Goal: Information Seeking & Learning: Learn about a topic

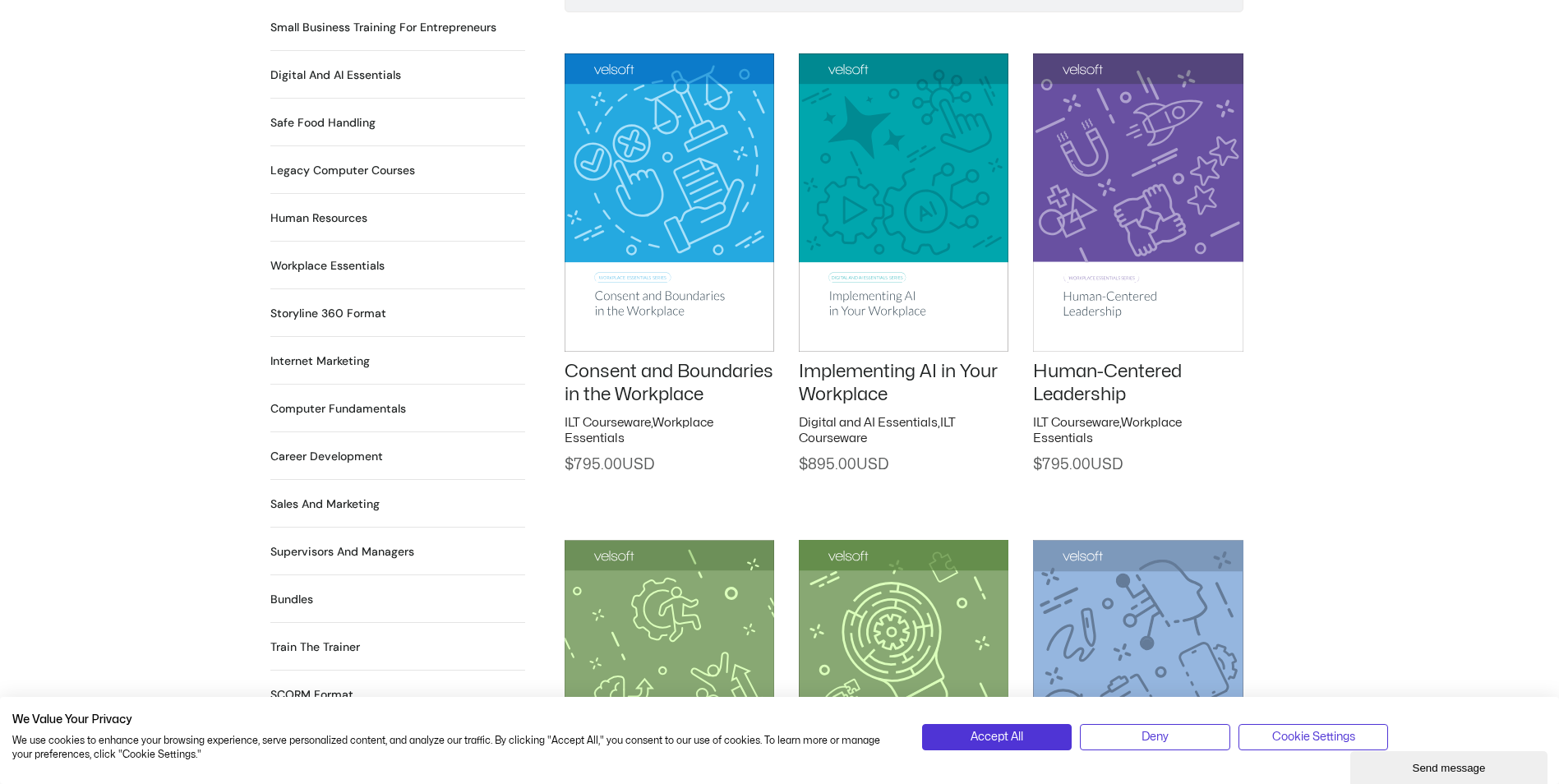
scroll to position [1314, 0]
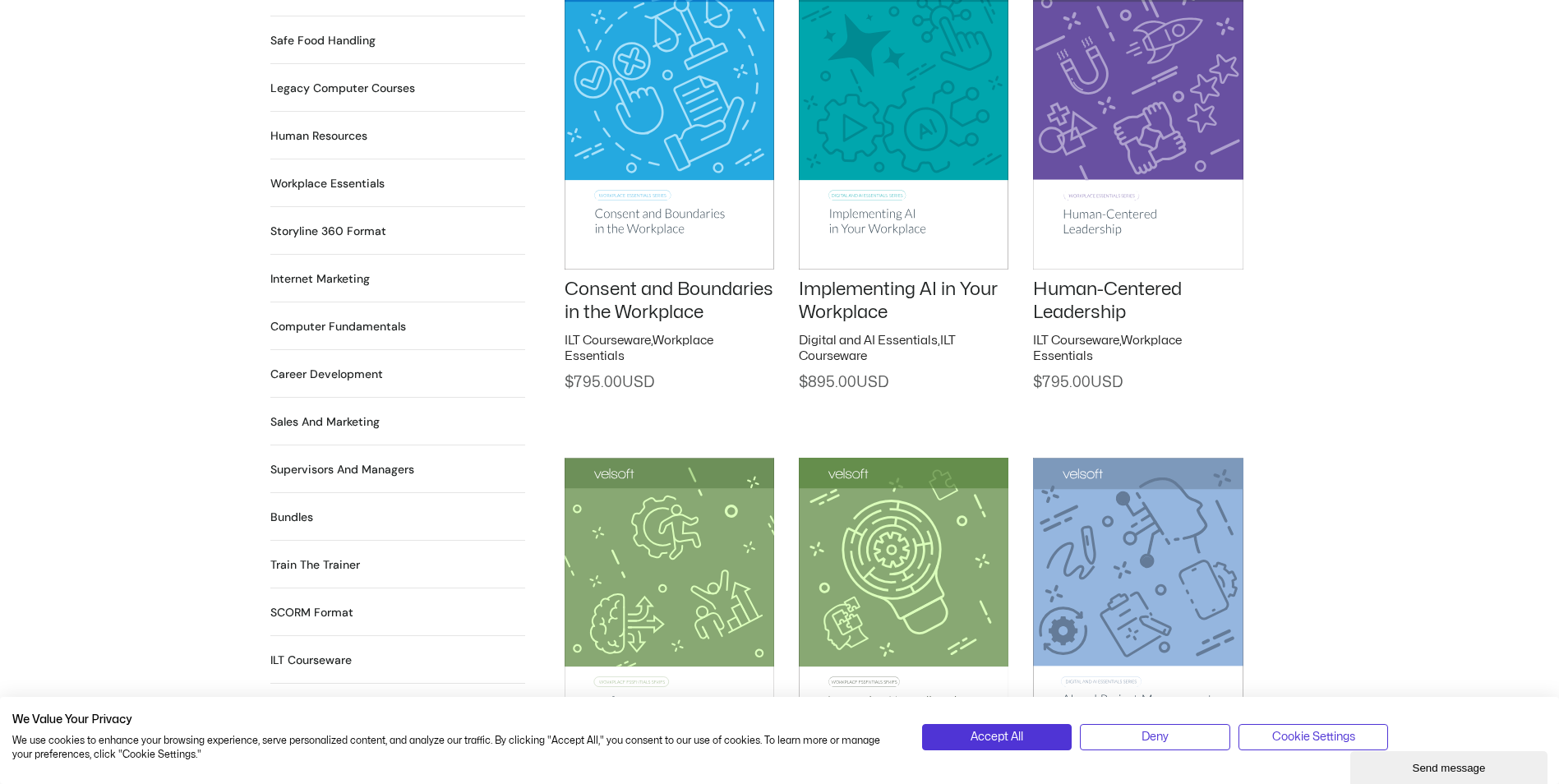
click at [329, 461] on h2 "Supervisors and Managers 90 Products" at bounding box center [342, 470] width 144 height 17
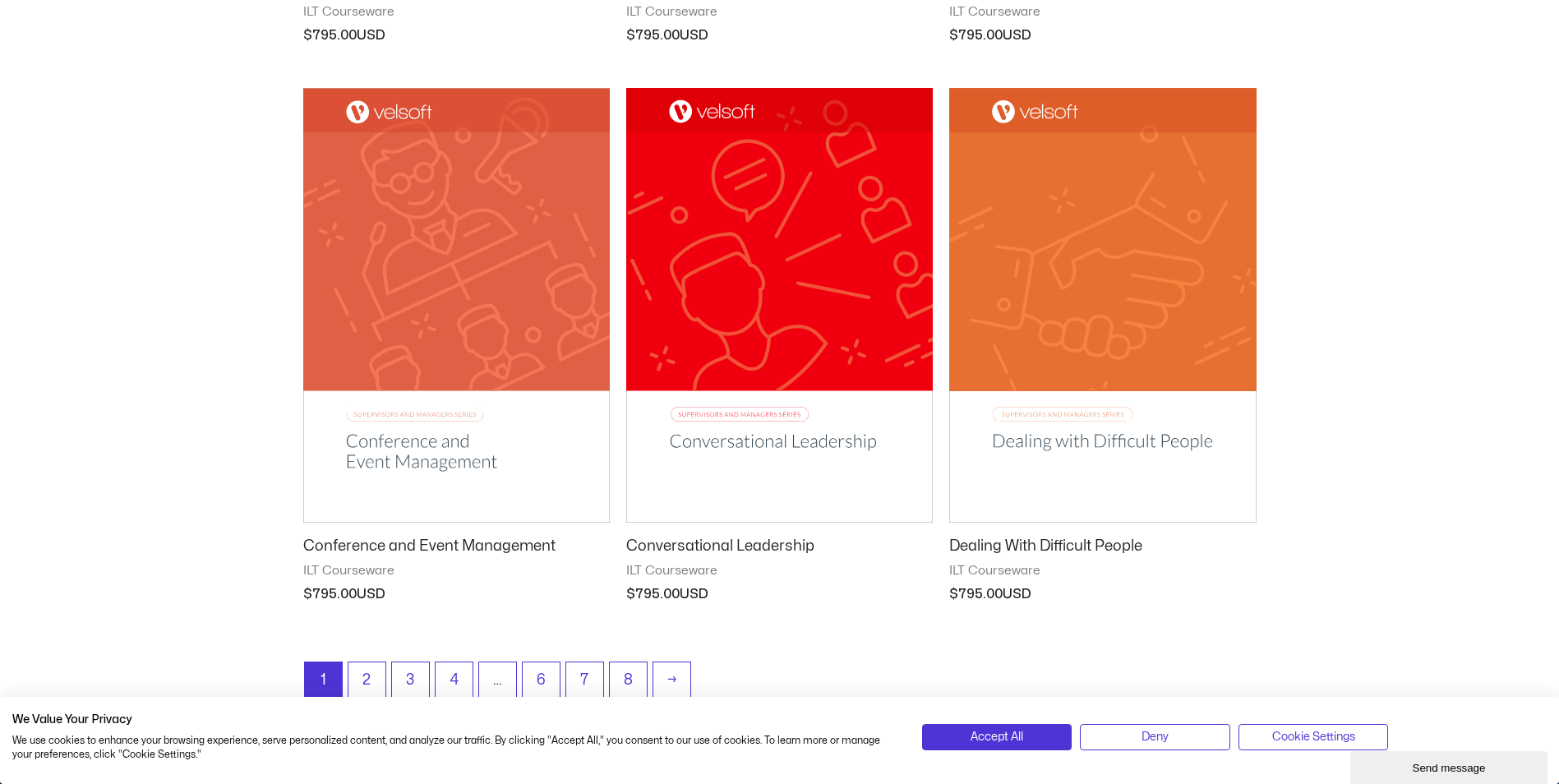
scroll to position [1972, 0]
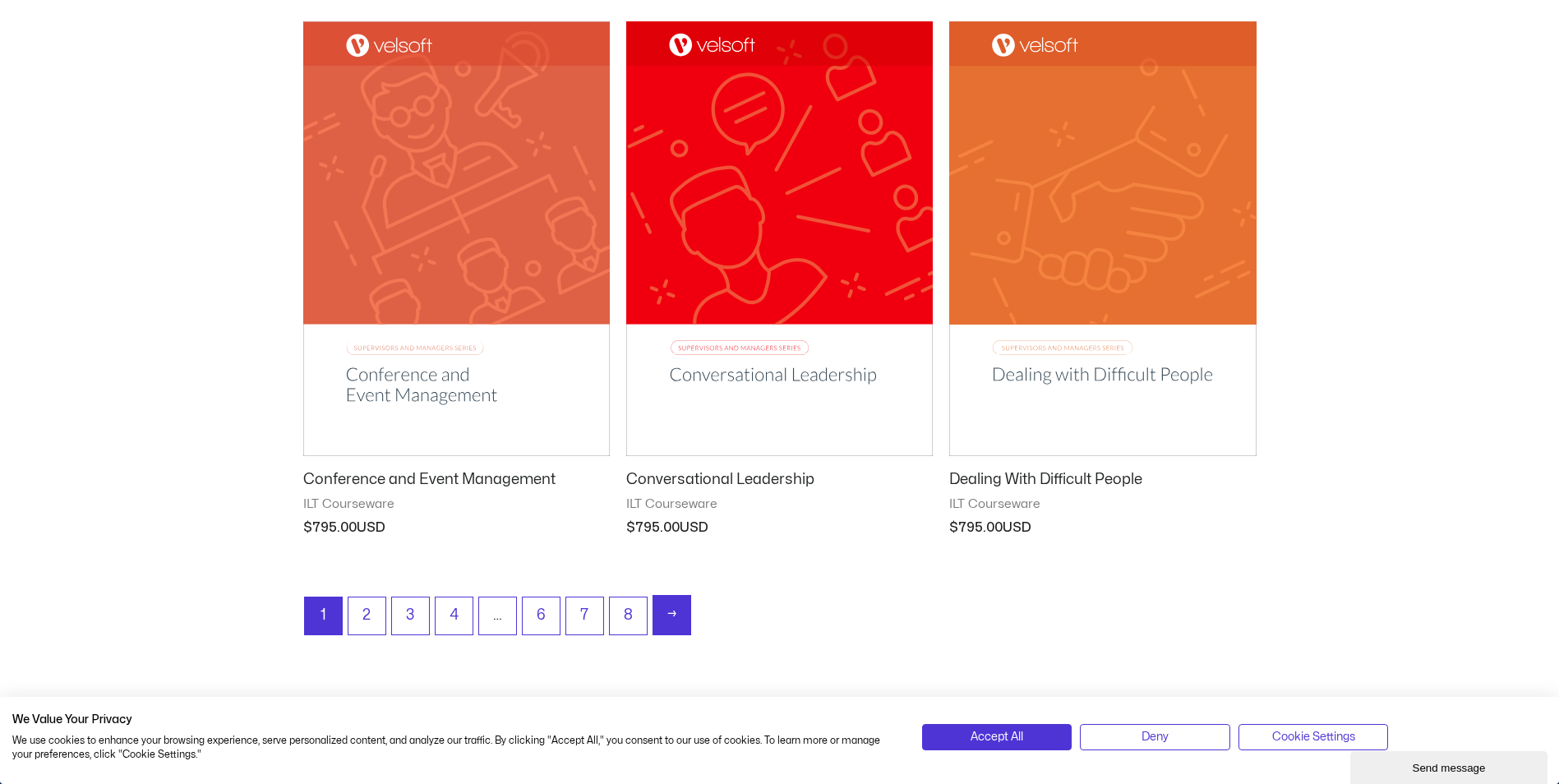
click at [674, 621] on link "→" at bounding box center [672, 614] width 37 height 39
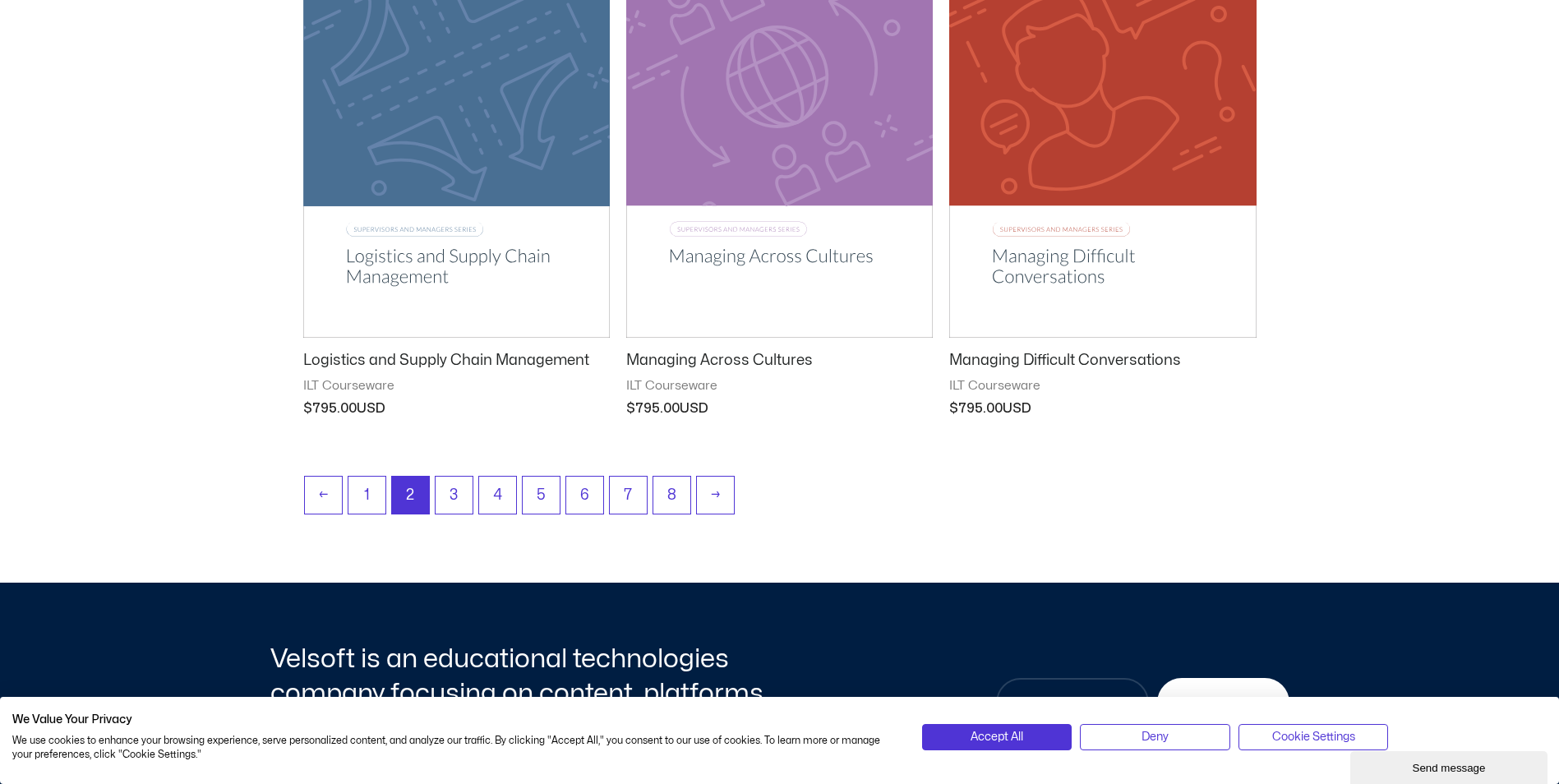
scroll to position [2135, 0]
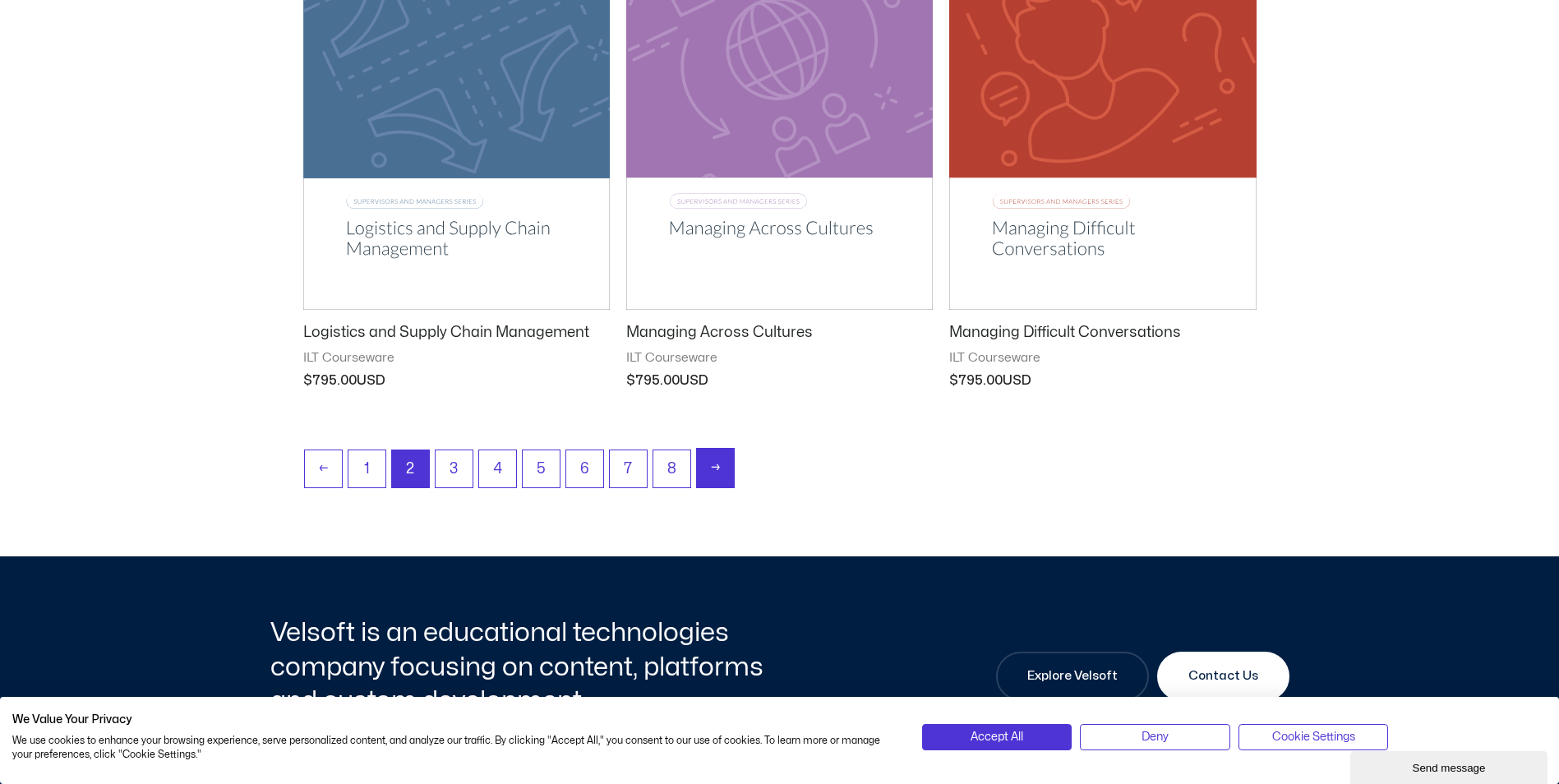
click at [719, 468] on link "→" at bounding box center [715, 468] width 37 height 39
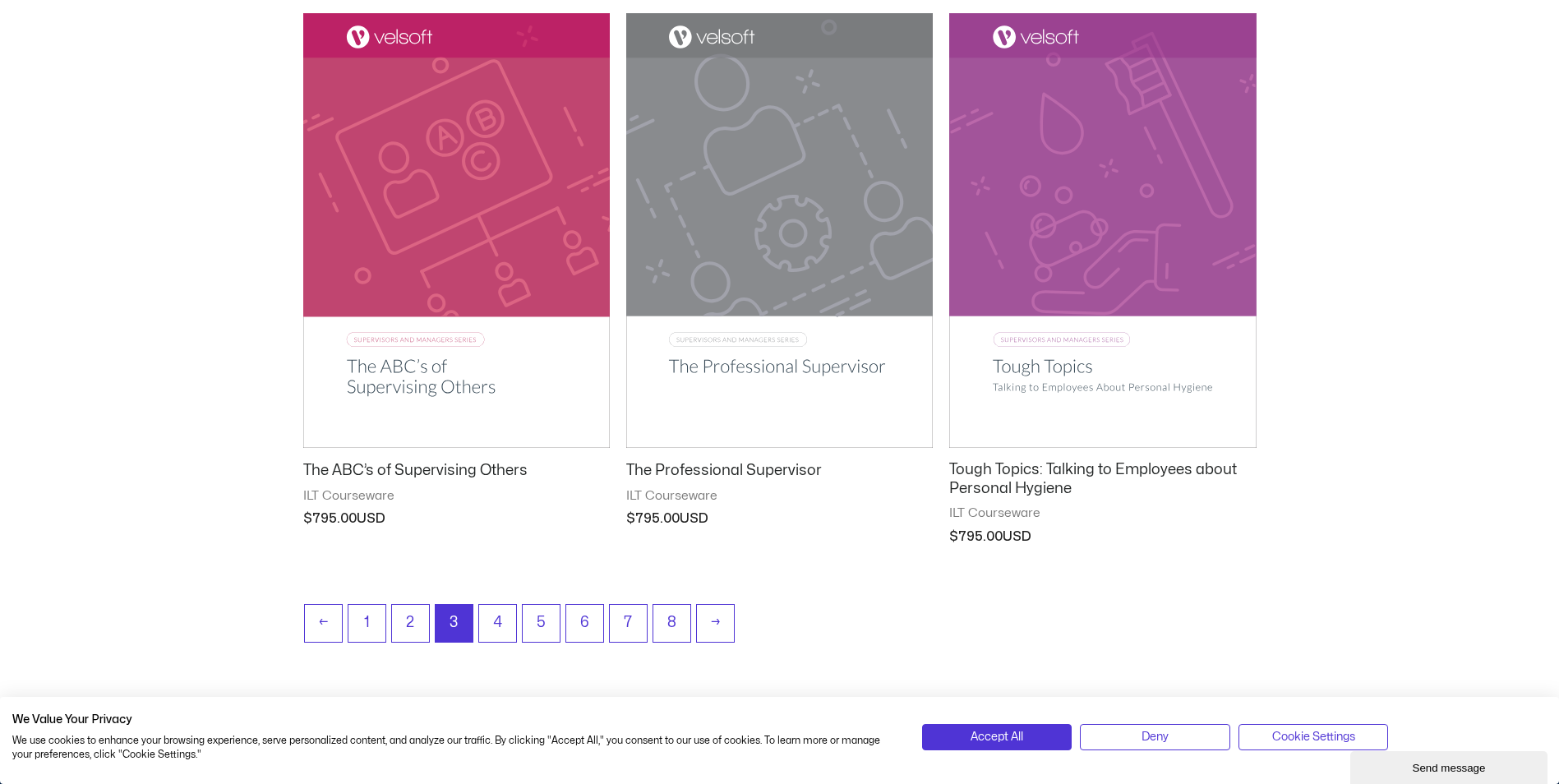
scroll to position [2053, 0]
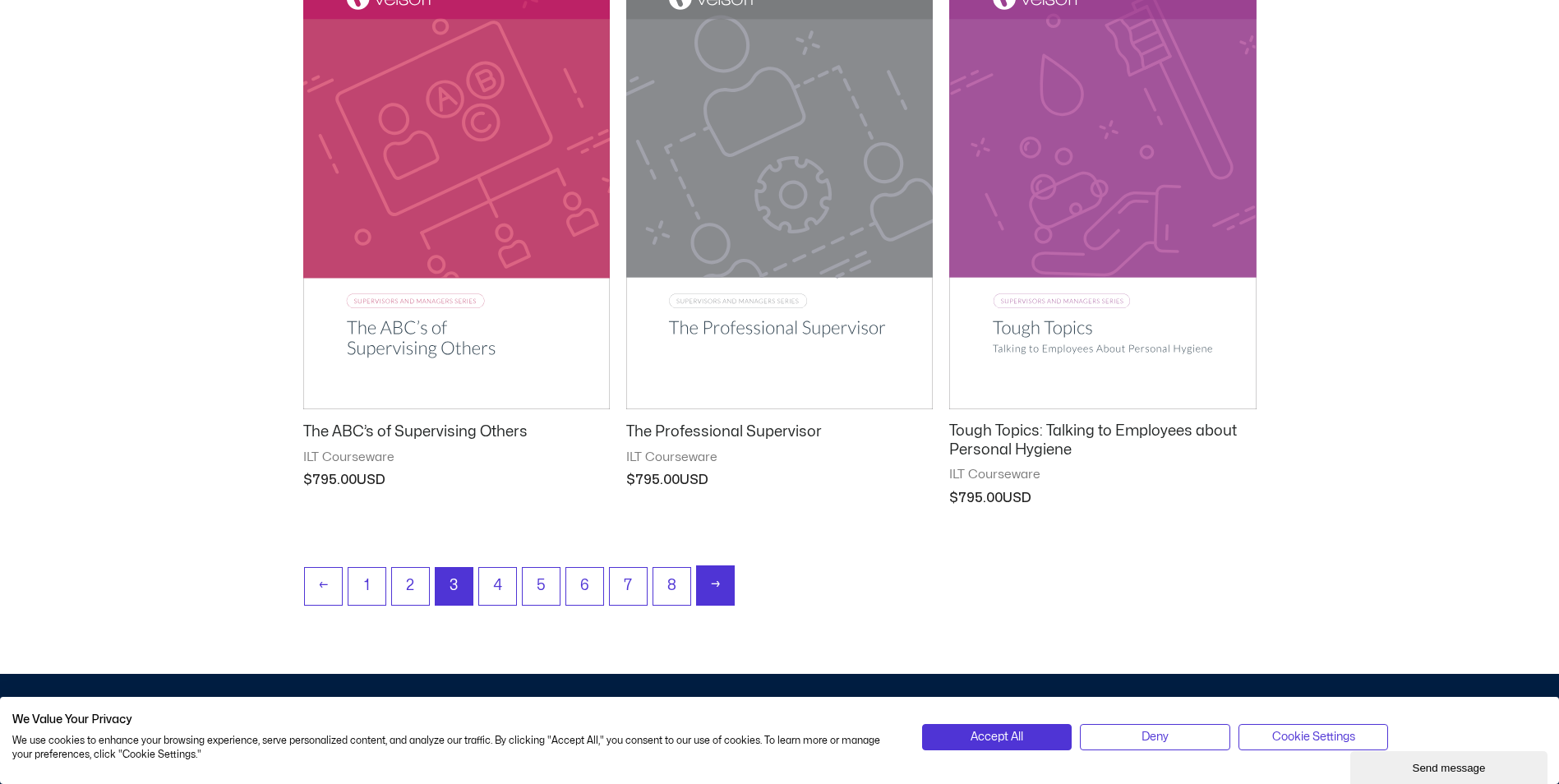
click at [722, 589] on link "→" at bounding box center [715, 585] width 37 height 39
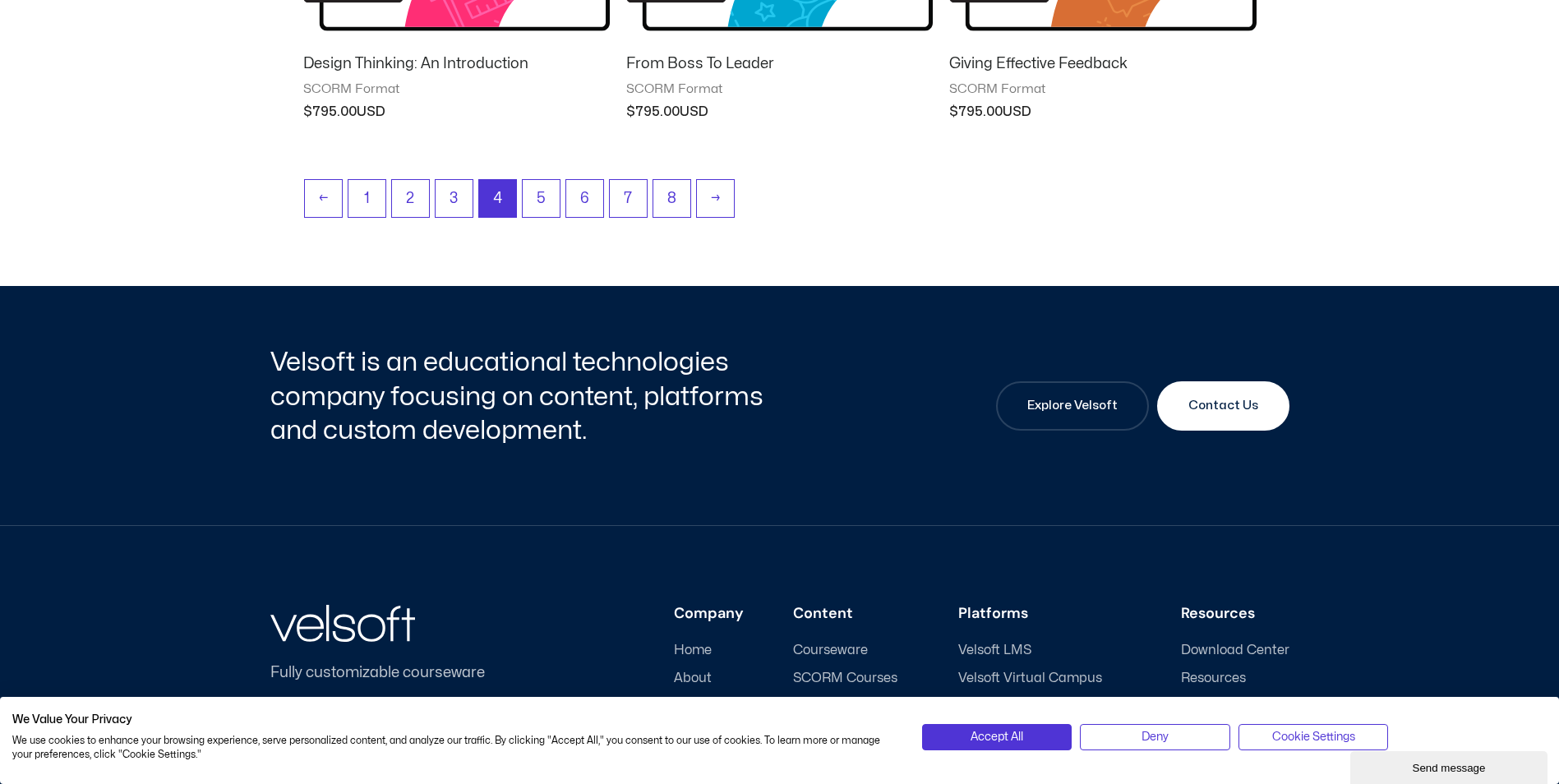
scroll to position [1889, 0]
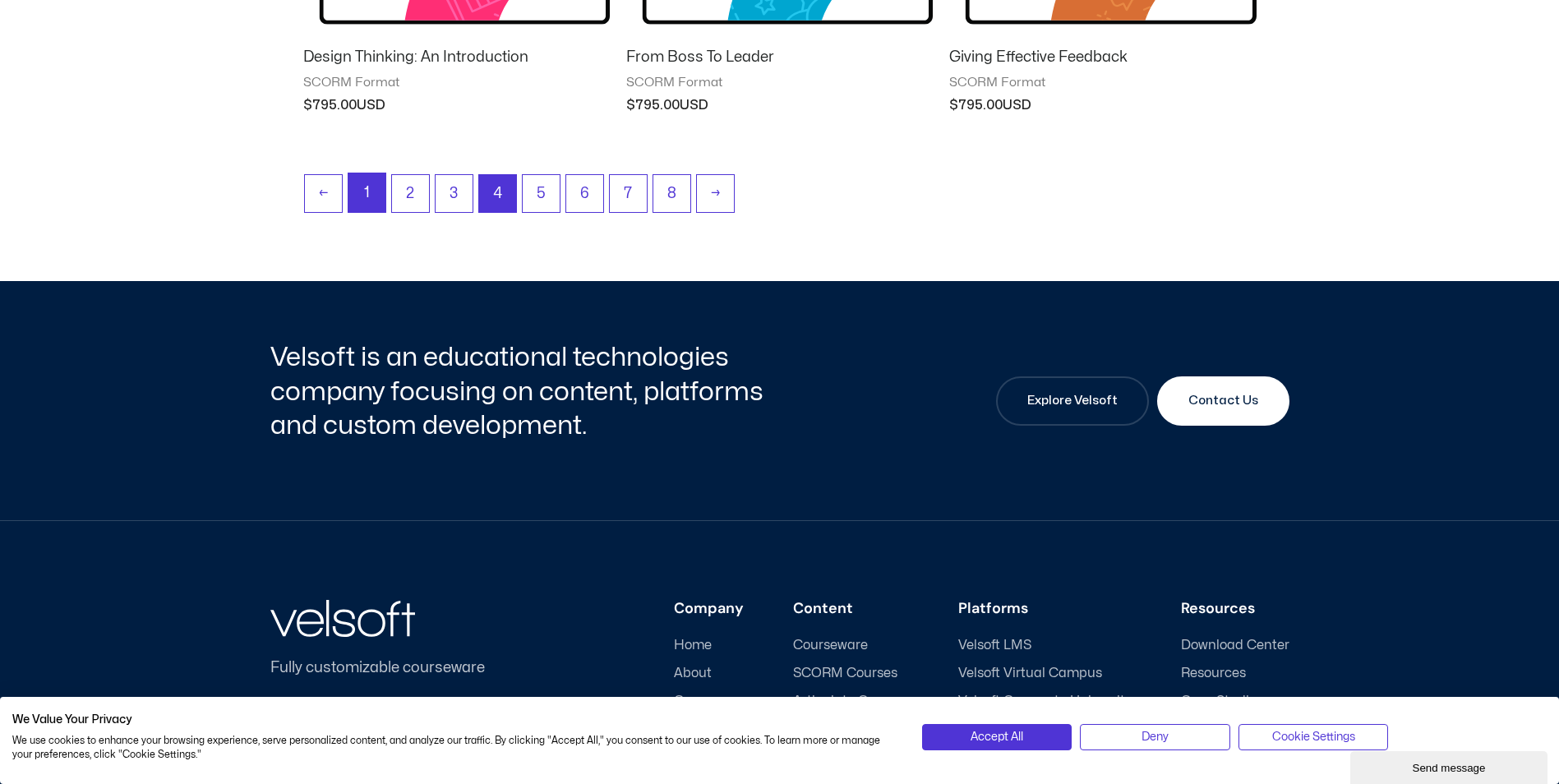
click at [371, 195] on link "1" at bounding box center [367, 192] width 37 height 39
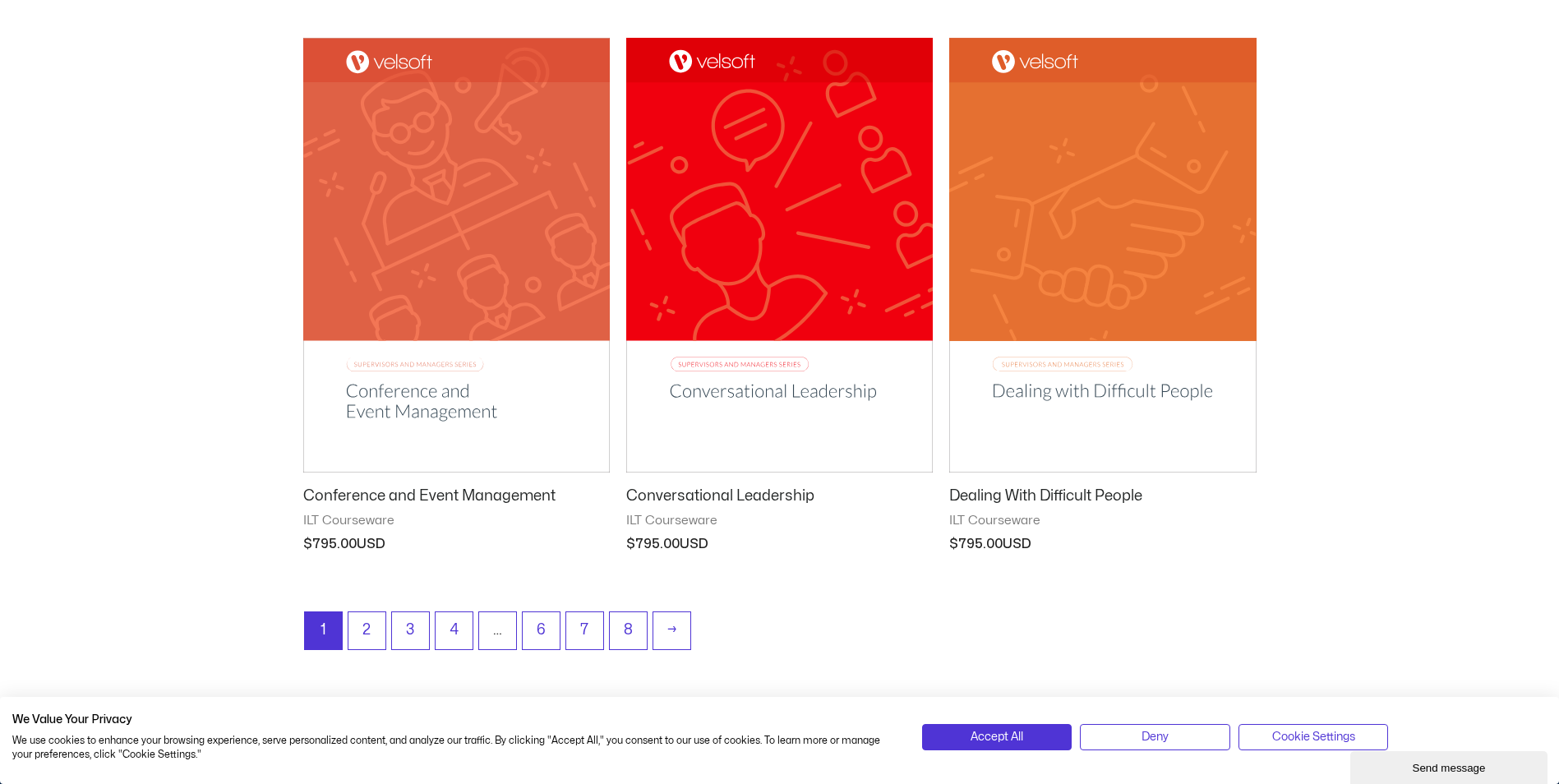
scroll to position [1972, 0]
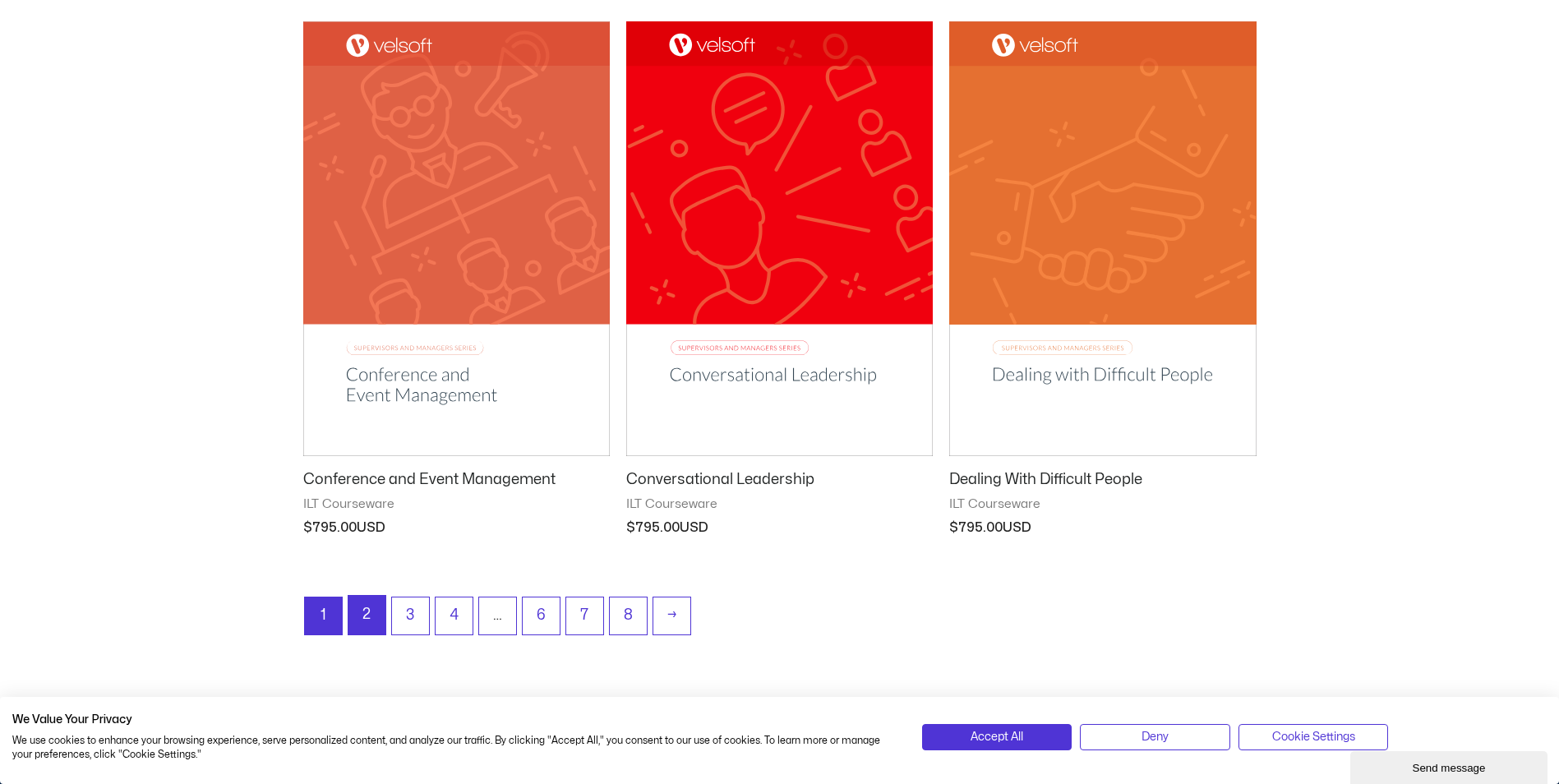
click at [363, 619] on link "2" at bounding box center [367, 614] width 37 height 39
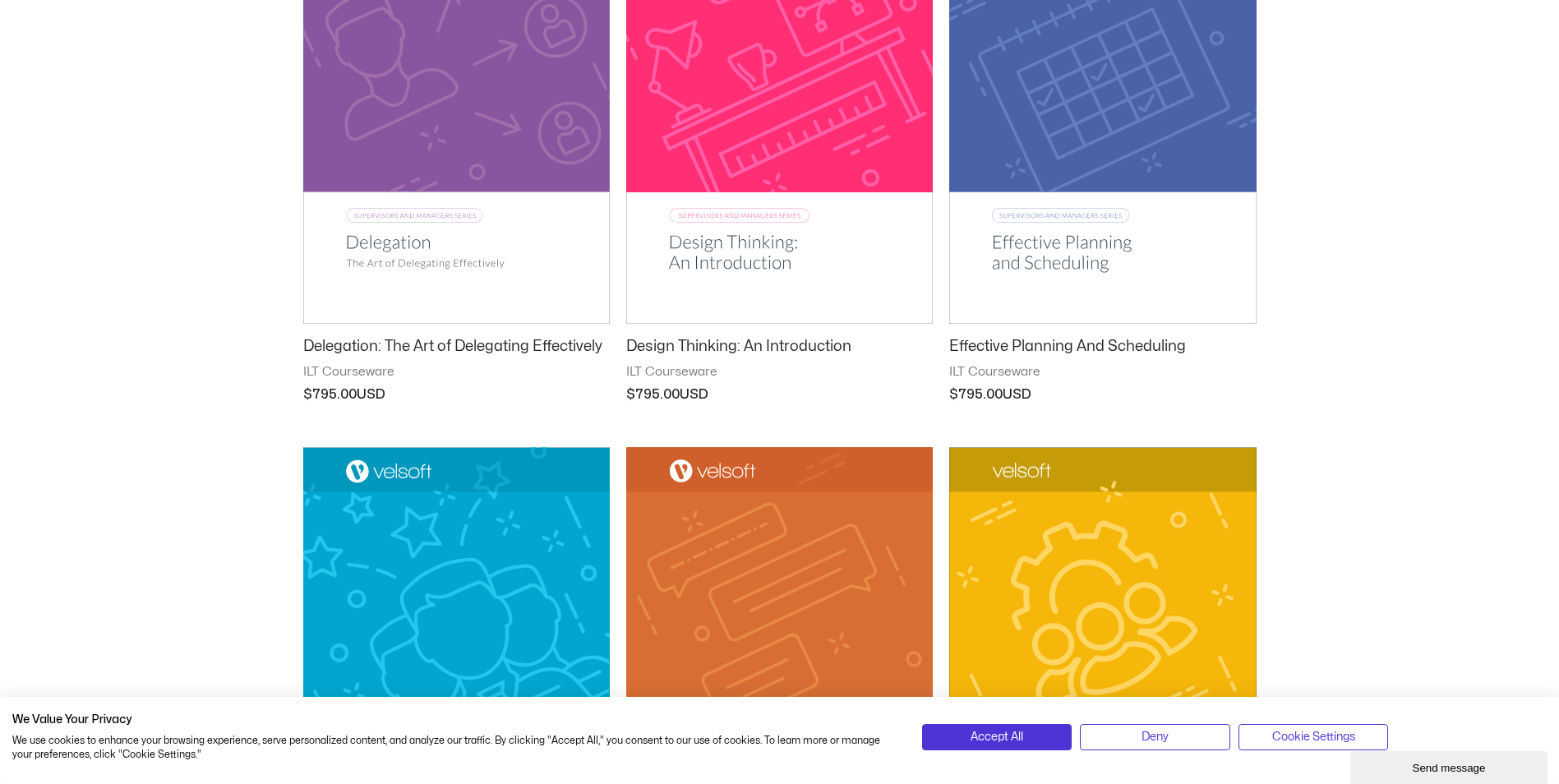
click at [997, 347] on h2 "Effective Planning And Scheduling" at bounding box center [1102, 347] width 307 height 19
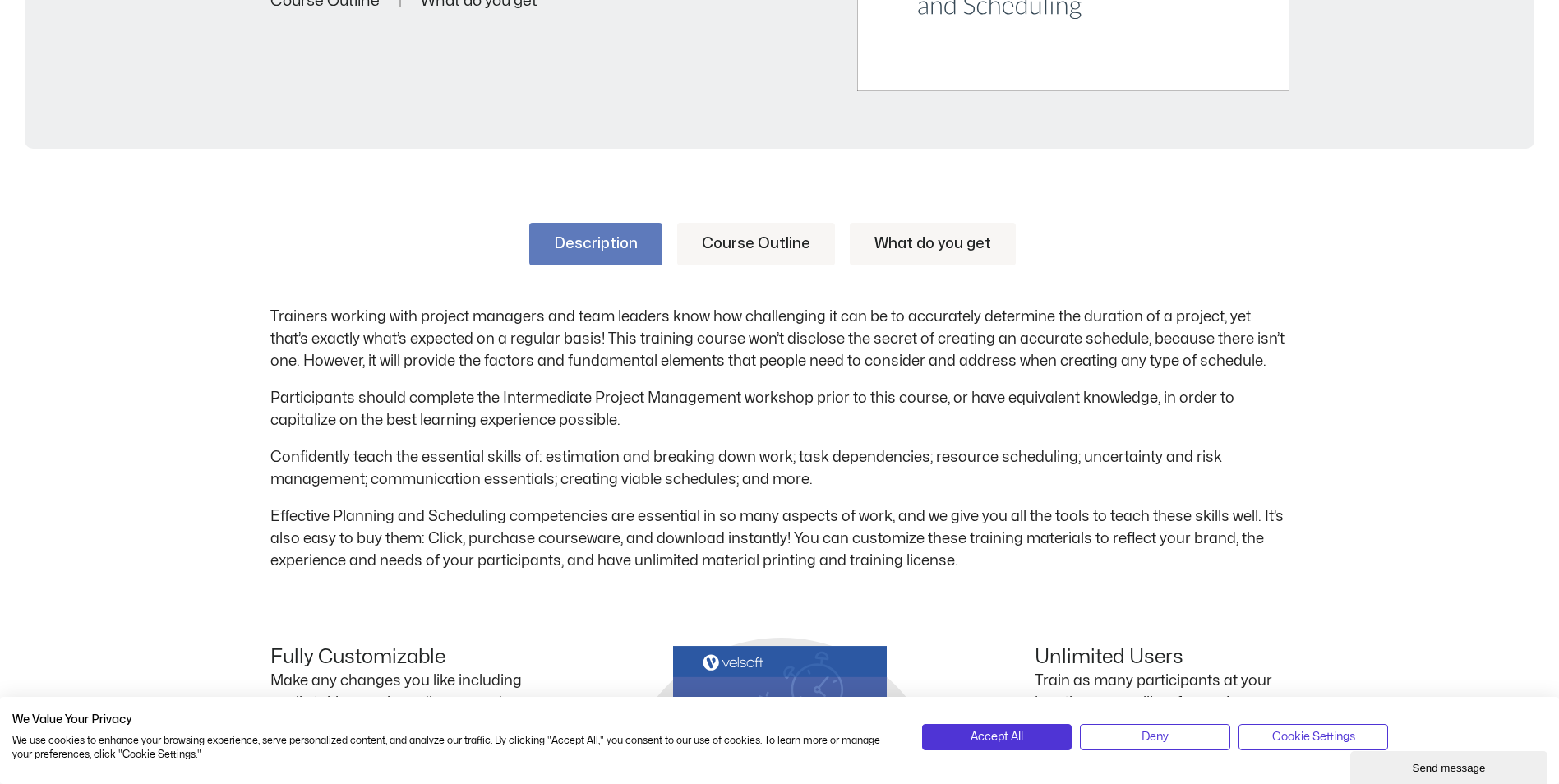
scroll to position [658, 0]
click at [734, 244] on link "Course Outline" at bounding box center [756, 242] width 158 height 42
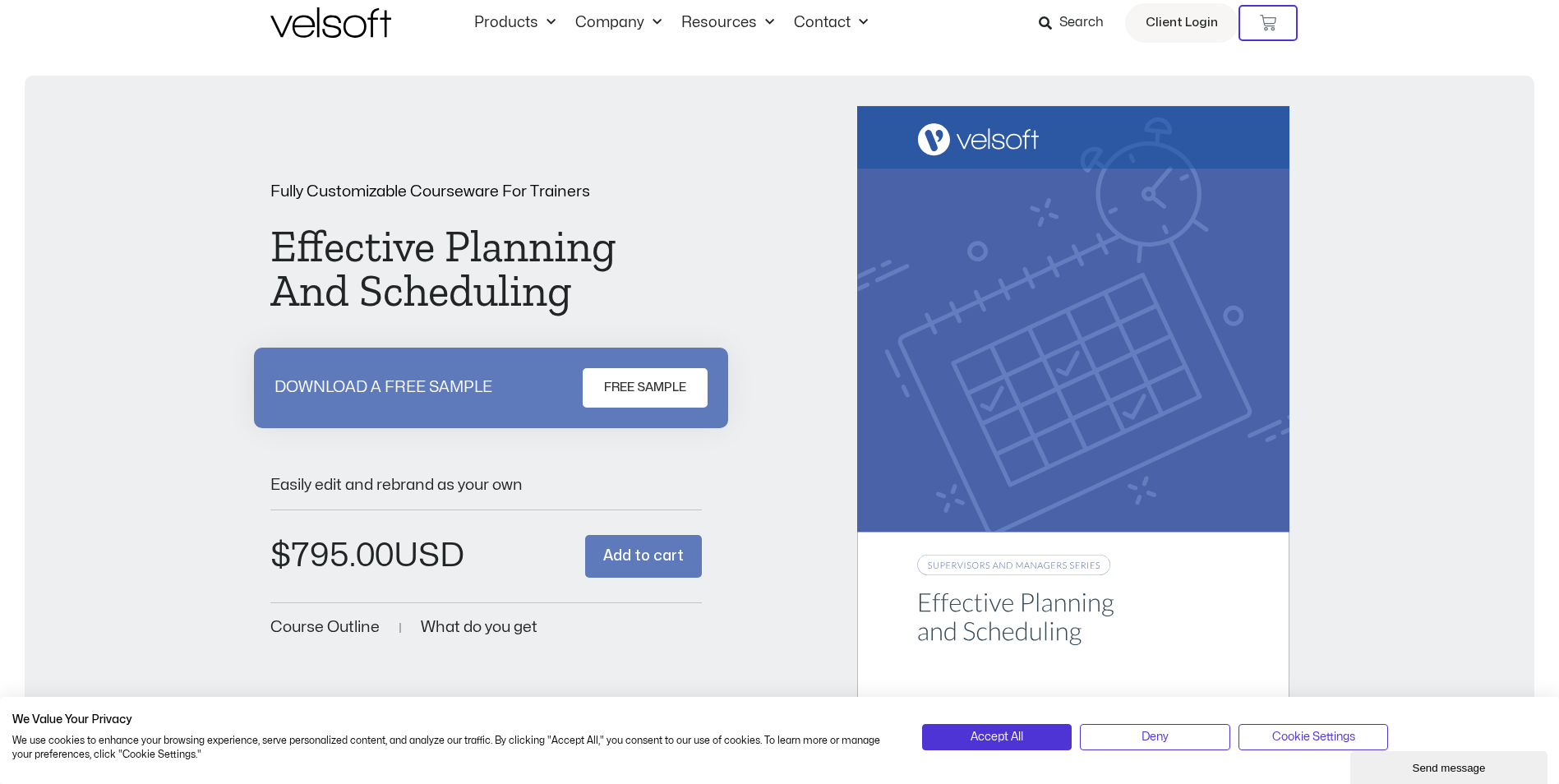
scroll to position [0, 0]
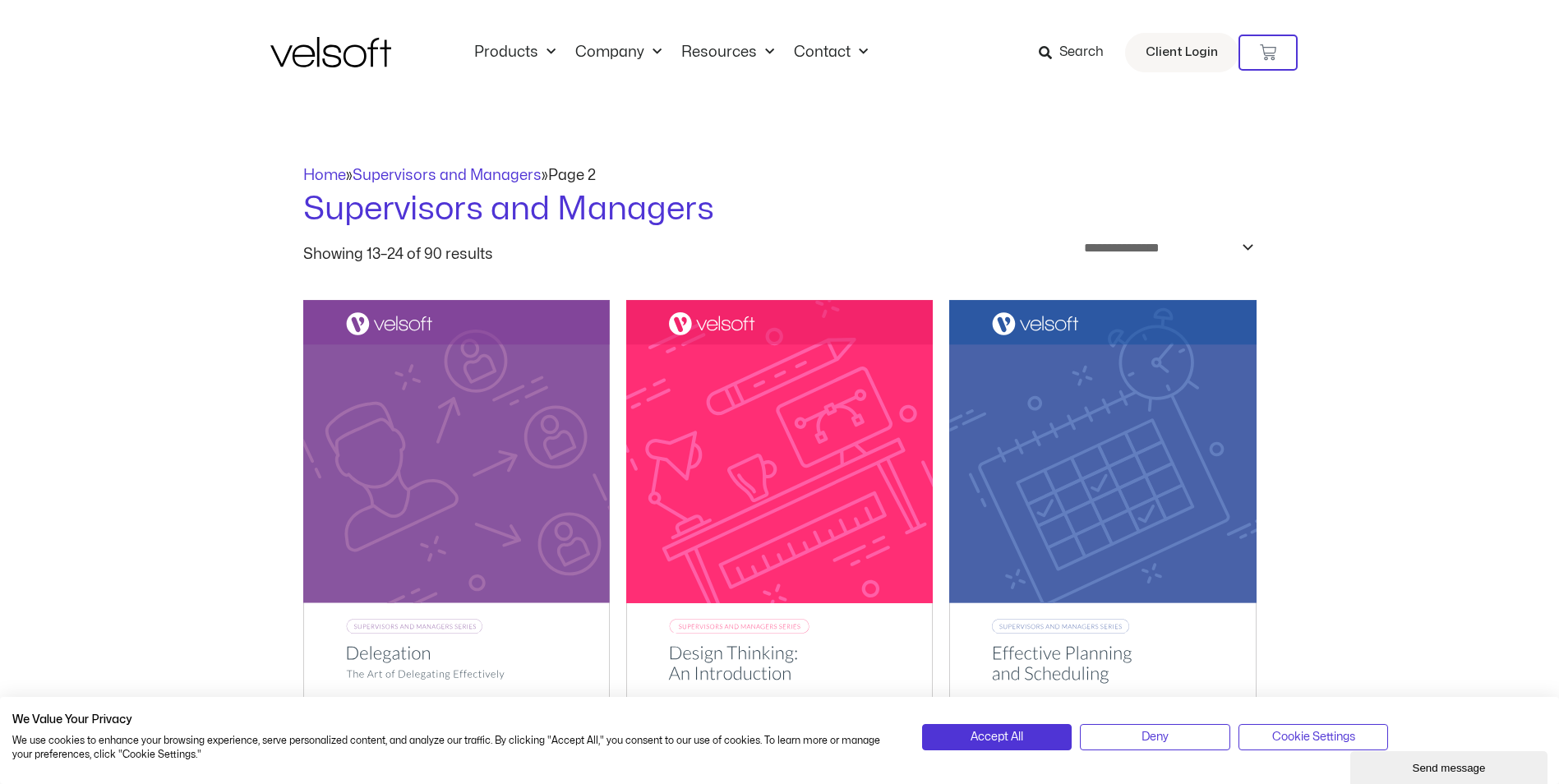
click at [307, 55] on img at bounding box center [330, 52] width 120 height 30
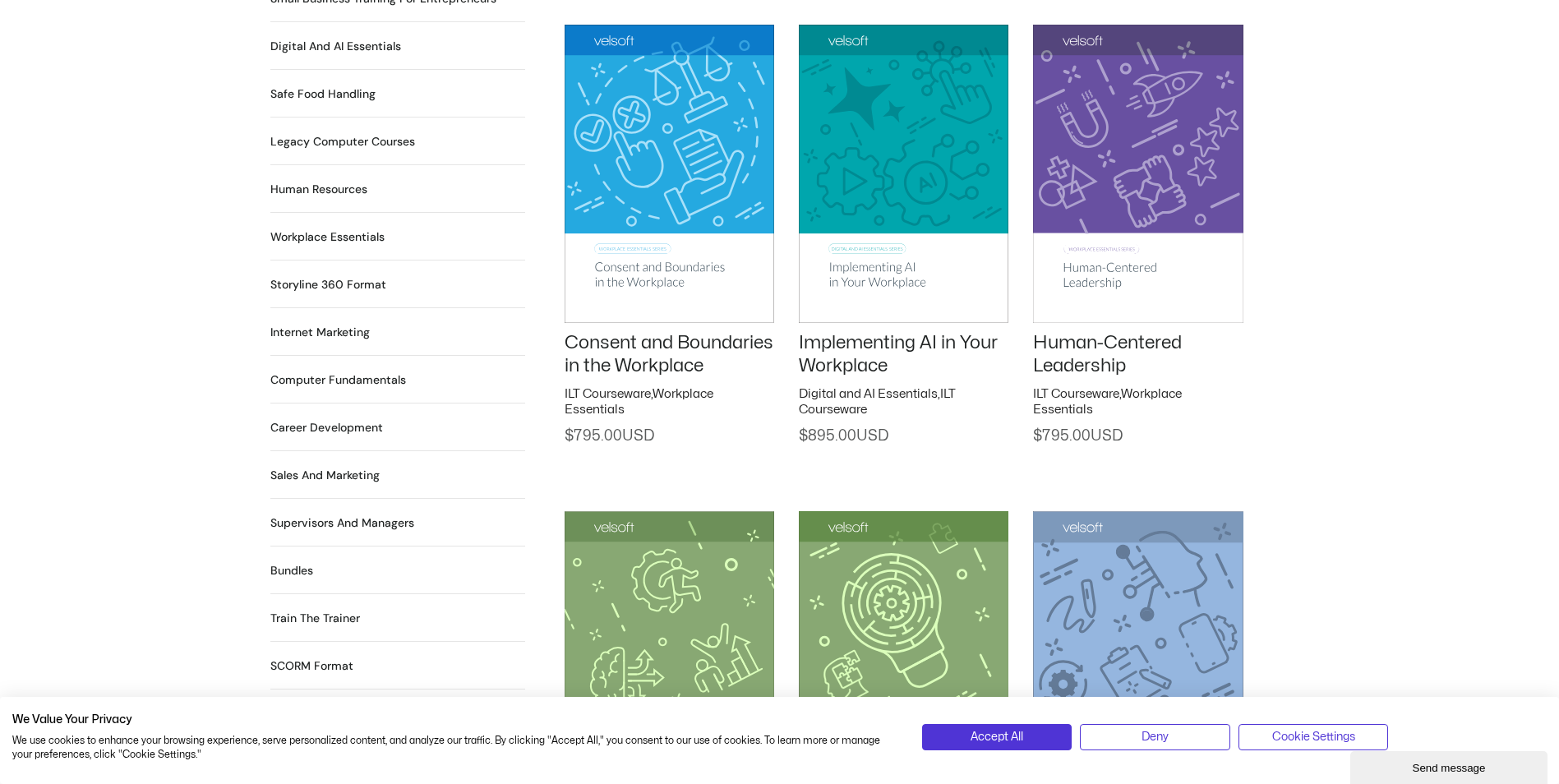
scroll to position [1232, 0]
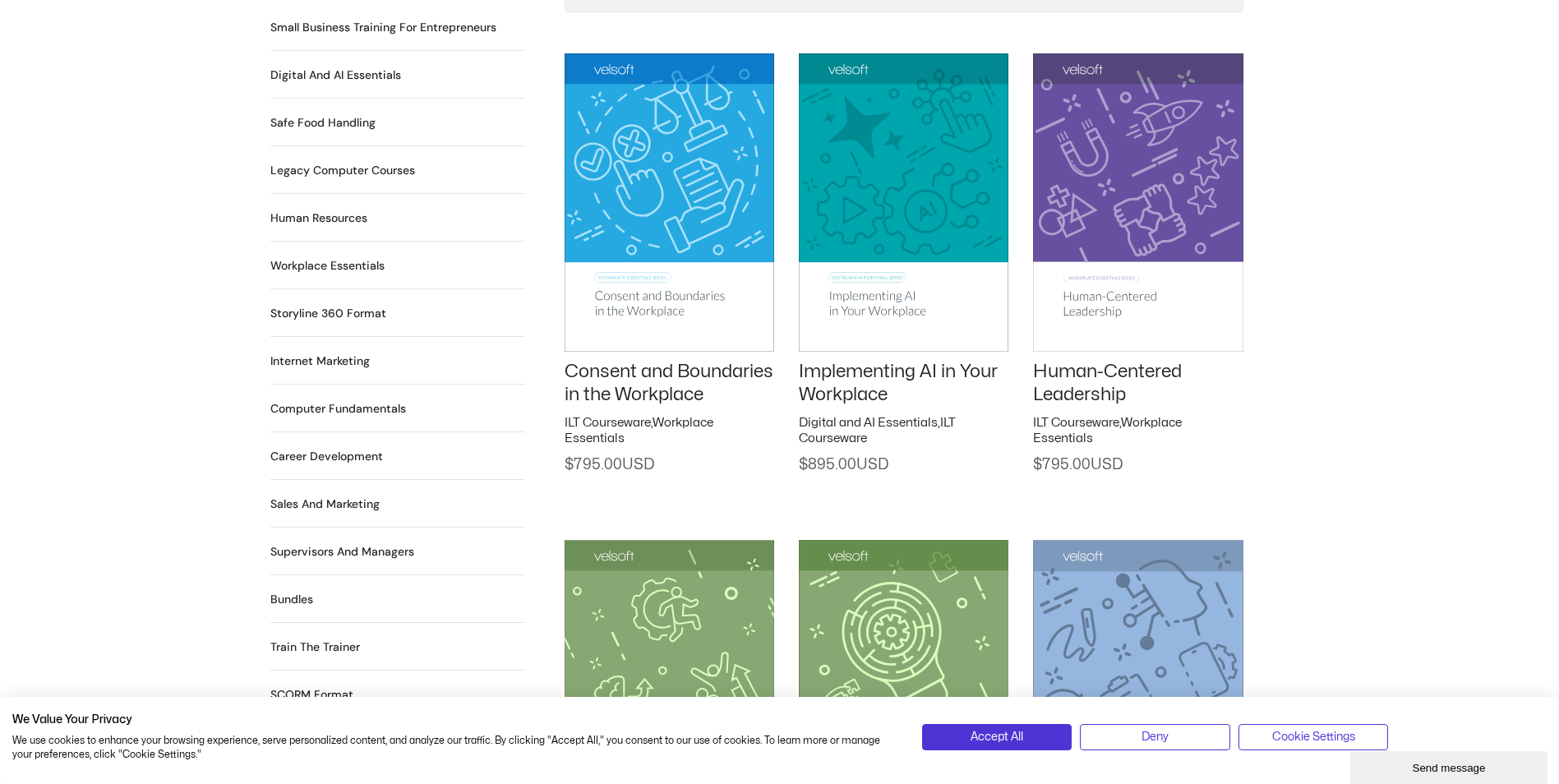
click at [338, 496] on h2 "Sales and Marketing 17 Products" at bounding box center [325, 504] width 109 height 17
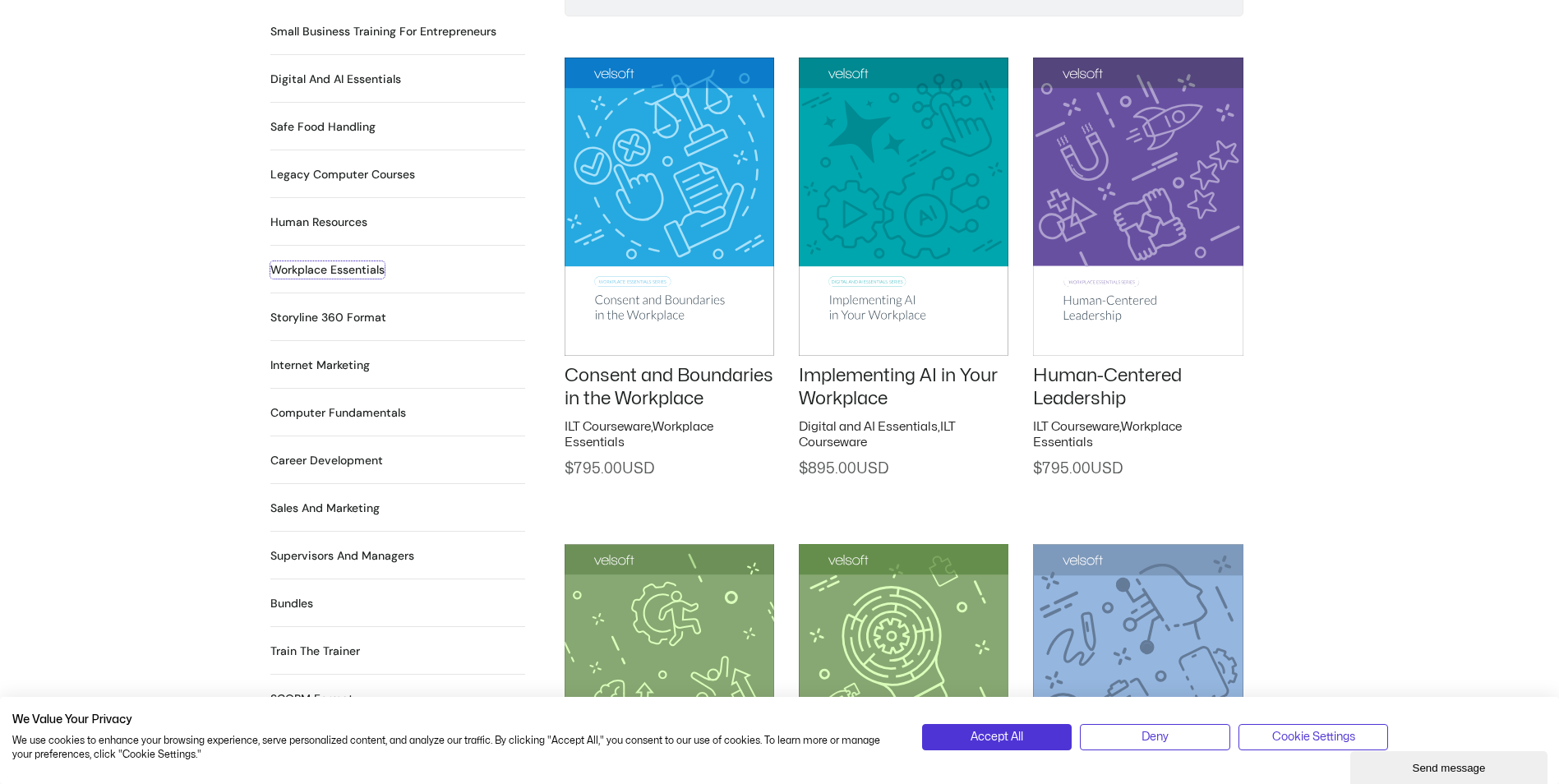
drag, startPoint x: 336, startPoint y: 249, endPoint x: 1068, endPoint y: 268, distance: 732.2
click at [336, 262] on h2 "Workplace Essentials 99 Products" at bounding box center [328, 270] width 114 height 17
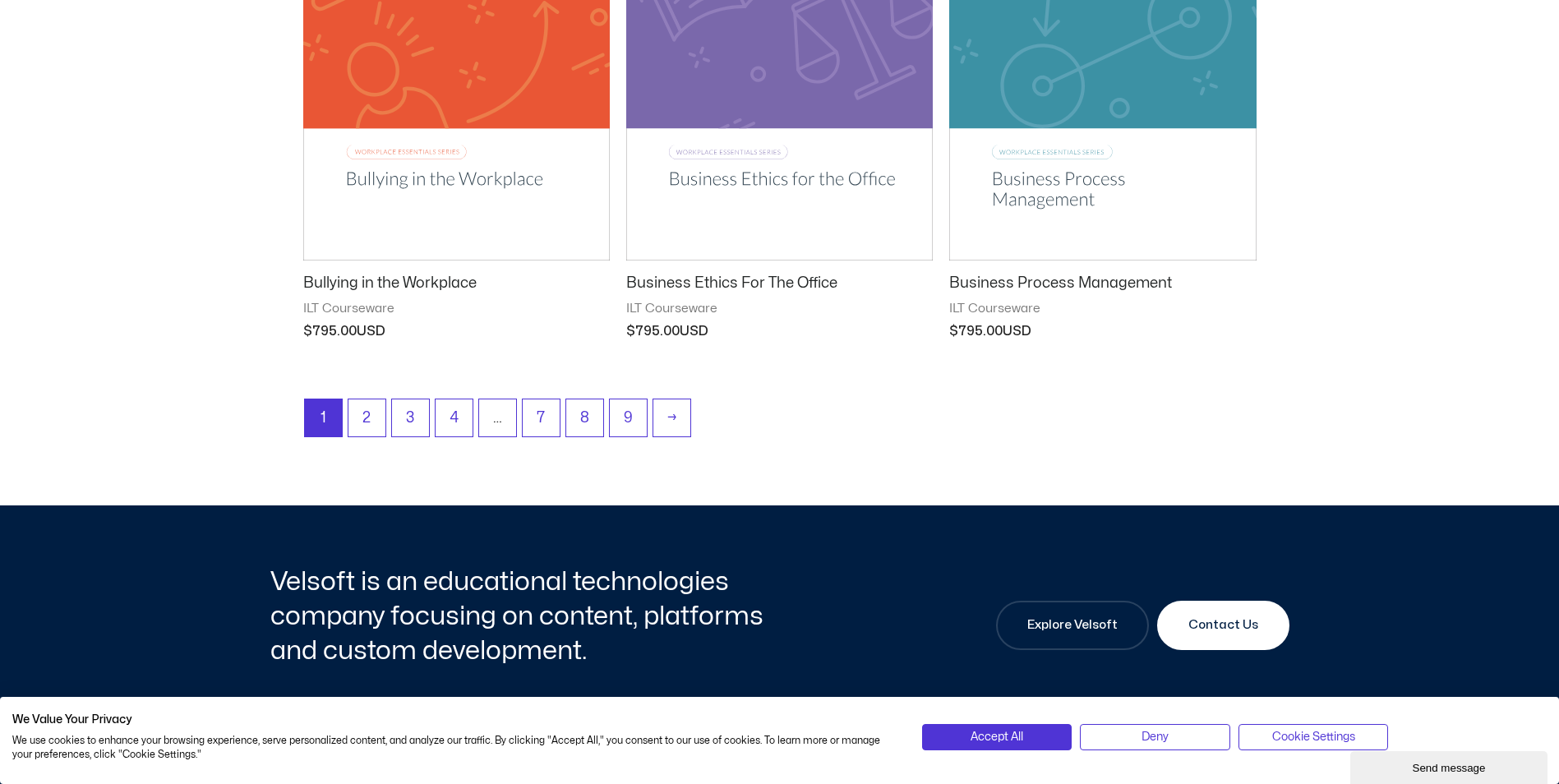
scroll to position [2135, 0]
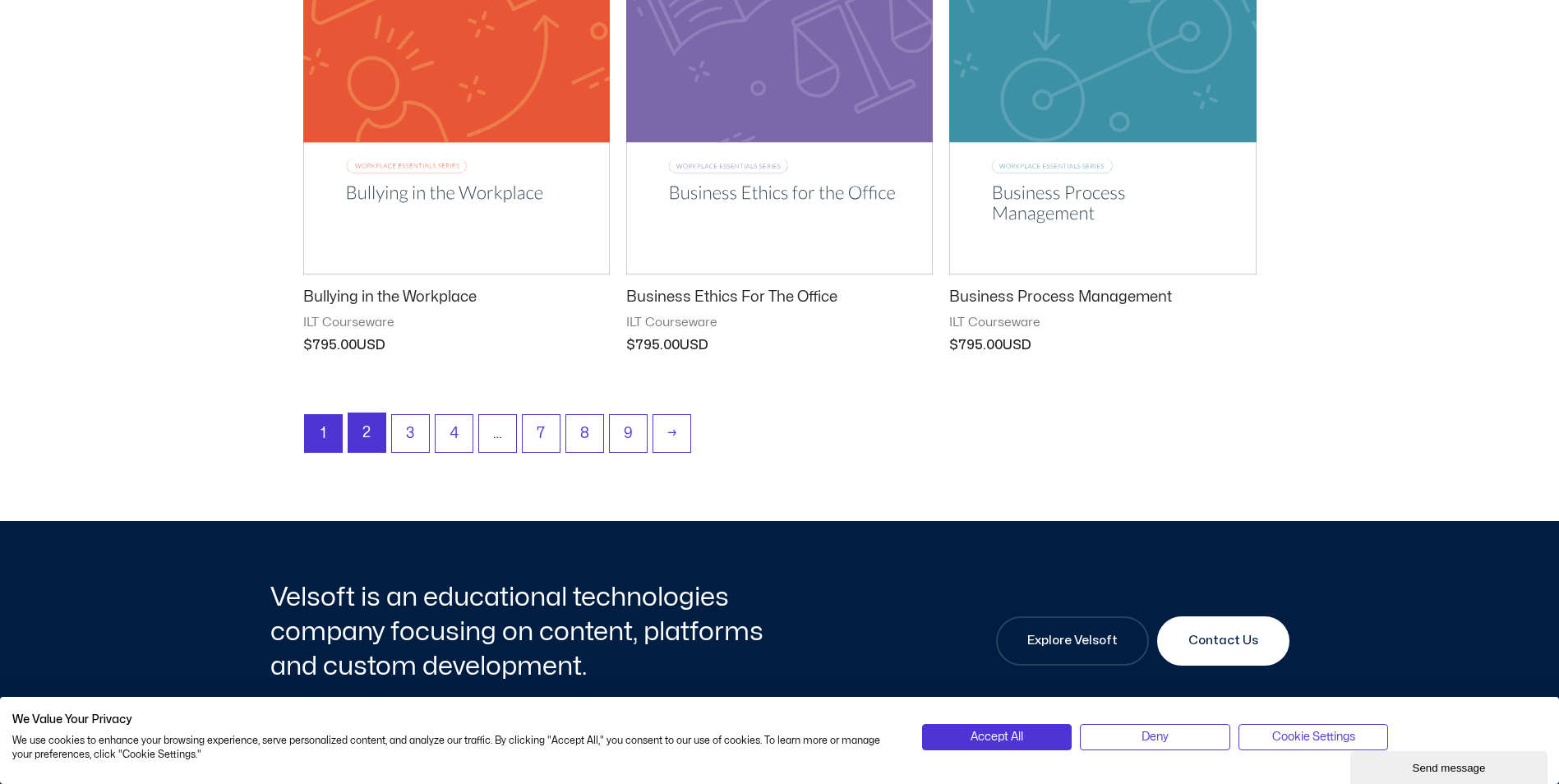
drag, startPoint x: 373, startPoint y: 436, endPoint x: 1065, endPoint y: 398, distance: 693.0
click at [373, 436] on link "2" at bounding box center [367, 432] width 37 height 39
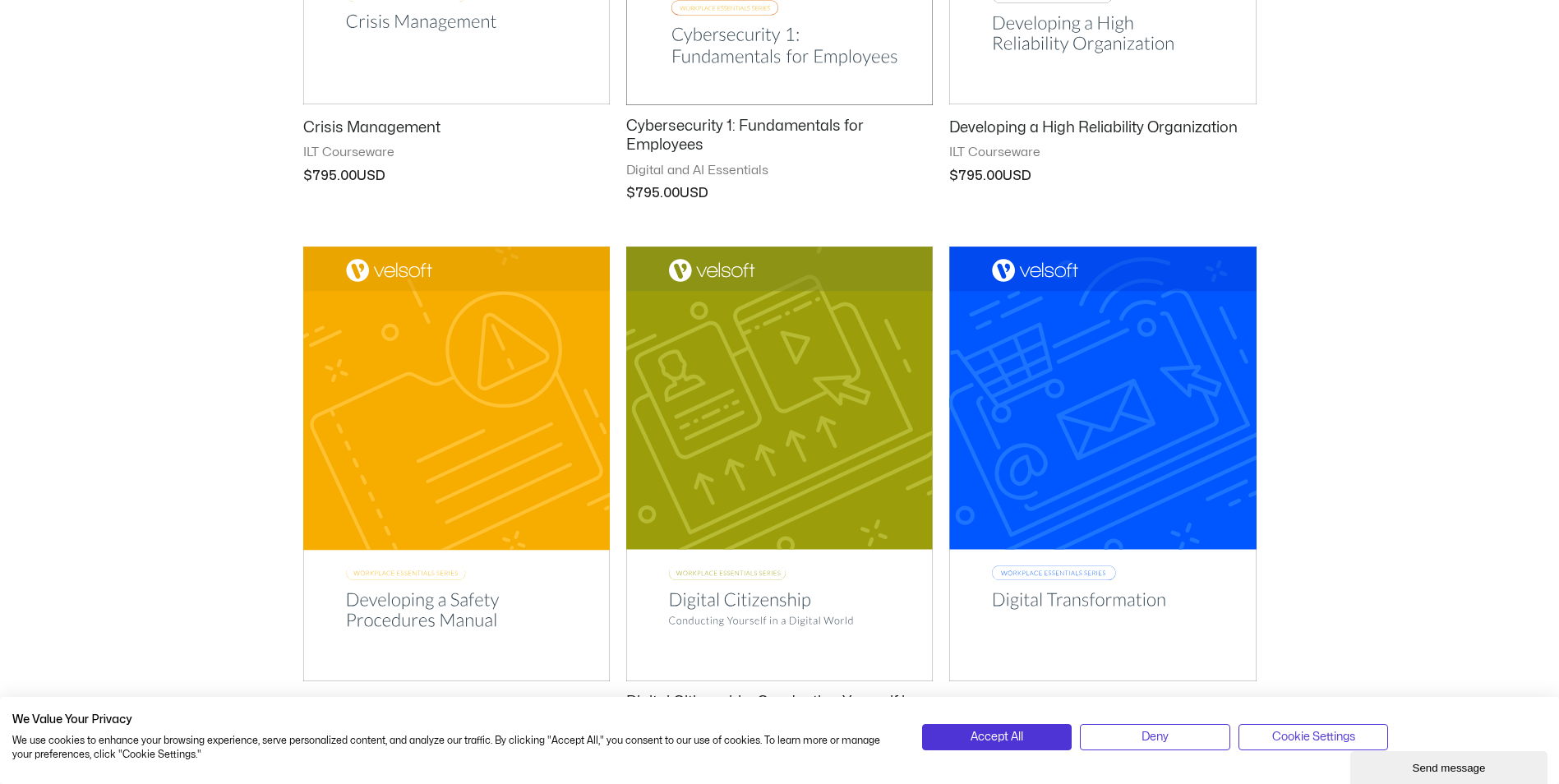
scroll to position [1725, 0]
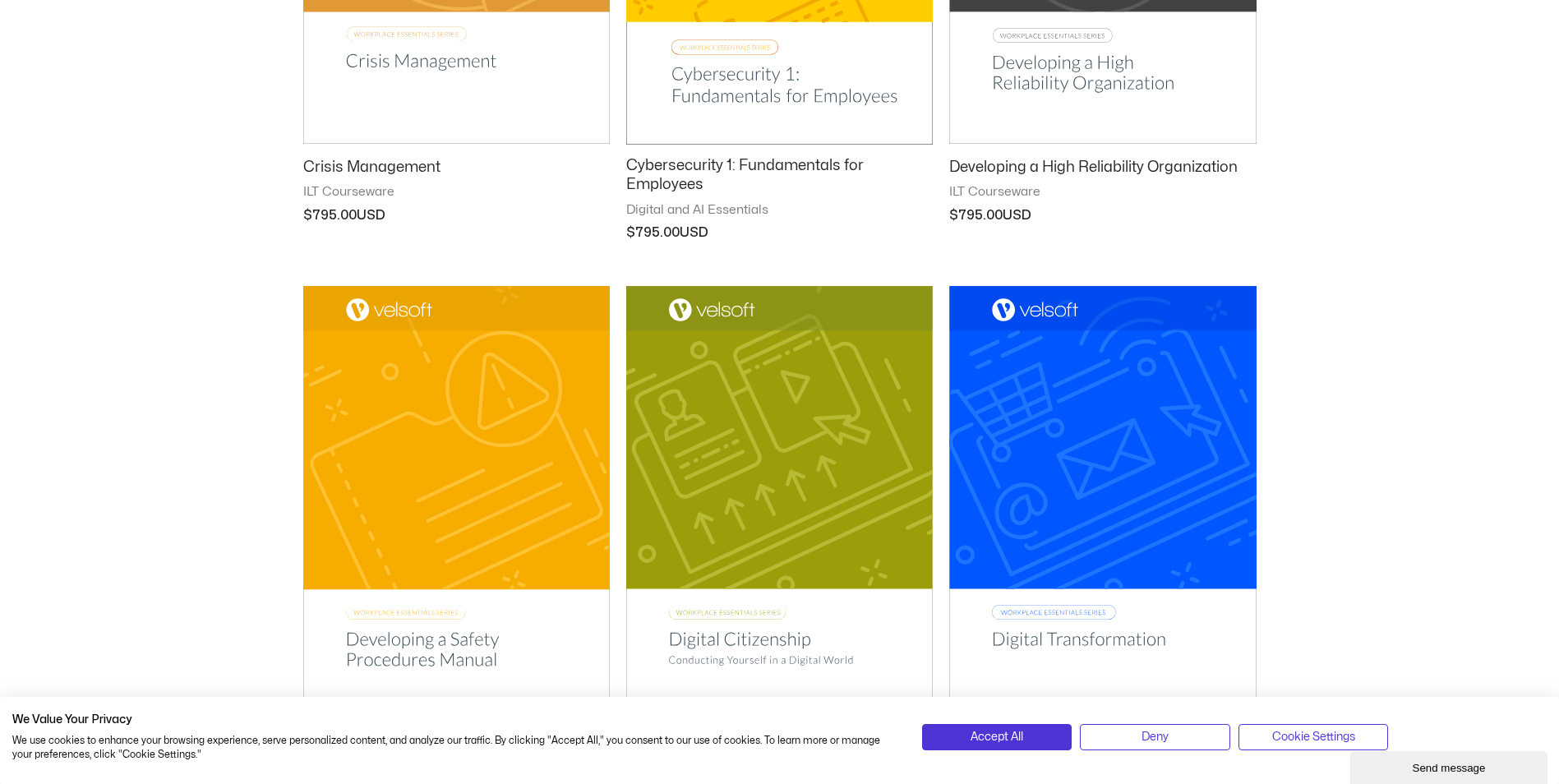
click at [1143, 169] on h2 "Developing a High Reliability Organization" at bounding box center [1102, 167] width 307 height 19
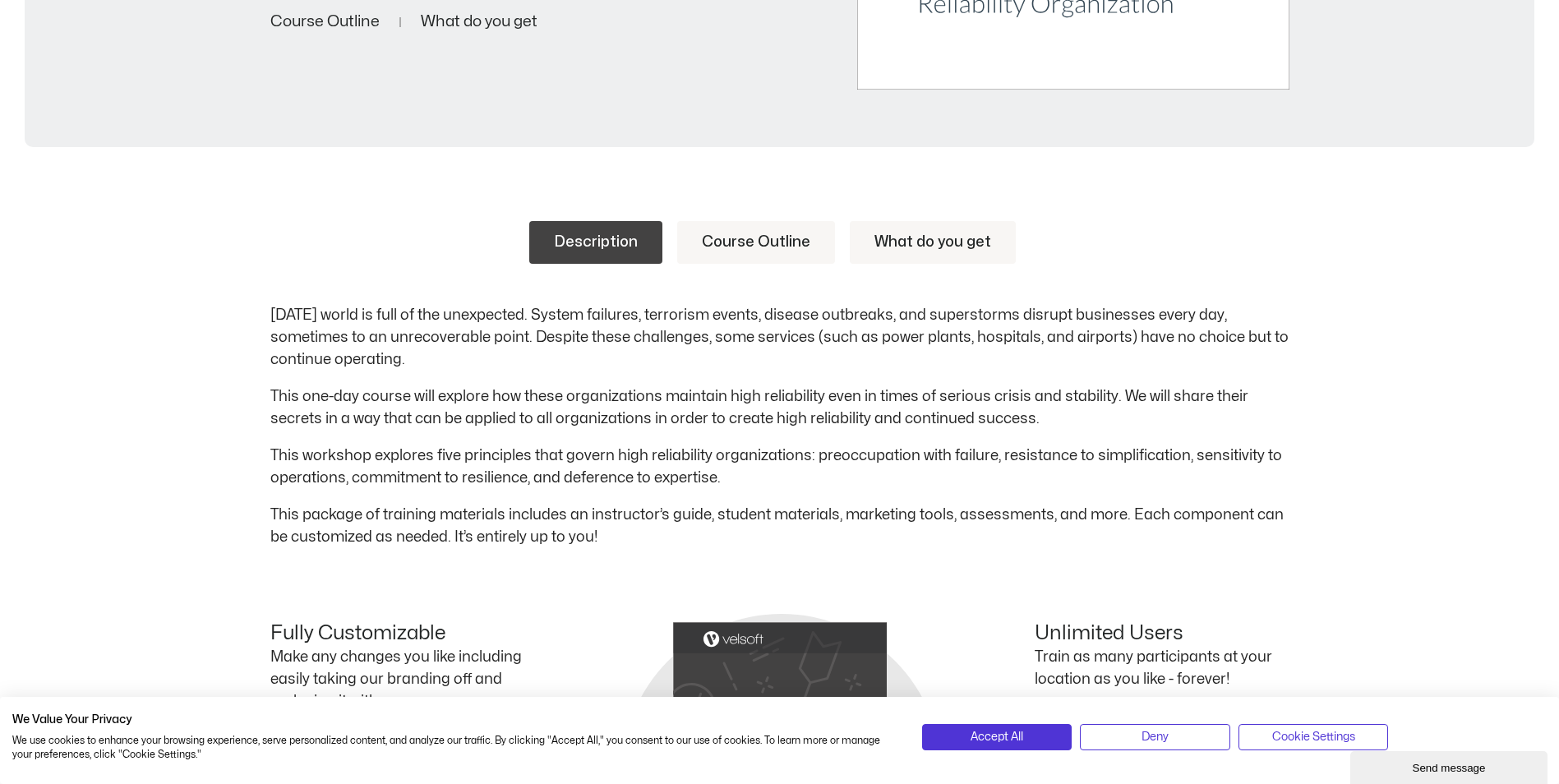
click at [753, 241] on link "Course Outline" at bounding box center [756, 242] width 158 height 42
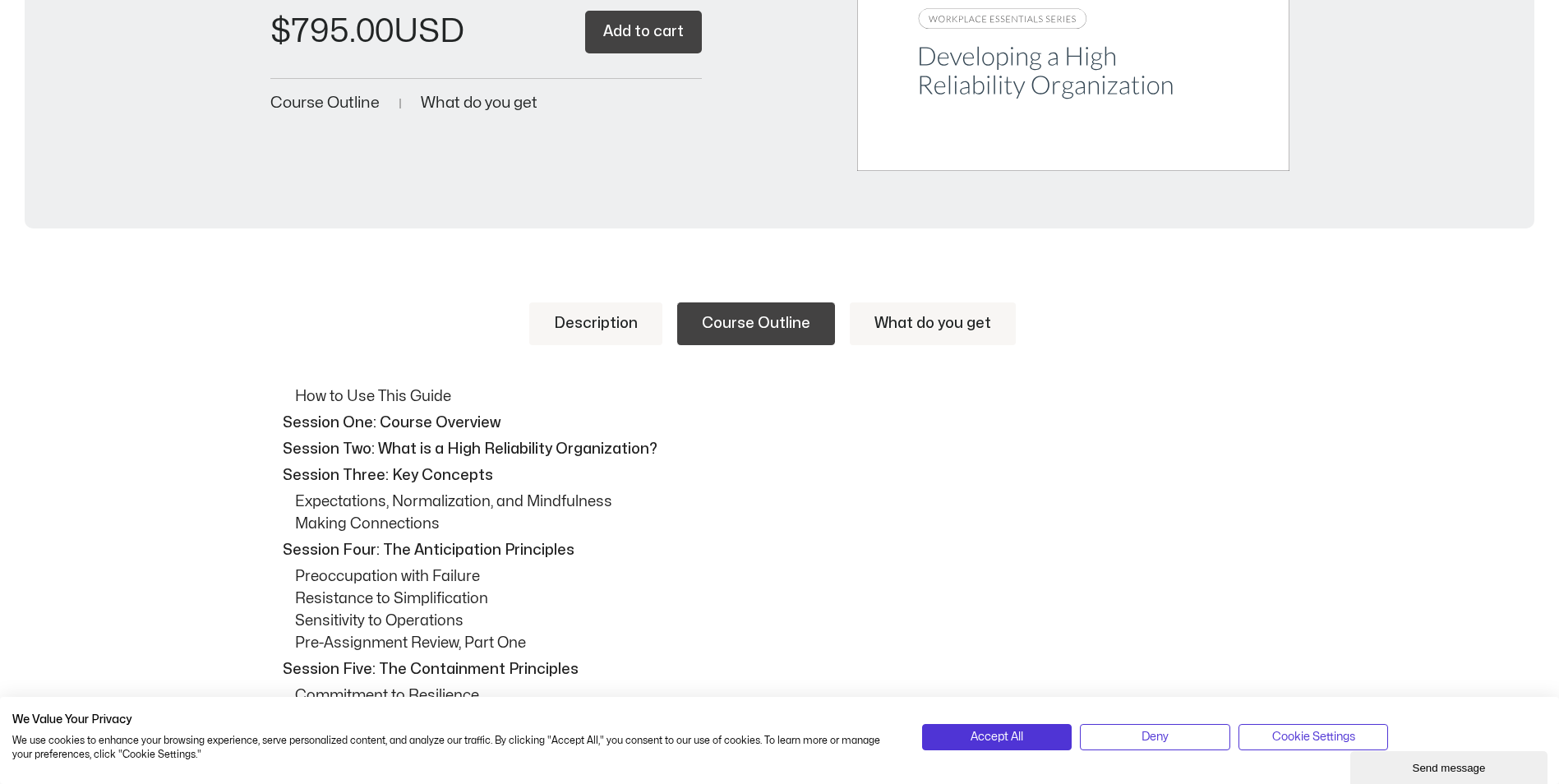
scroll to position [575, 0]
click at [595, 340] on link "Description" at bounding box center [596, 324] width 133 height 42
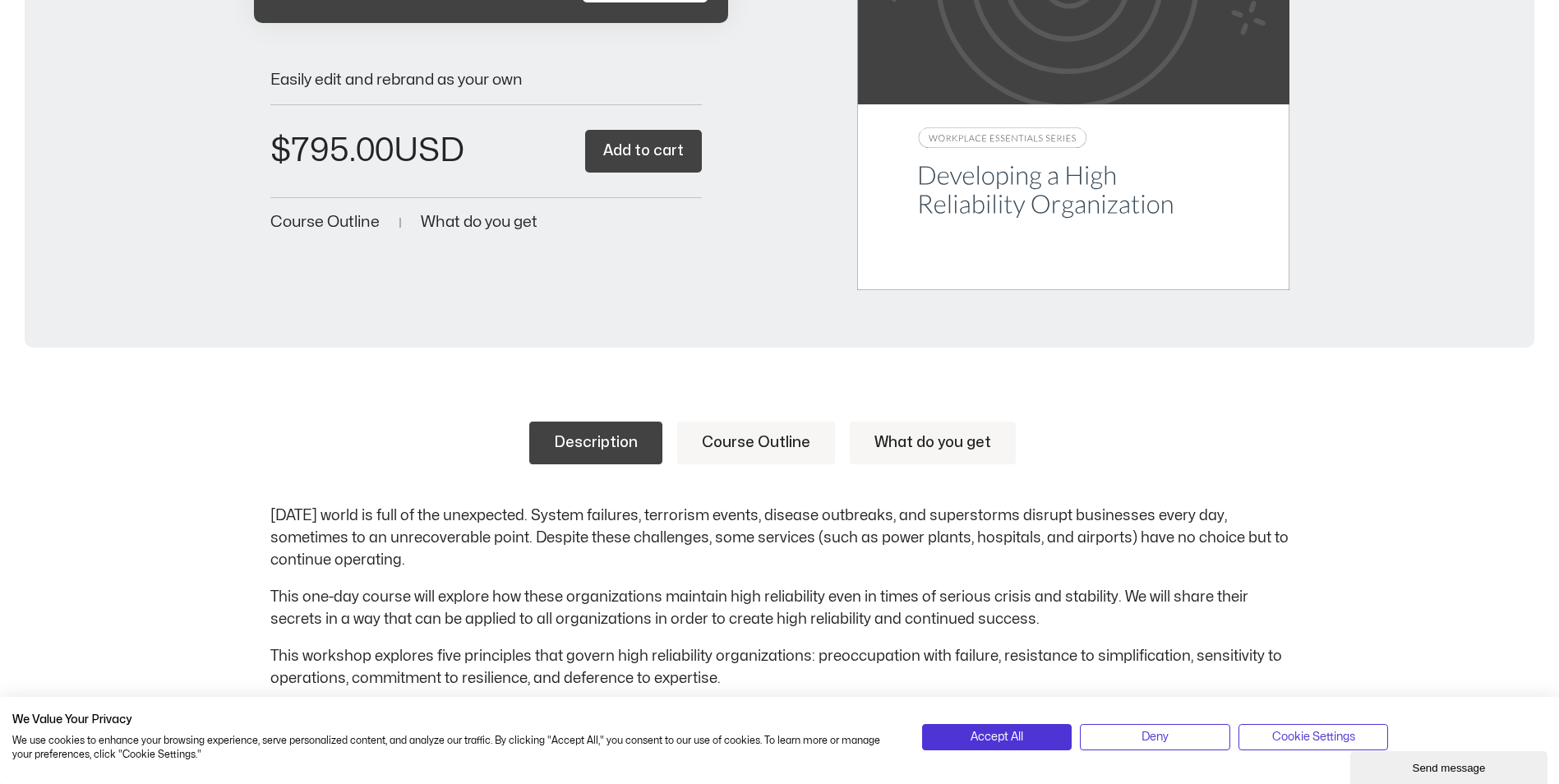
scroll to position [411, 0]
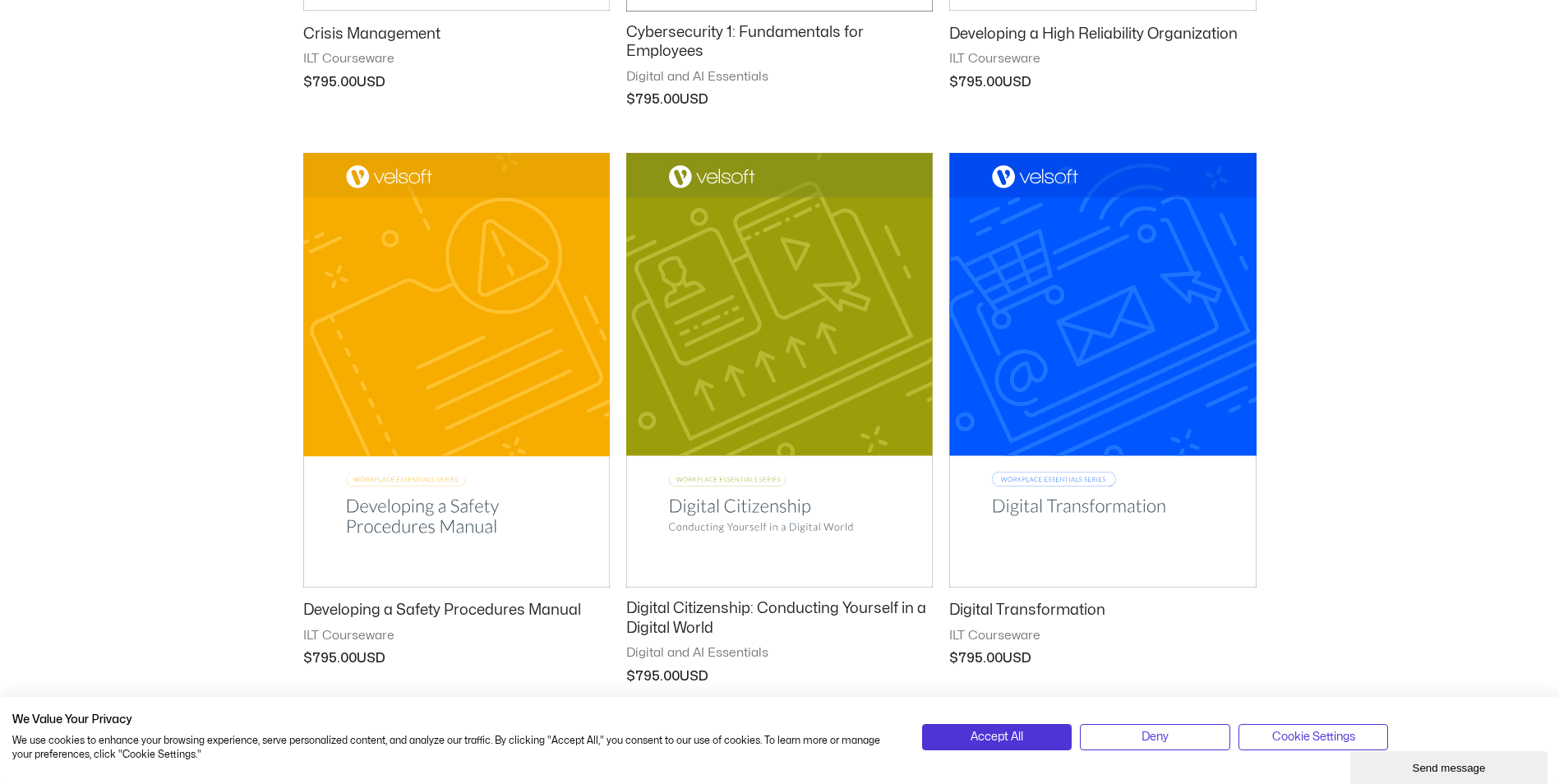
scroll to position [1972, 0]
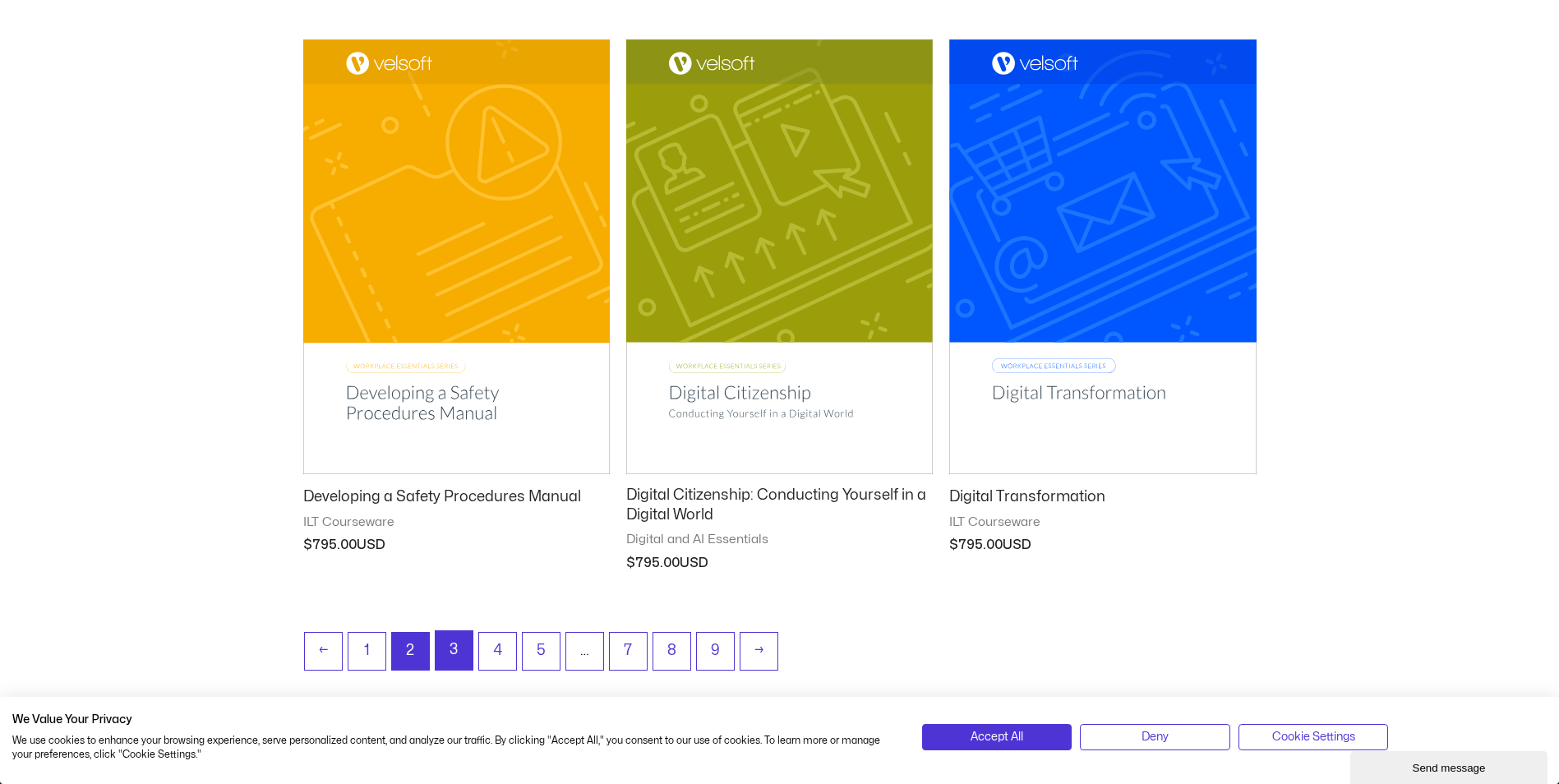
click at [457, 649] on link "3" at bounding box center [454, 650] width 37 height 39
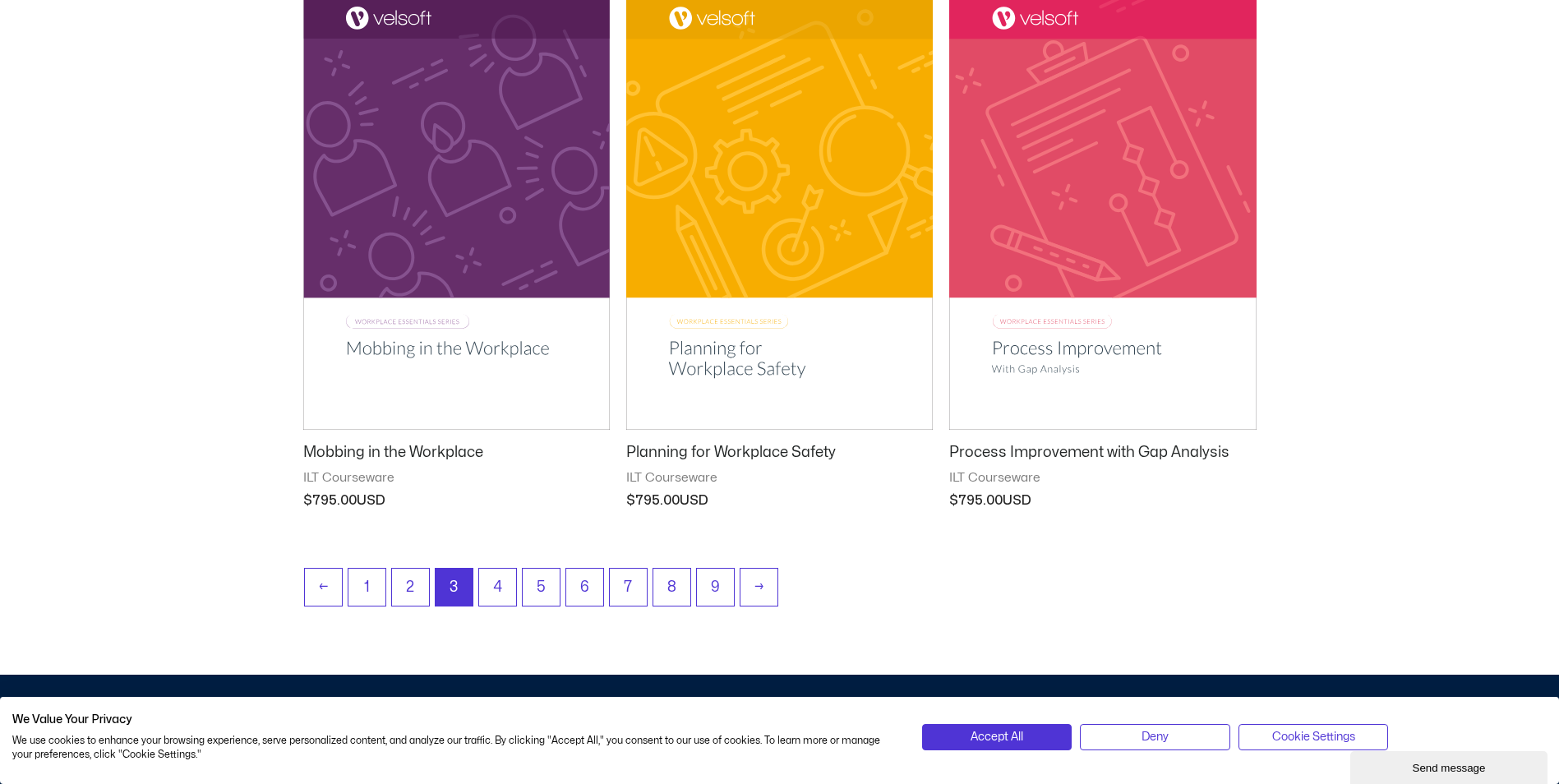
scroll to position [2053, 0]
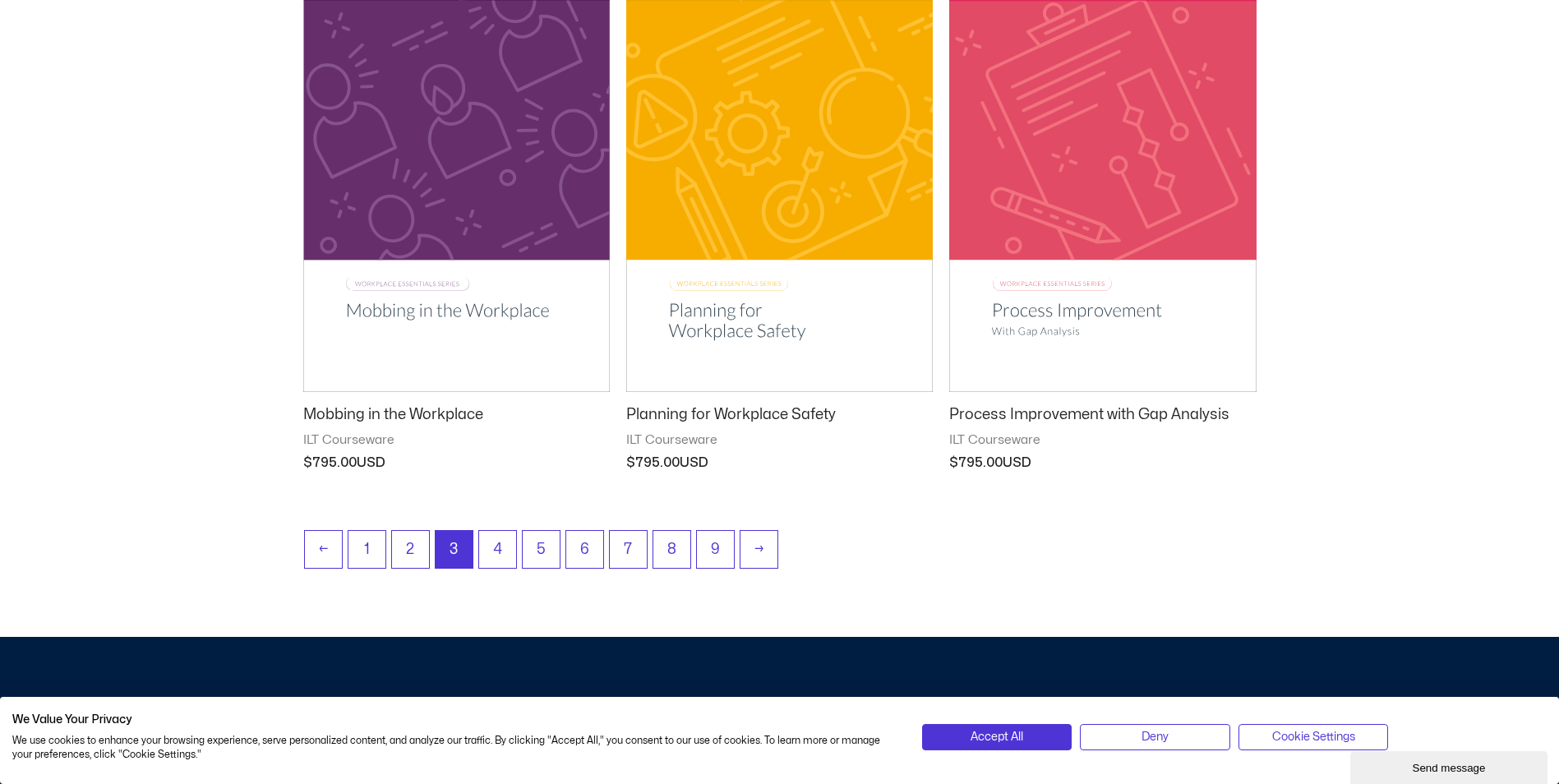
click at [1006, 412] on h2 "Process Improvement with Gap Analysis" at bounding box center [1102, 414] width 307 height 19
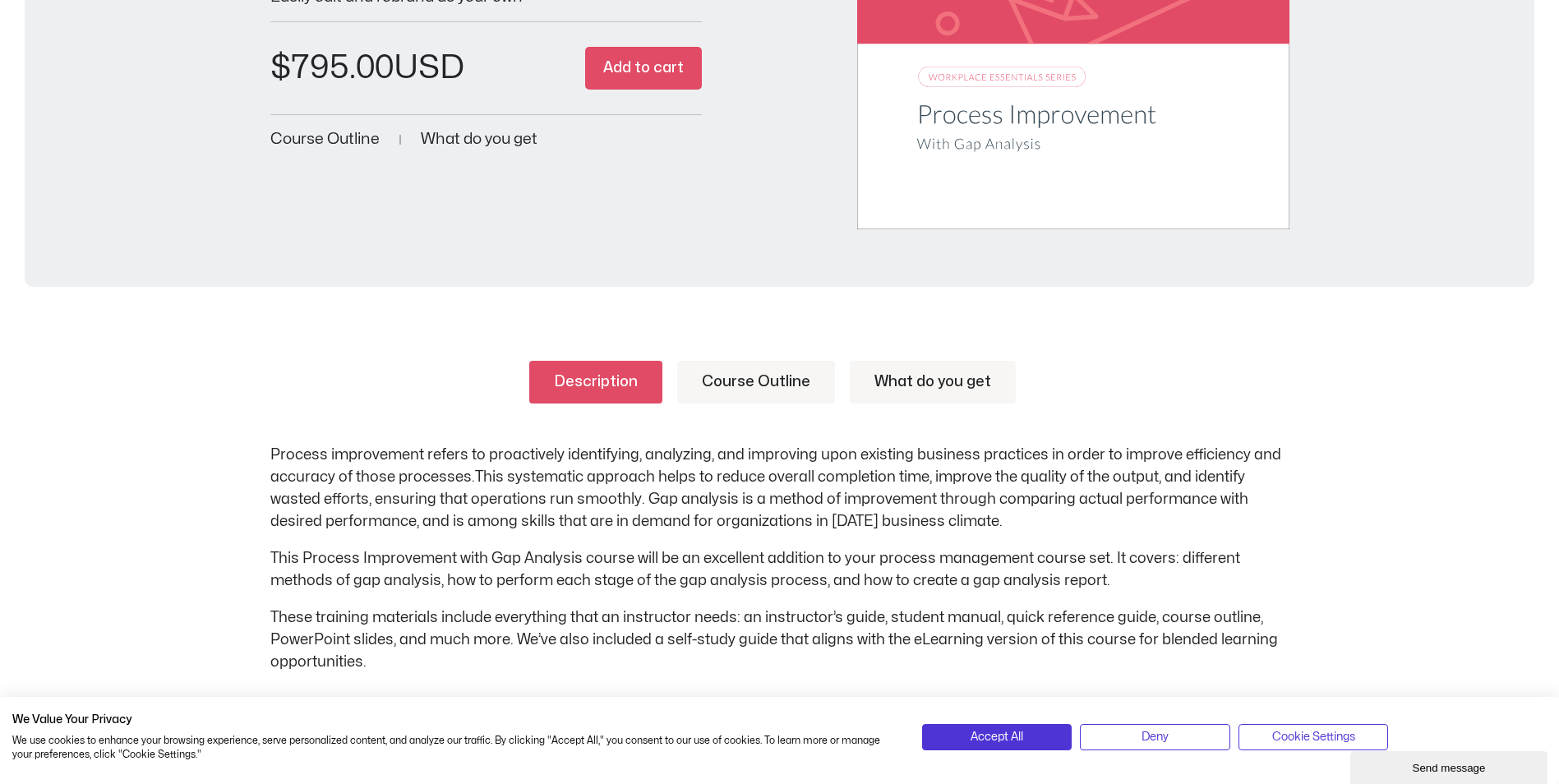
scroll to position [493, 0]
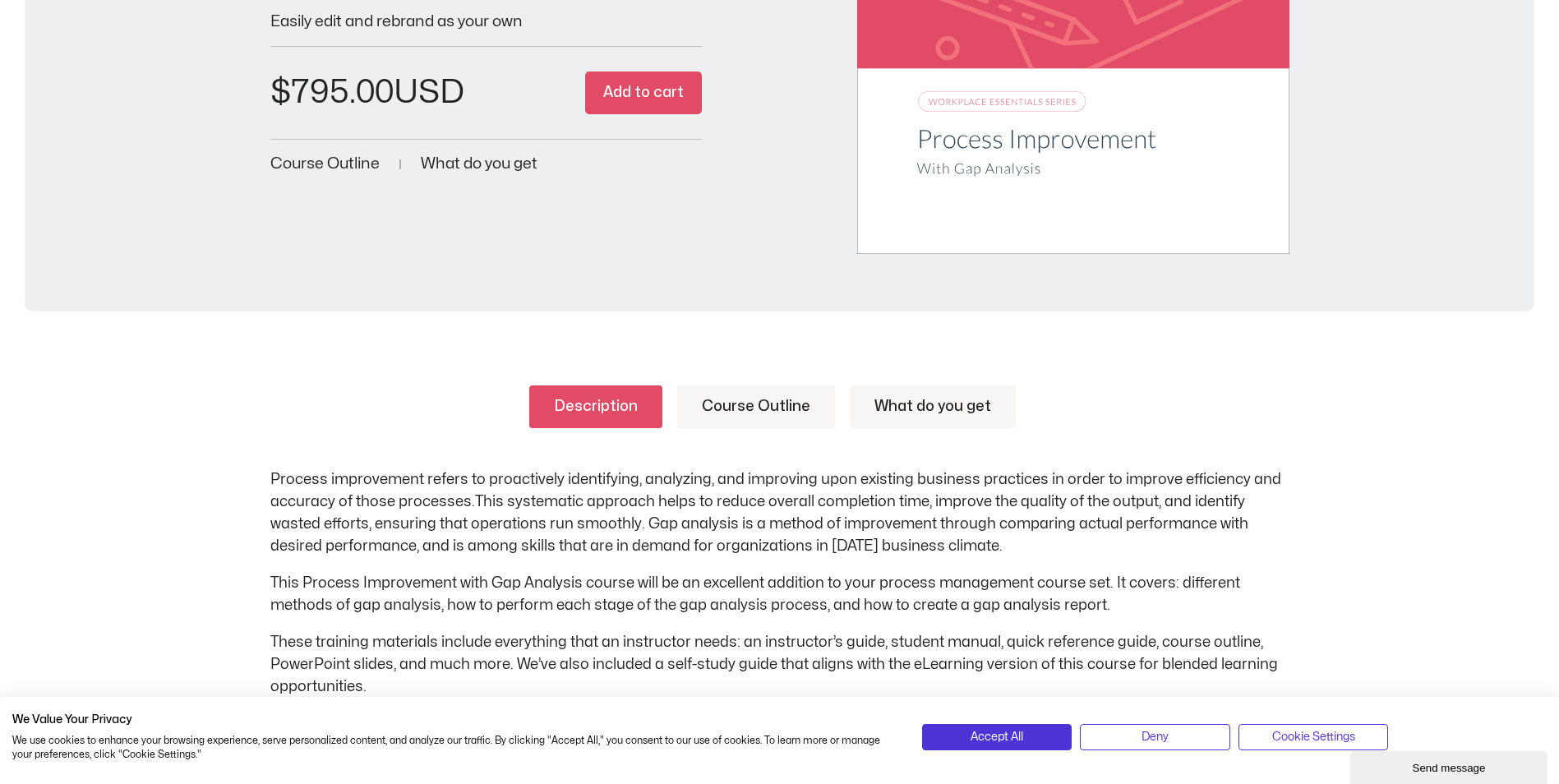
drag, startPoint x: 732, startPoint y: 413, endPoint x: 825, endPoint y: 426, distance: 93.9
click at [732, 413] on link "Course Outline" at bounding box center [756, 406] width 158 height 42
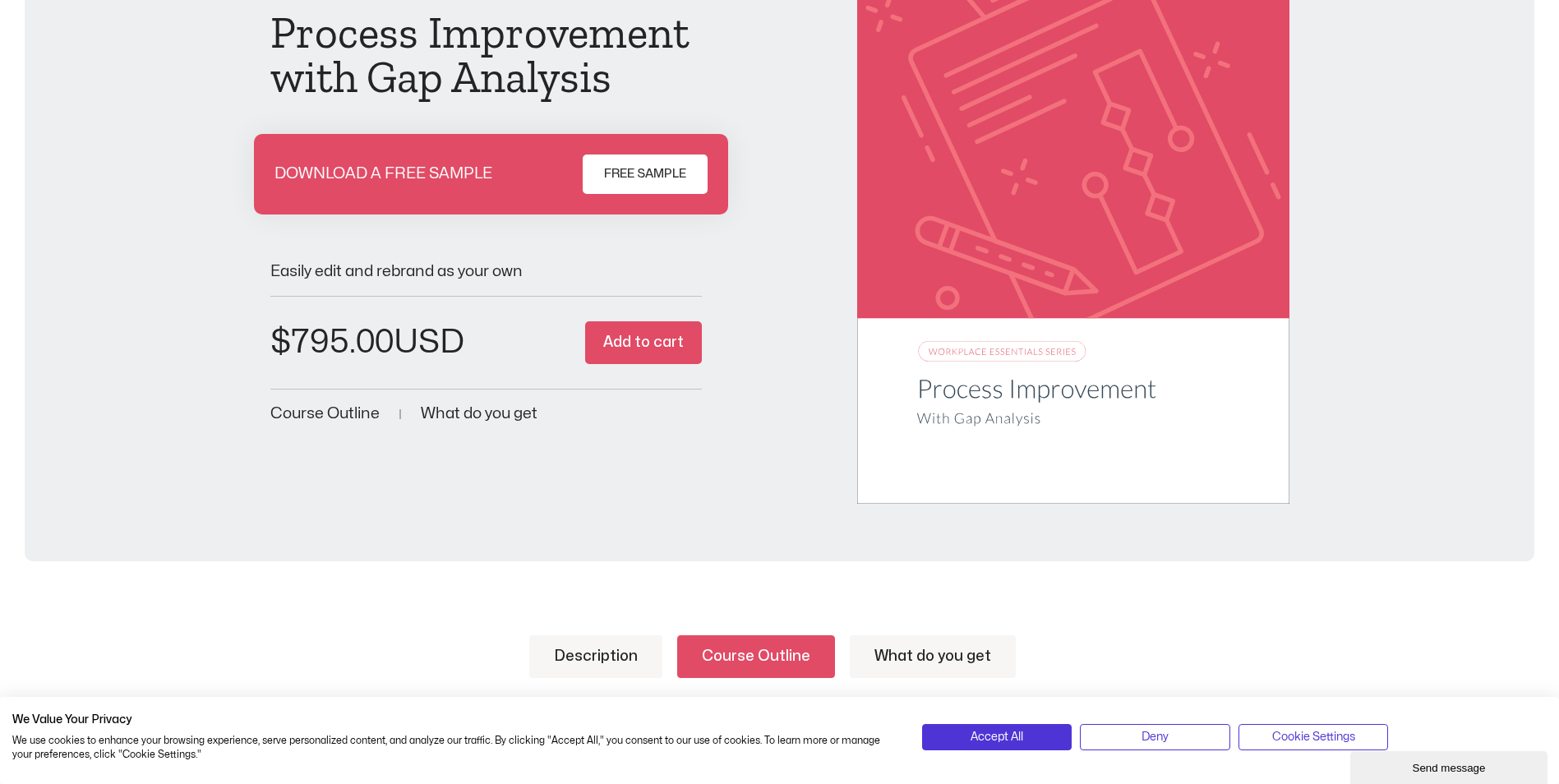
scroll to position [0, 0]
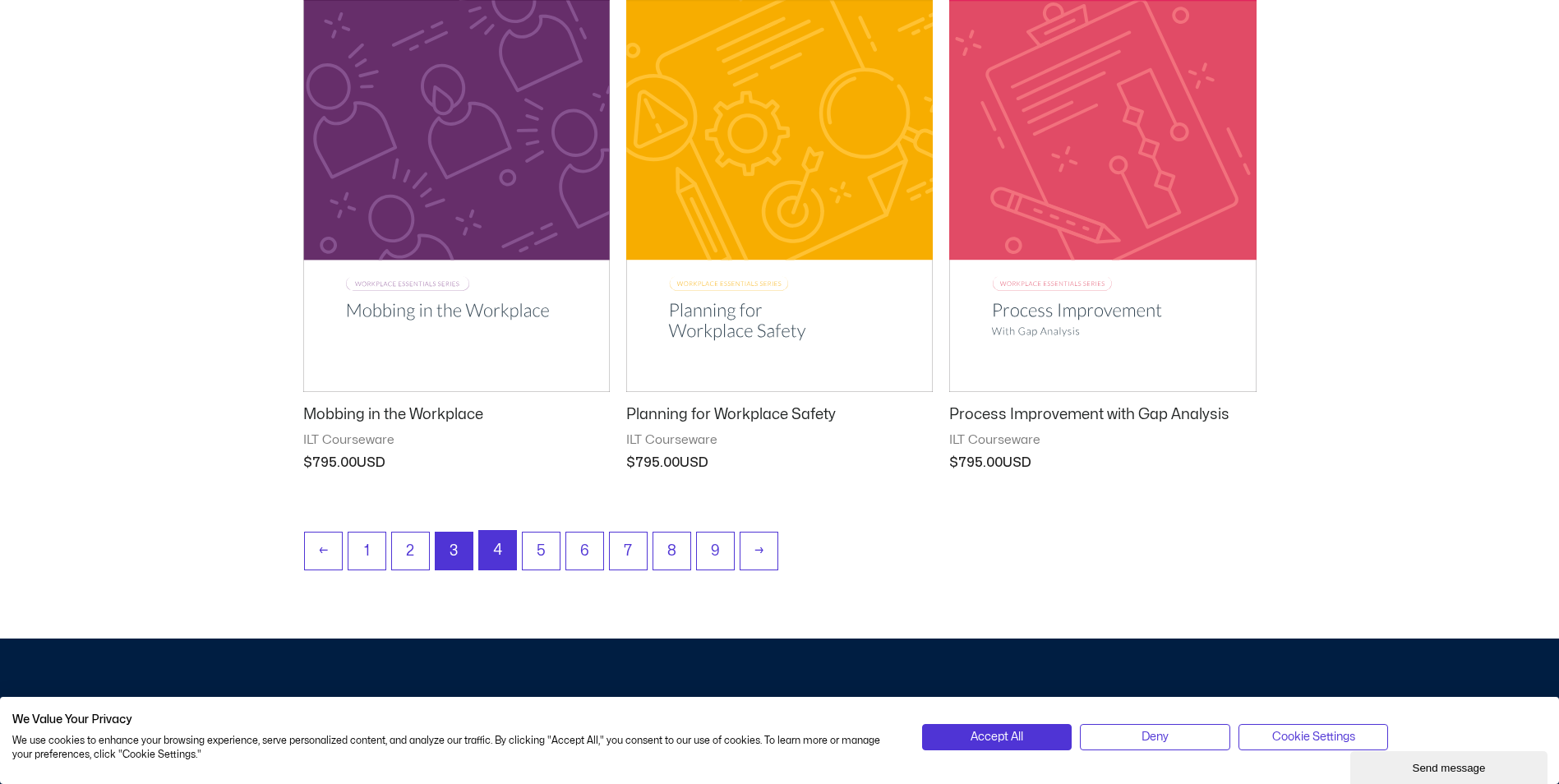
click at [492, 549] on link "4" at bounding box center [497, 550] width 37 height 39
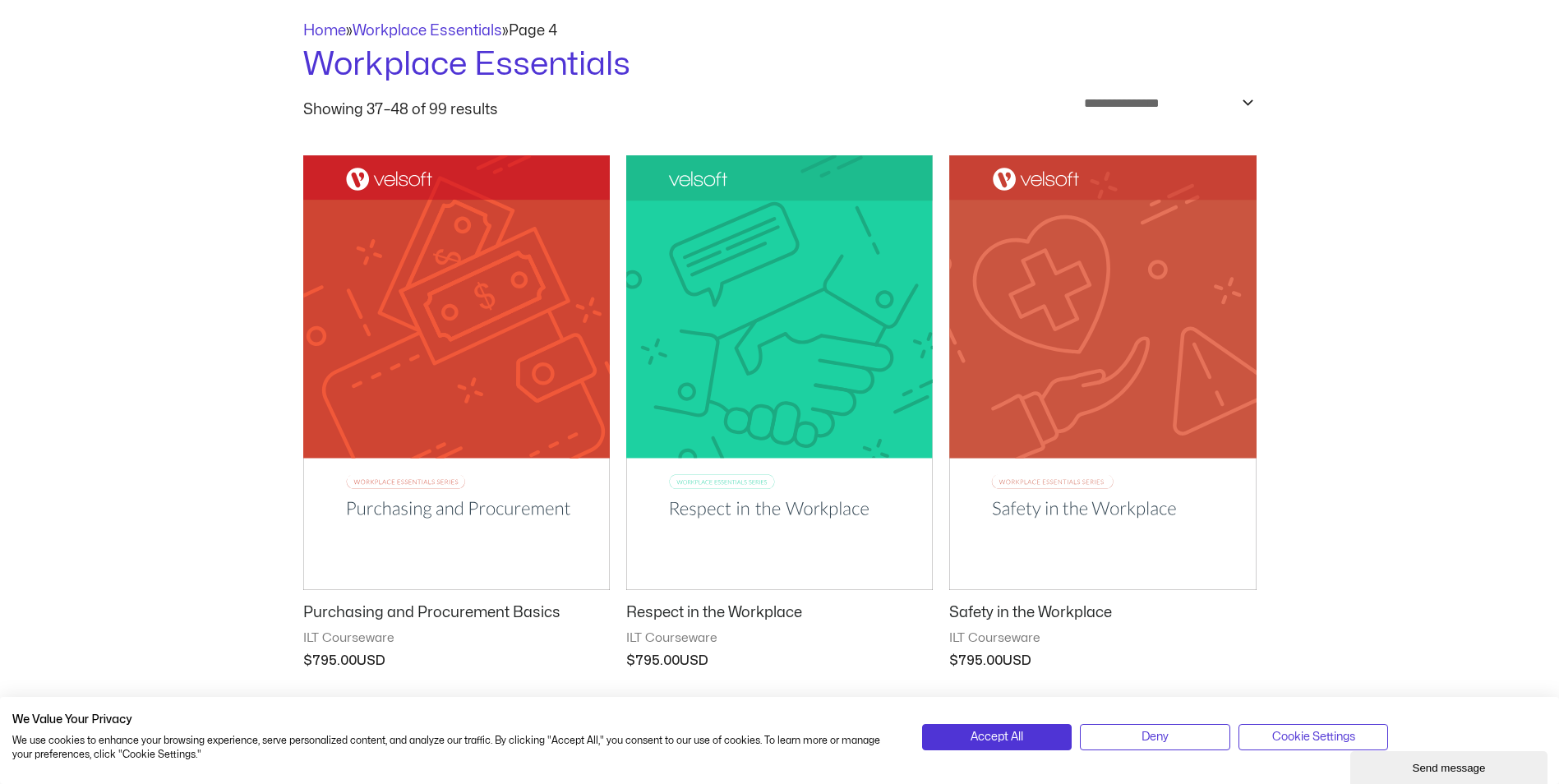
scroll to position [165, 0]
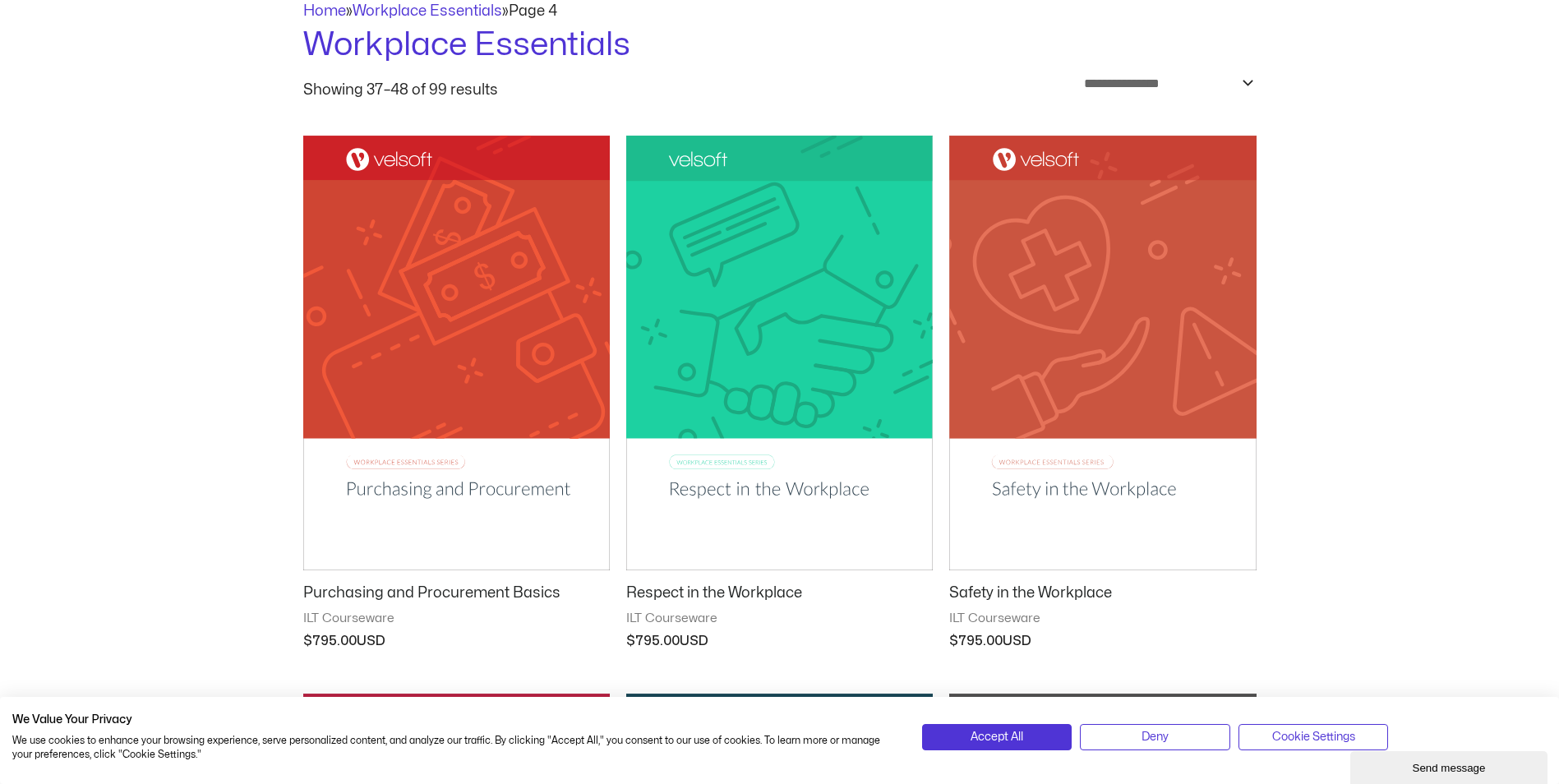
click at [768, 481] on img at bounding box center [780, 353] width 307 height 435
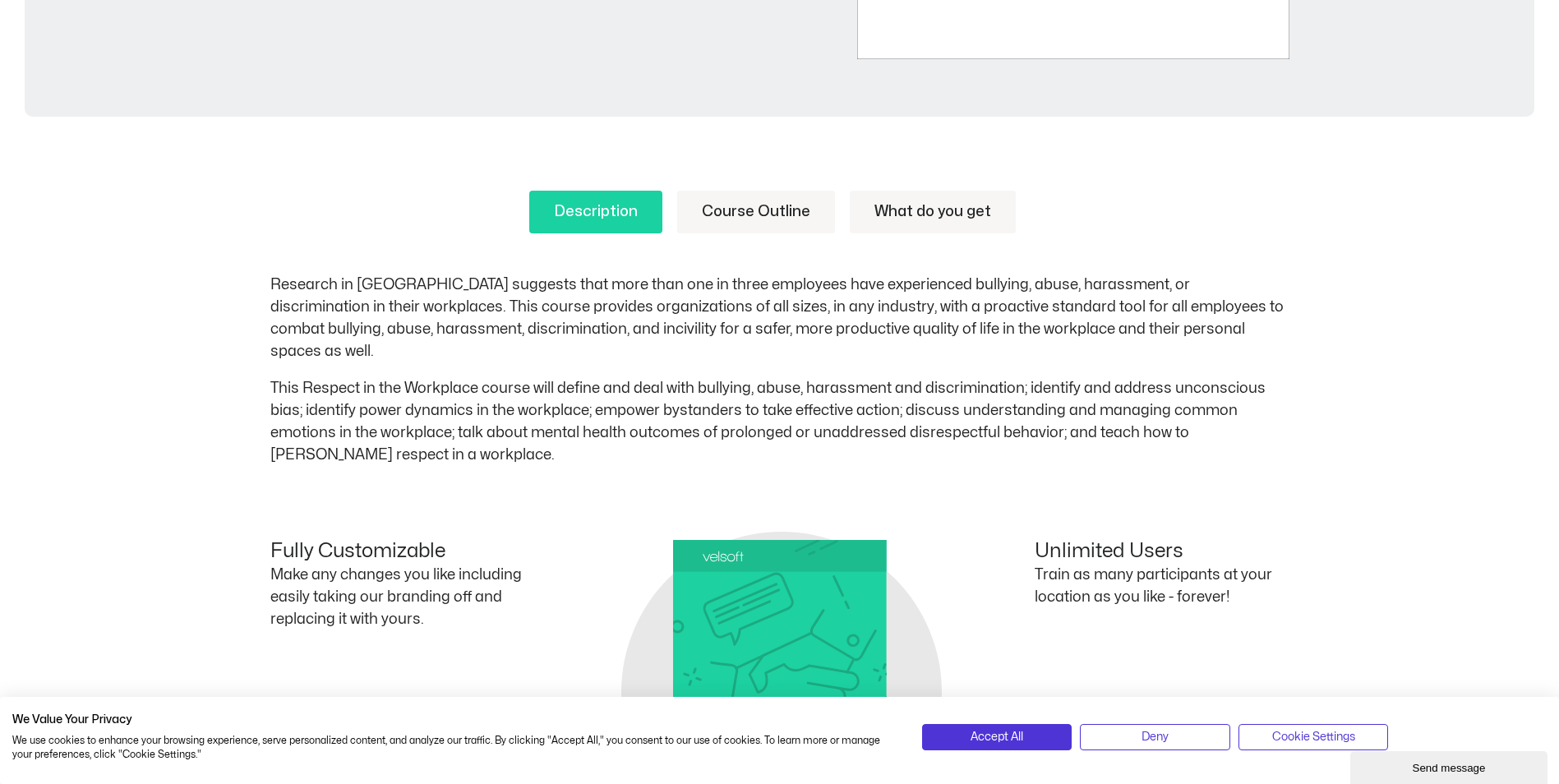
scroll to position [658, 0]
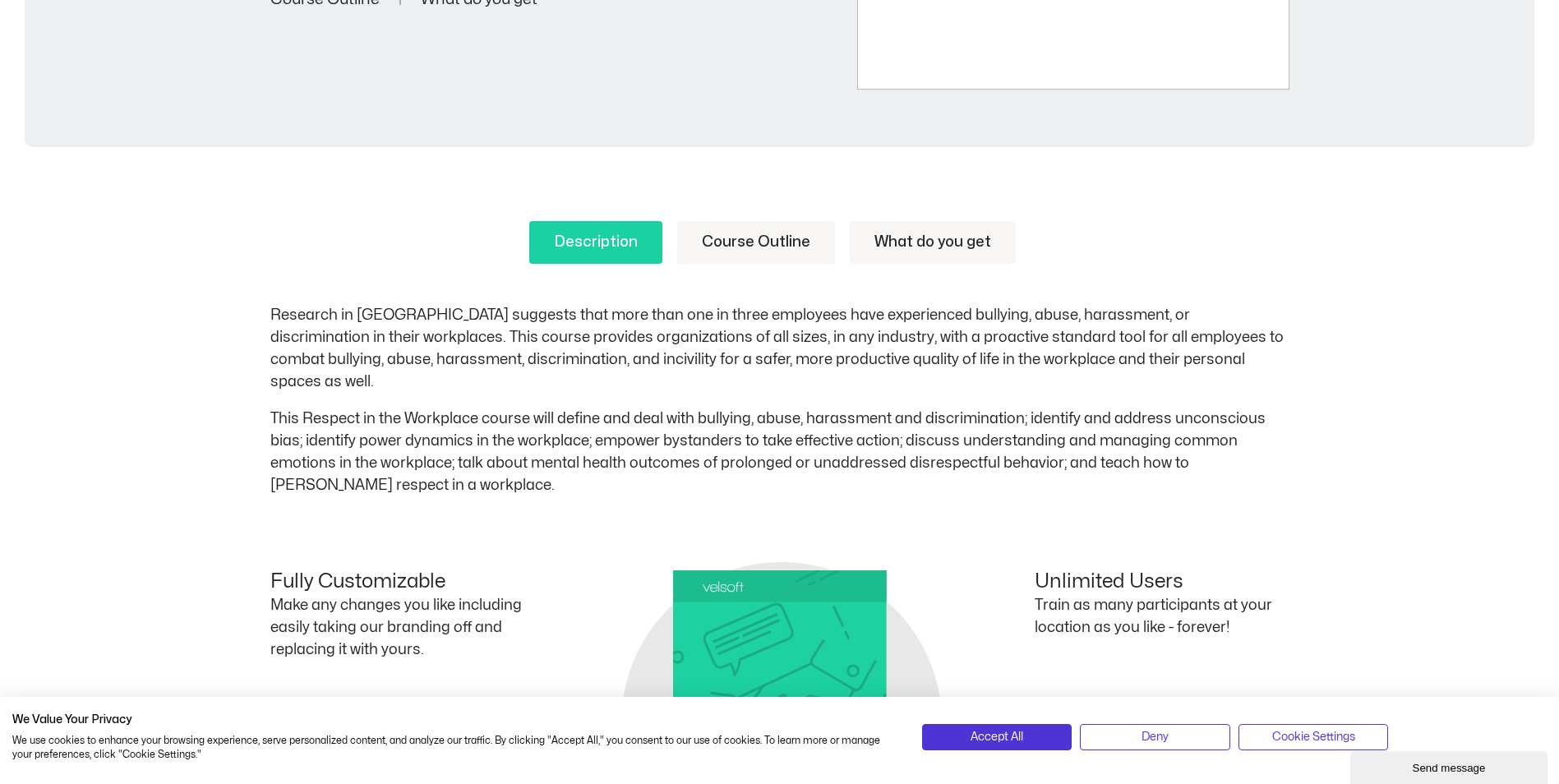
click at [718, 251] on link "Course Outline" at bounding box center [756, 242] width 158 height 42
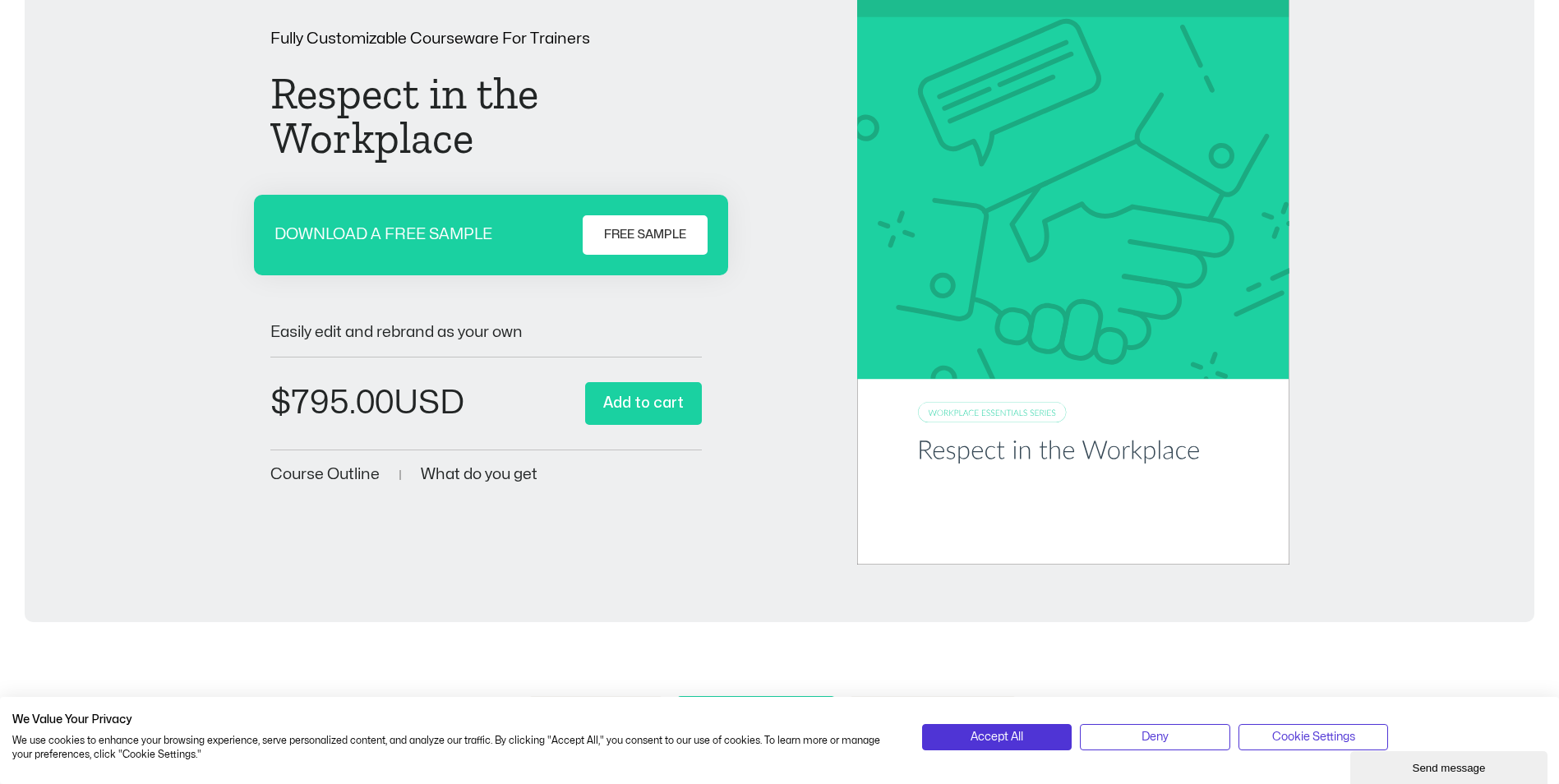
scroll to position [0, 0]
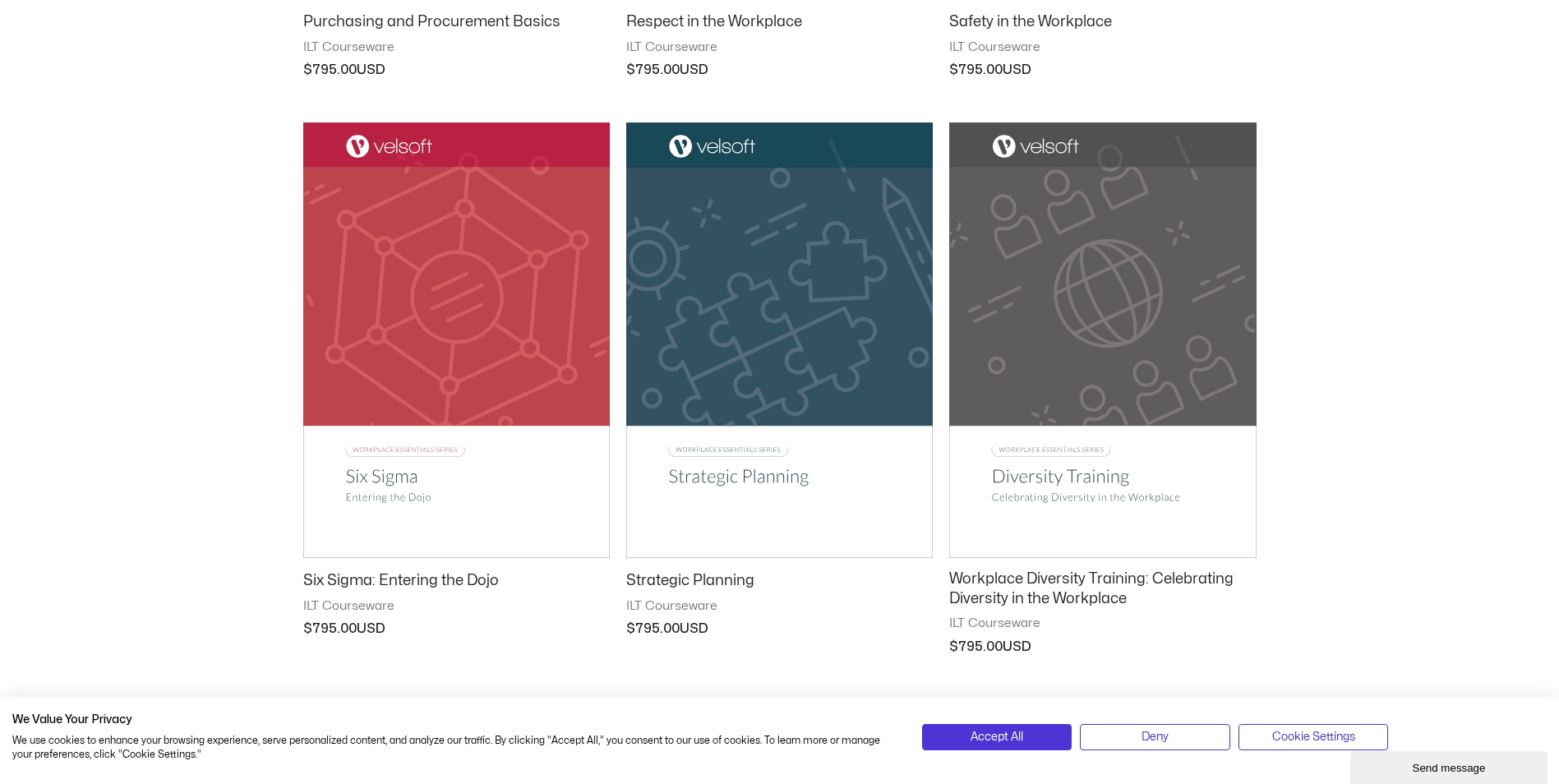
scroll to position [821, 0]
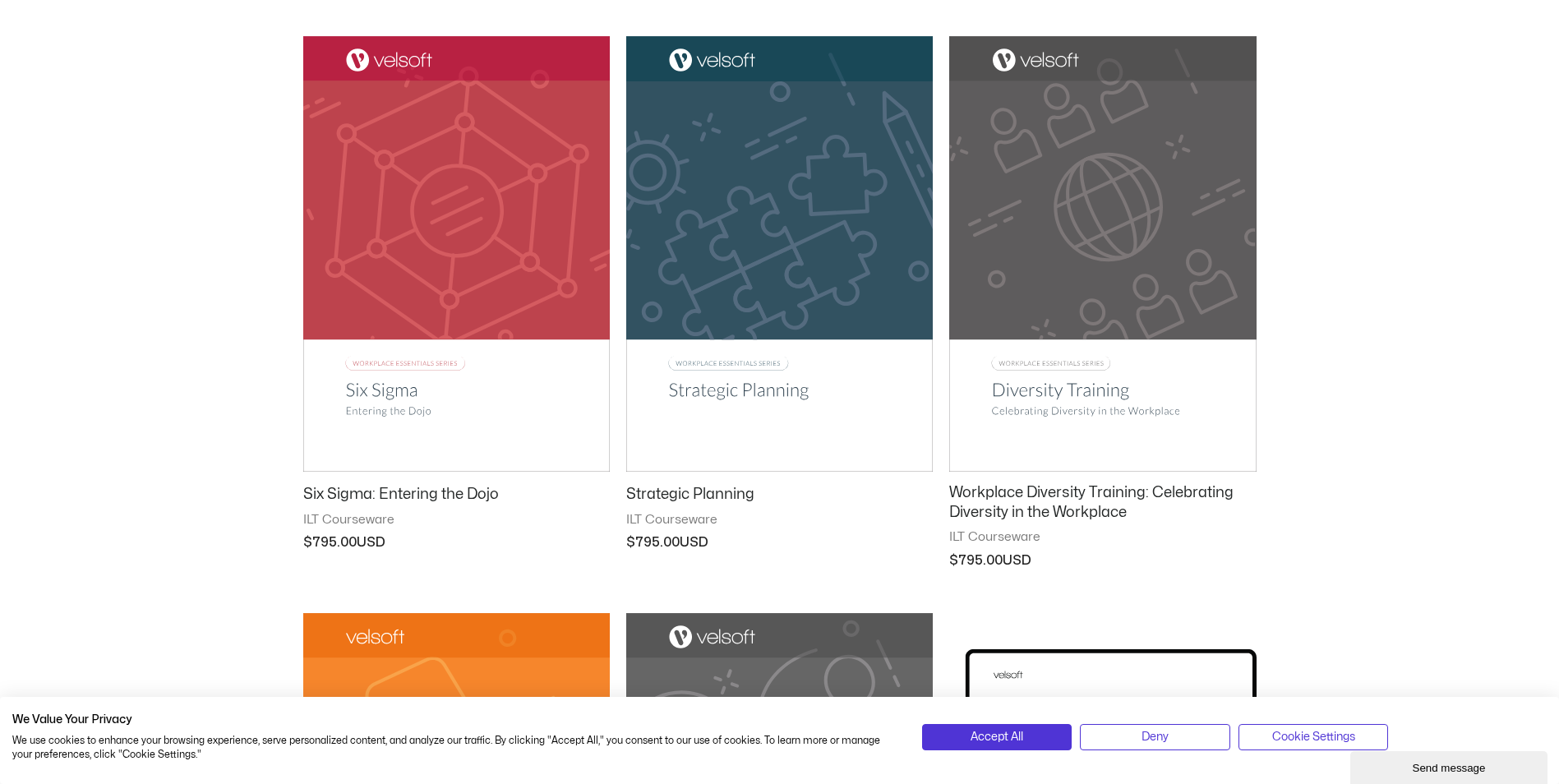
click at [731, 386] on img at bounding box center [780, 254] width 307 height 435
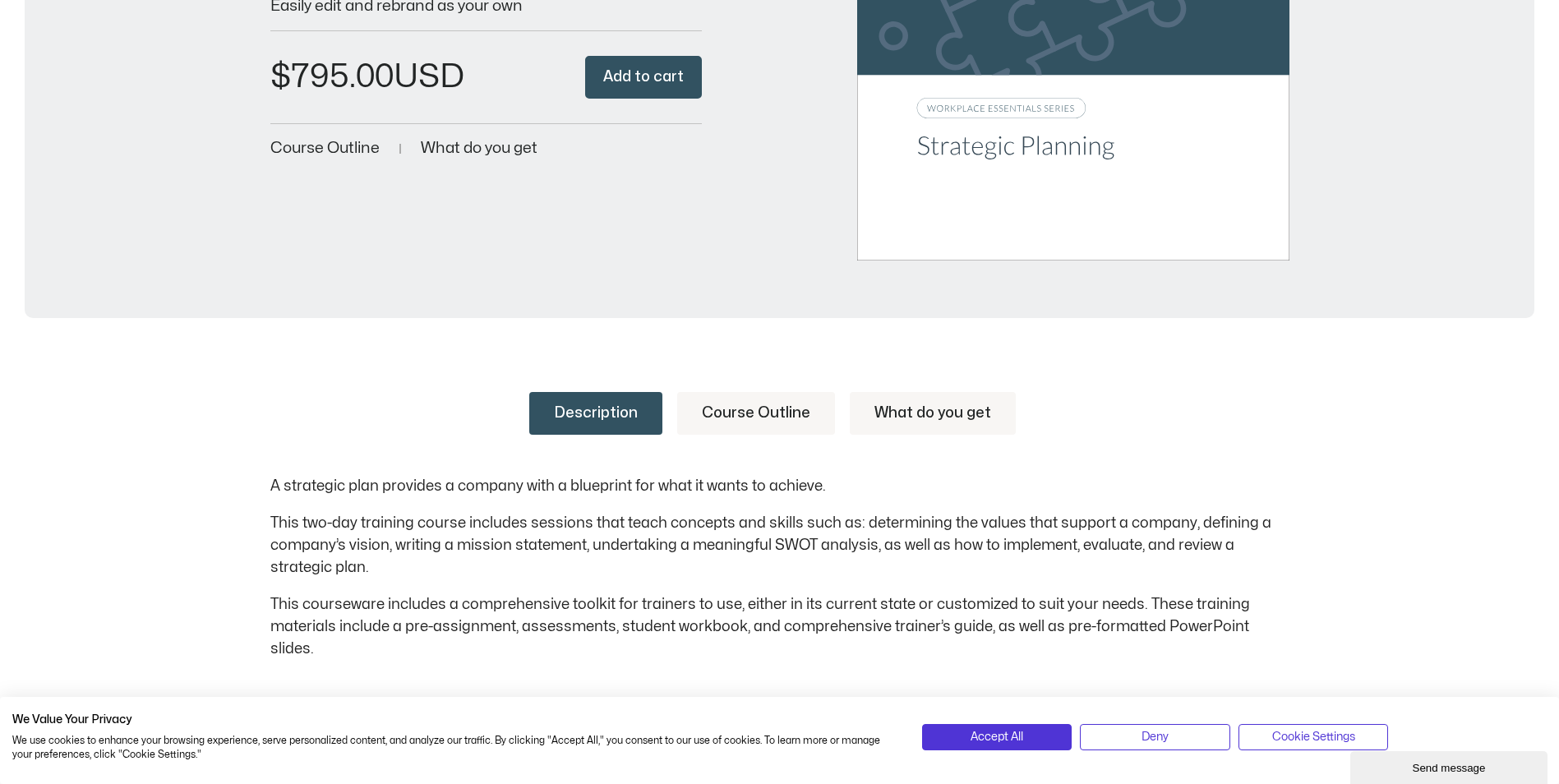
scroll to position [493, 0]
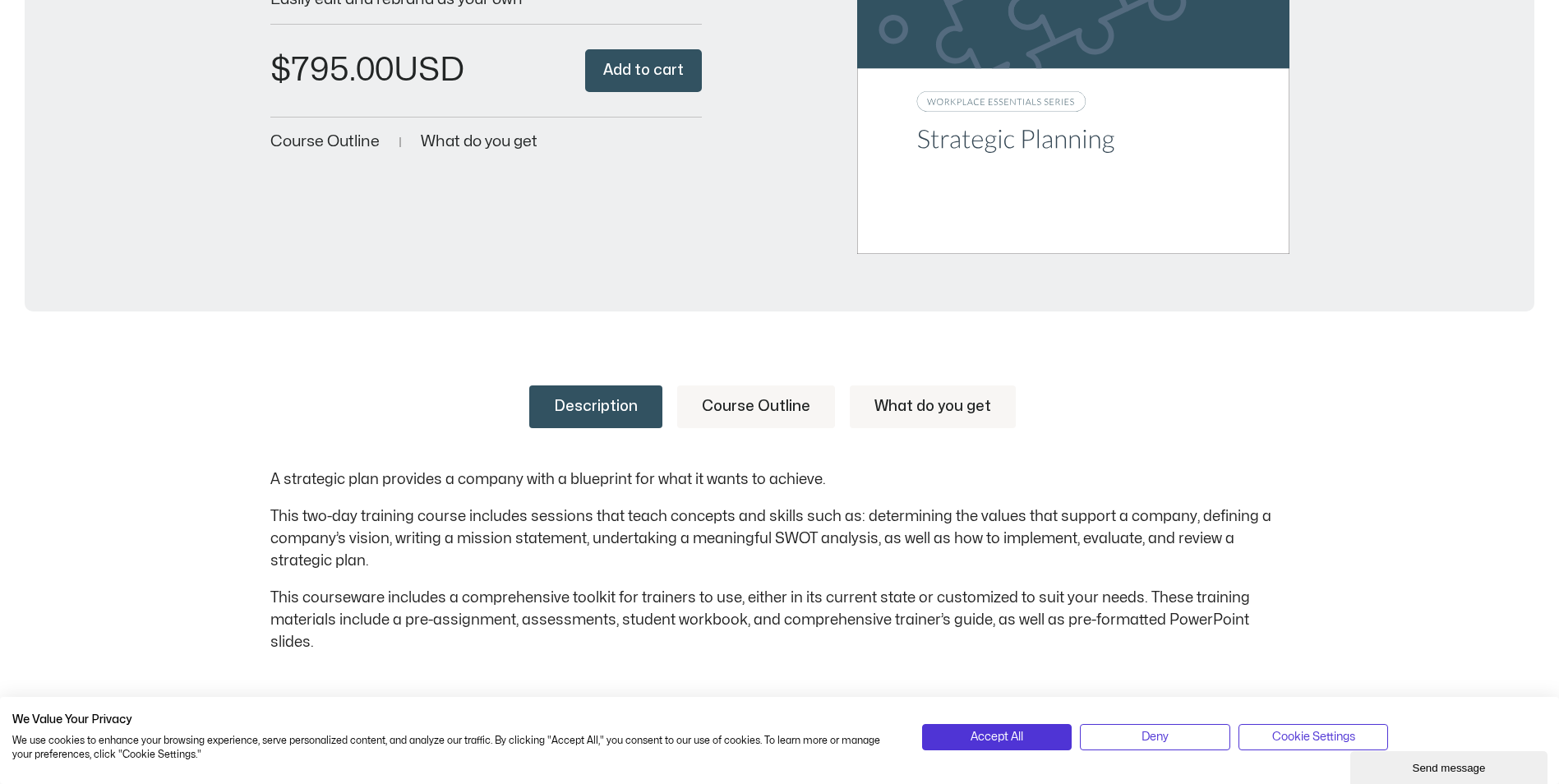
click at [720, 412] on link "Course Outline" at bounding box center [756, 406] width 158 height 42
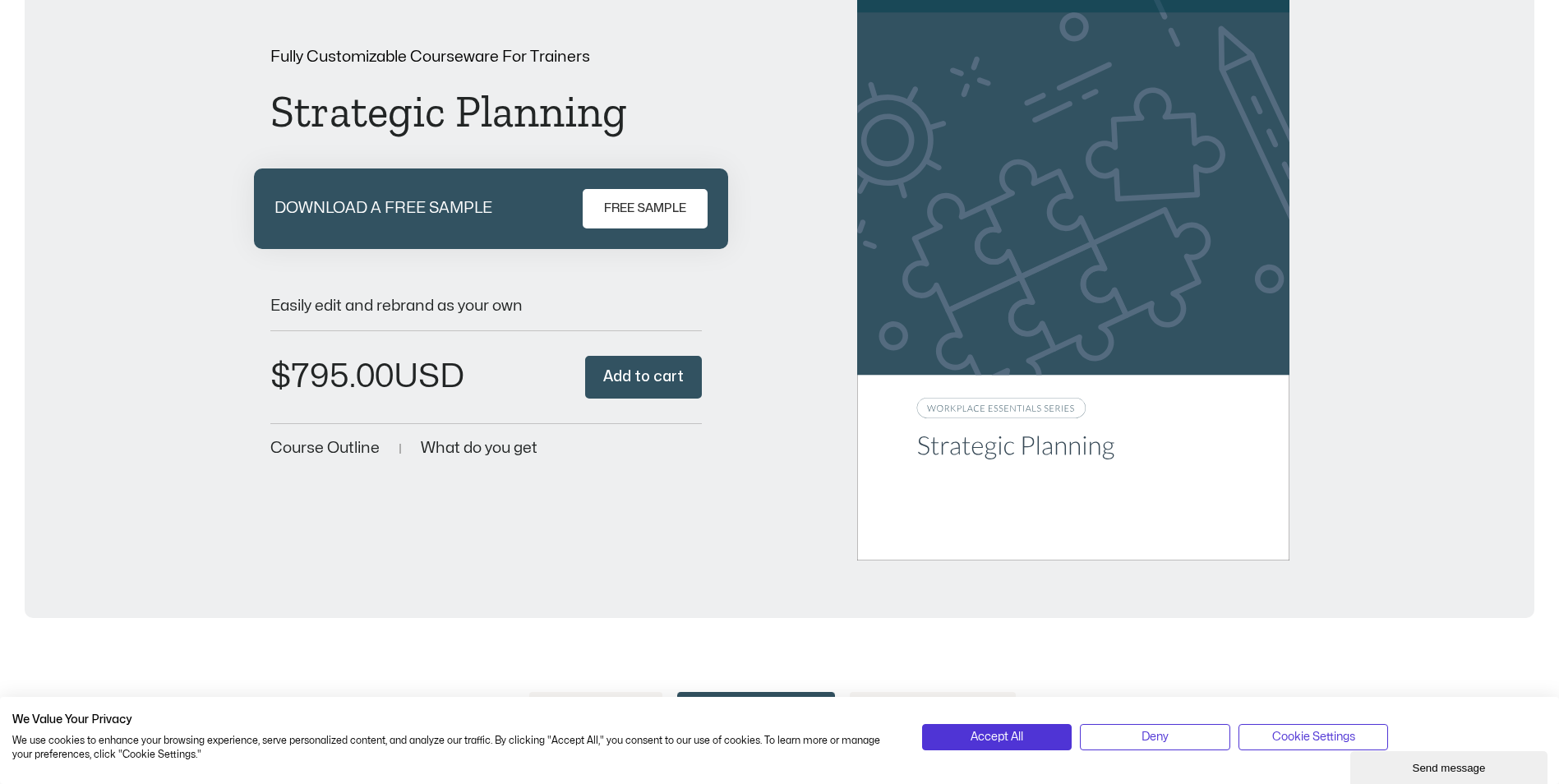
scroll to position [0, 0]
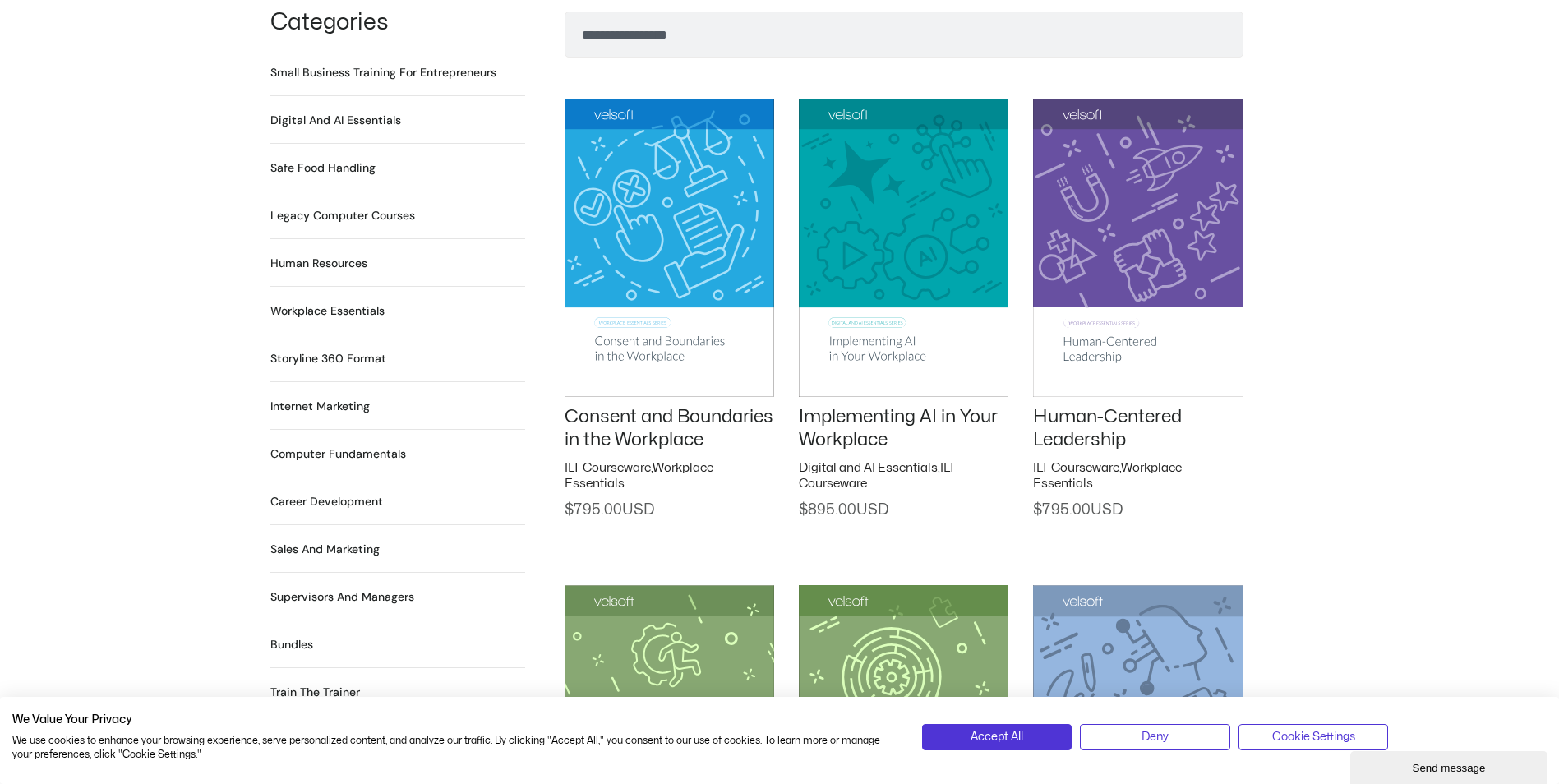
scroll to position [1146, 0]
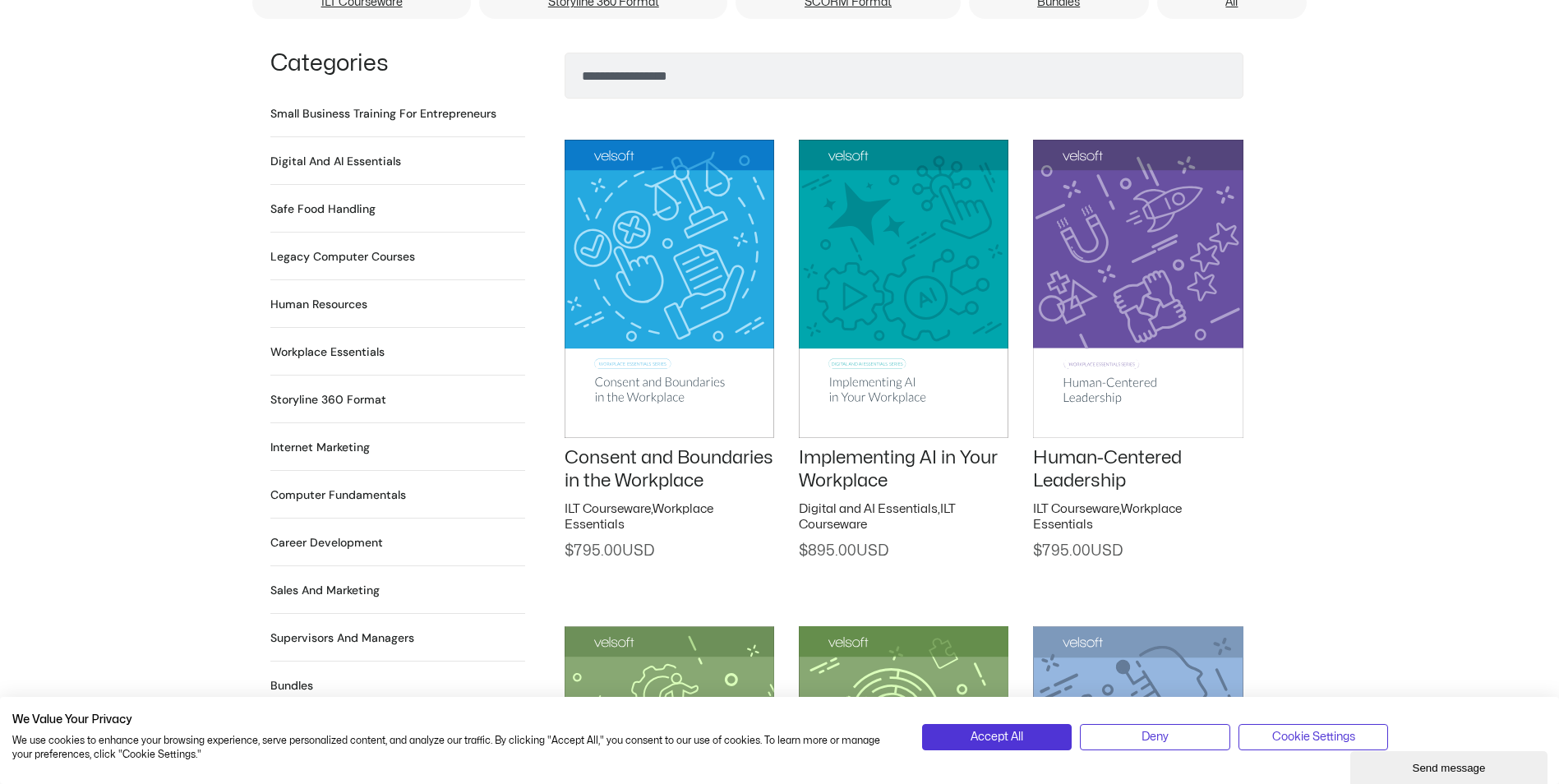
click at [329, 295] on h2 "Human Resources 64 Products" at bounding box center [319, 304] width 97 height 17
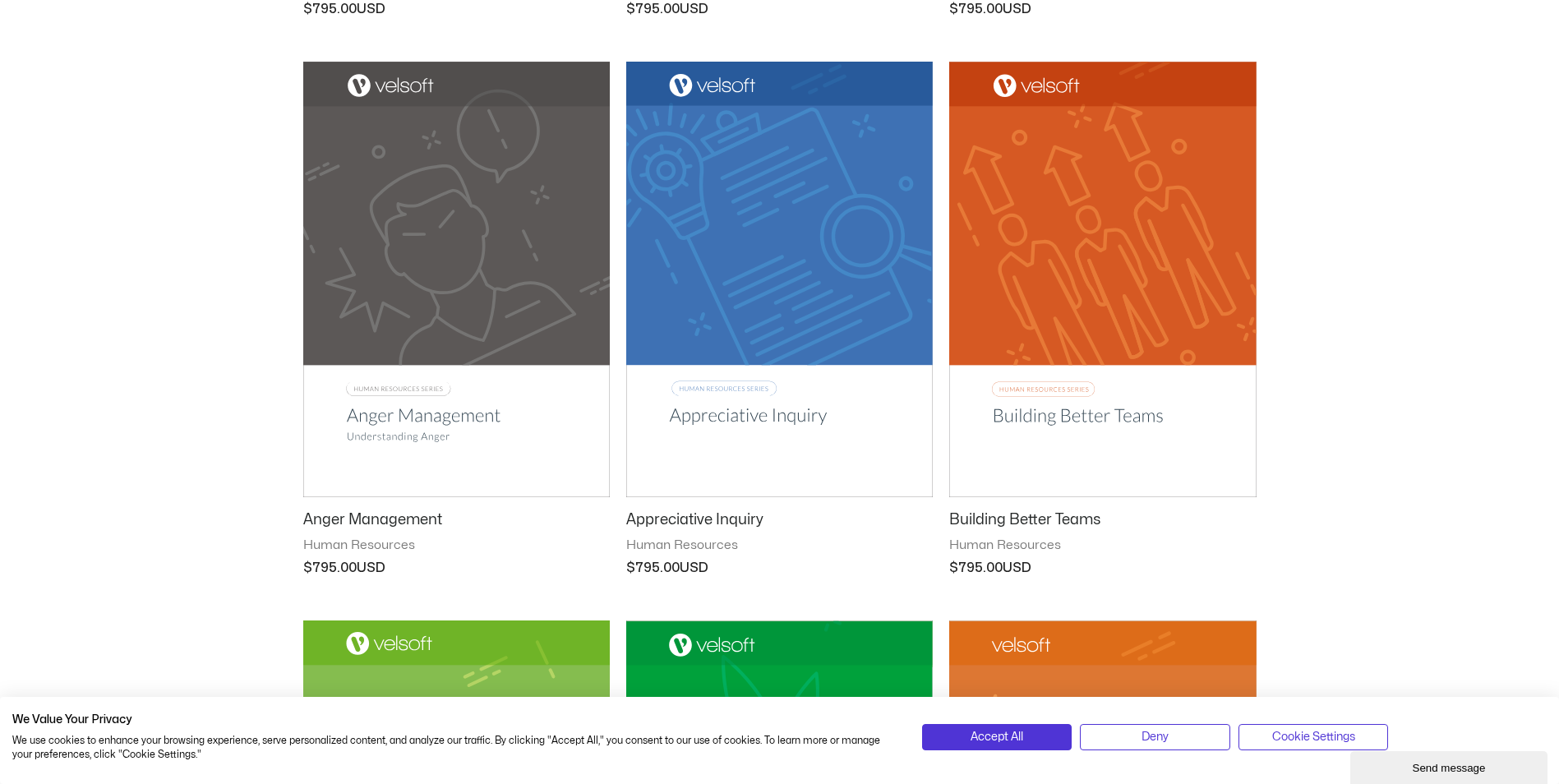
scroll to position [821, 0]
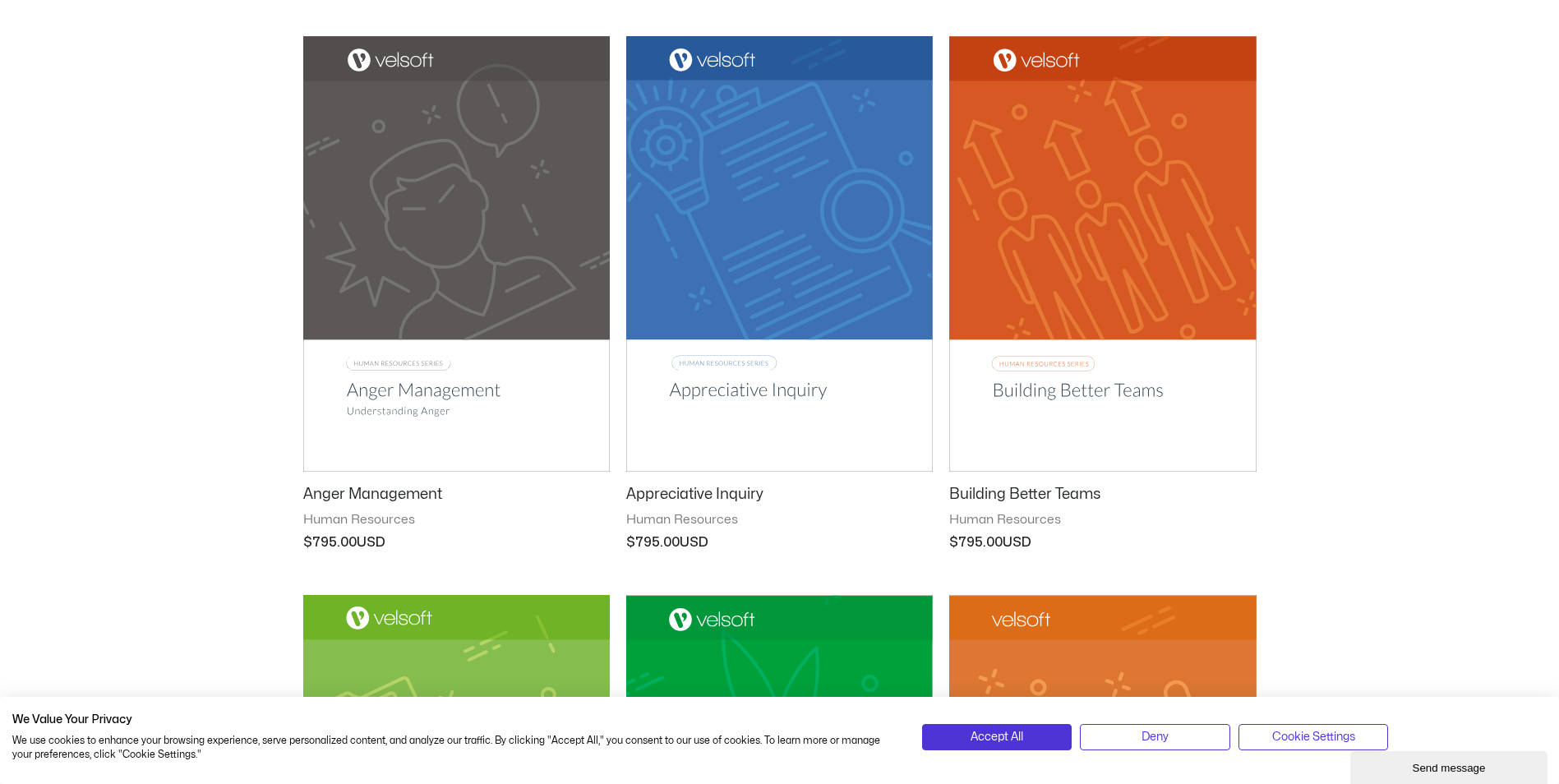
click at [771, 388] on img at bounding box center [780, 254] width 307 height 435
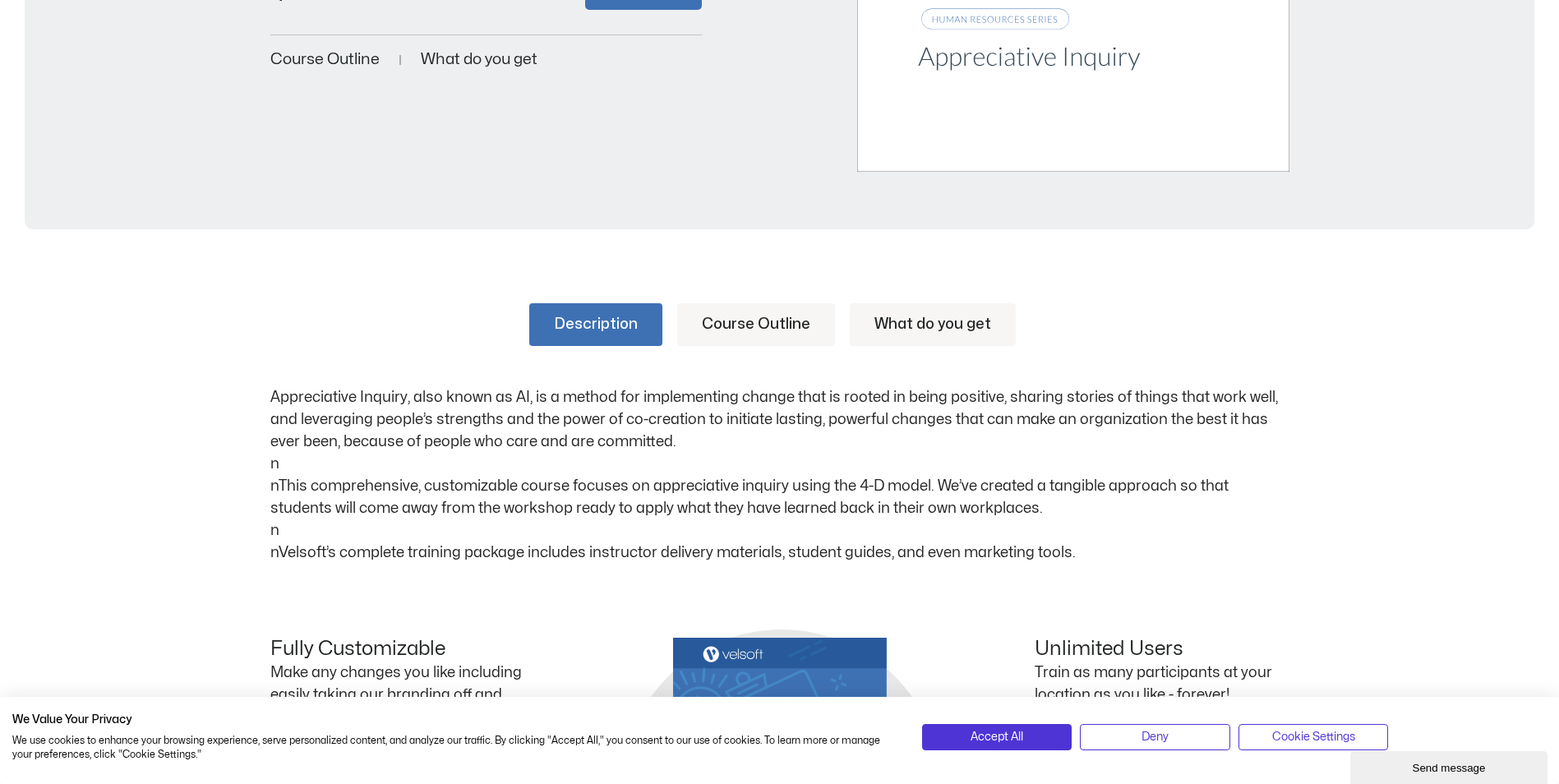
click at [796, 325] on link "Course Outline" at bounding box center [756, 324] width 158 height 42
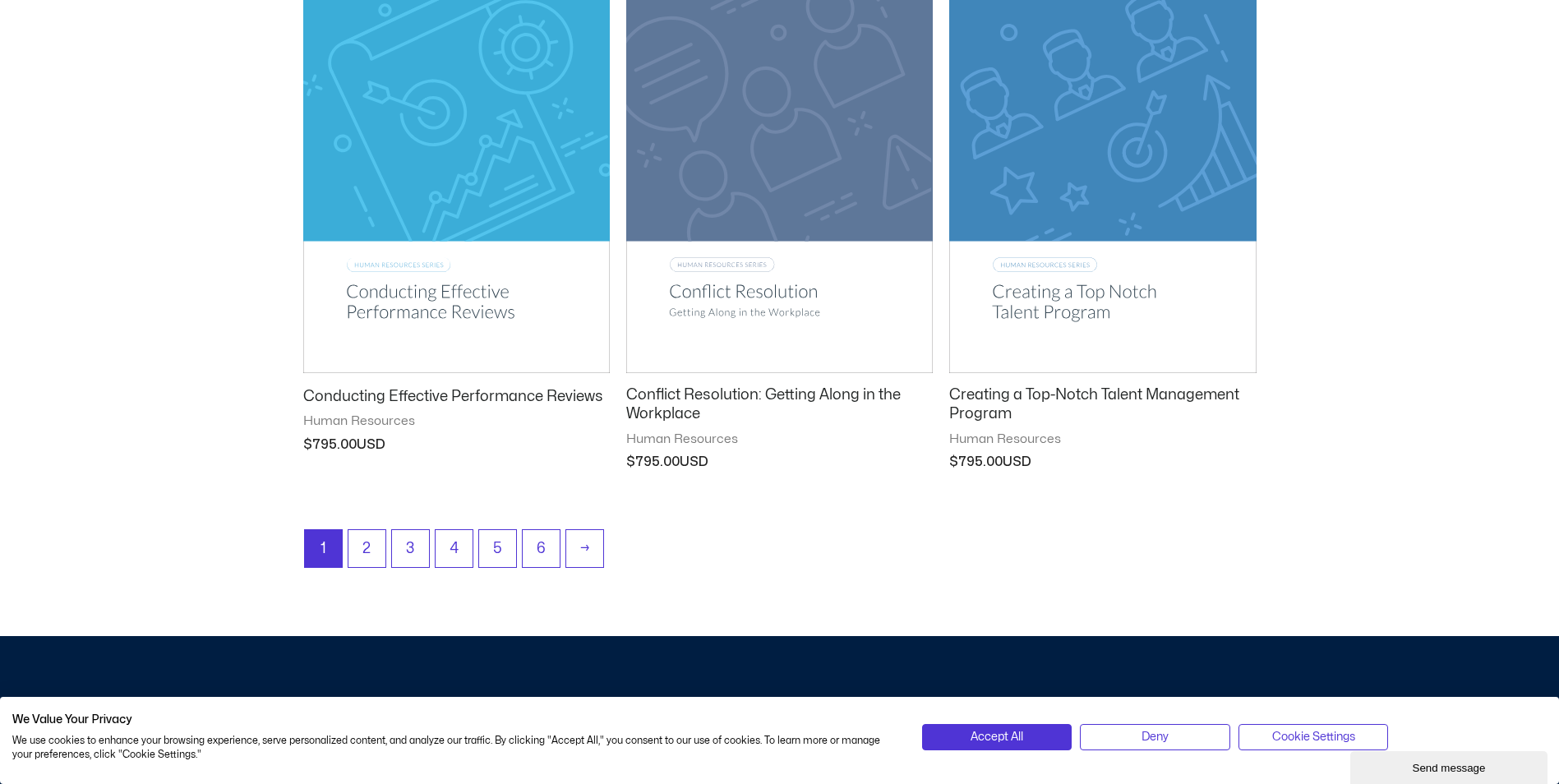
scroll to position [2135, 0]
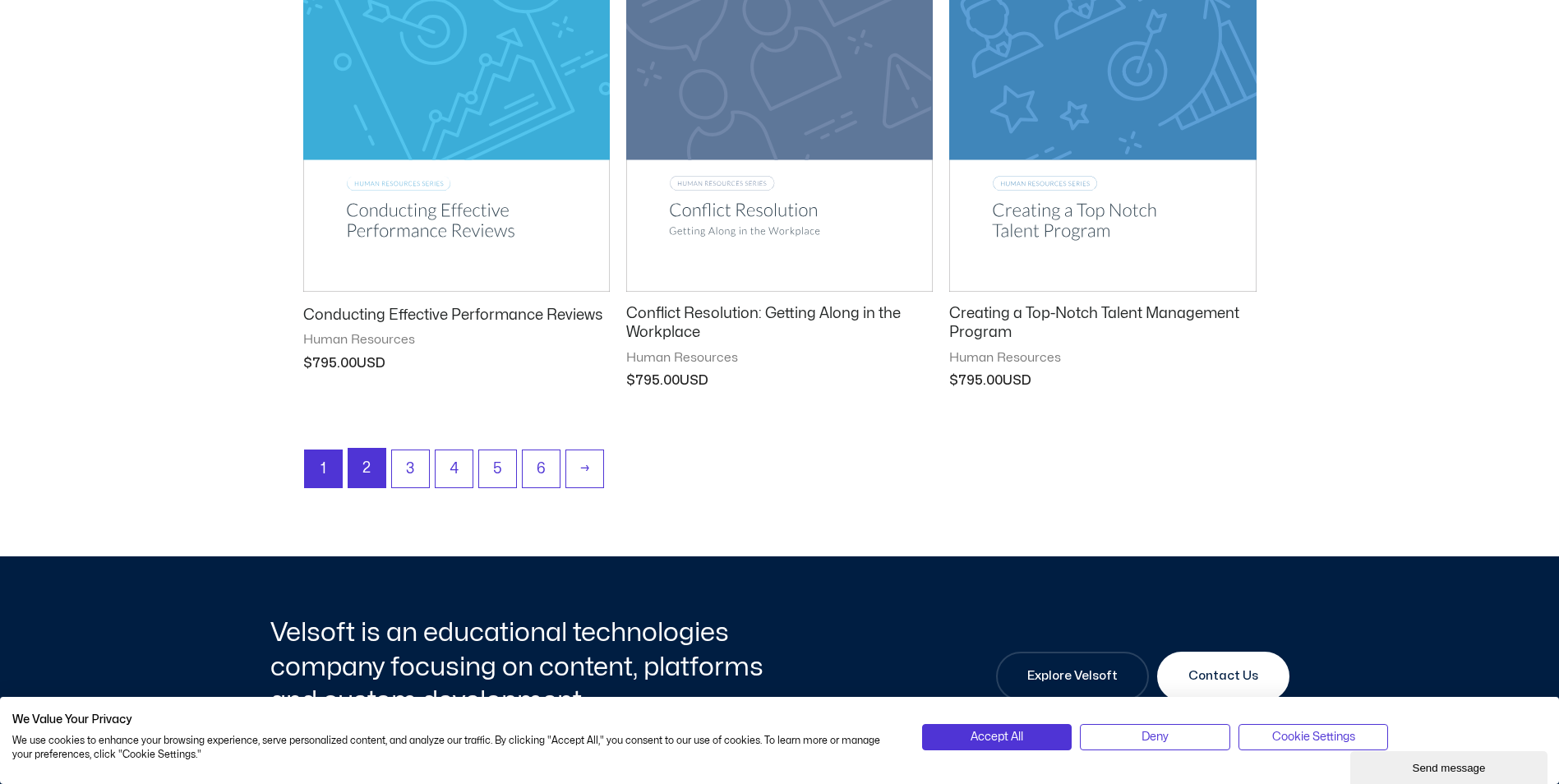
click at [372, 471] on link "2" at bounding box center [367, 468] width 37 height 39
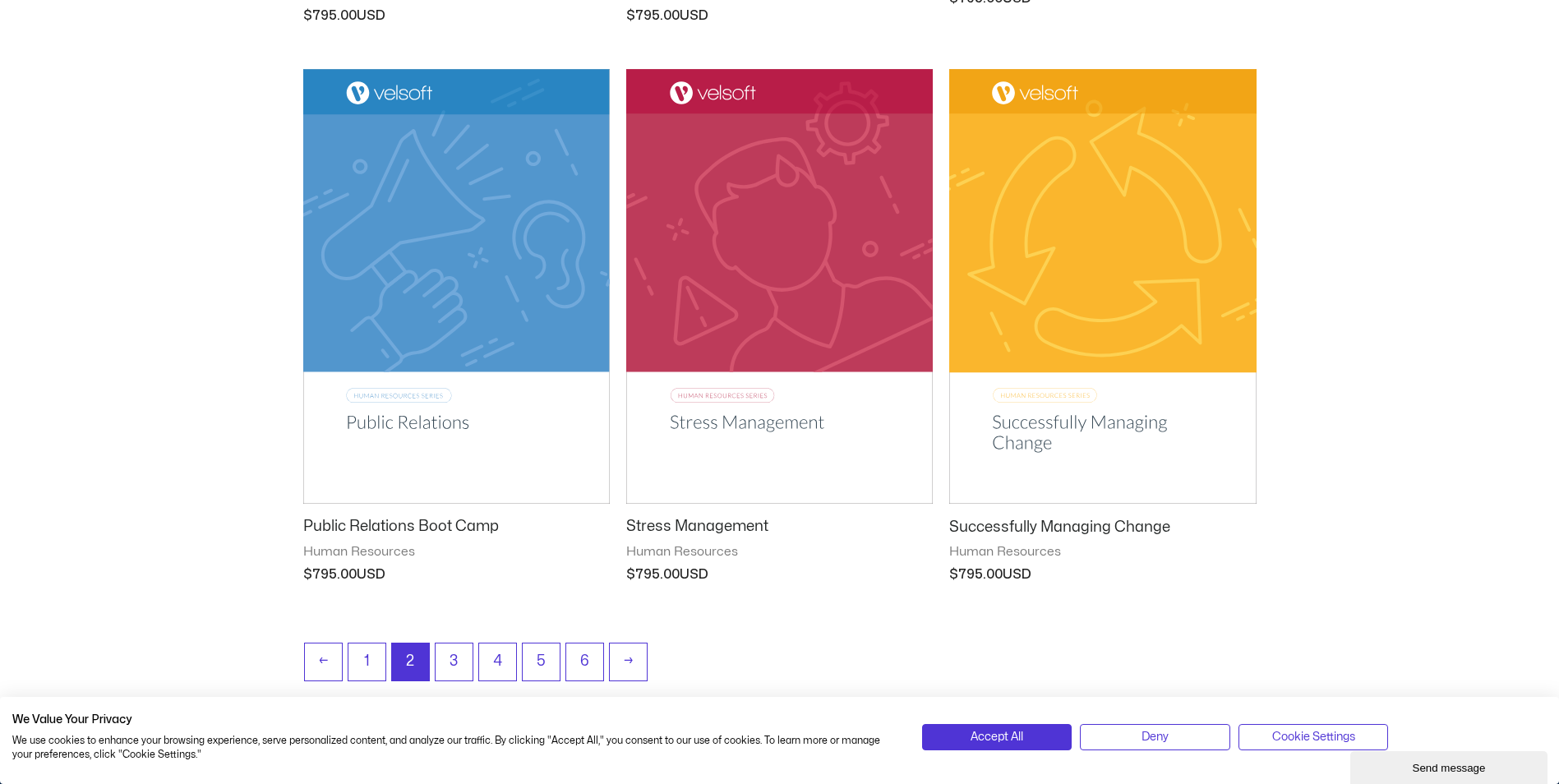
scroll to position [1972, 0]
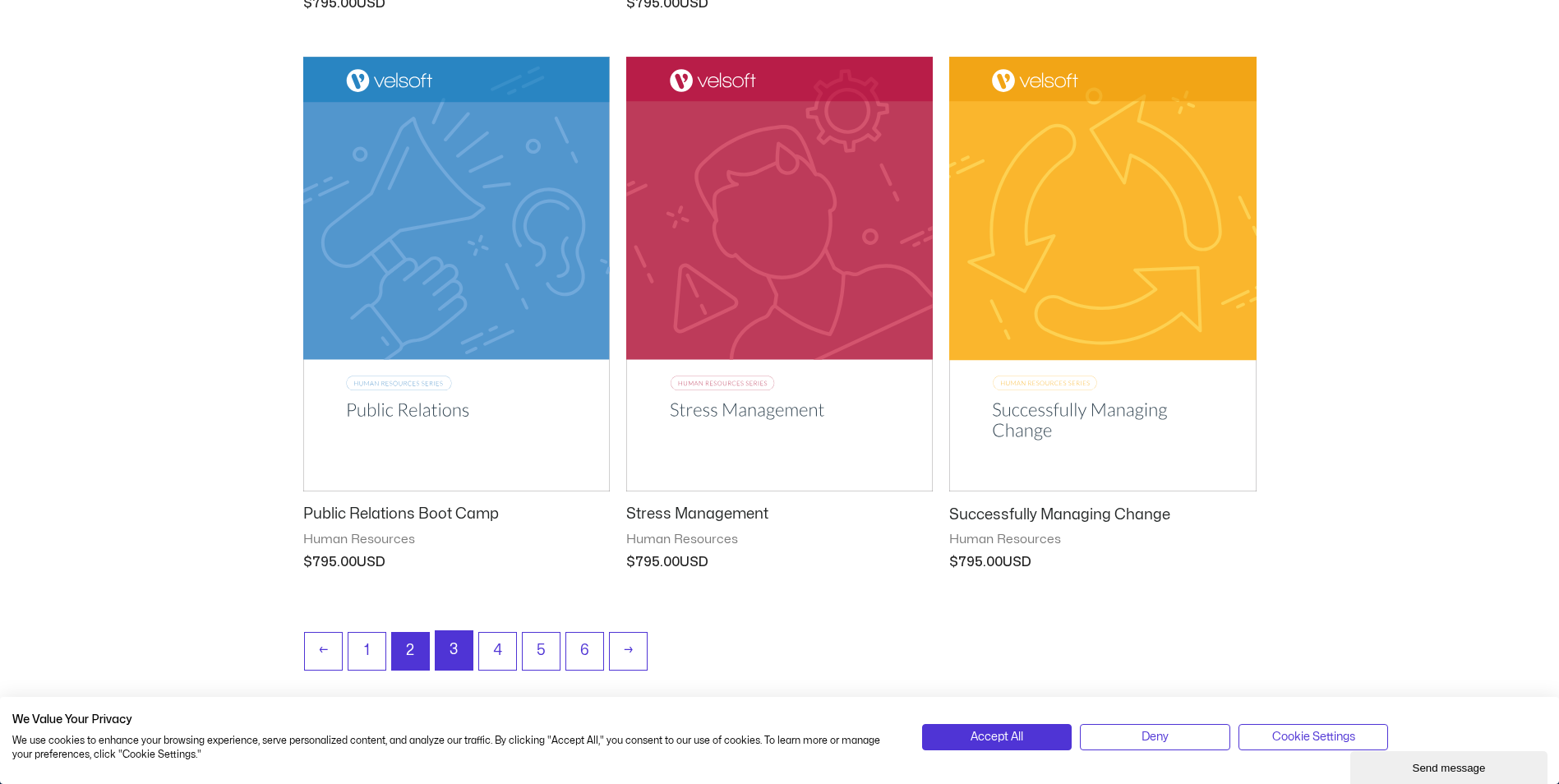
drag, startPoint x: 452, startPoint y: 651, endPoint x: 578, endPoint y: 625, distance: 128.7
click at [452, 651] on link "3" at bounding box center [454, 650] width 37 height 39
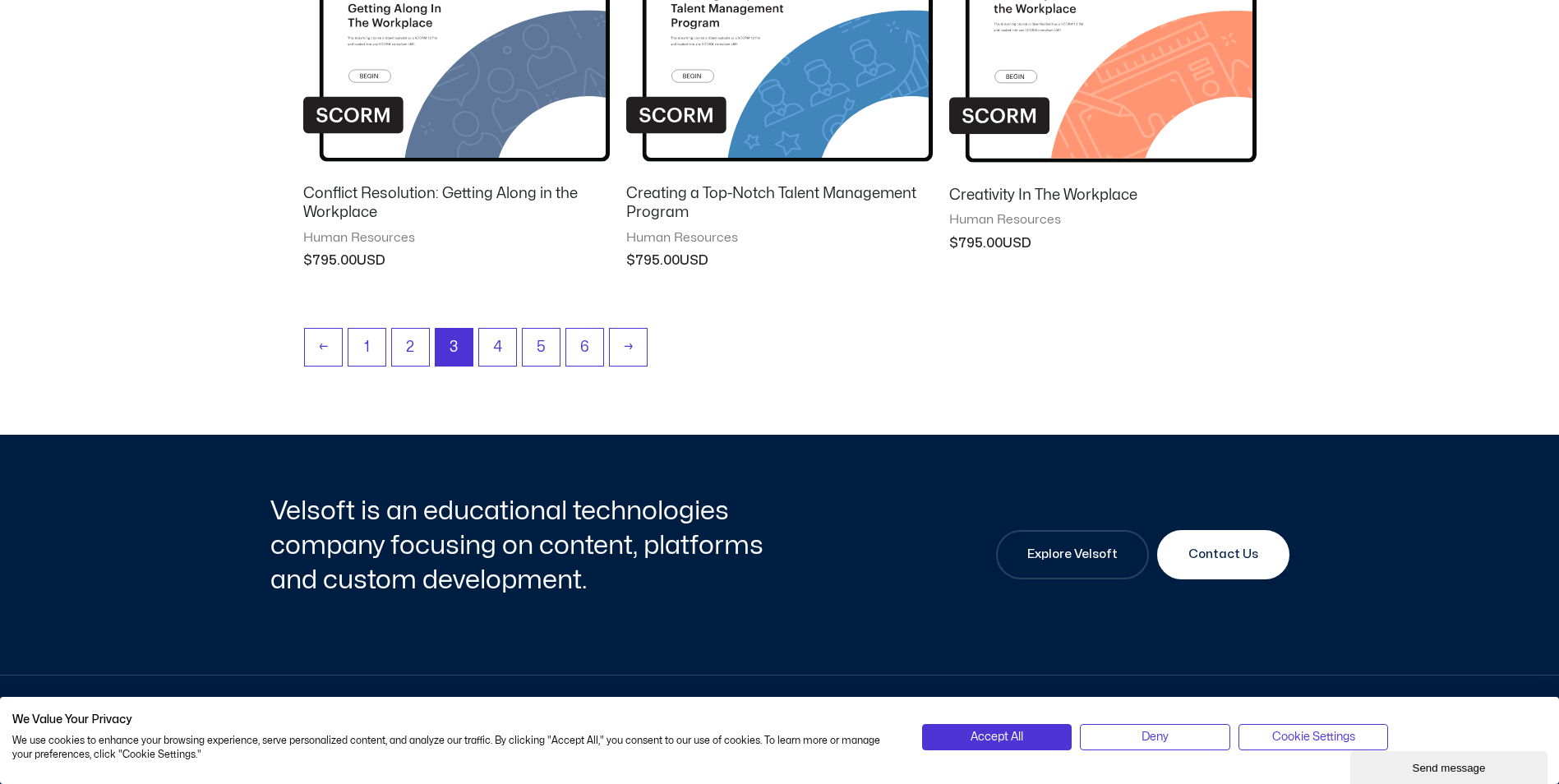
scroll to position [1725, 0]
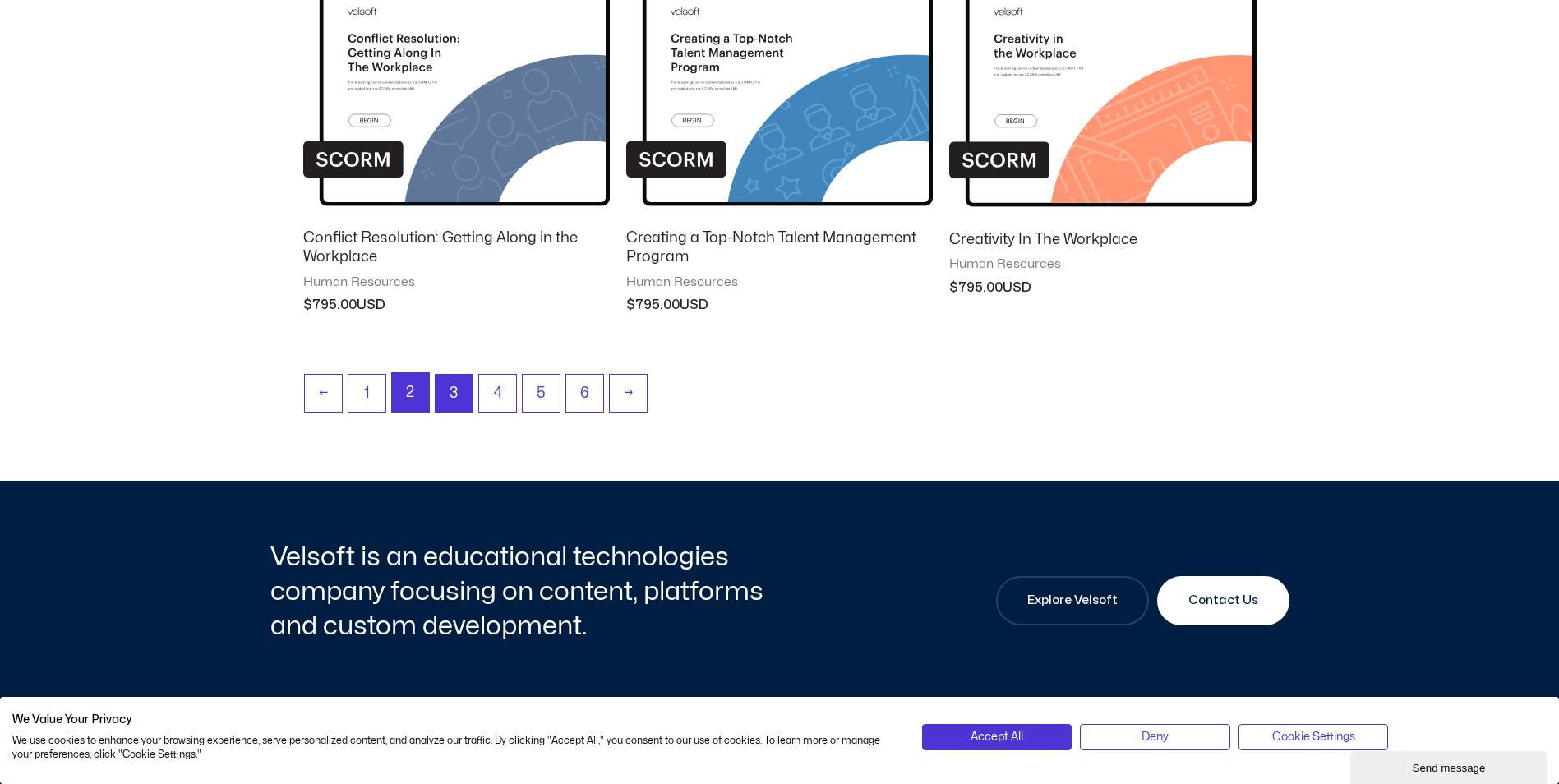
click at [406, 398] on link "2" at bounding box center [410, 392] width 37 height 39
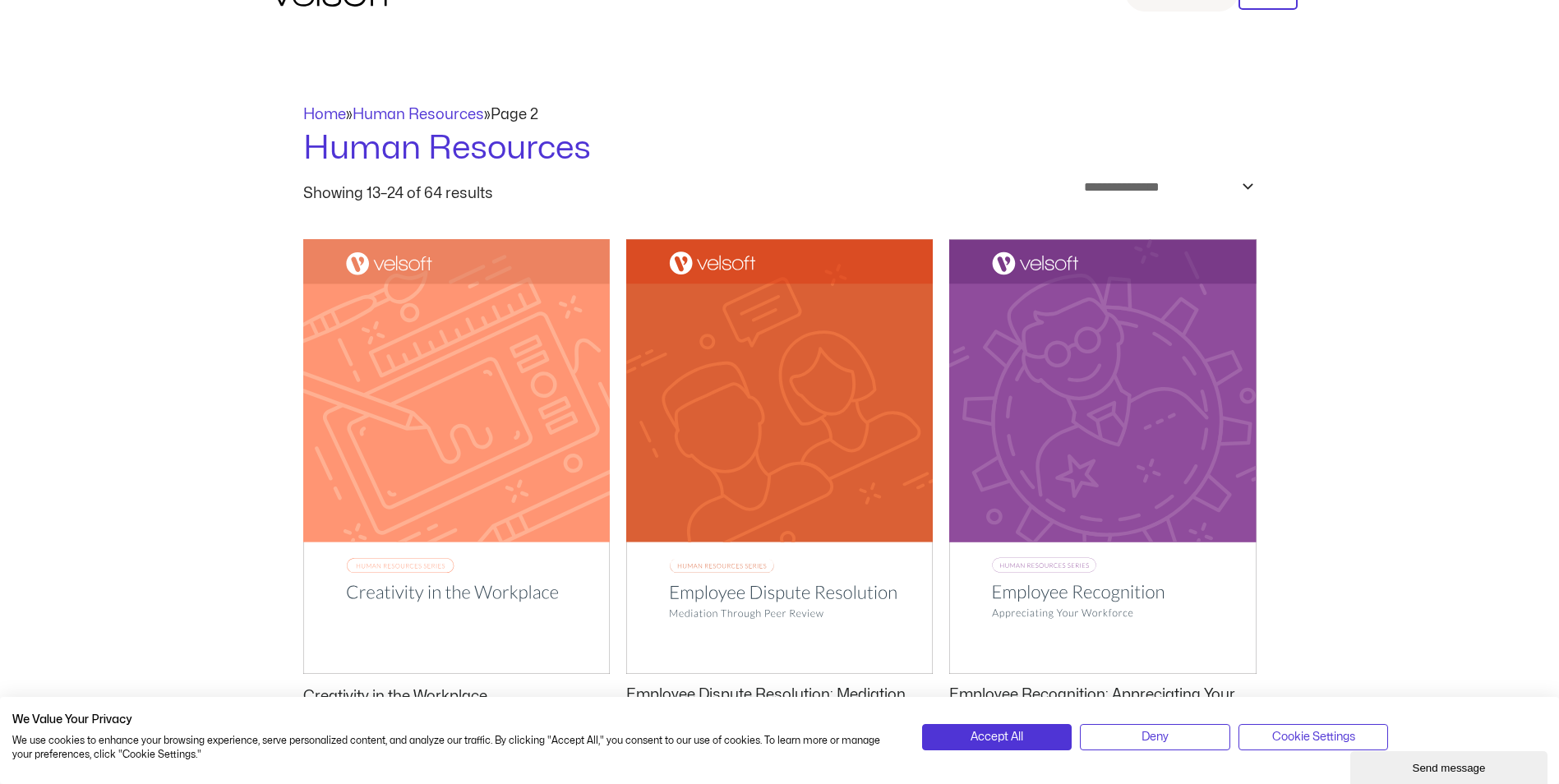
scroll to position [165, 0]
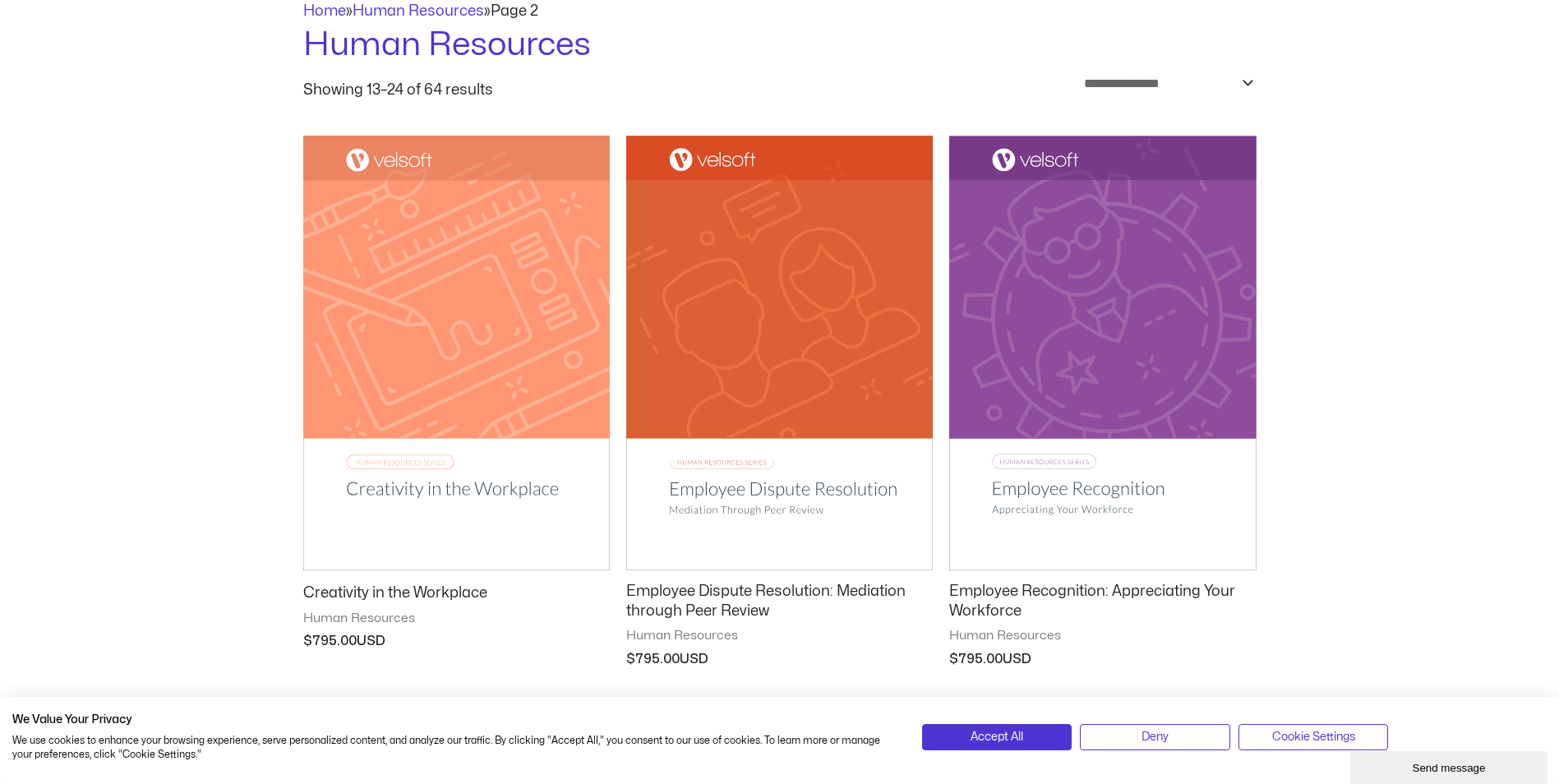
click at [1112, 496] on img at bounding box center [1102, 353] width 307 height 436
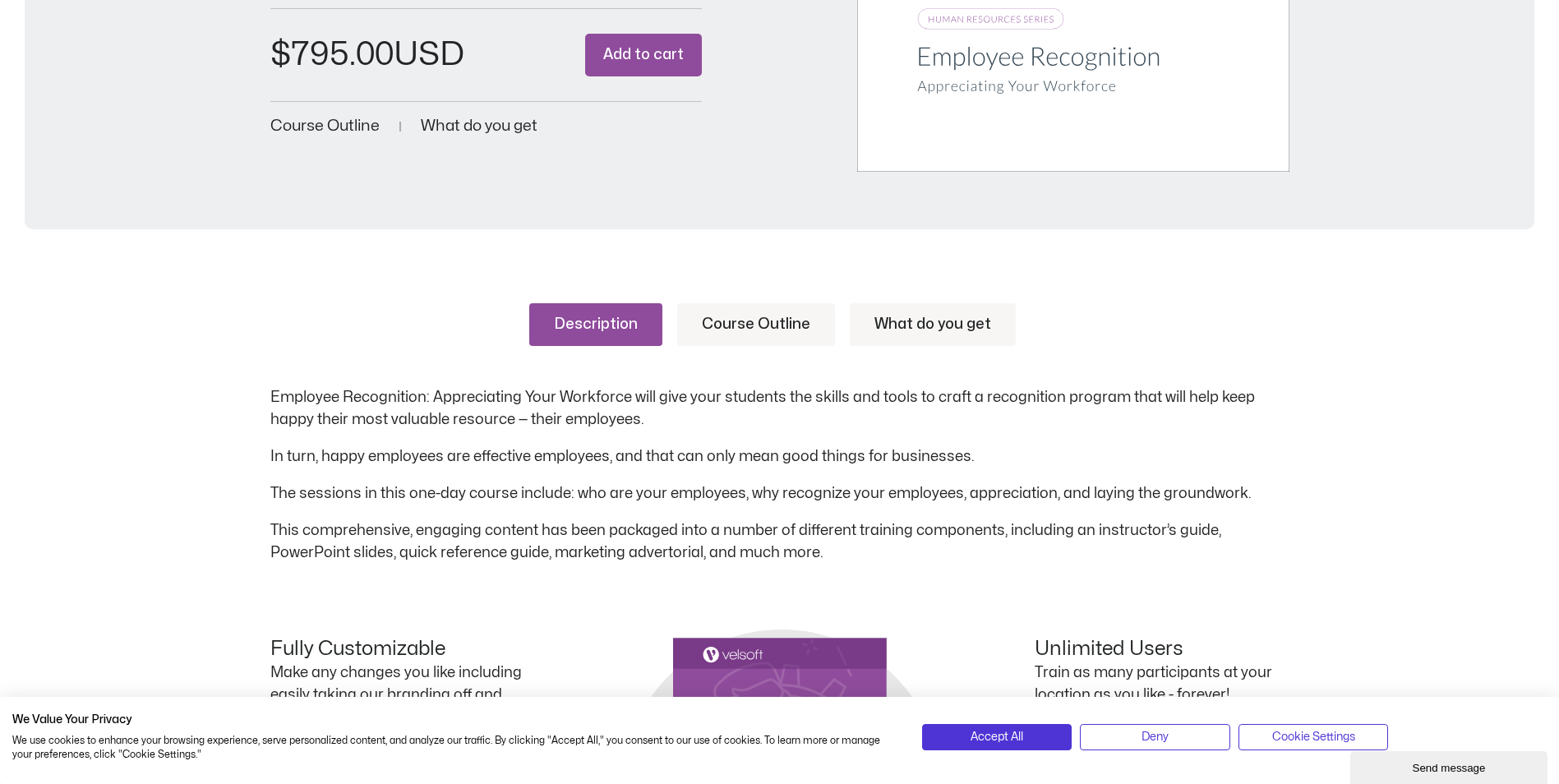
click at [740, 326] on link "Course Outline" at bounding box center [756, 324] width 158 height 42
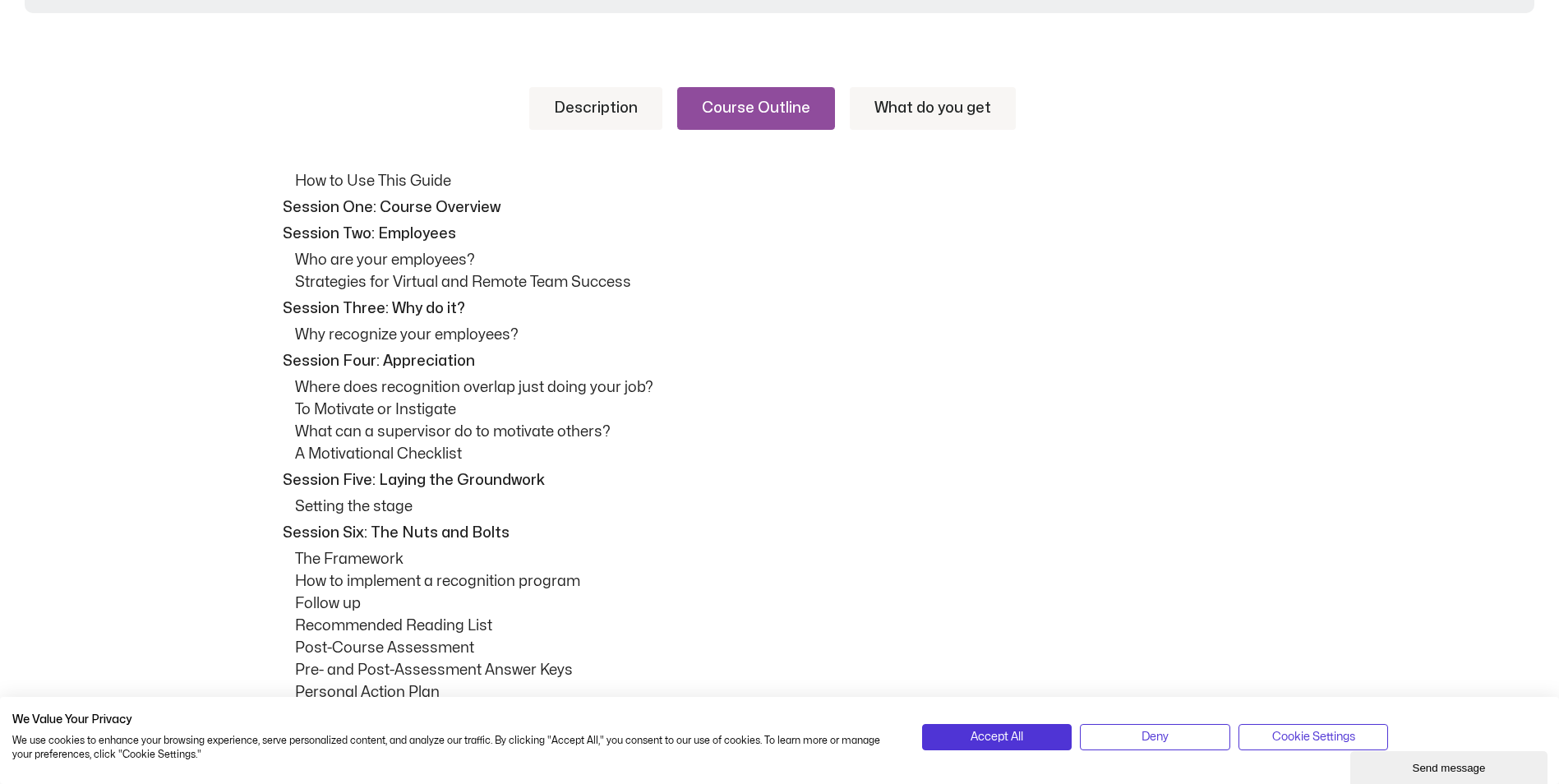
scroll to position [739, 0]
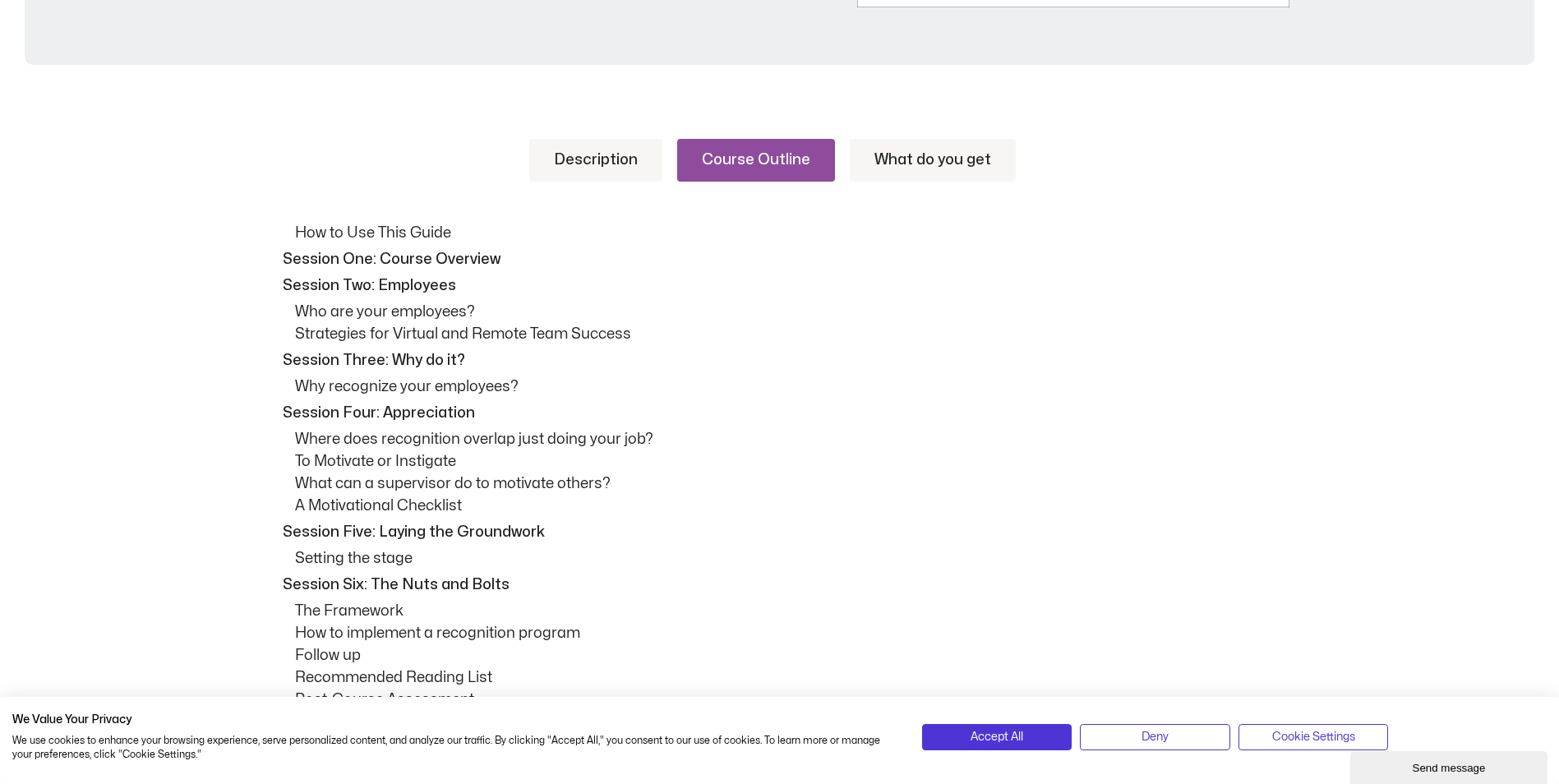
click at [955, 157] on link "What do you get" at bounding box center [932, 159] width 166 height 42
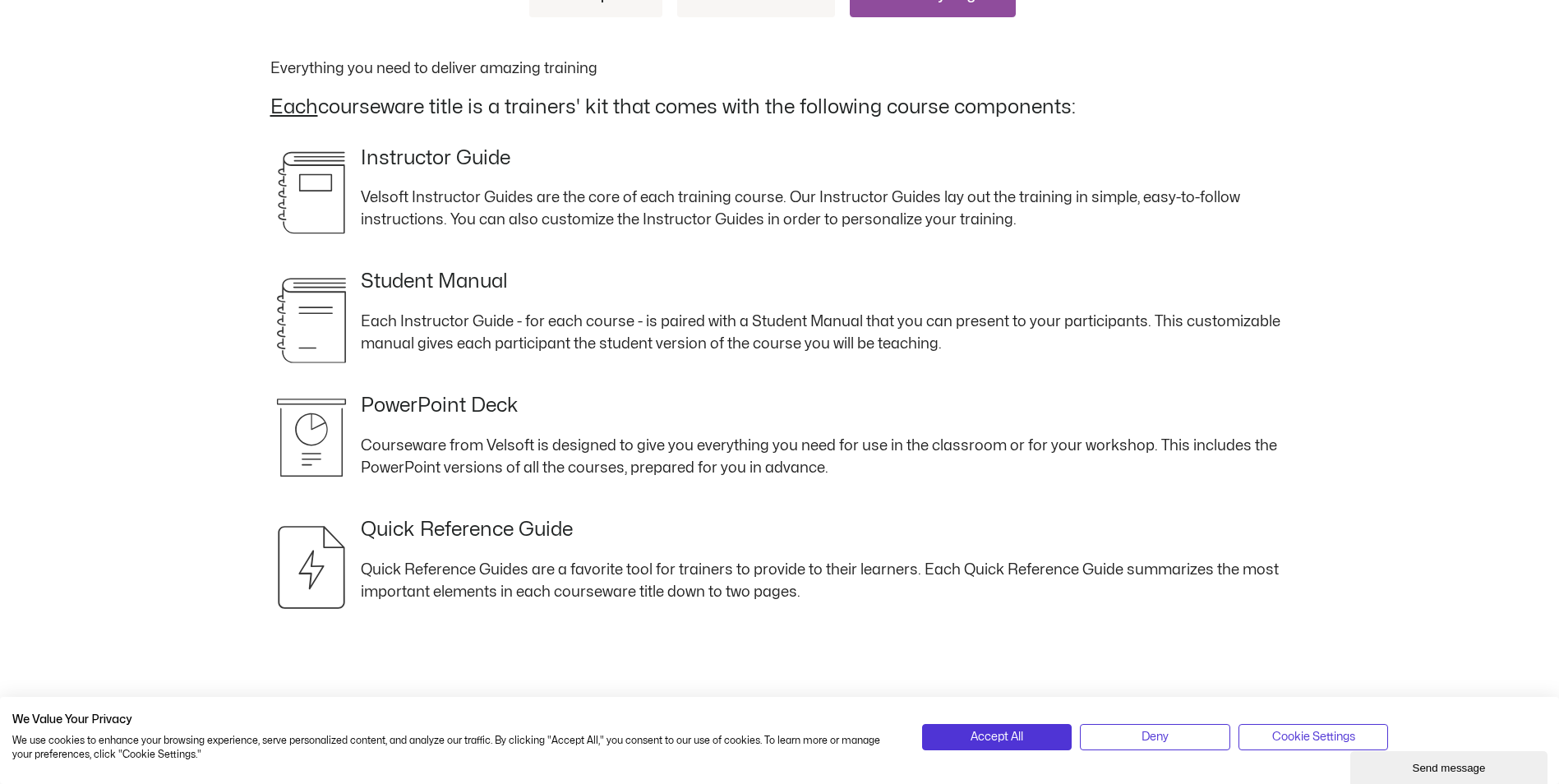
scroll to position [575, 0]
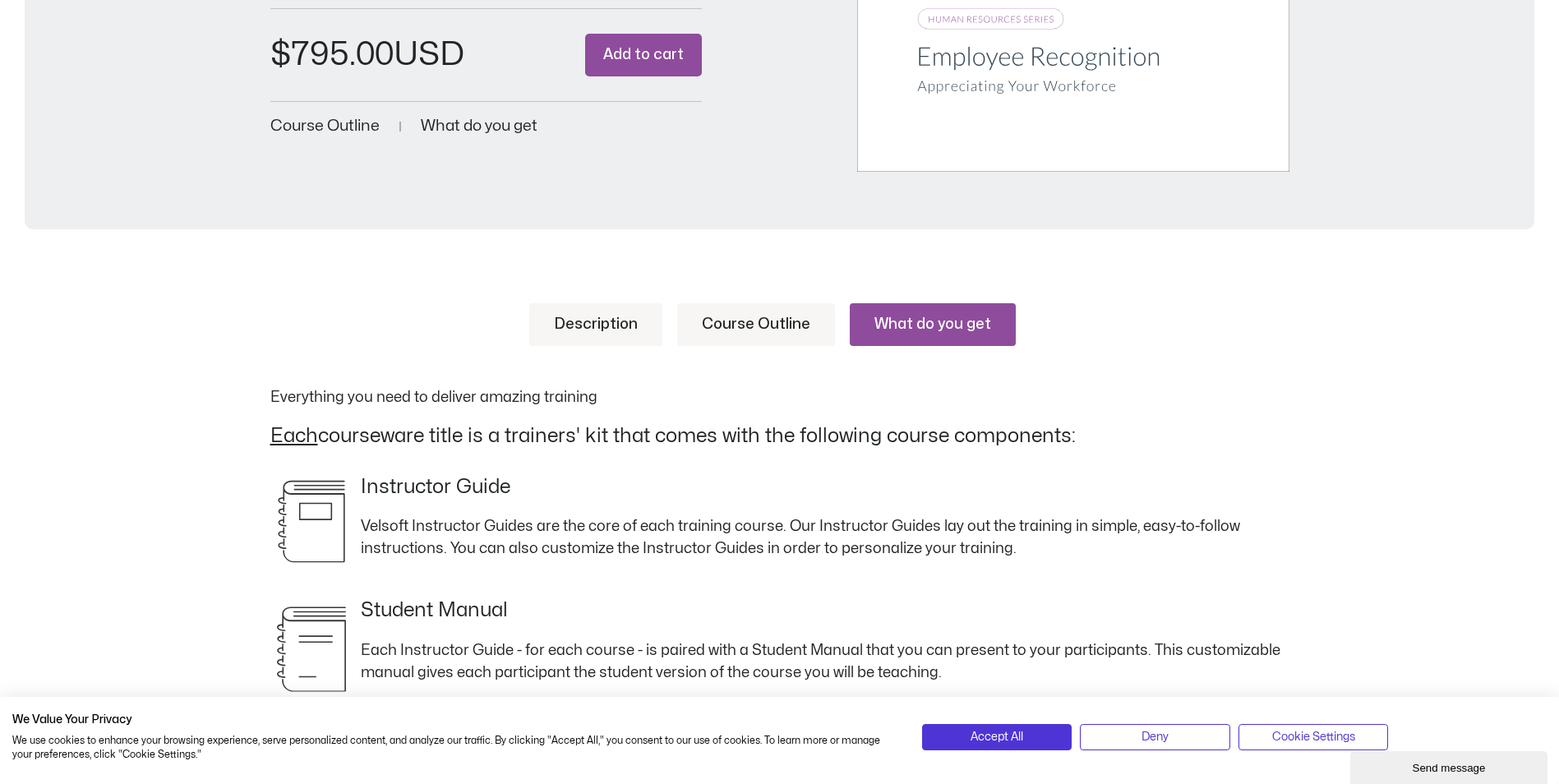
click at [594, 323] on link "Description" at bounding box center [596, 324] width 133 height 42
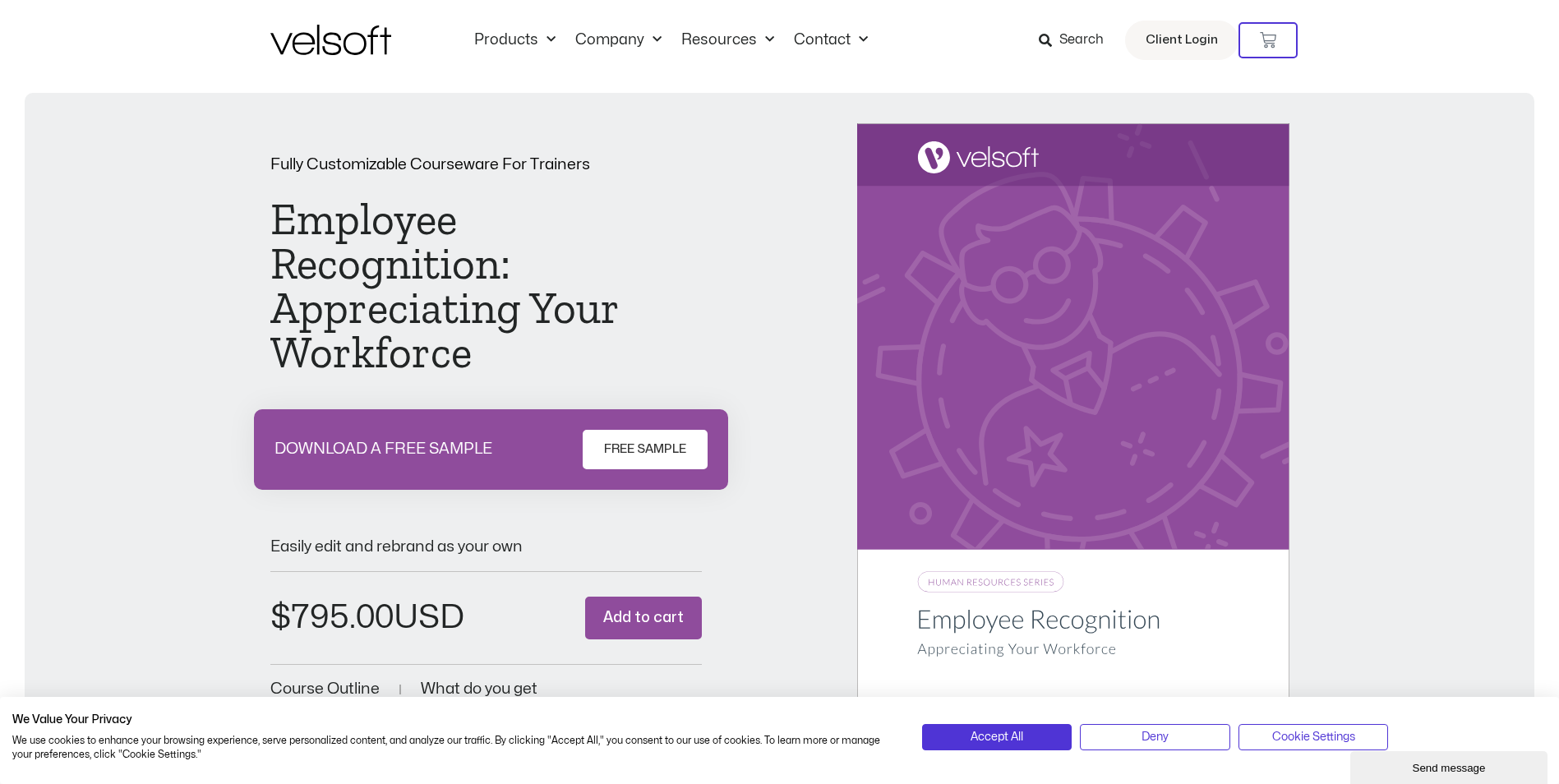
scroll to position [0, 0]
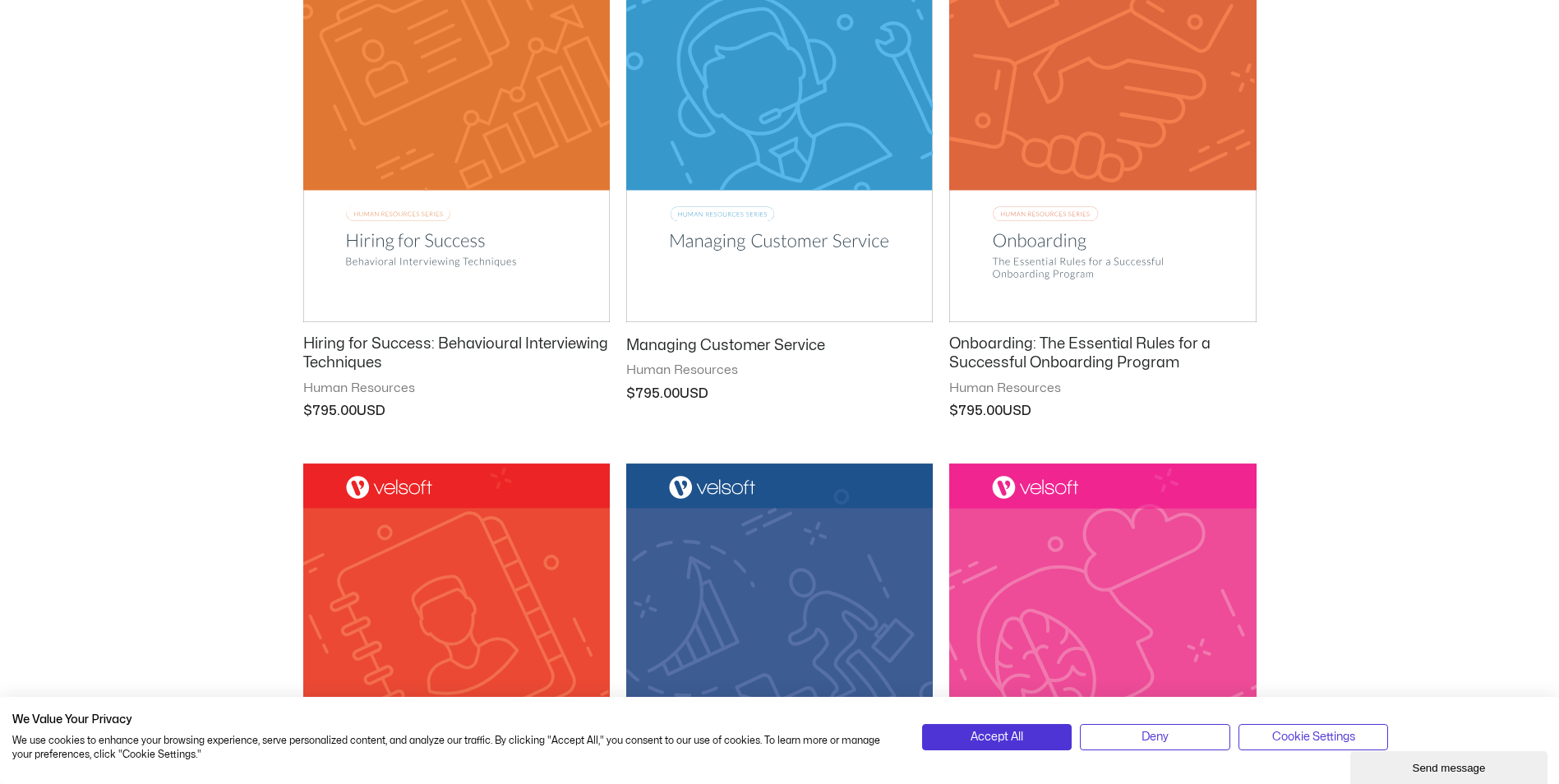
scroll to position [1068, 0]
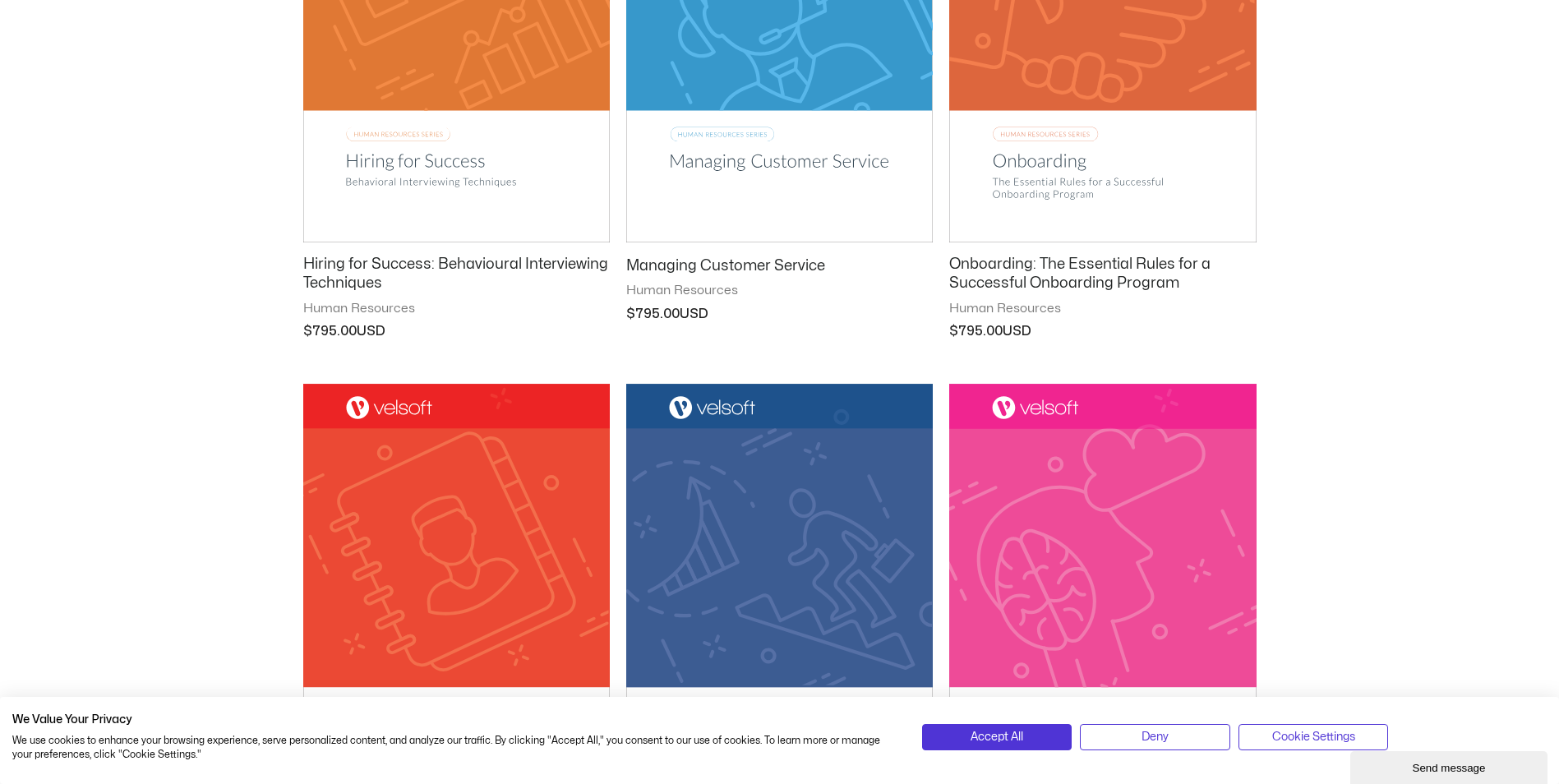
click at [352, 260] on h2 "Hiring for Success: Behavioural Interviewing Techniques" at bounding box center [457, 274] width 307 height 39
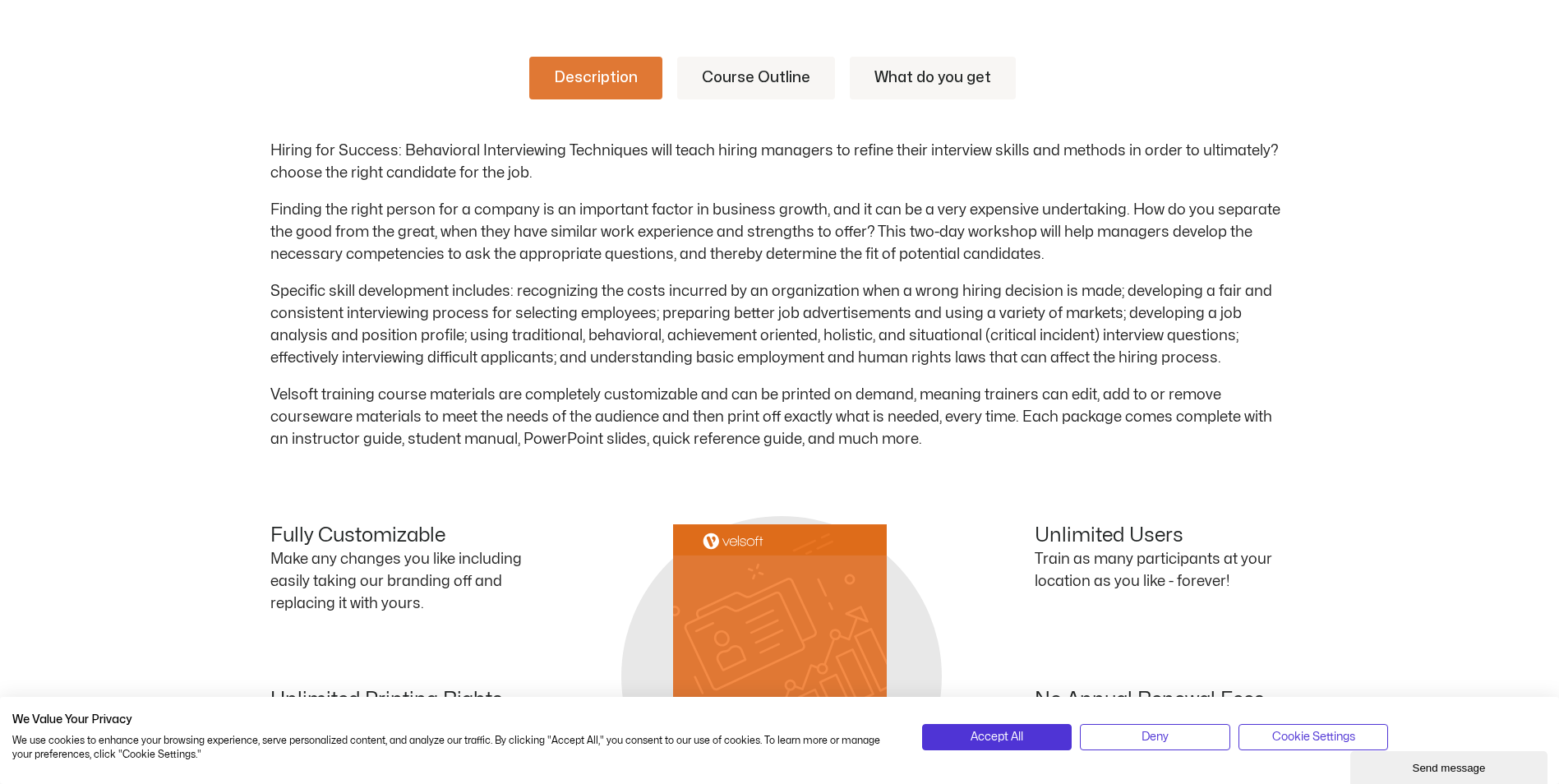
scroll to position [739, 0]
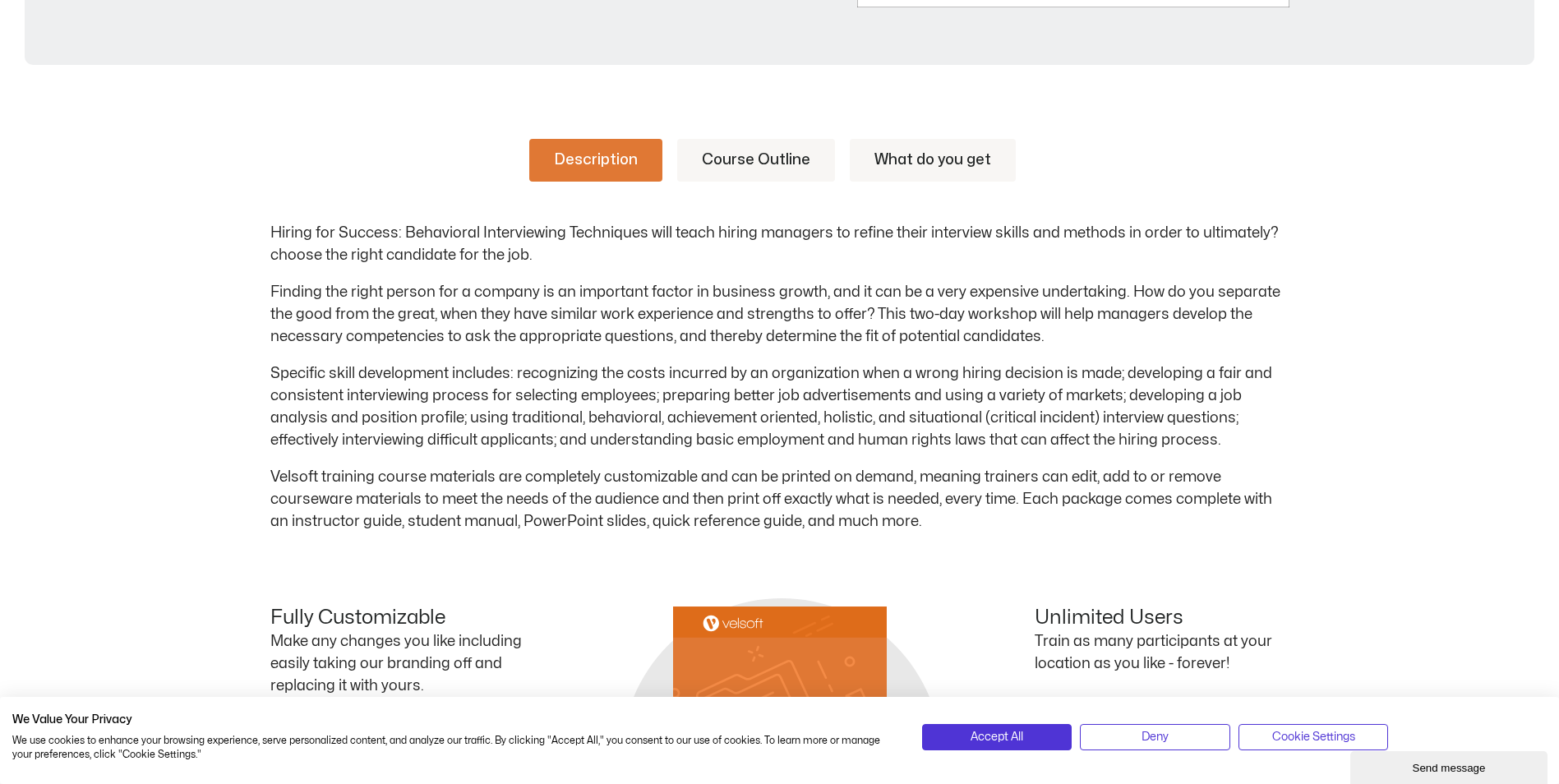
click at [784, 163] on link "Course Outline" at bounding box center [756, 159] width 158 height 42
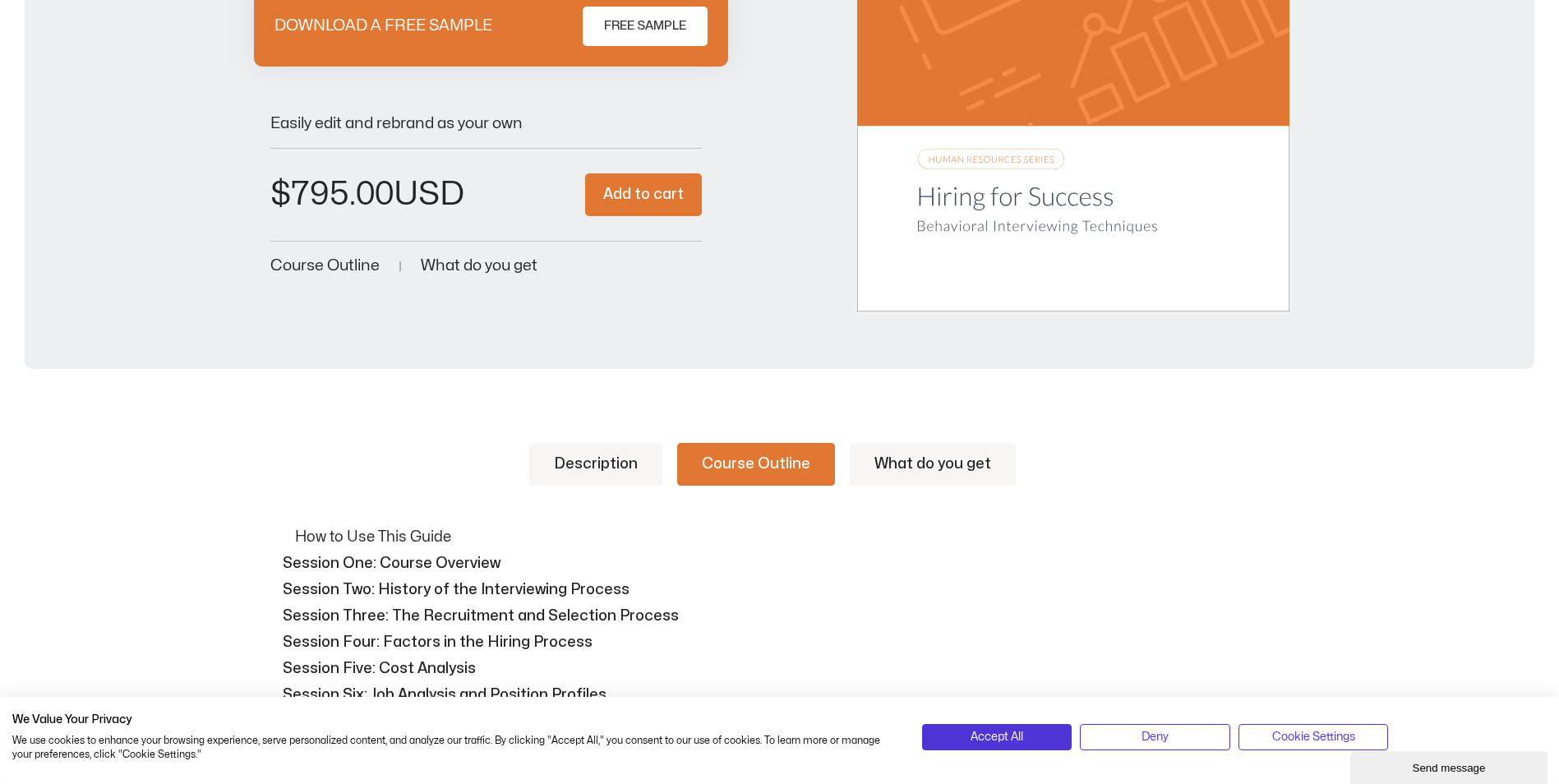
scroll to position [411, 0]
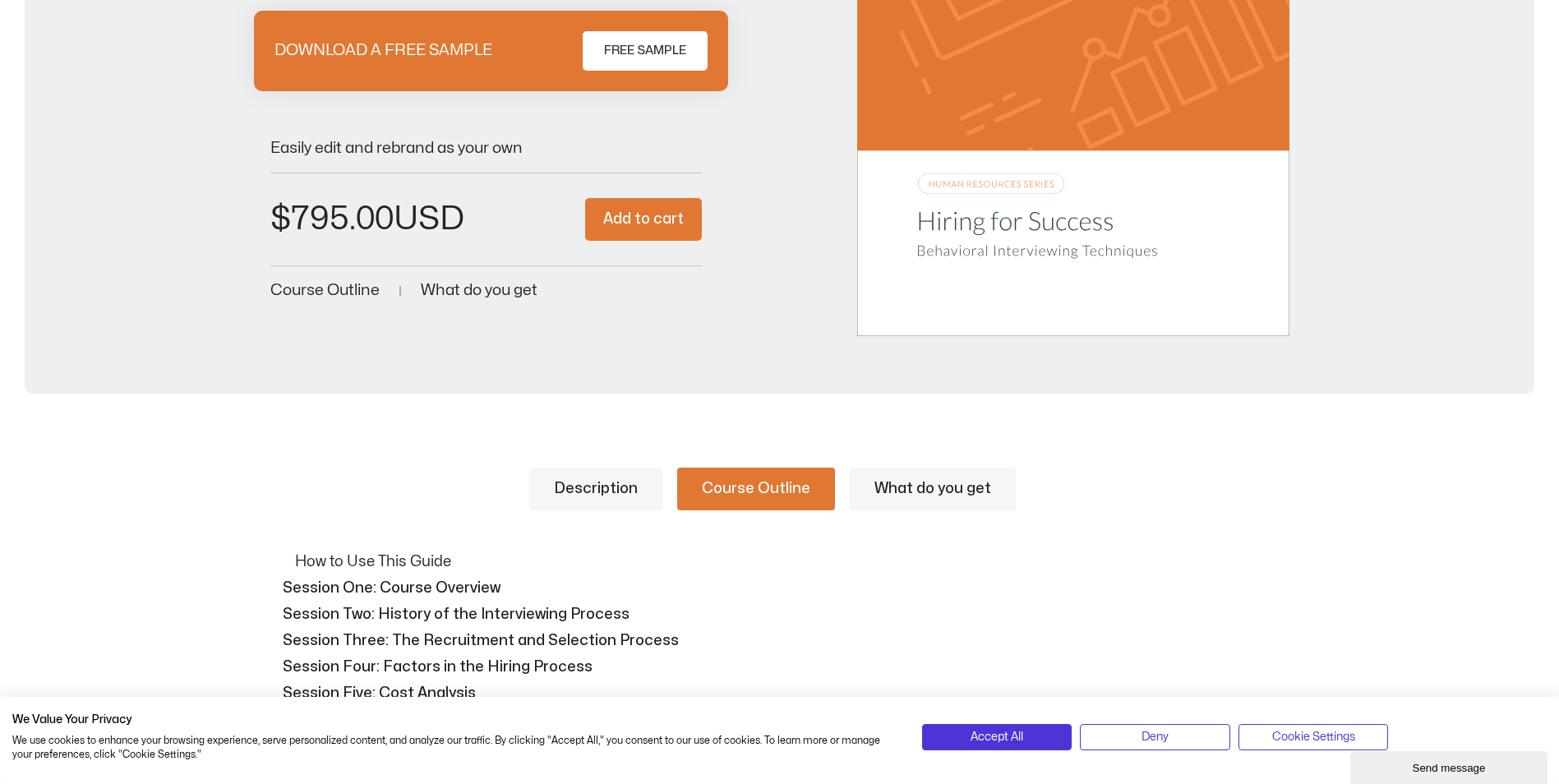
click at [615, 491] on link "Description" at bounding box center [596, 489] width 133 height 42
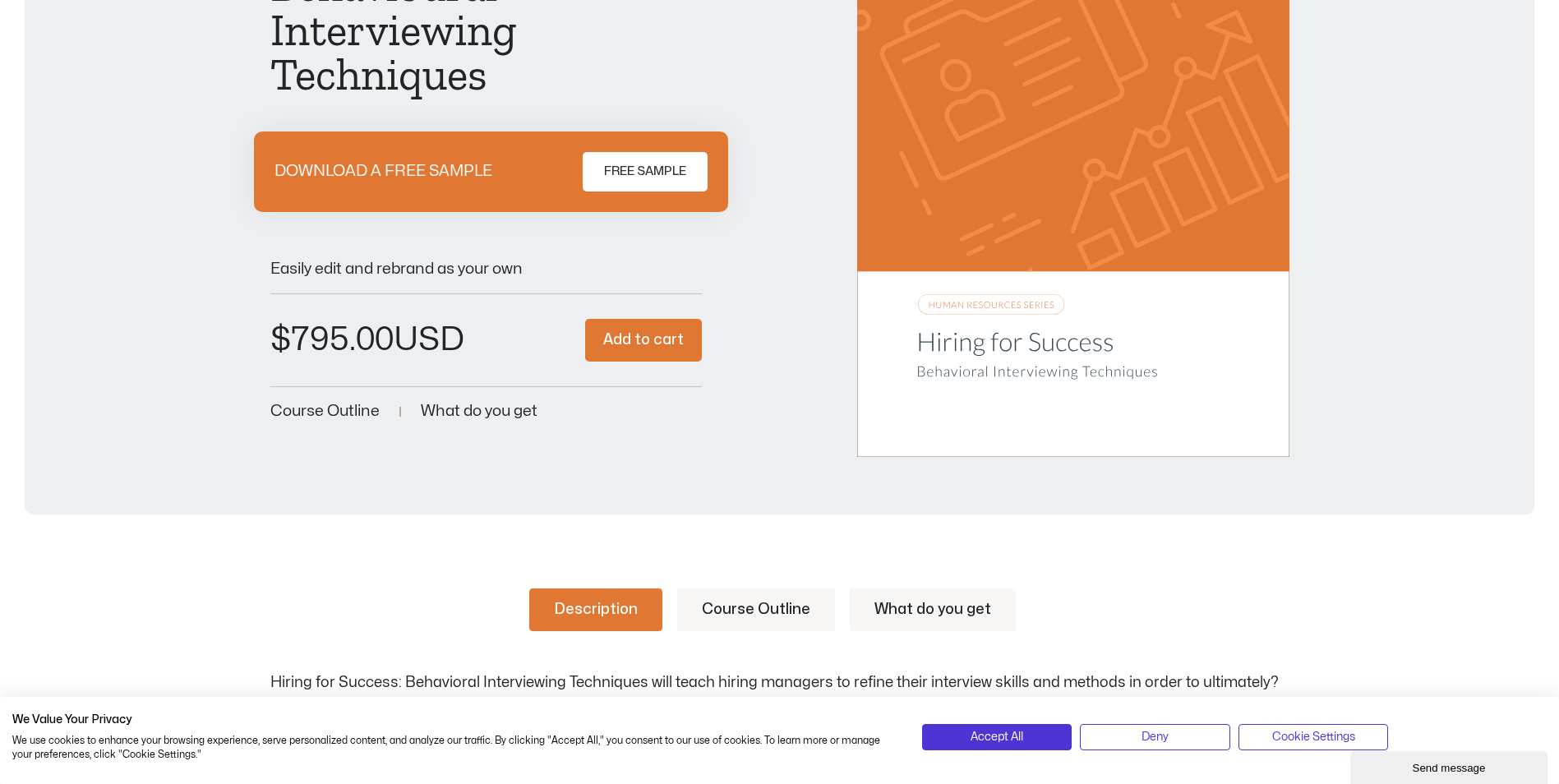
scroll to position [0, 0]
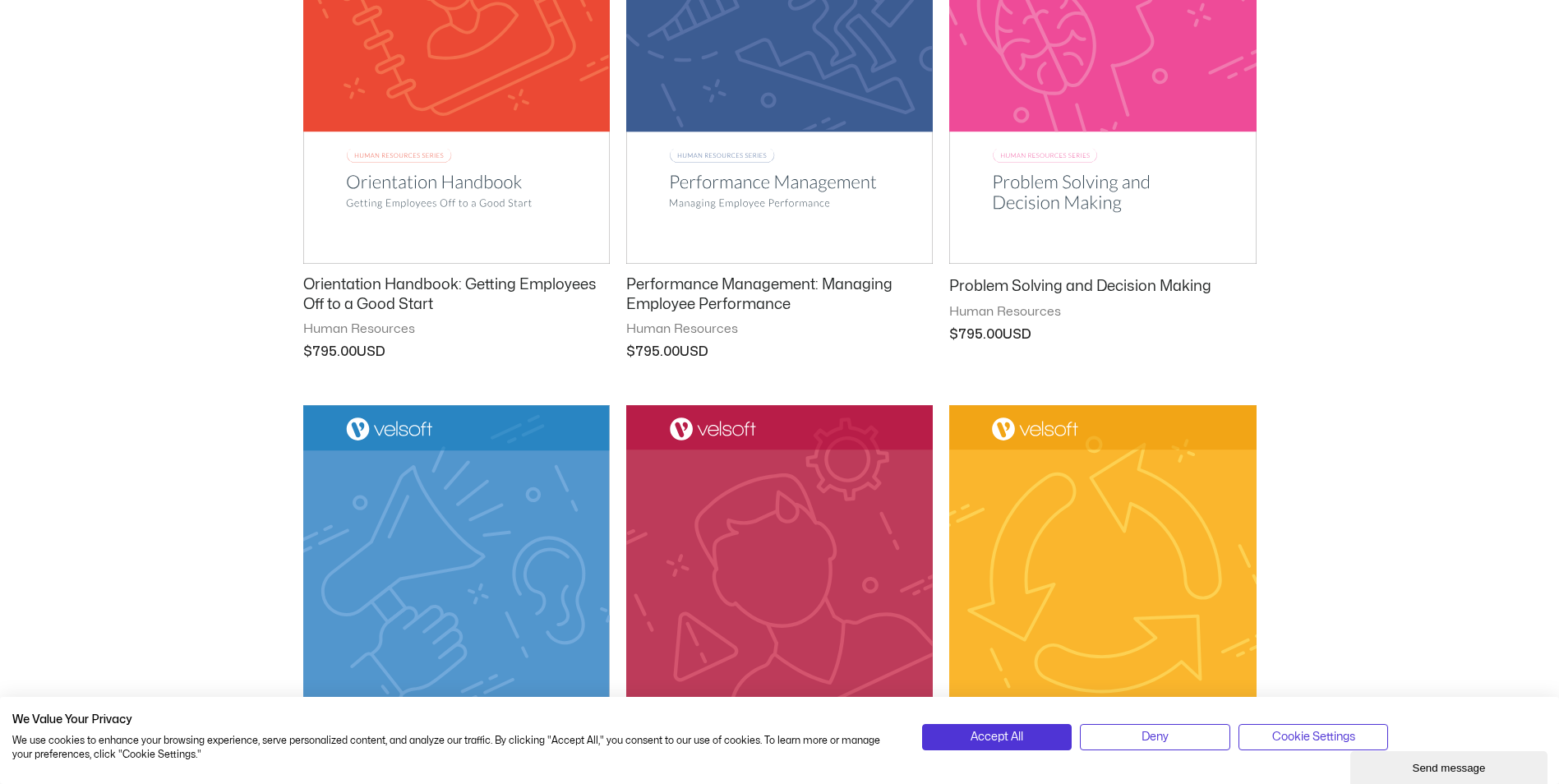
scroll to position [1643, 0]
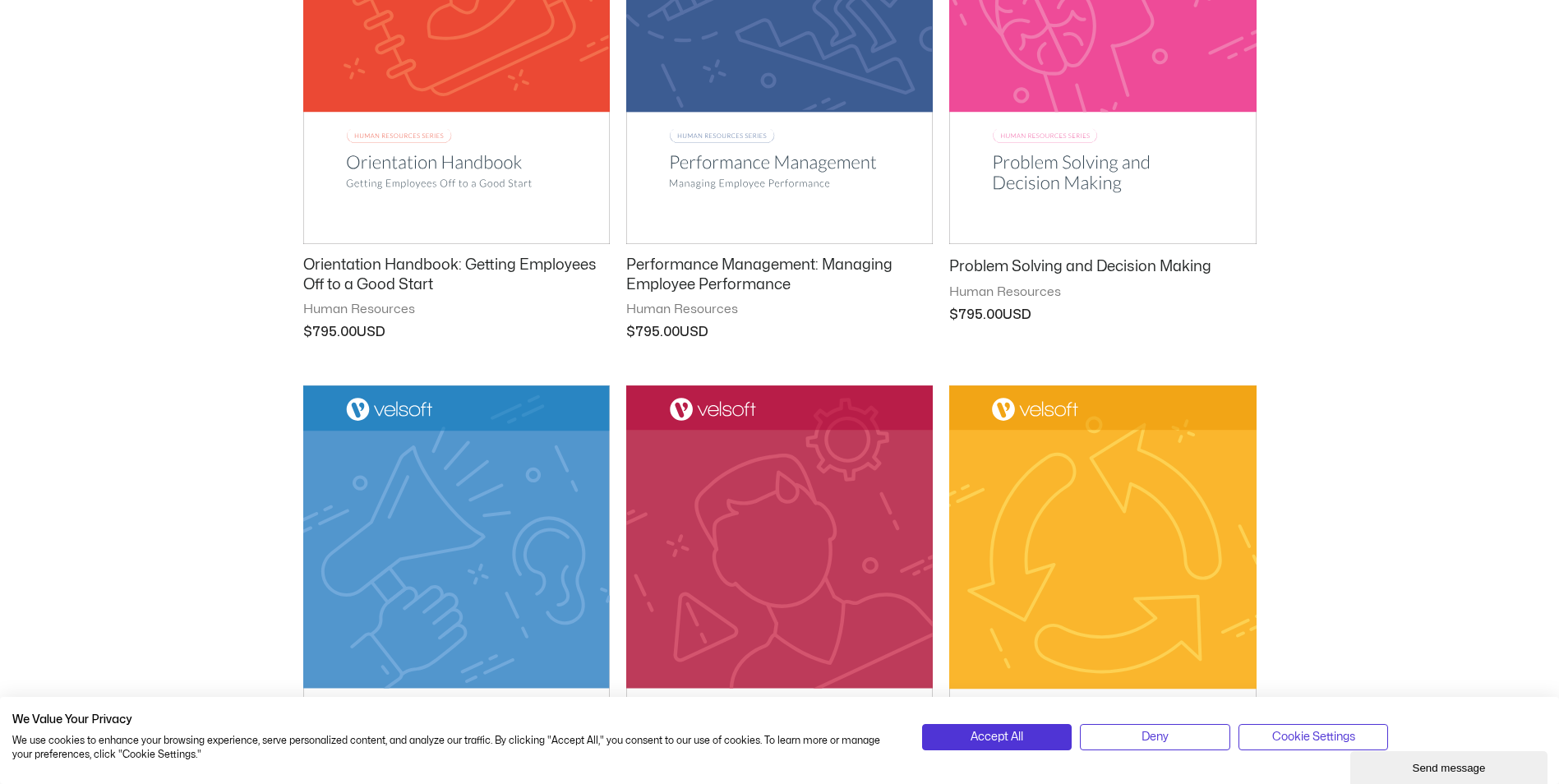
click at [992, 262] on h2 "Problem Solving and Decision Making" at bounding box center [1102, 267] width 307 height 19
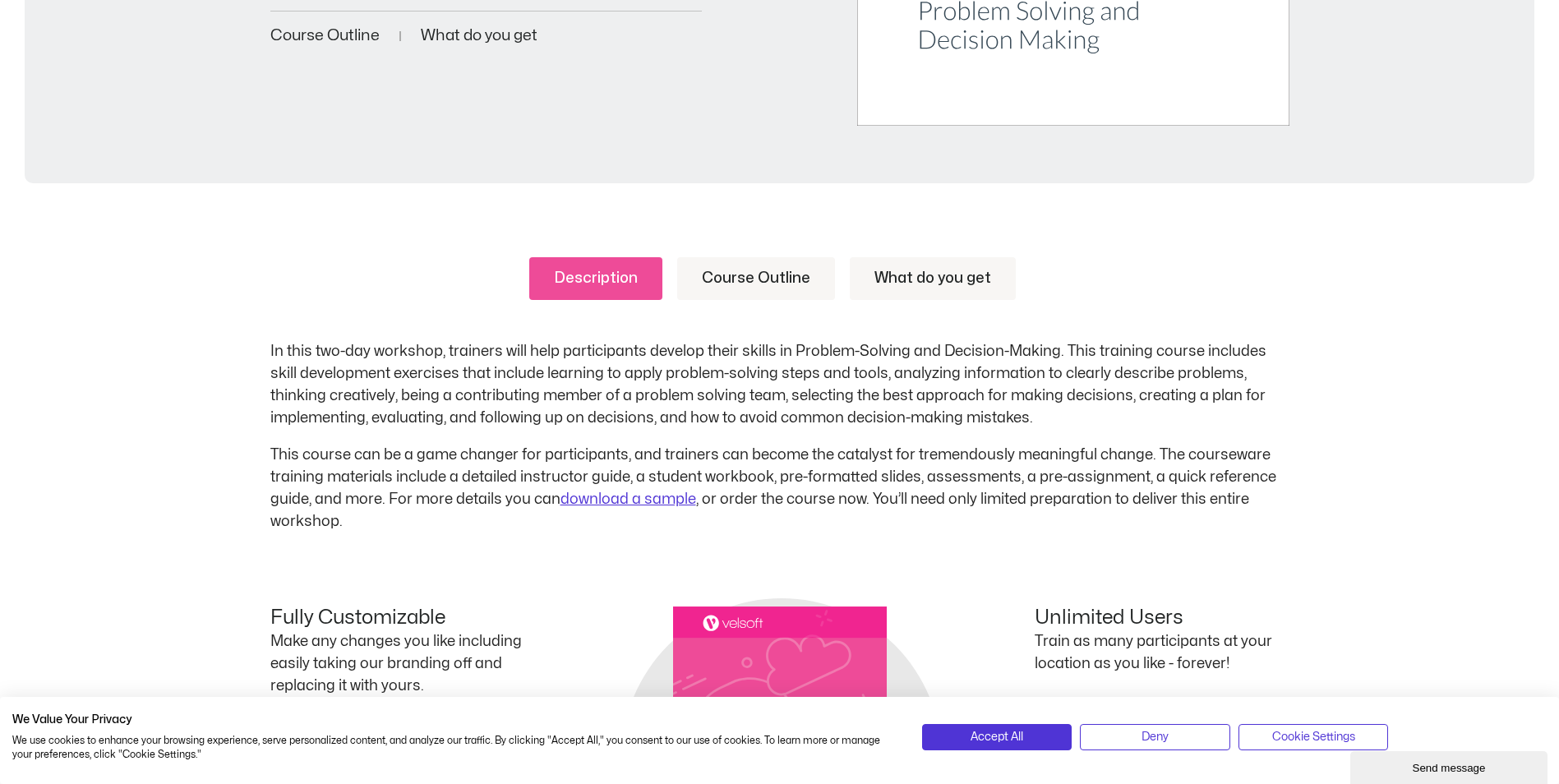
scroll to position [658, 0]
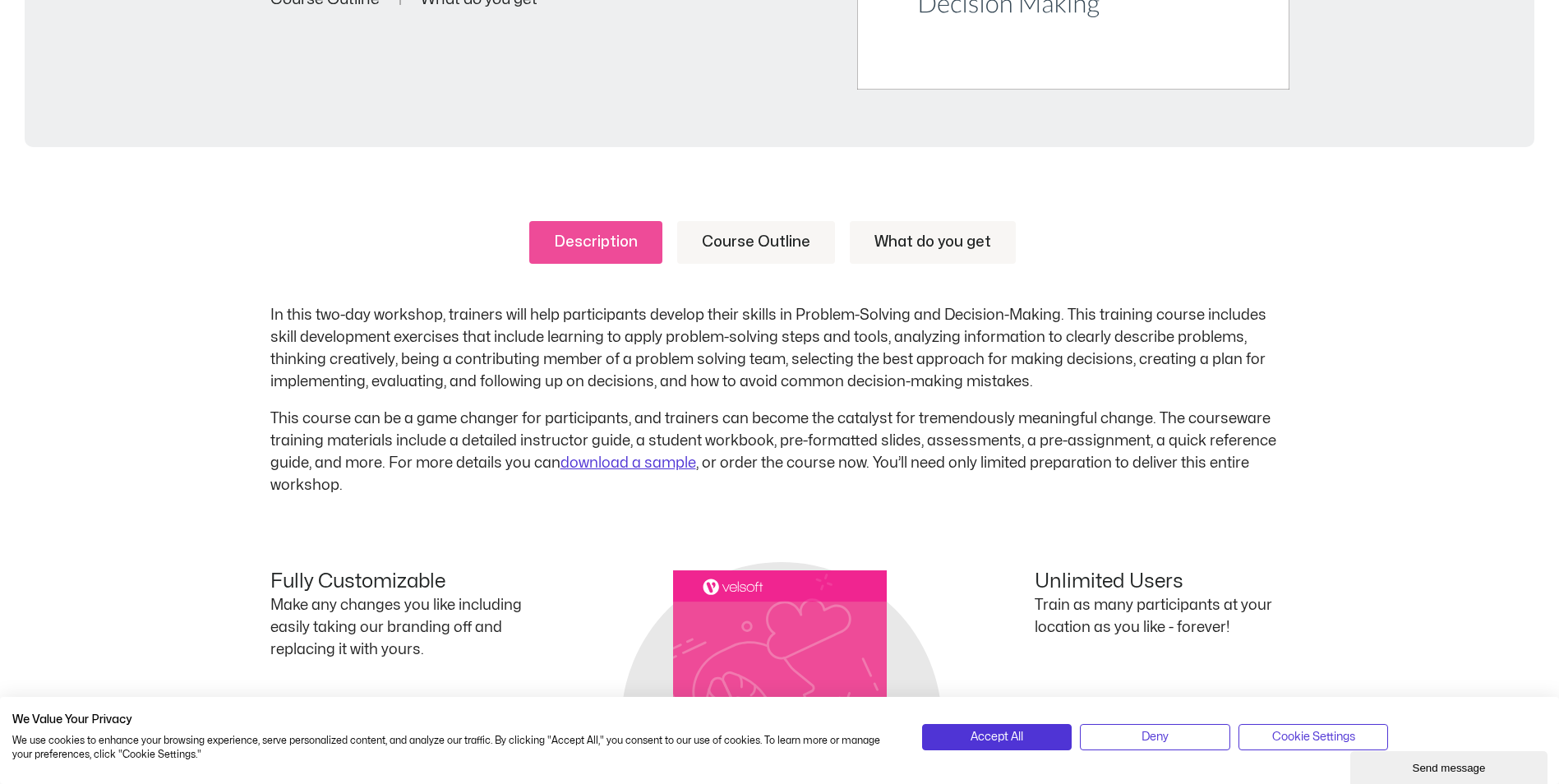
click at [777, 251] on link "Course Outline" at bounding box center [756, 242] width 158 height 42
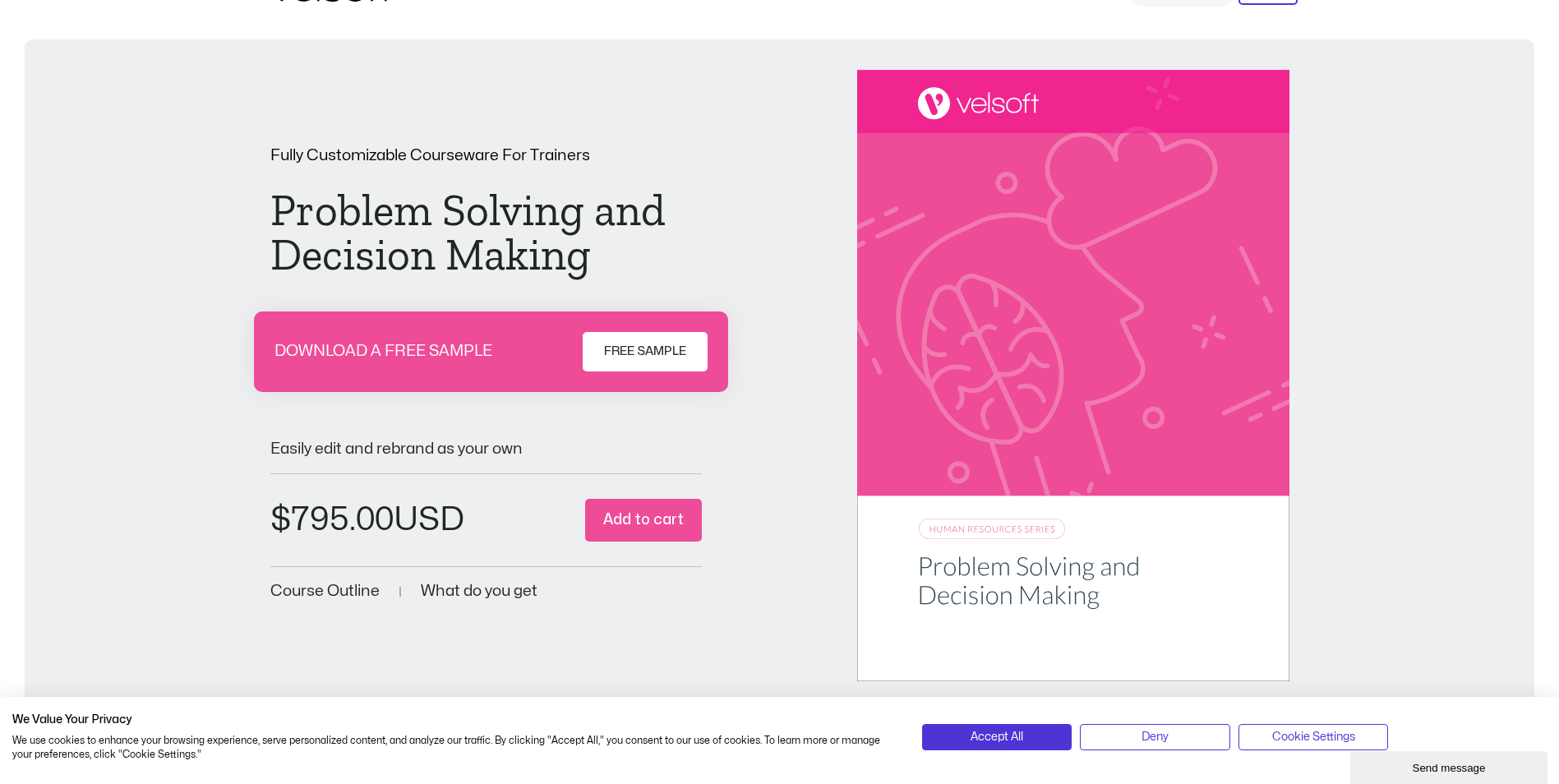
scroll to position [0, 0]
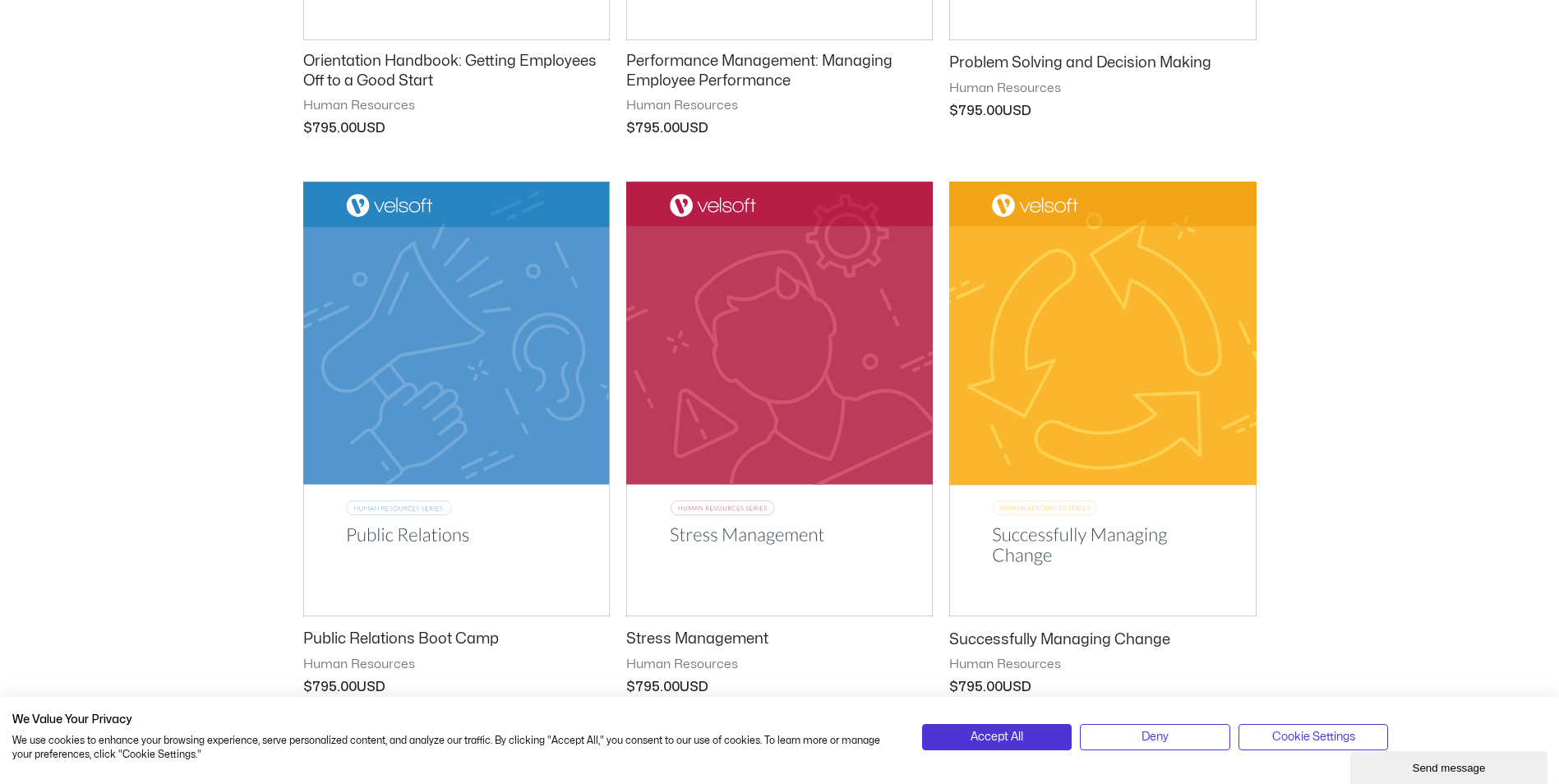
scroll to position [1807, 0]
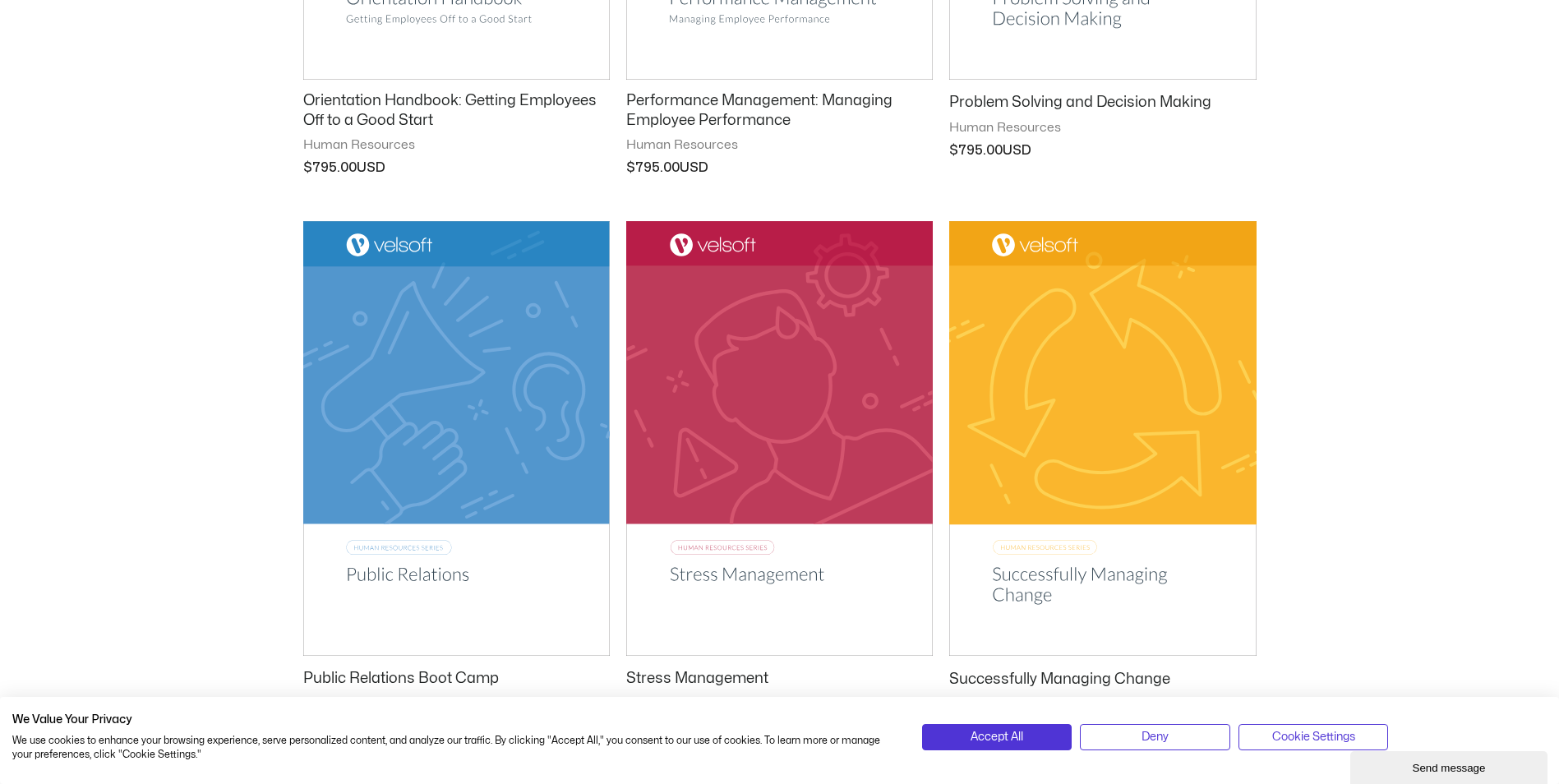
click at [707, 109] on h2 "Performance Management: Managing Employee Performance" at bounding box center [780, 110] width 307 height 39
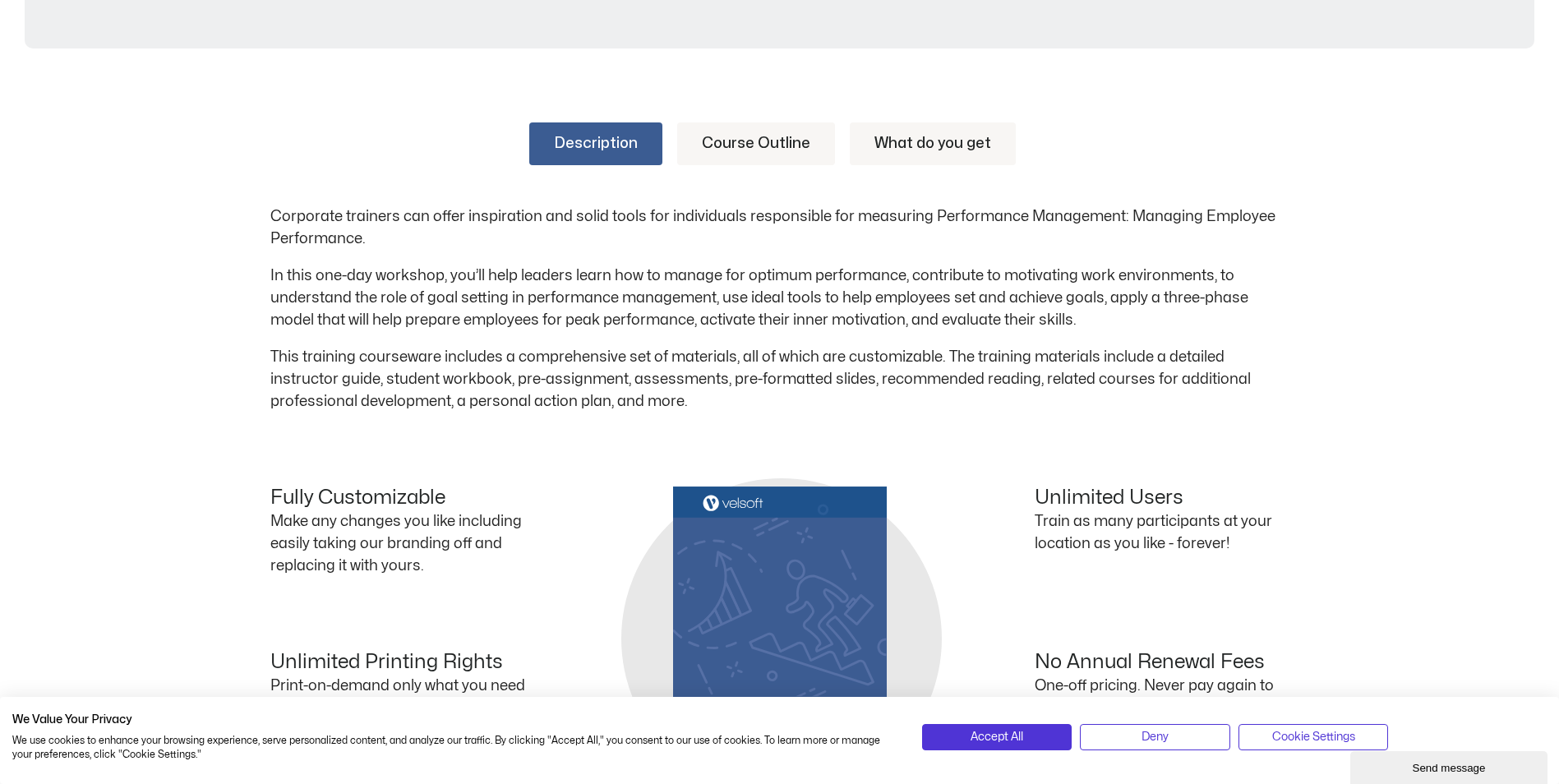
scroll to position [739, 0]
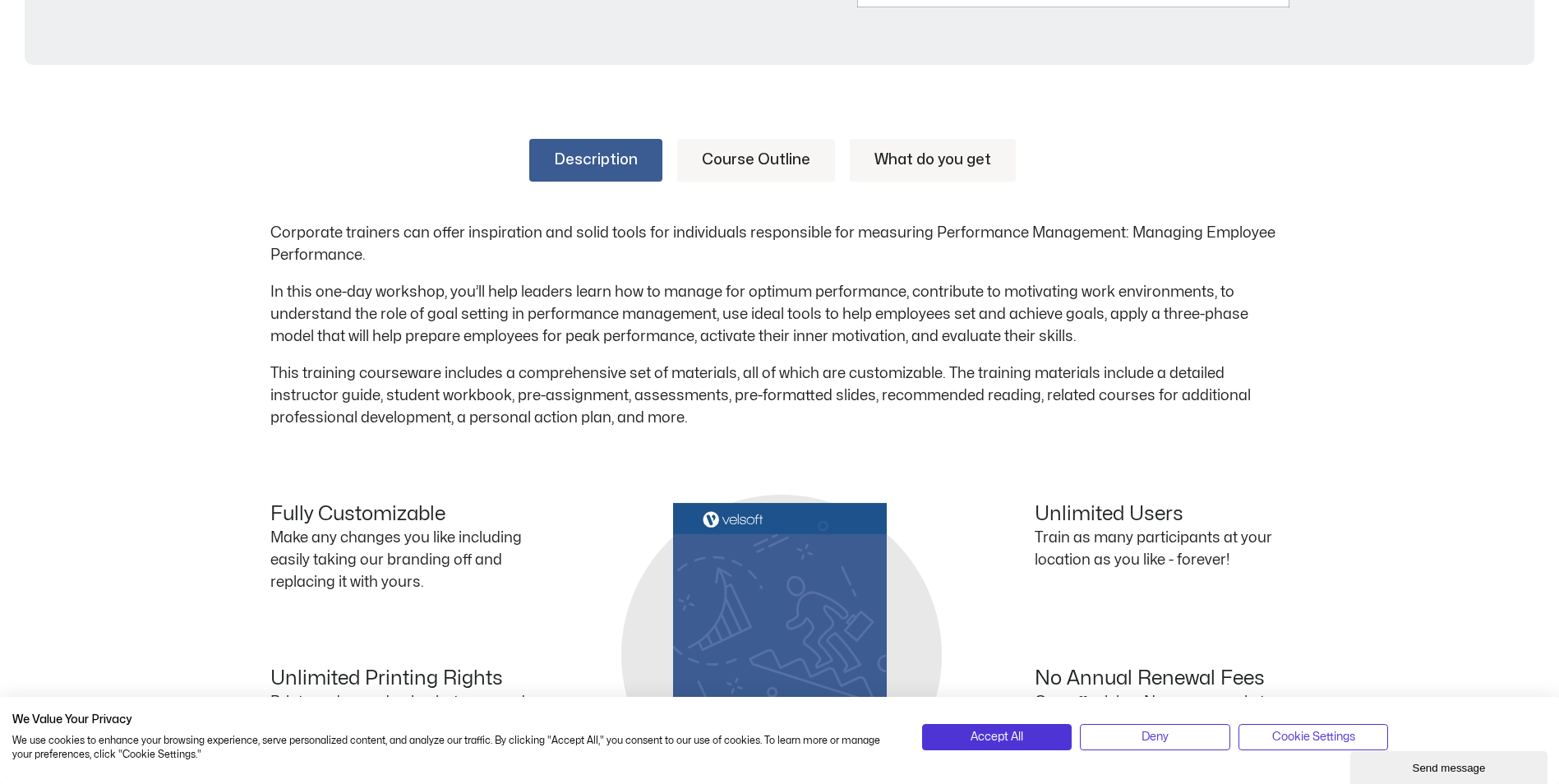
click at [736, 166] on link "Course Outline" at bounding box center [756, 159] width 158 height 42
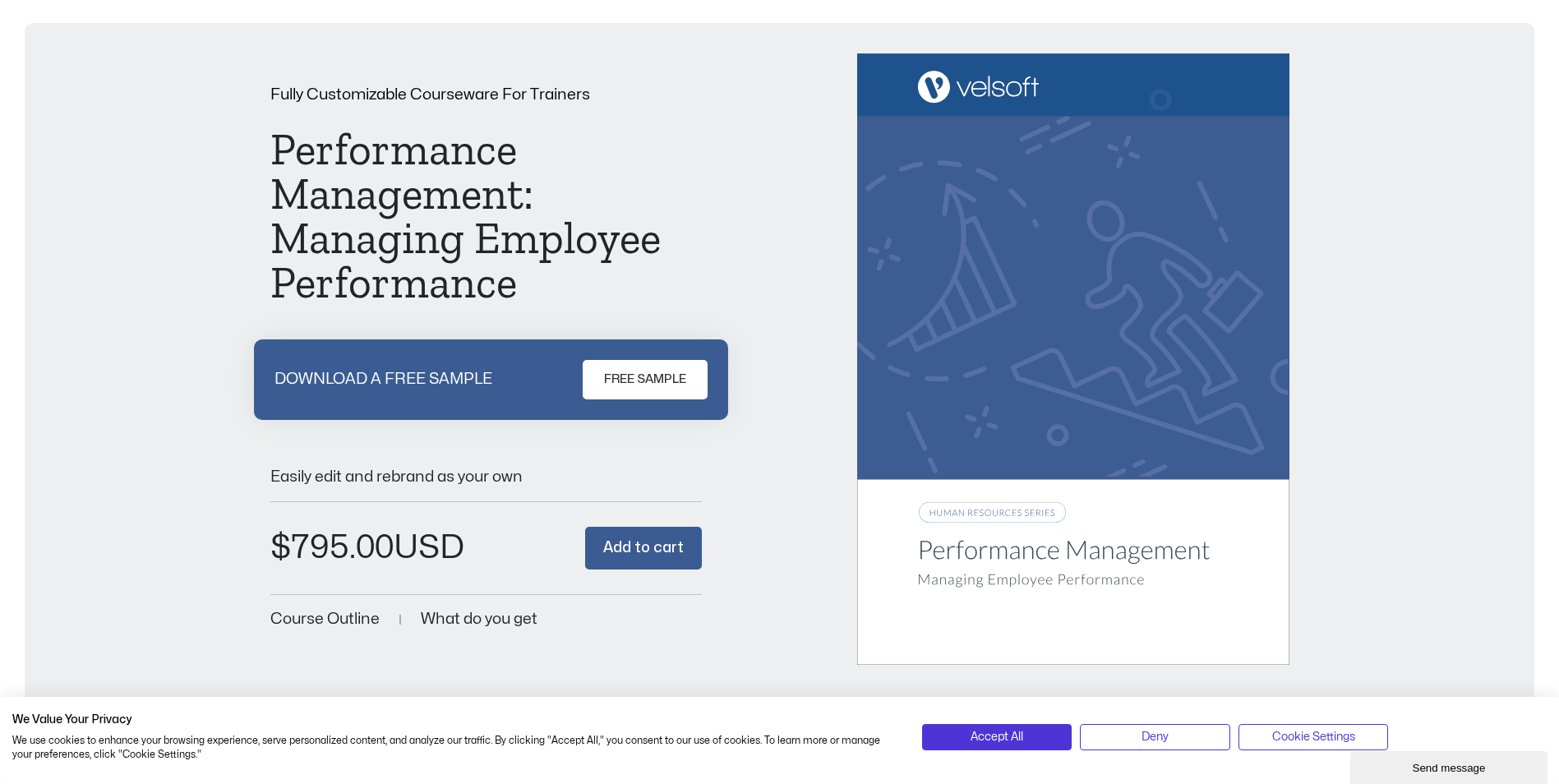
scroll to position [0, 0]
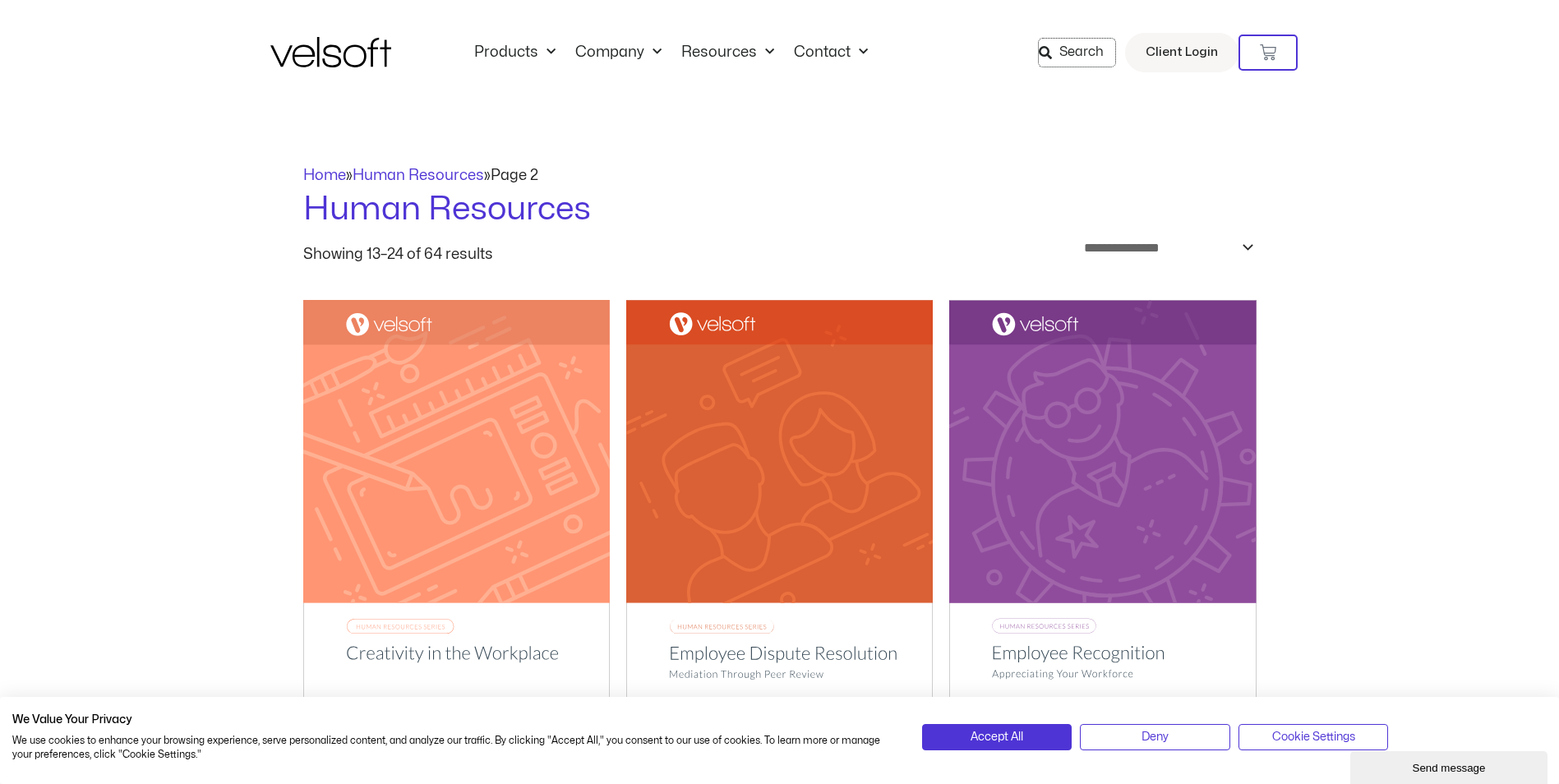
drag, startPoint x: 1067, startPoint y: 45, endPoint x: 1056, endPoint y: 98, distance: 54.1
click at [1067, 46] on span "Search" at bounding box center [1081, 52] width 44 height 22
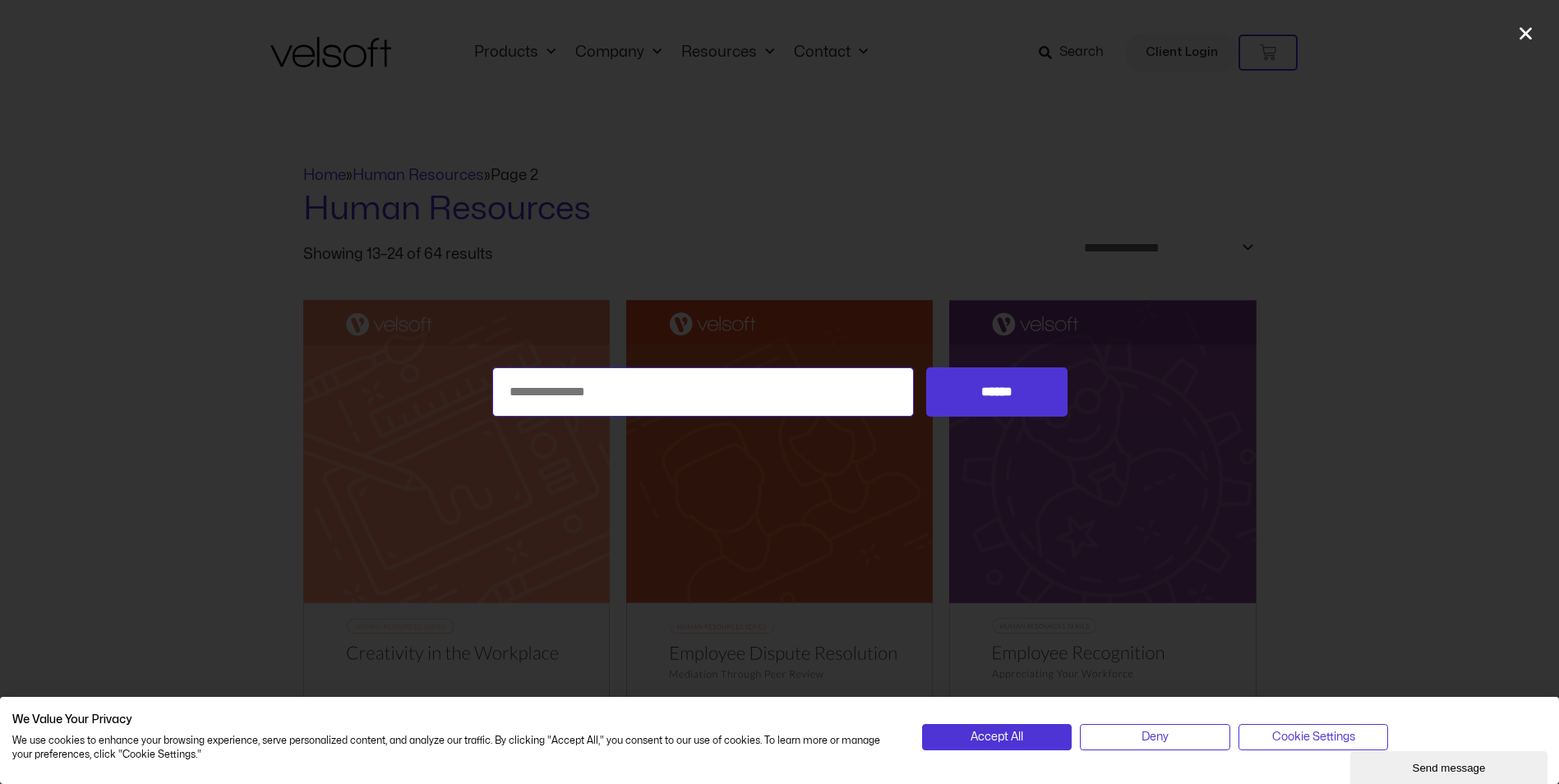
click at [614, 398] on input "Search for:" at bounding box center [703, 392] width 422 height 49
type input "*****"
click at [926, 367] on input "******" at bounding box center [997, 392] width 140 height 49
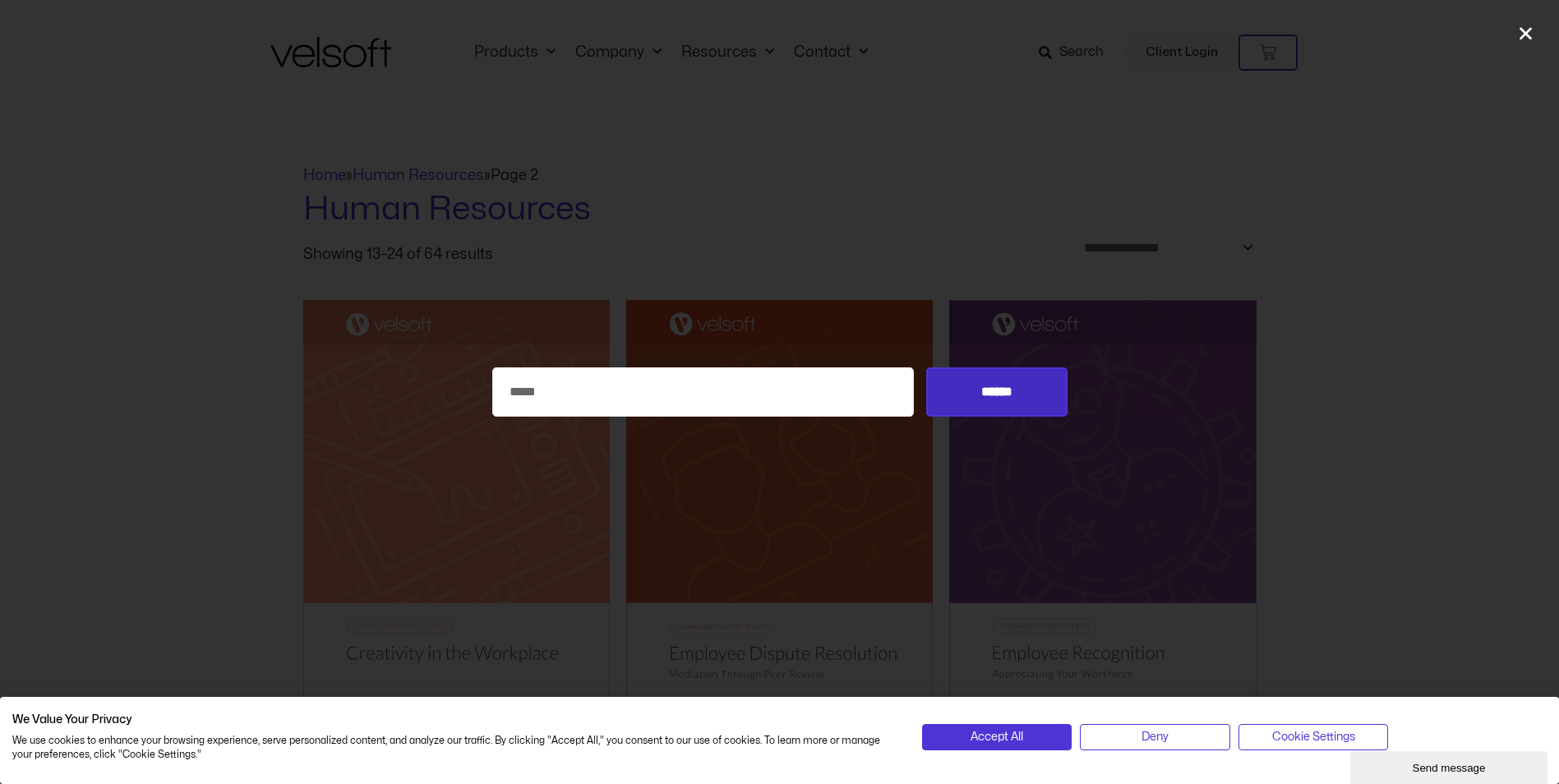
click at [1019, 399] on input "******" at bounding box center [997, 392] width 140 height 49
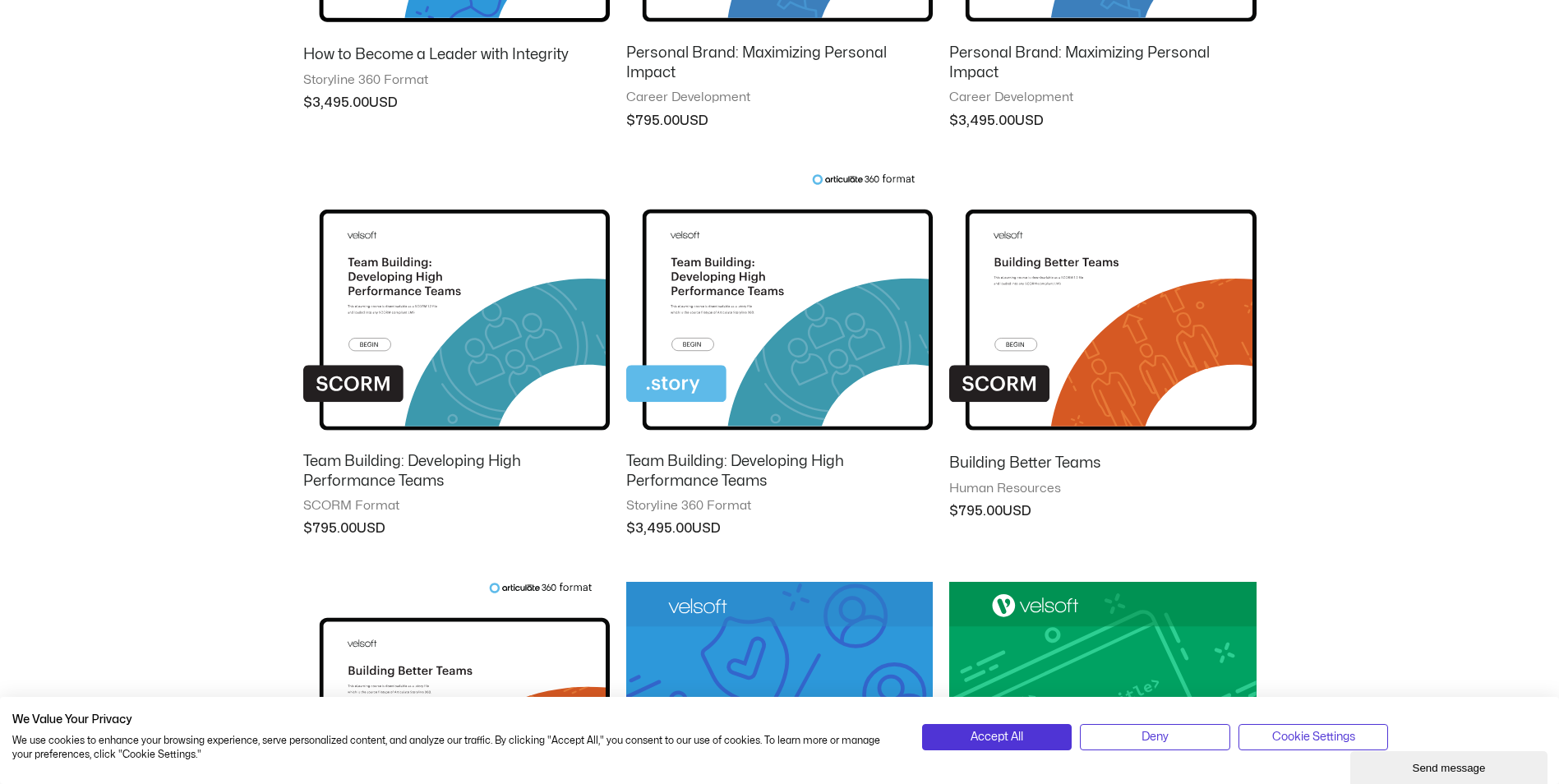
scroll to position [986, 0]
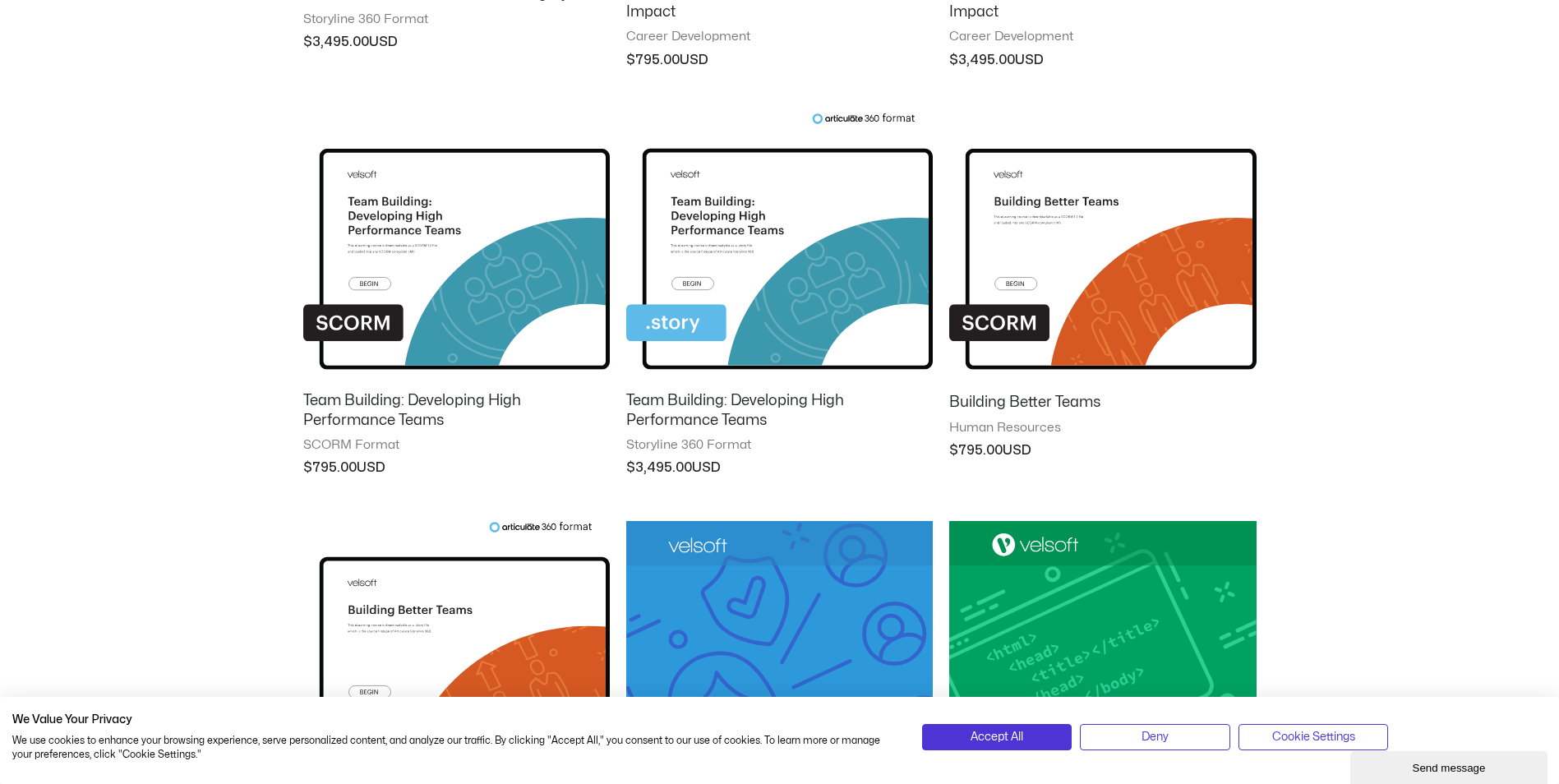
click at [409, 401] on h2 "Team Building: Developing High Performance Teams" at bounding box center [457, 410] width 307 height 39
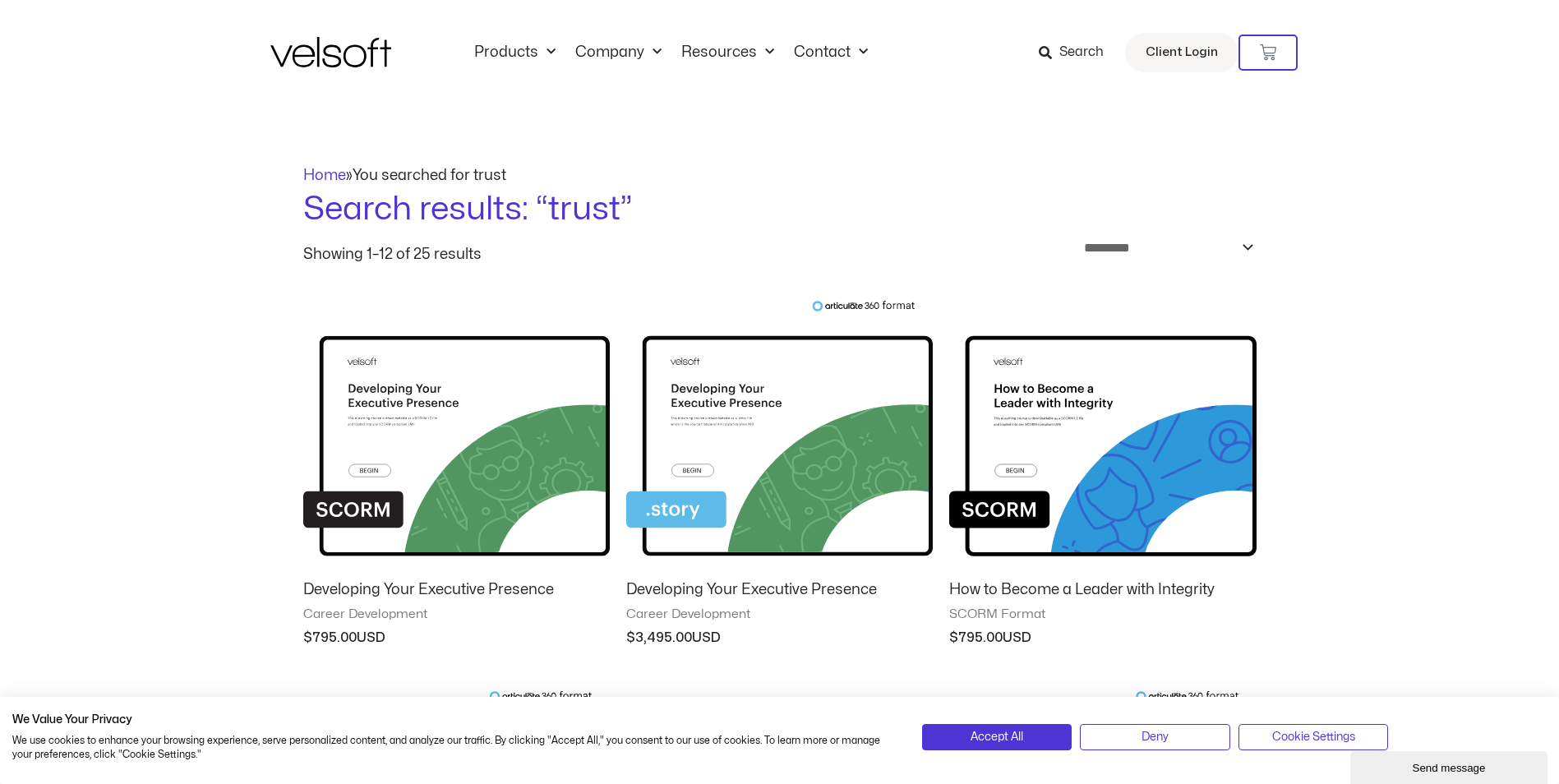
click at [1080, 52] on span "Search" at bounding box center [1081, 52] width 44 height 22
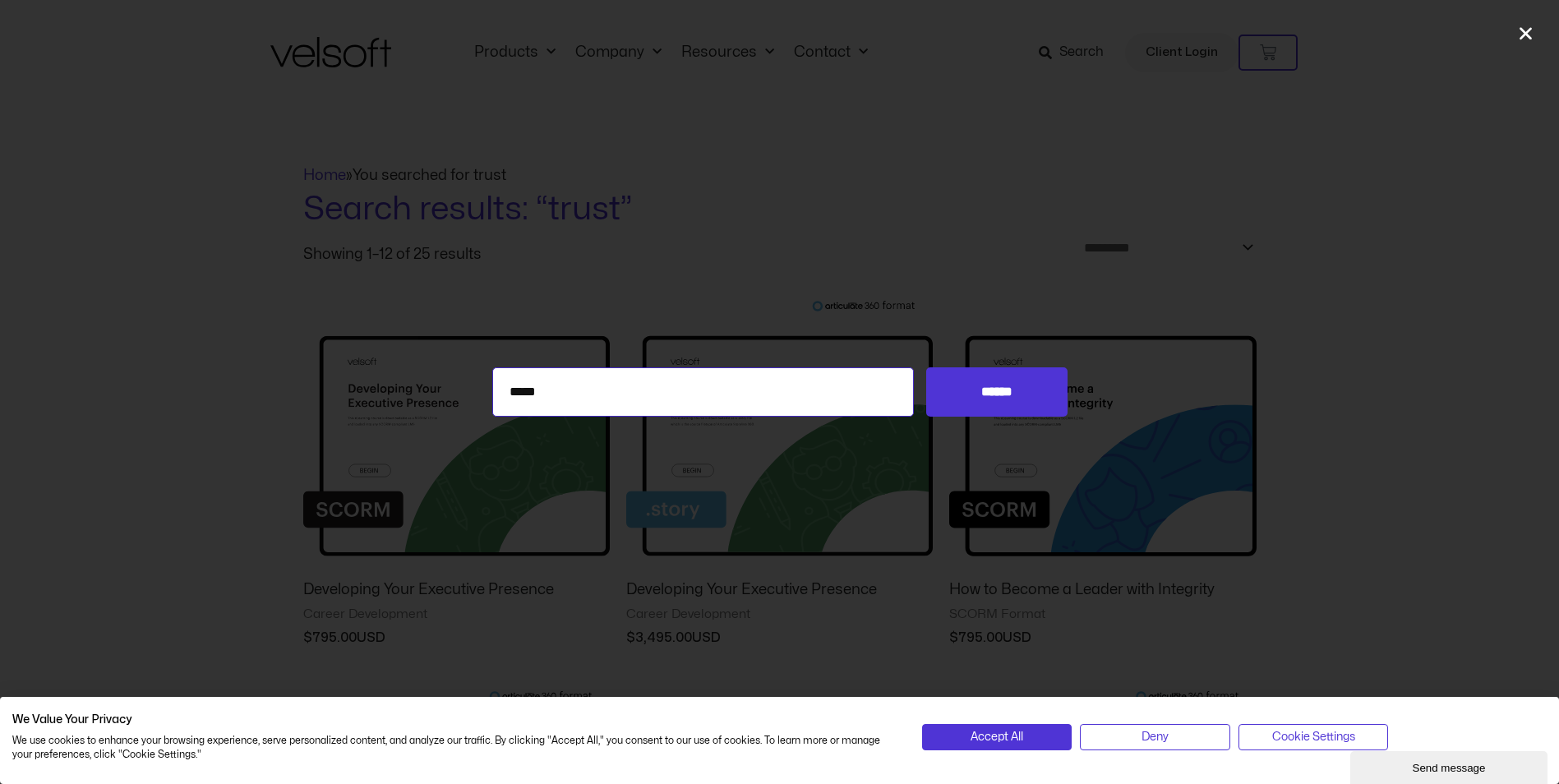
drag, startPoint x: 548, startPoint y: 391, endPoint x: 373, endPoint y: 400, distance: 175.2
click at [403, 400] on div "Search for: ***** ******" at bounding box center [779, 392] width 1559 height 49
type input "**********"
click at [926, 367] on input "******" at bounding box center [997, 392] width 140 height 49
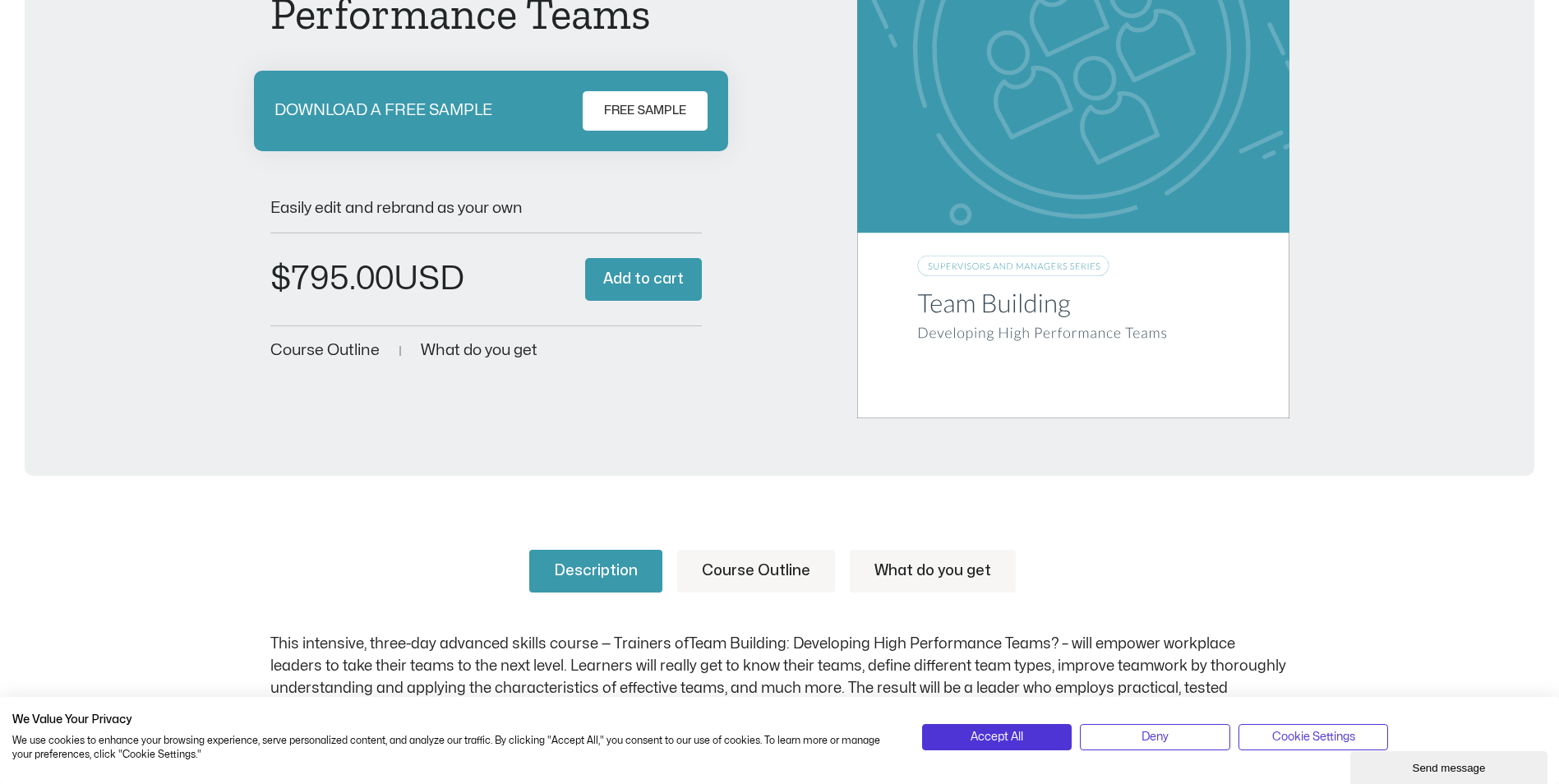
click at [995, 309] on img at bounding box center [1073, 113] width 432 height 612
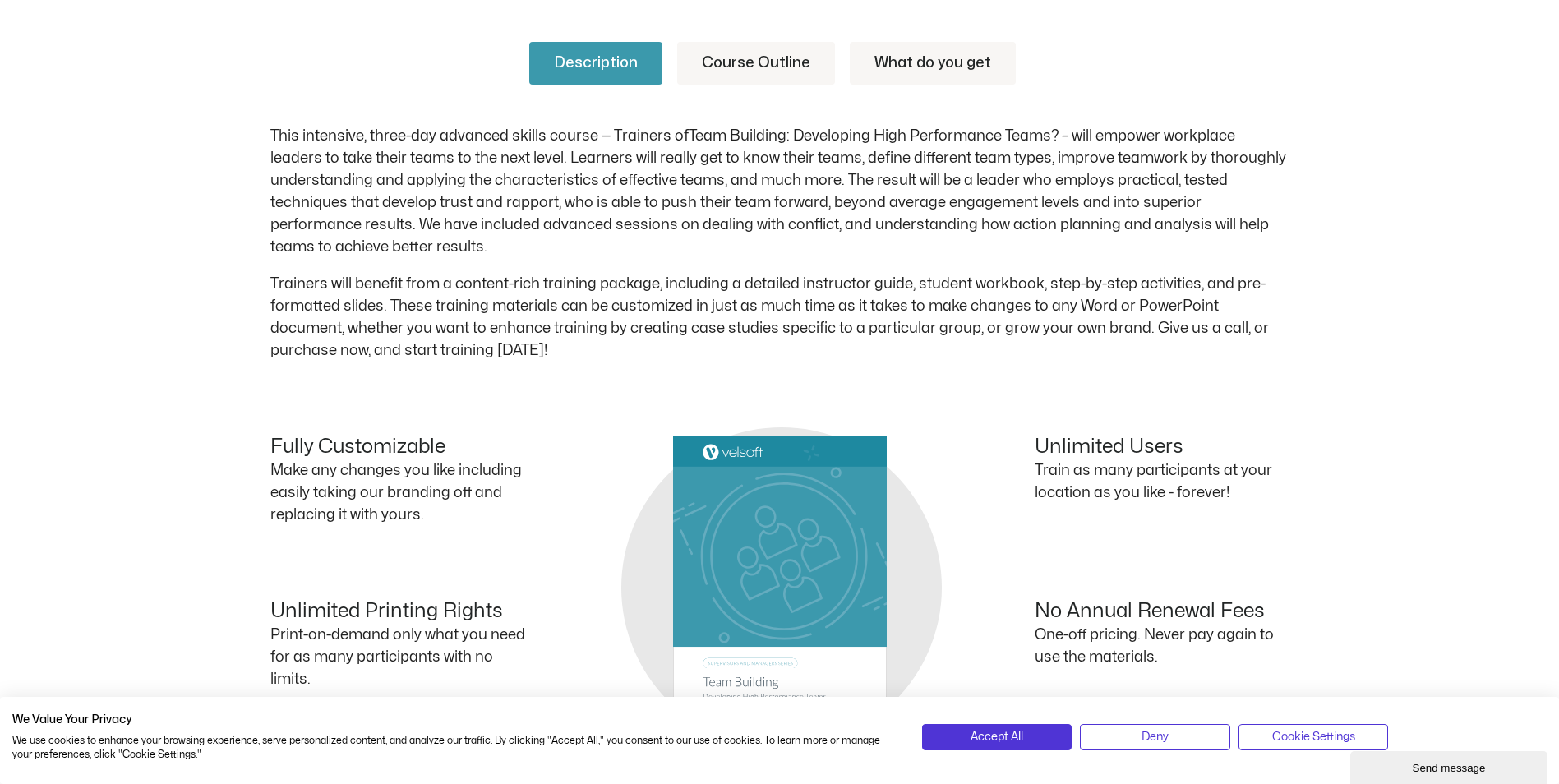
scroll to position [739, 0]
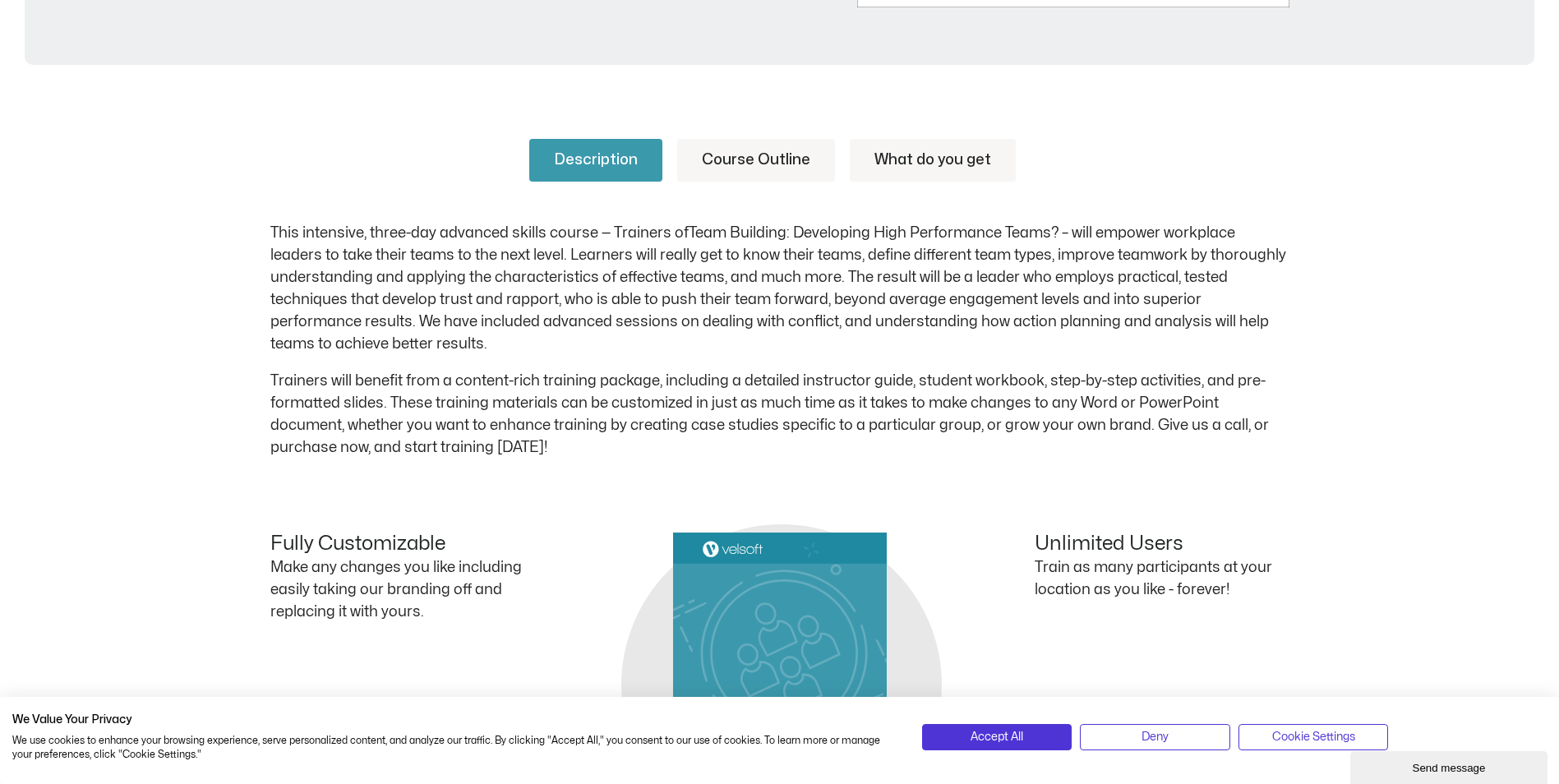
click at [739, 160] on link "Course Outline" at bounding box center [756, 159] width 158 height 42
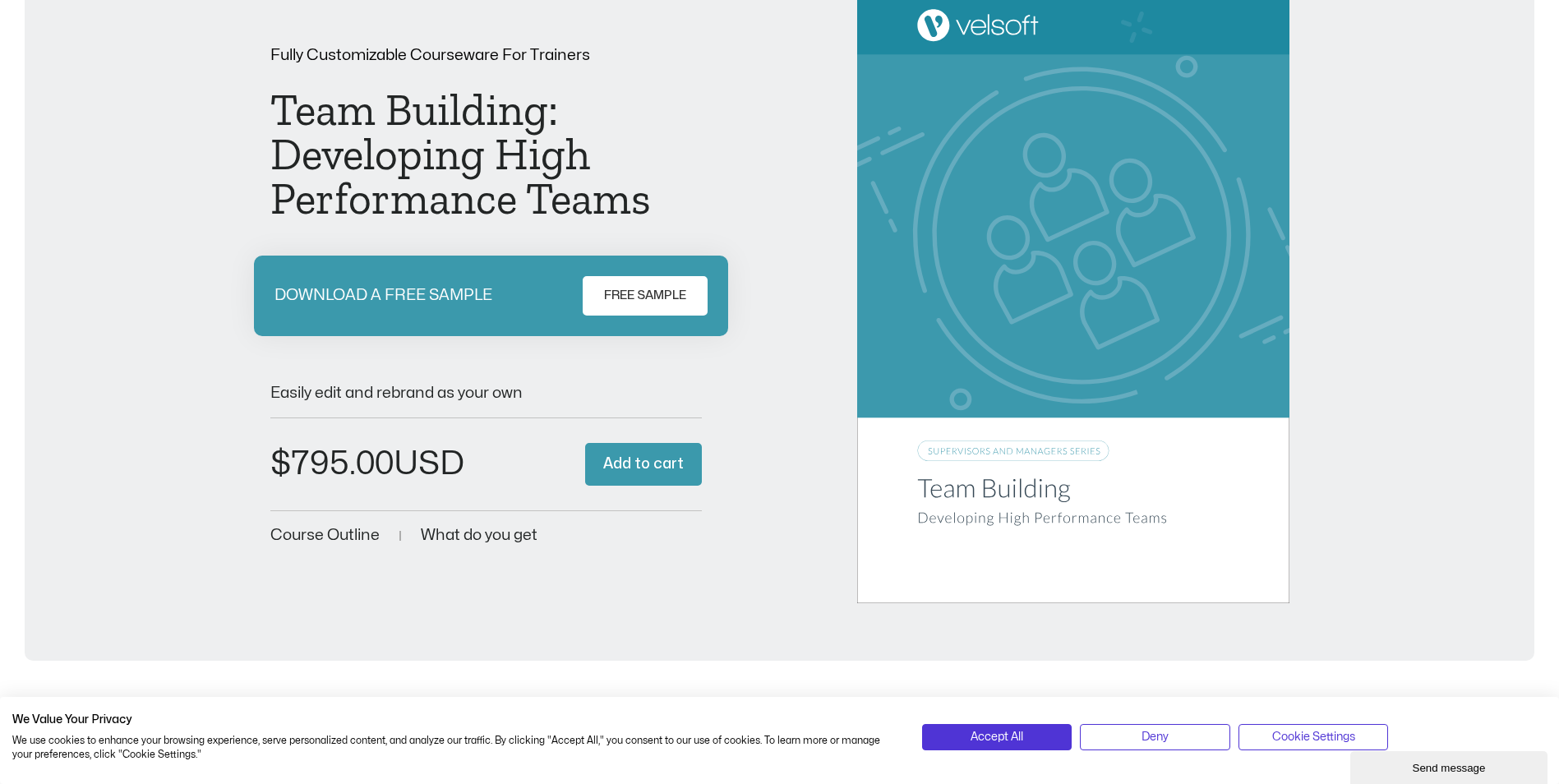
scroll to position [0, 0]
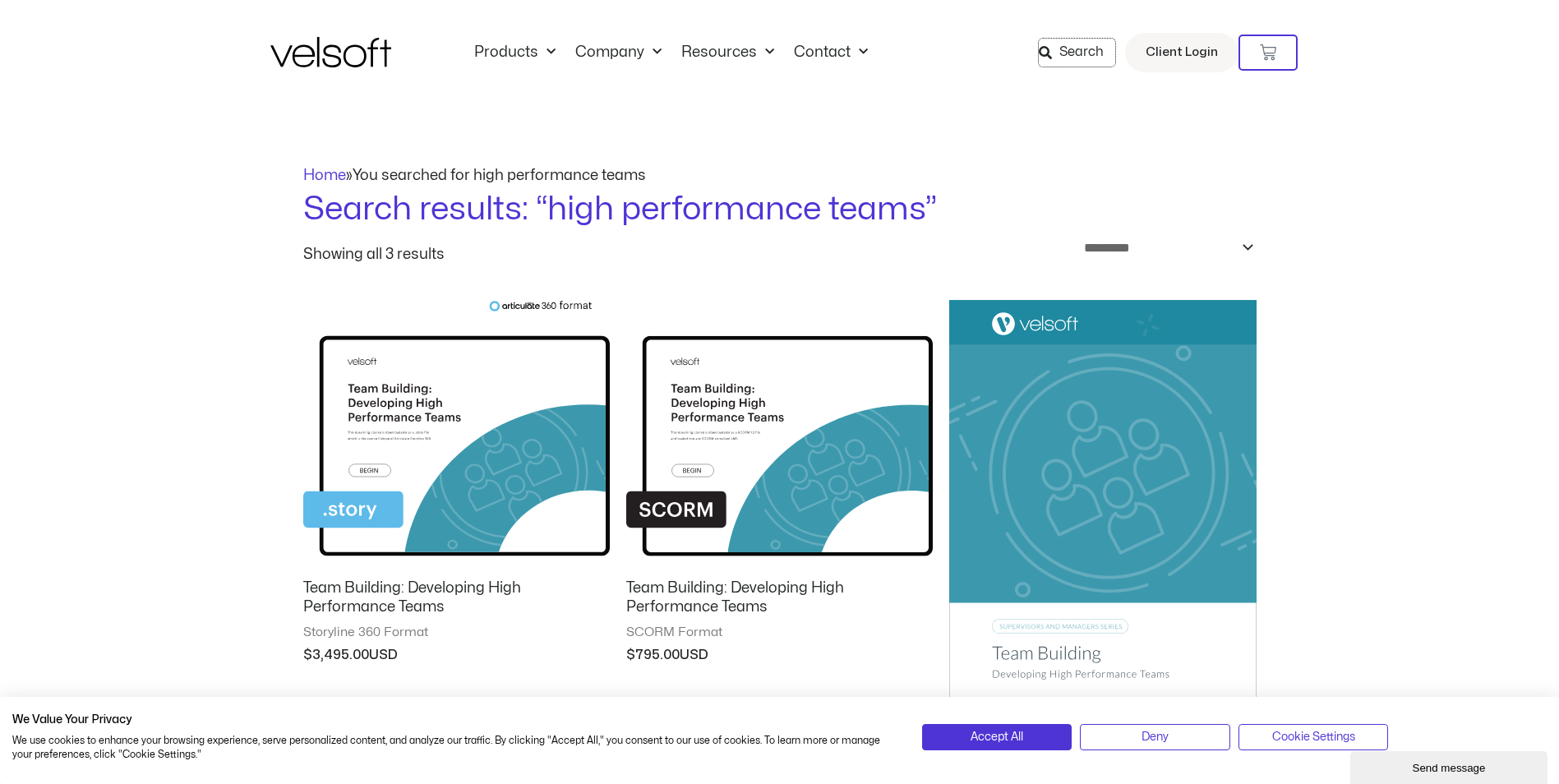
drag, startPoint x: 1083, startPoint y: 57, endPoint x: 984, endPoint y: 85, distance: 102.9
click at [1083, 57] on span "Search" at bounding box center [1081, 52] width 44 height 22
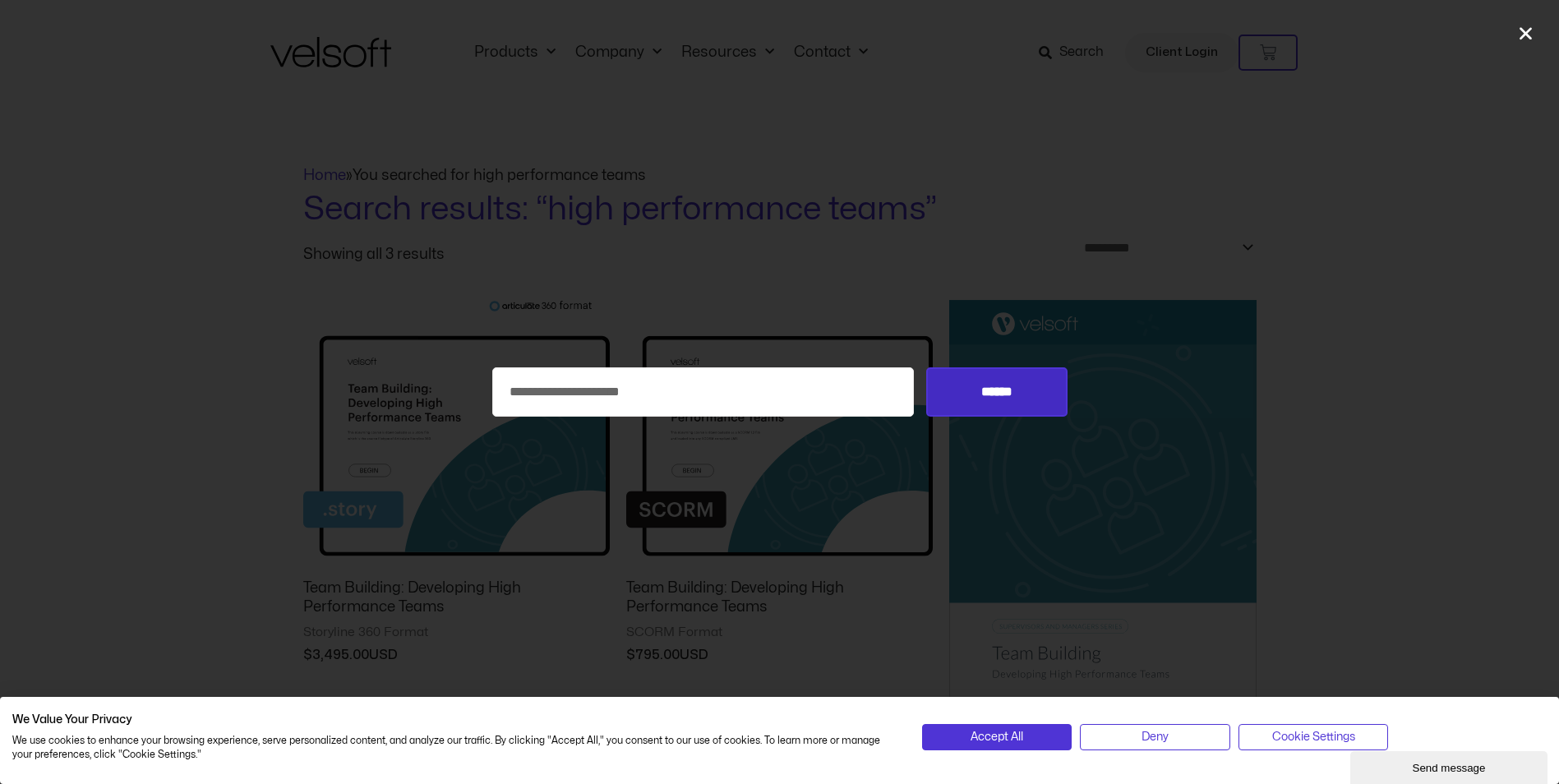
click at [1032, 386] on input "******" at bounding box center [997, 392] width 140 height 49
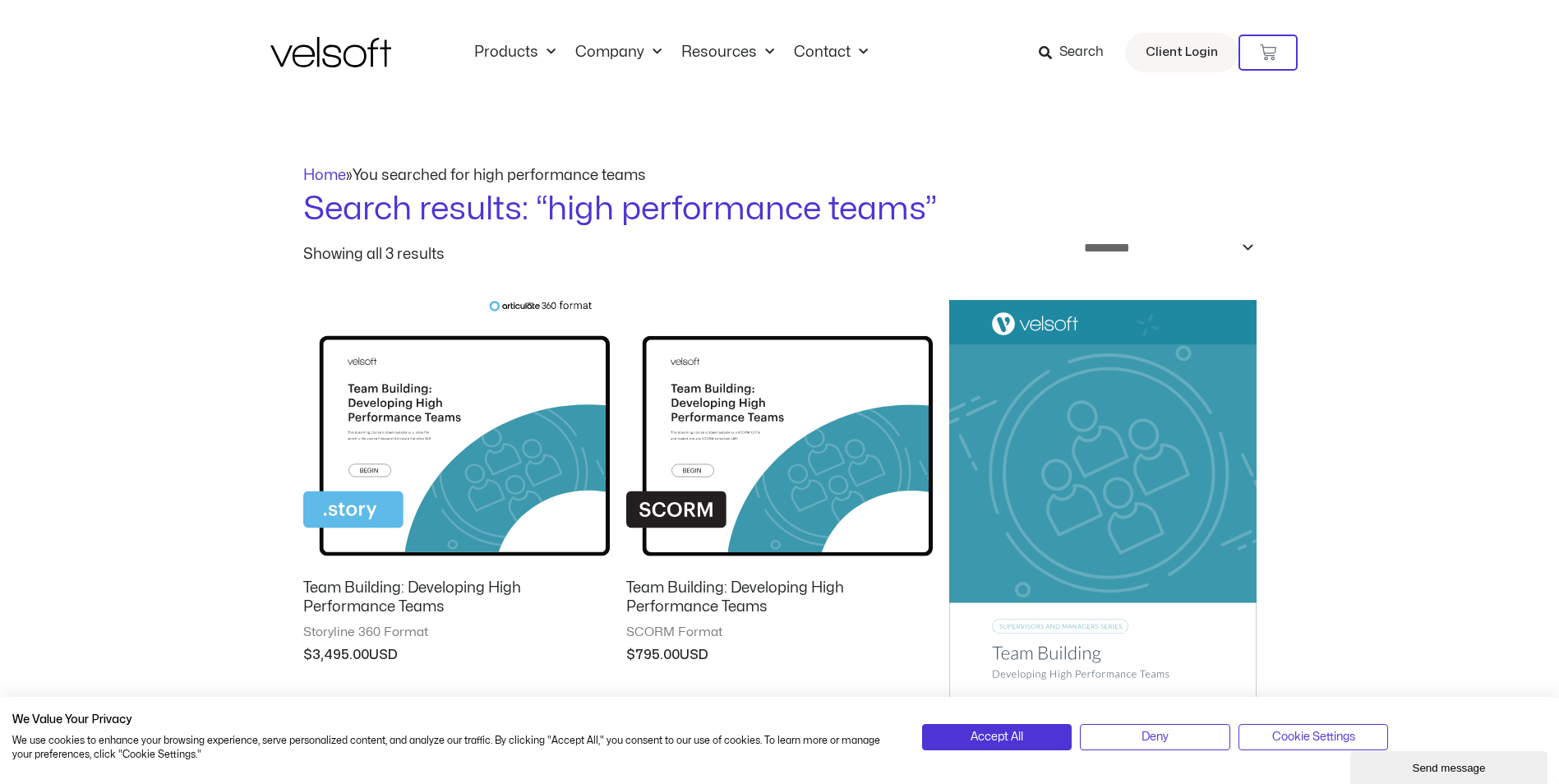
click at [1071, 55] on span "Search" at bounding box center [1081, 52] width 44 height 22
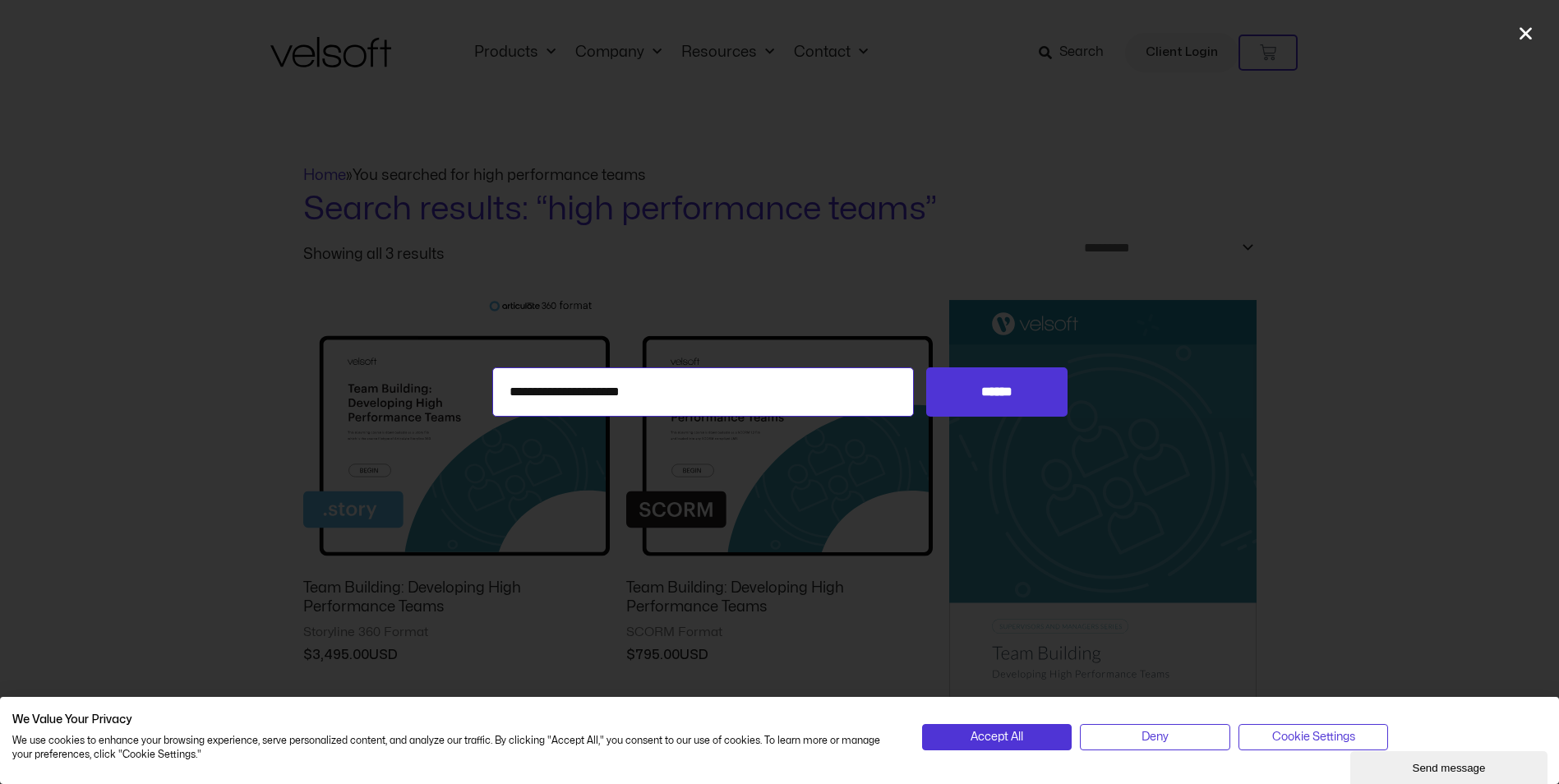
drag, startPoint x: 483, startPoint y: 415, endPoint x: 434, endPoint y: 418, distance: 49.1
click at [434, 418] on div "**********" at bounding box center [779, 392] width 1559 height 784
type input "****"
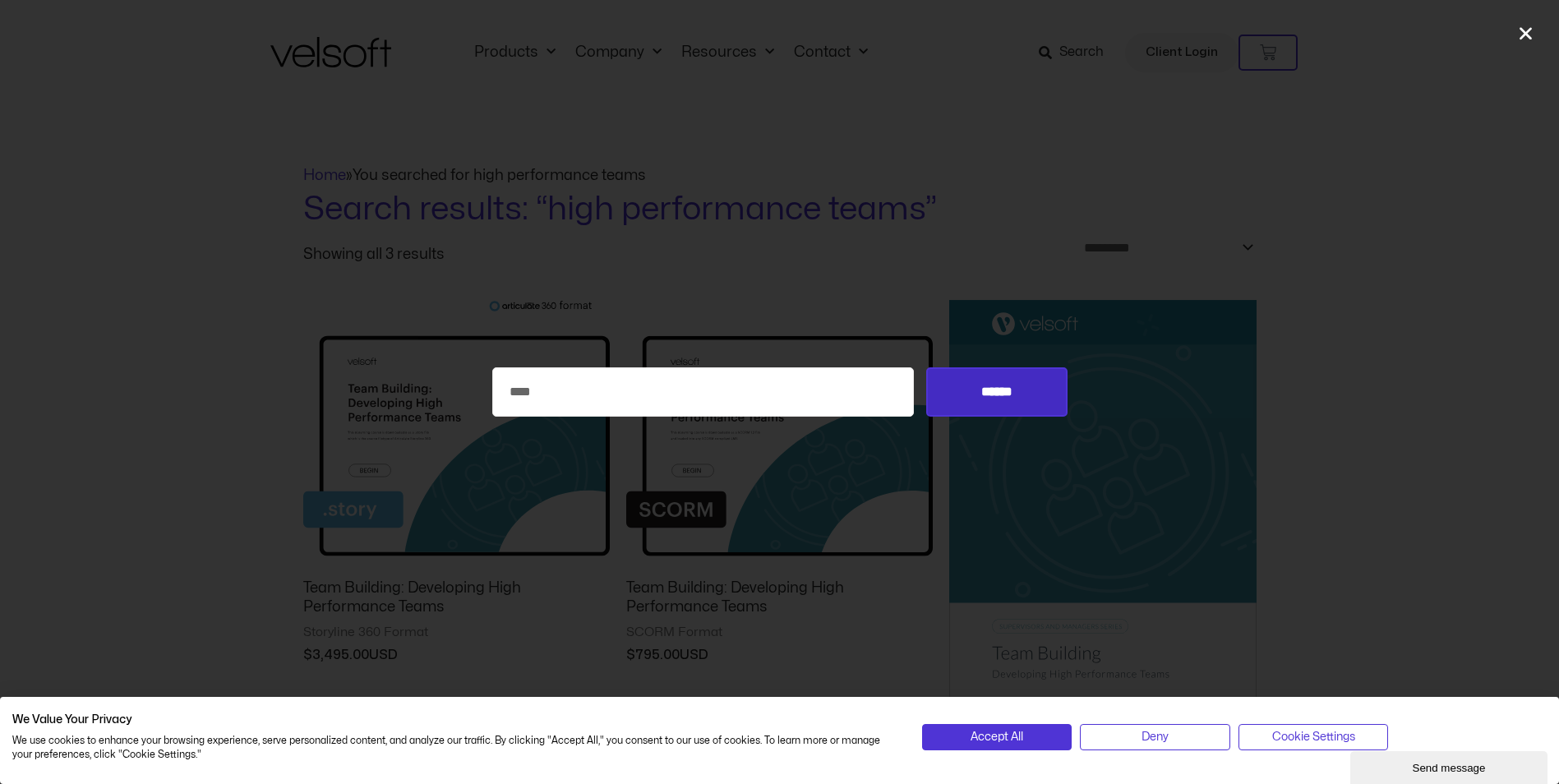
click at [1000, 394] on input "******" at bounding box center [997, 392] width 140 height 49
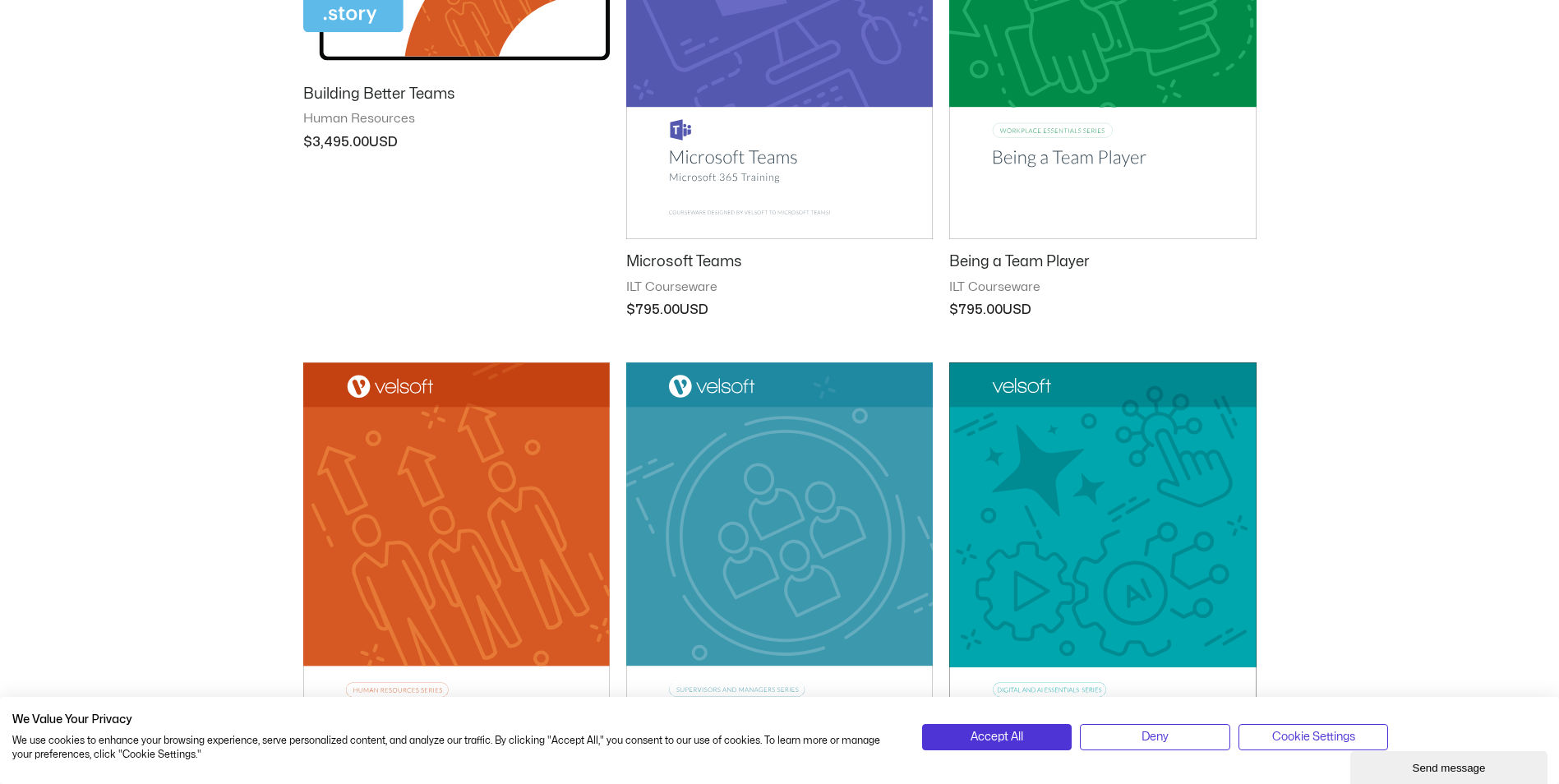
scroll to position [821, 0]
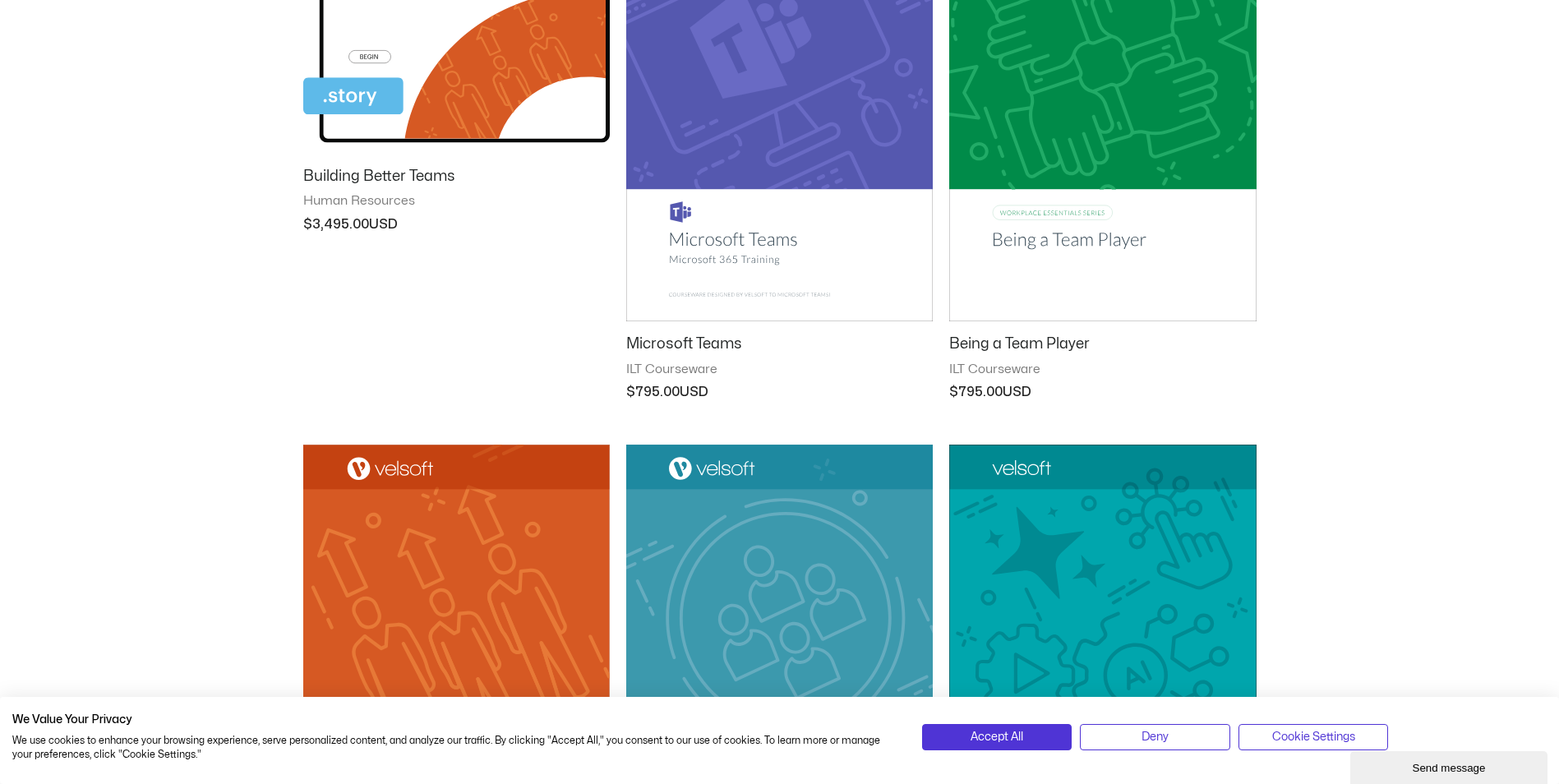
click at [1064, 341] on h2 "Being a Team Player" at bounding box center [1102, 344] width 307 height 19
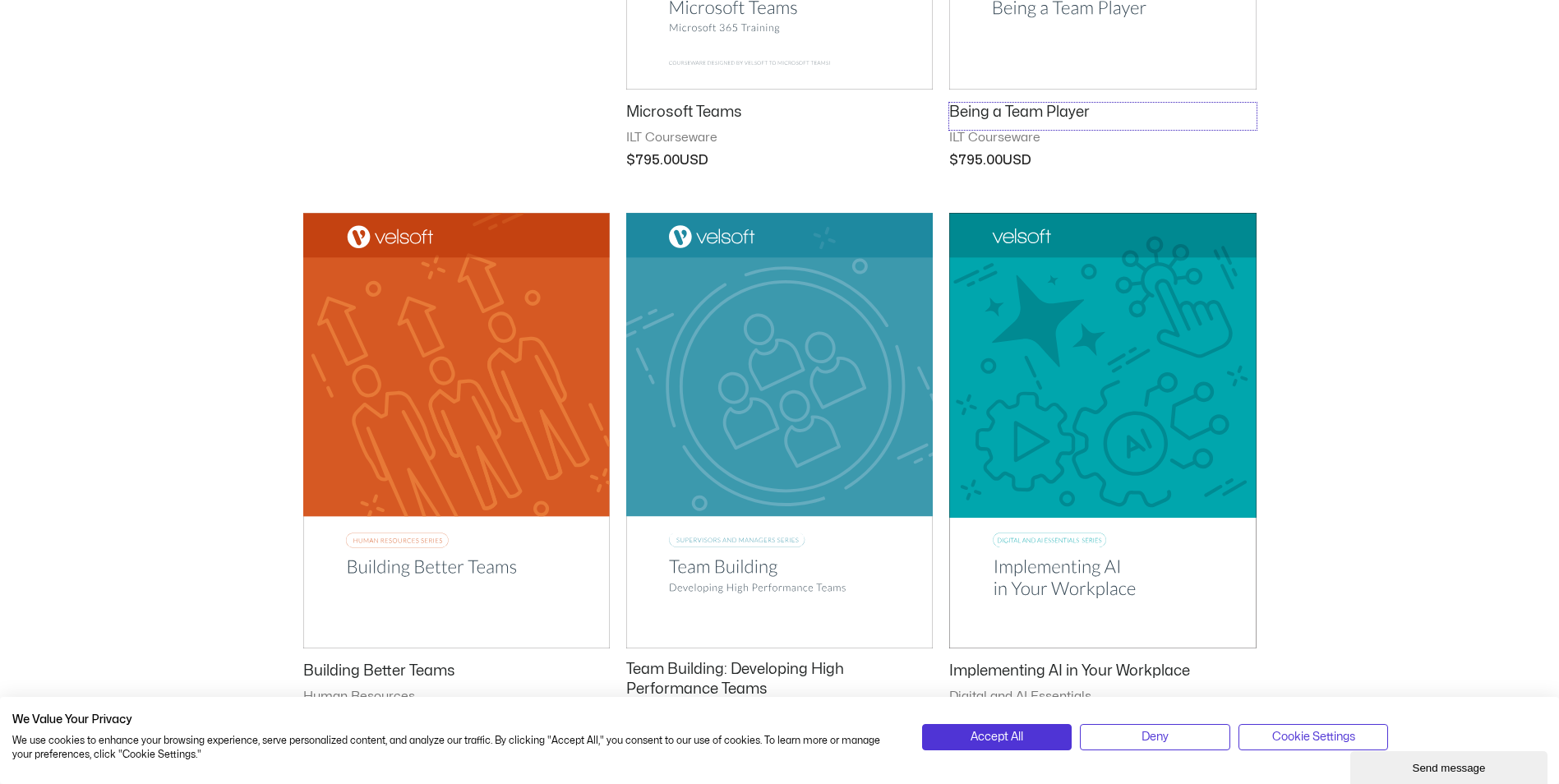
scroll to position [1068, 0]
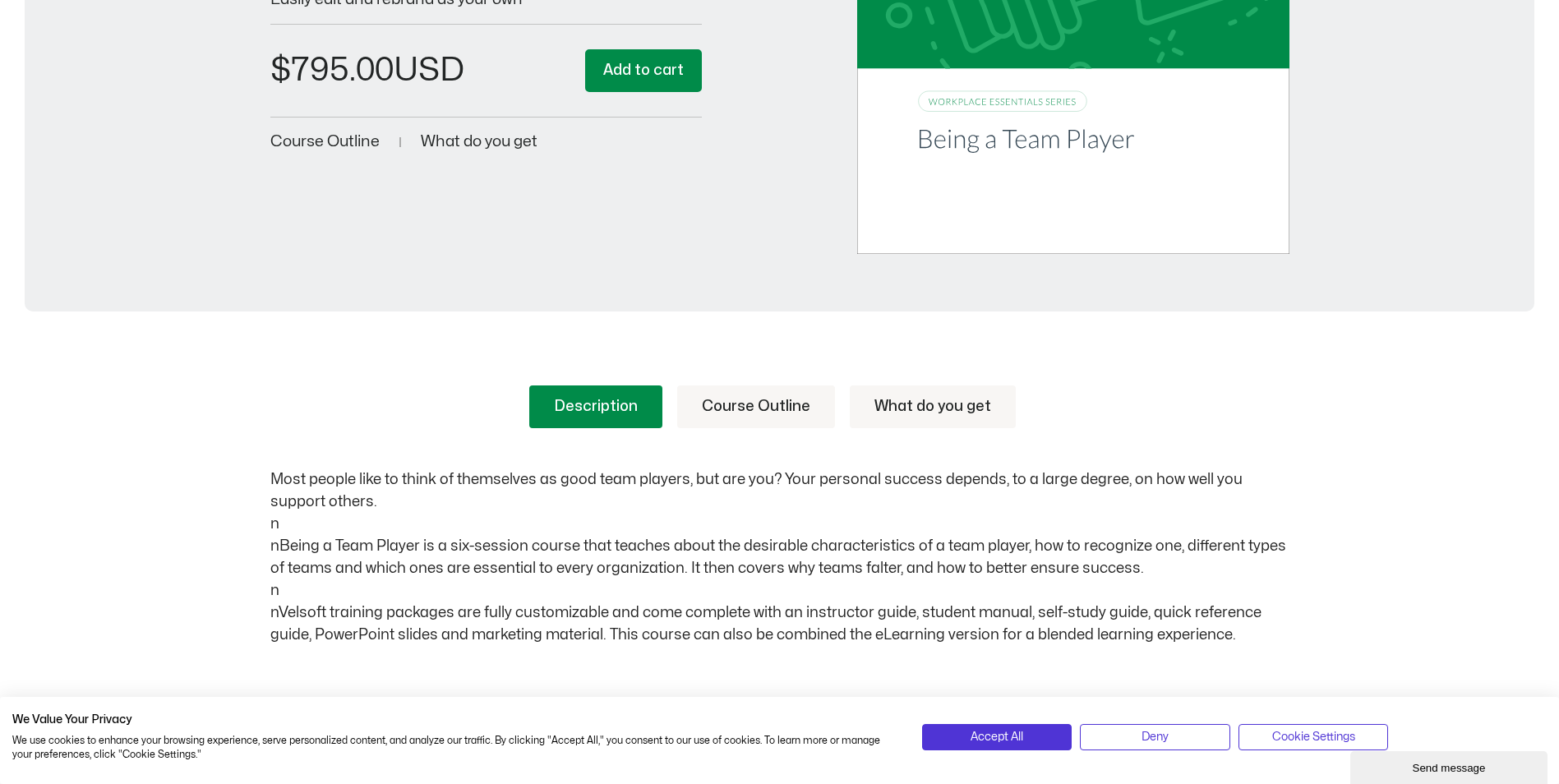
click at [744, 411] on link "Course Outline" at bounding box center [756, 406] width 158 height 42
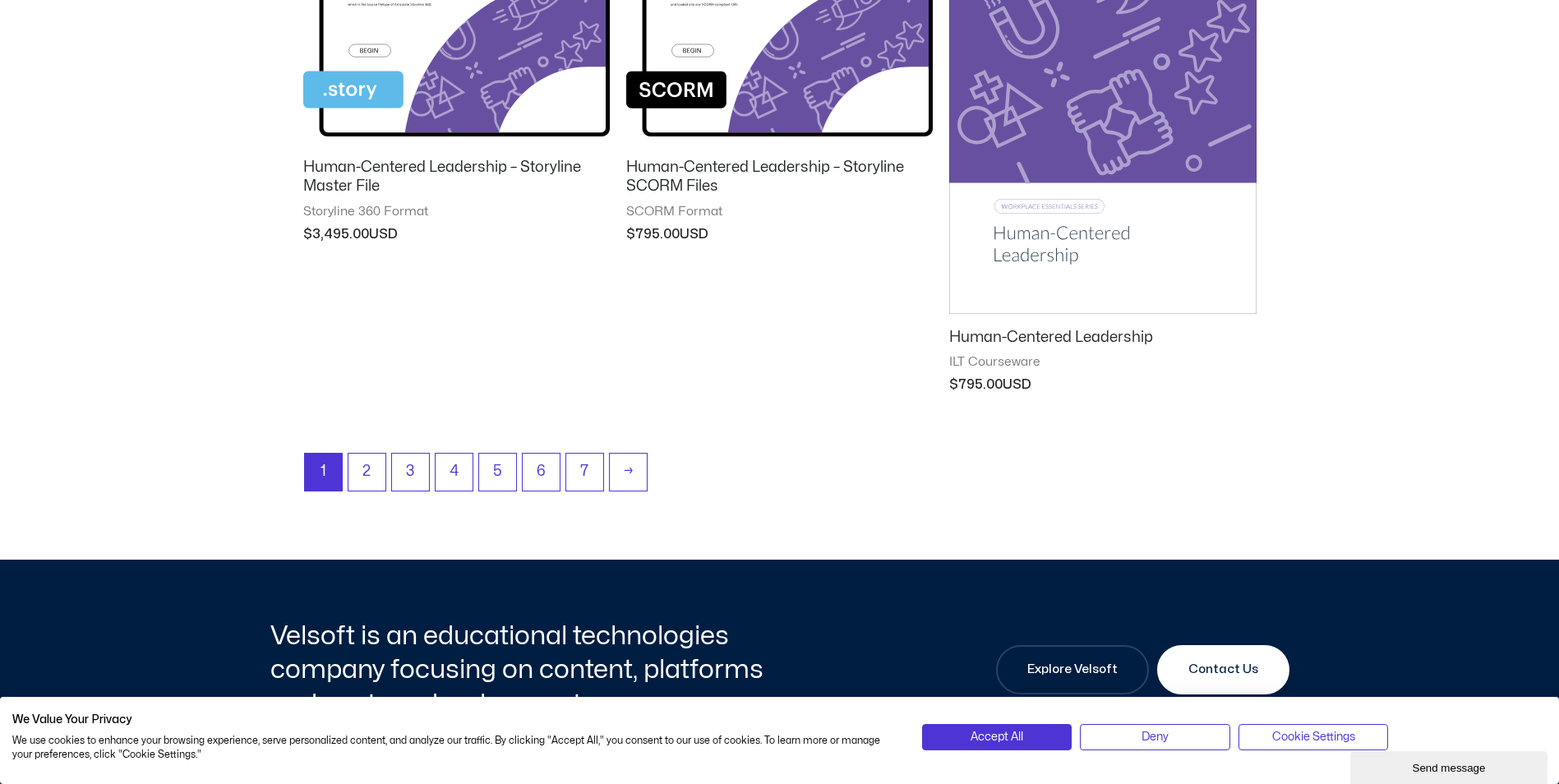
scroll to position [1972, 0]
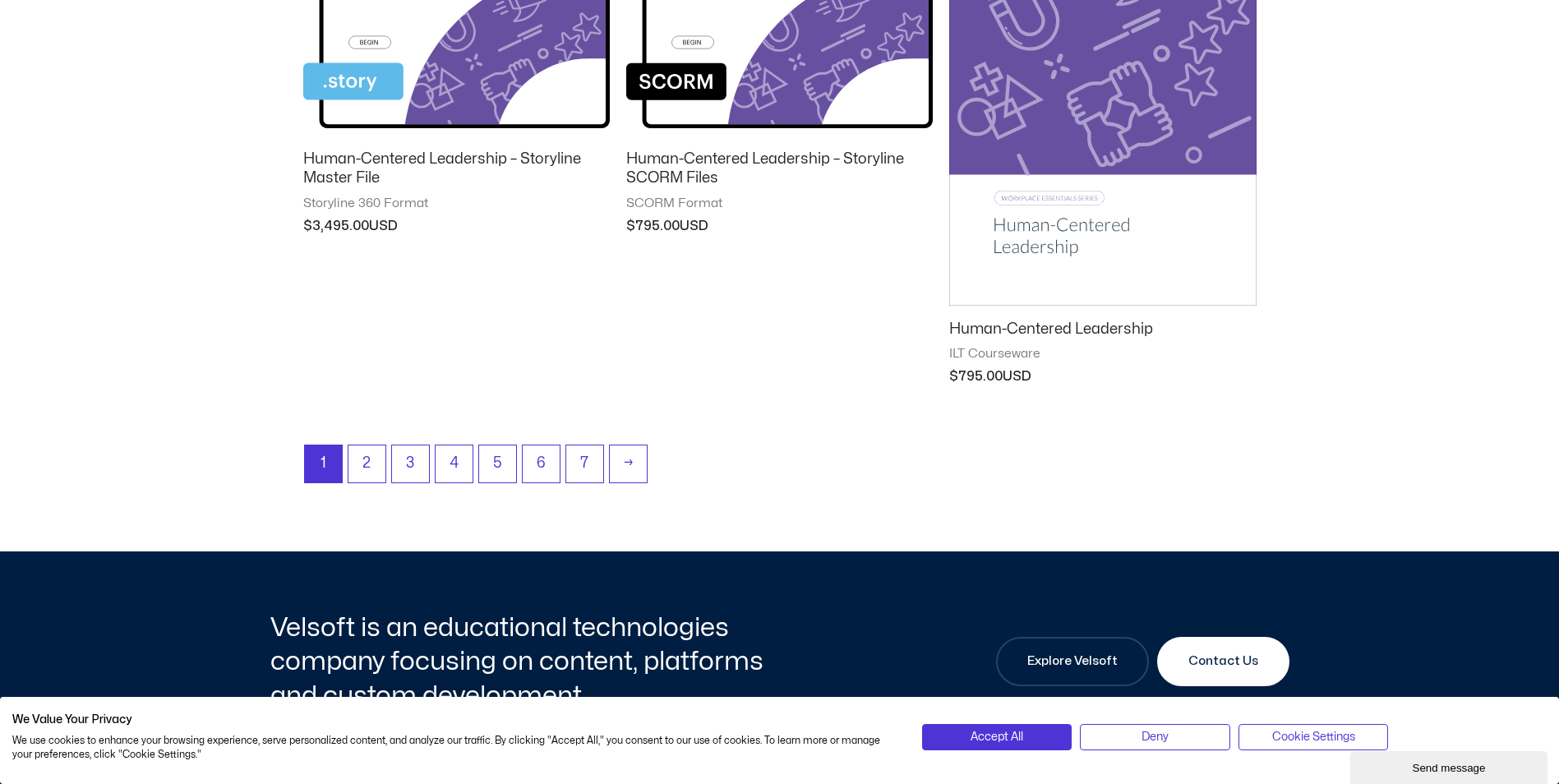
click at [998, 328] on h2 "Human-Centered Leadership" at bounding box center [1102, 329] width 307 height 19
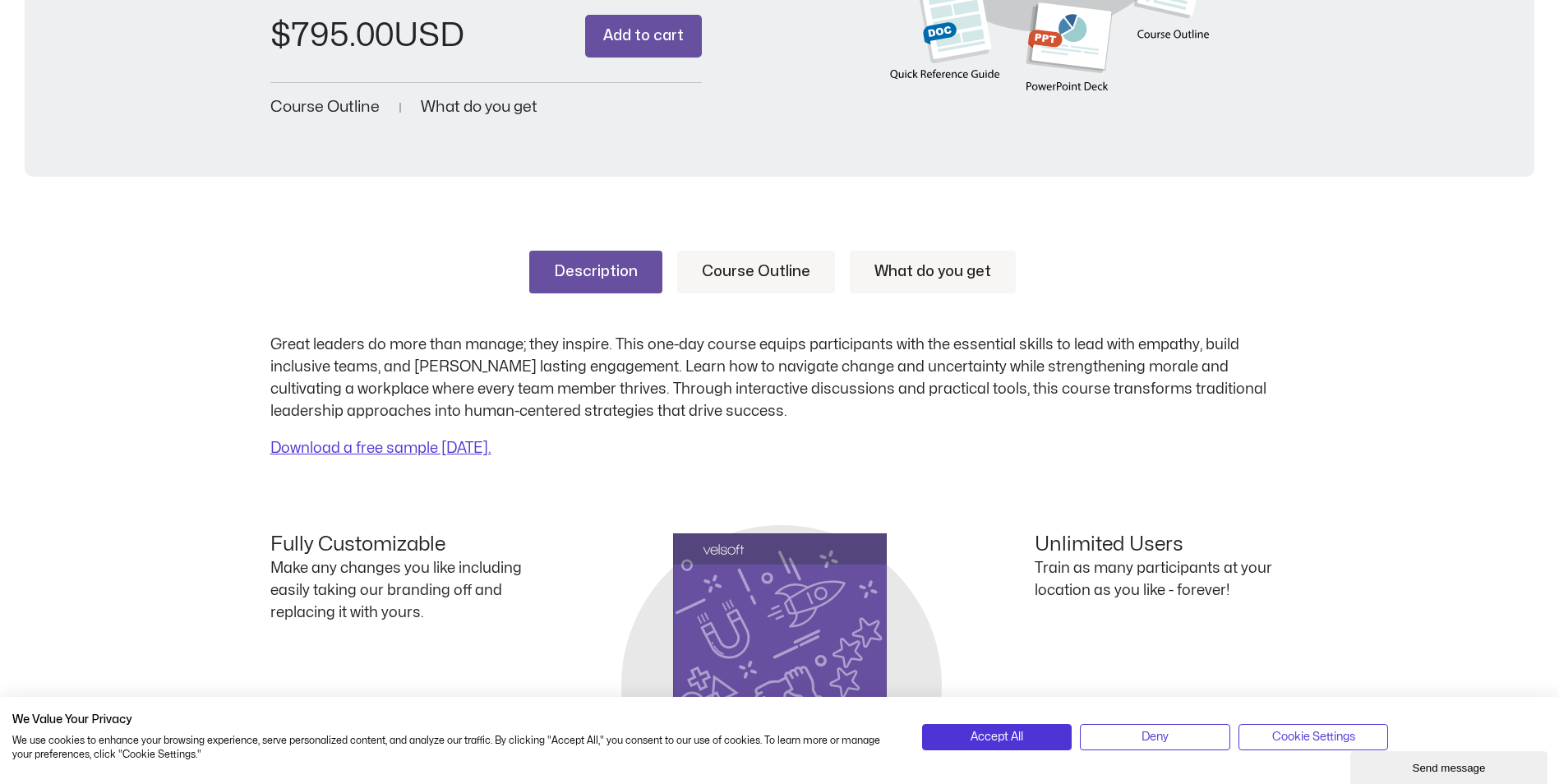
scroll to position [493, 0]
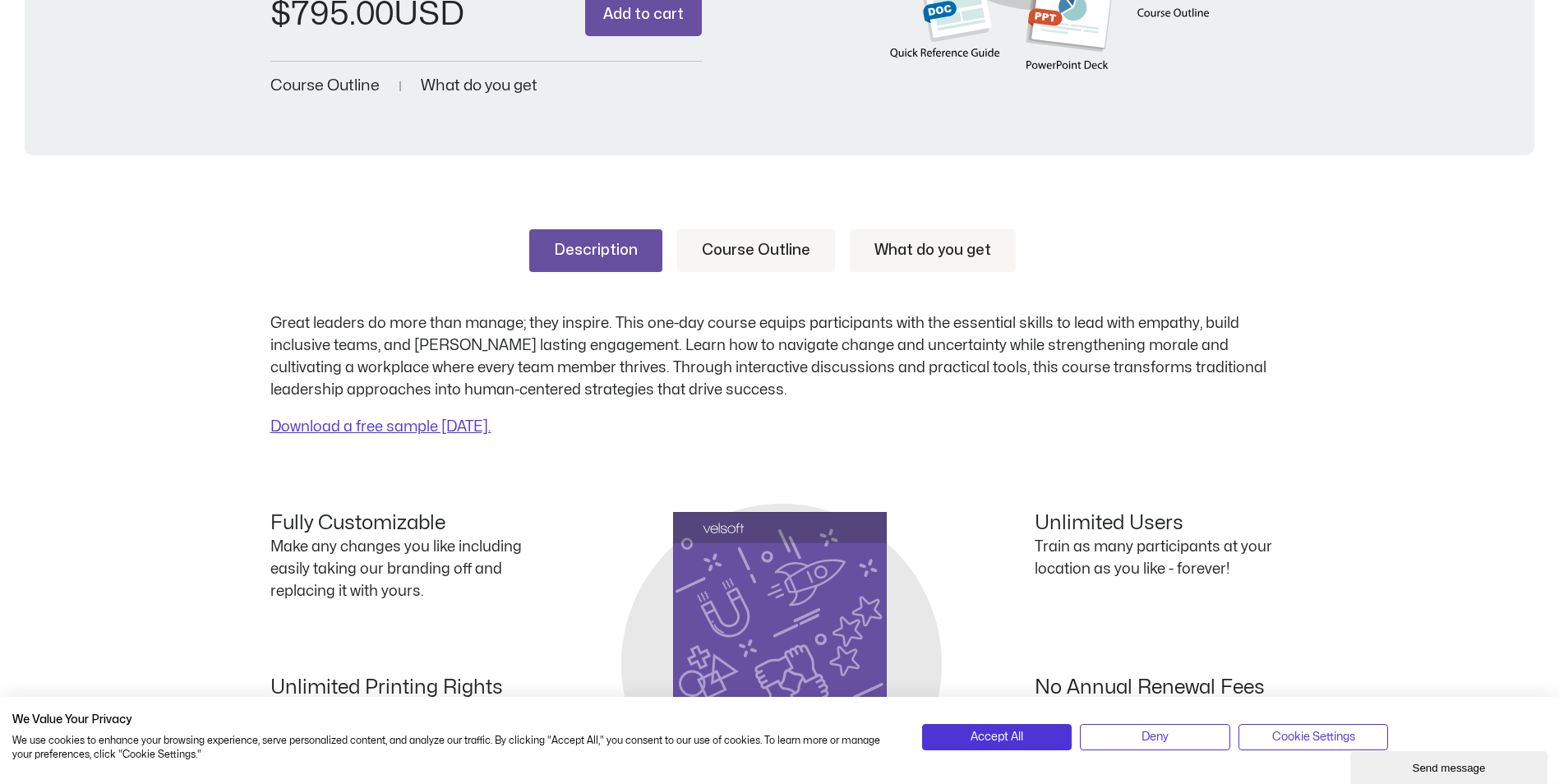
click at [769, 256] on link "Course Outline" at bounding box center [756, 250] width 158 height 42
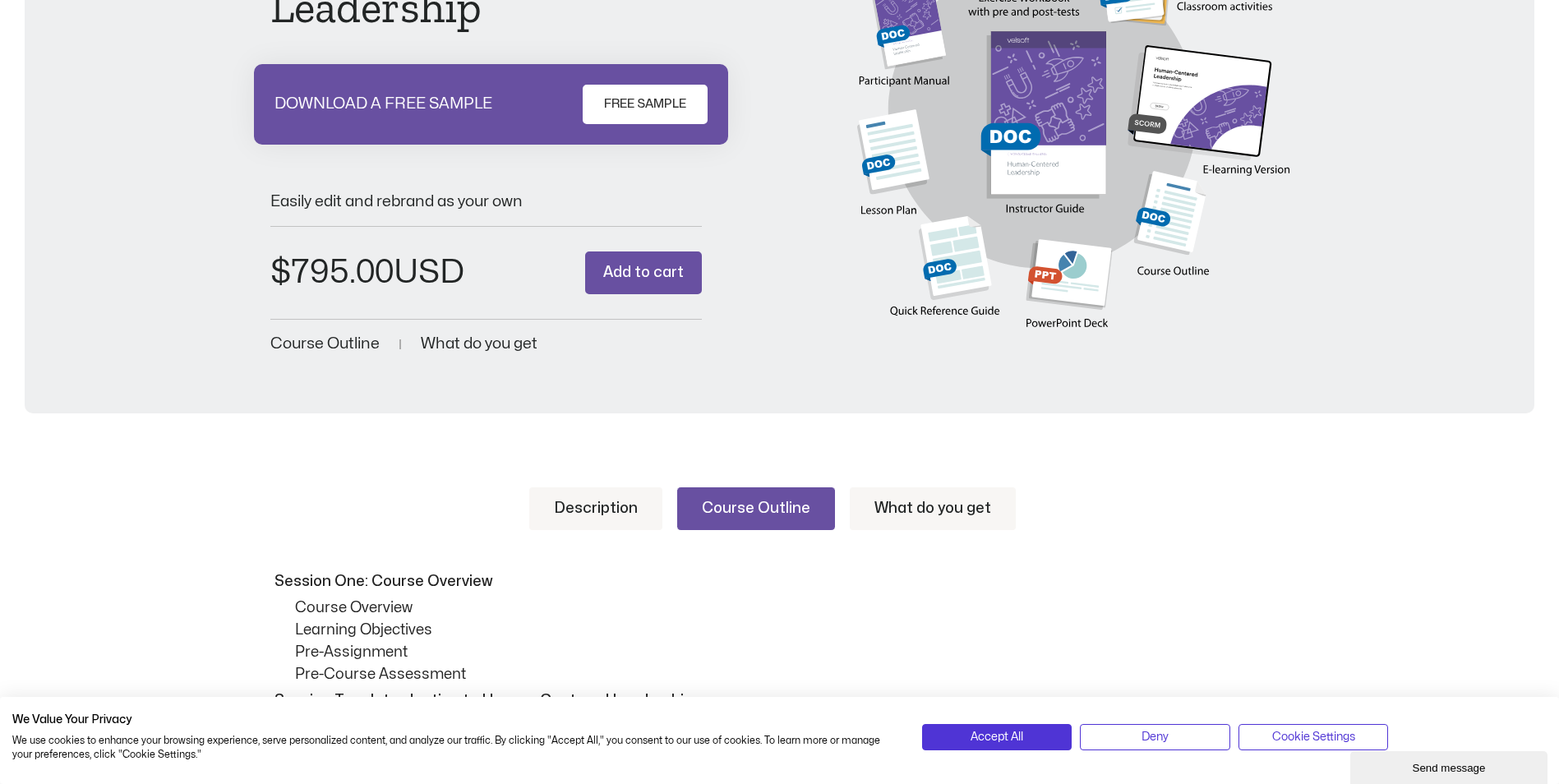
scroll to position [0, 0]
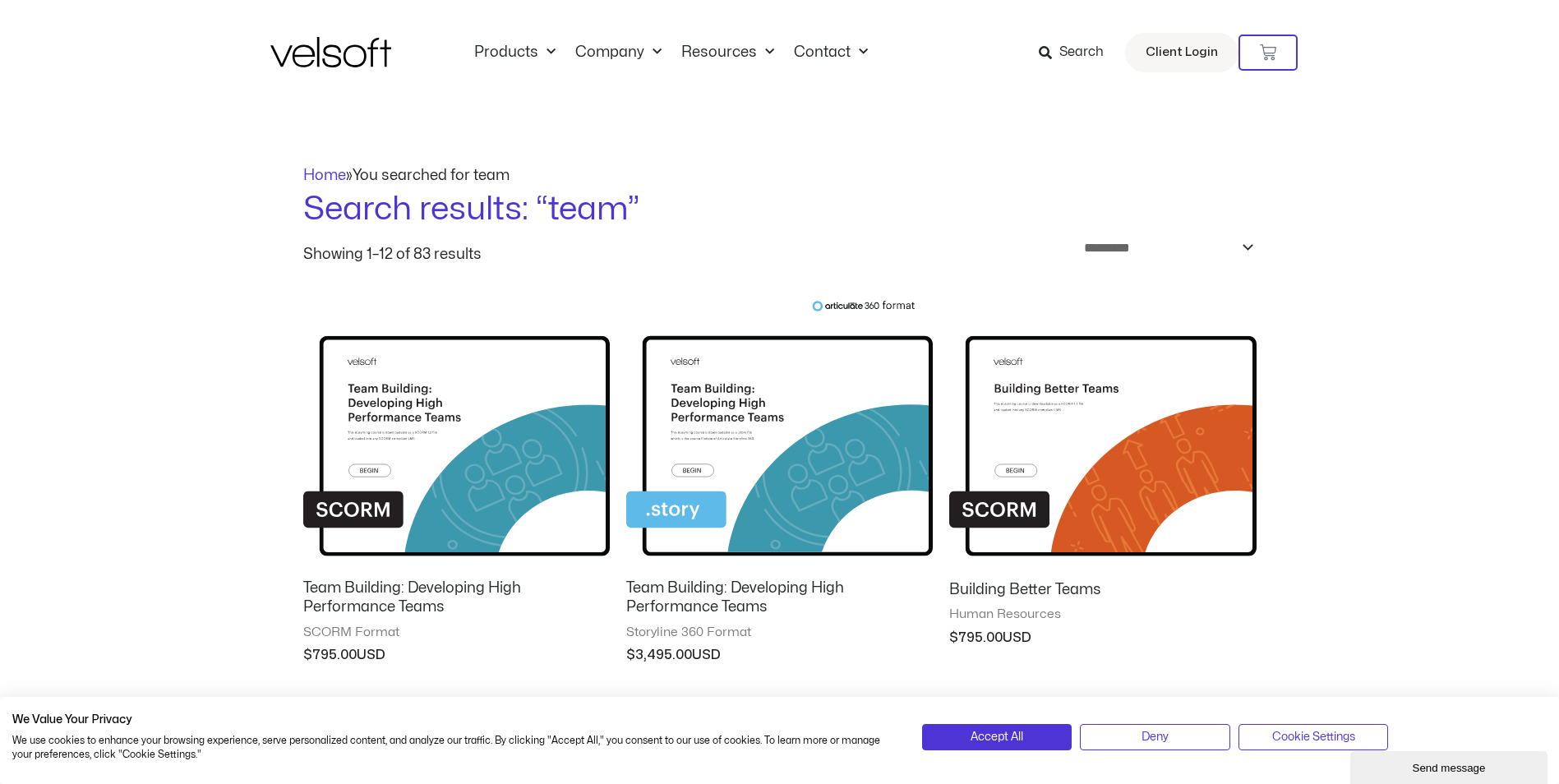
click at [357, 60] on img at bounding box center [330, 52] width 120 height 30
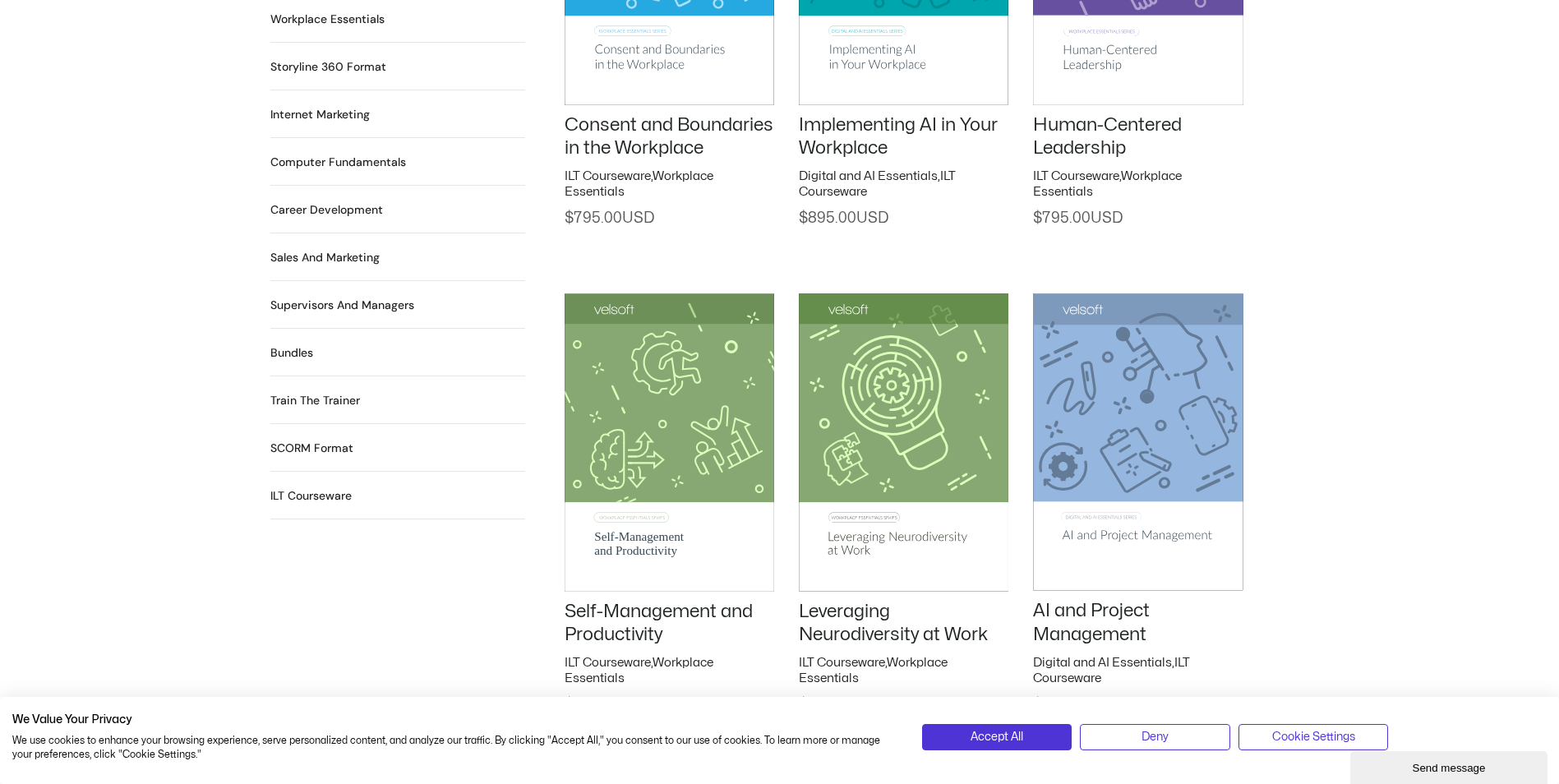
scroll to position [1807, 0]
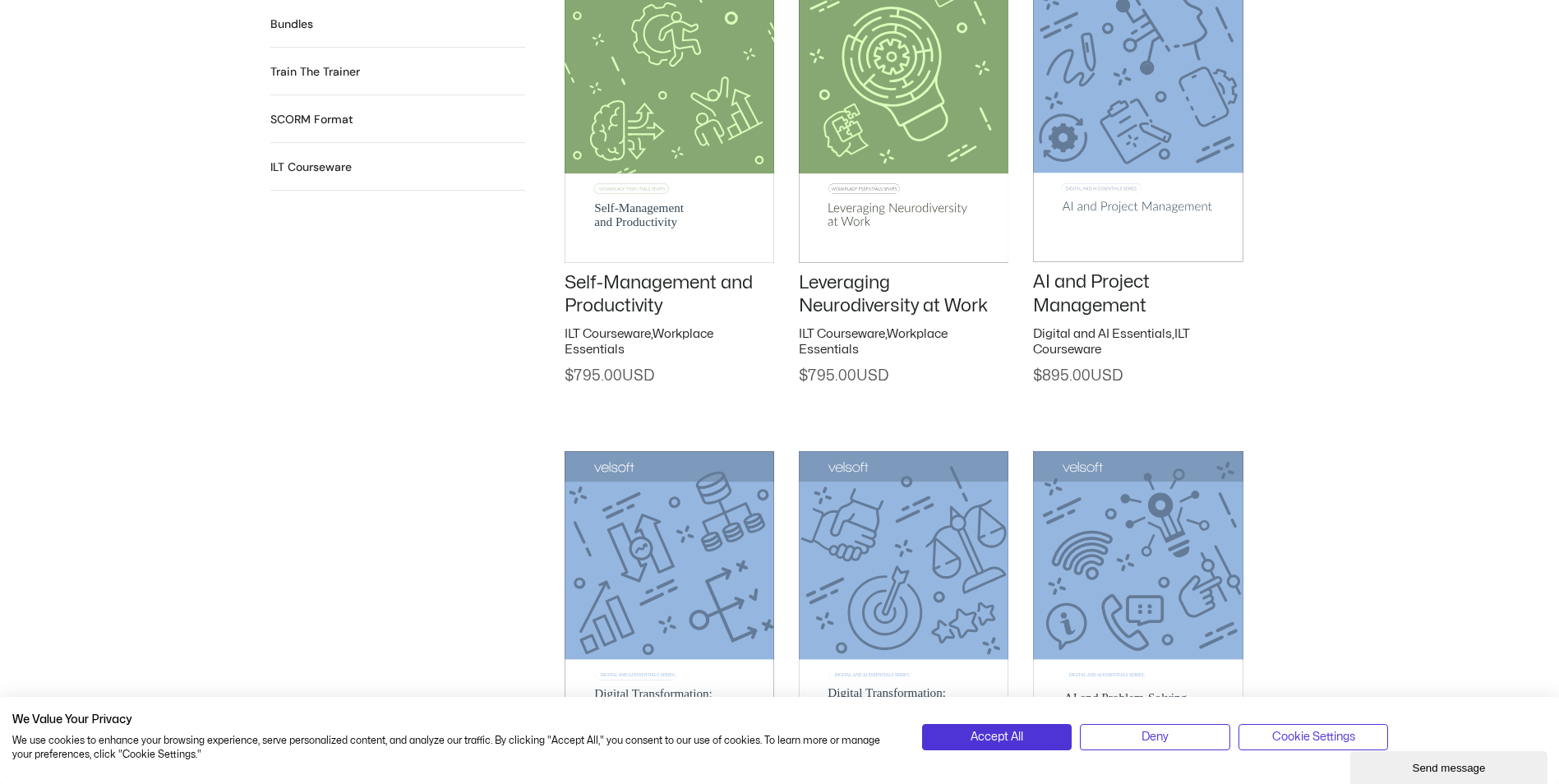
click at [668, 287] on link "Self-Management and Productivity" at bounding box center [658, 295] width 188 height 42
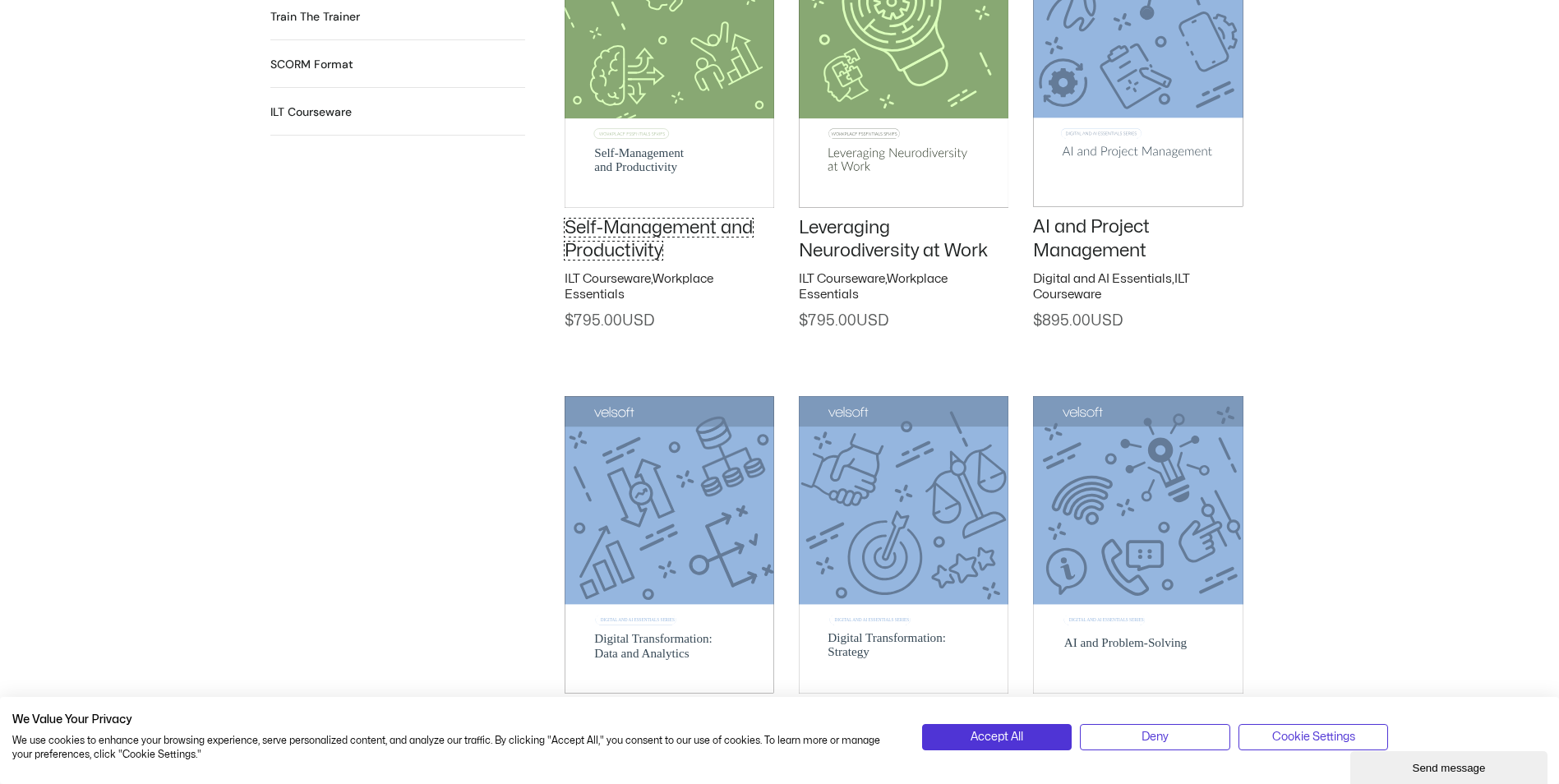
scroll to position [2035, 0]
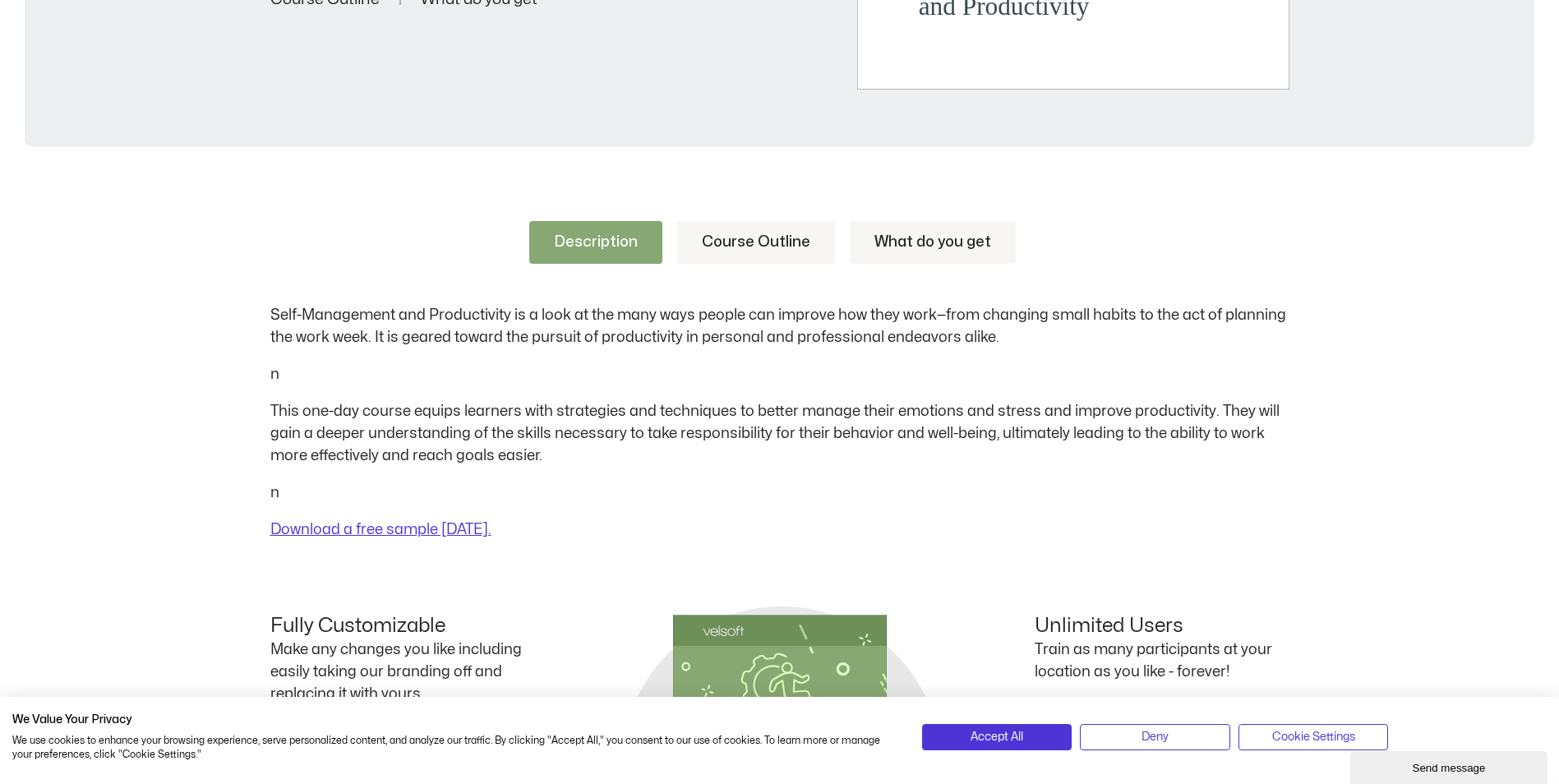
scroll to position [739, 0]
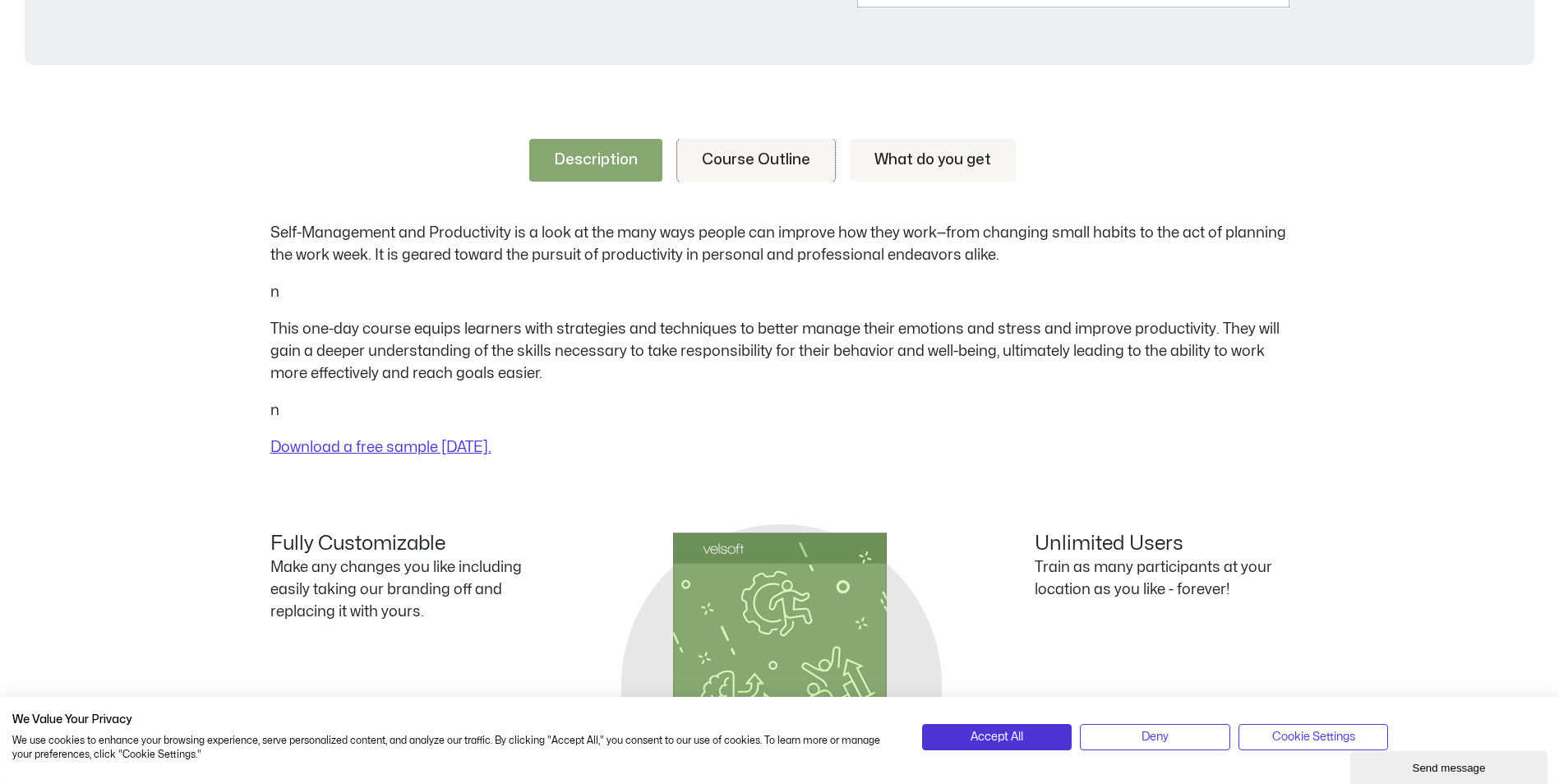
drag, startPoint x: 740, startPoint y: 155, endPoint x: 842, endPoint y: 155, distance: 102.0
click at [740, 155] on link "Course Outline" at bounding box center [756, 159] width 158 height 42
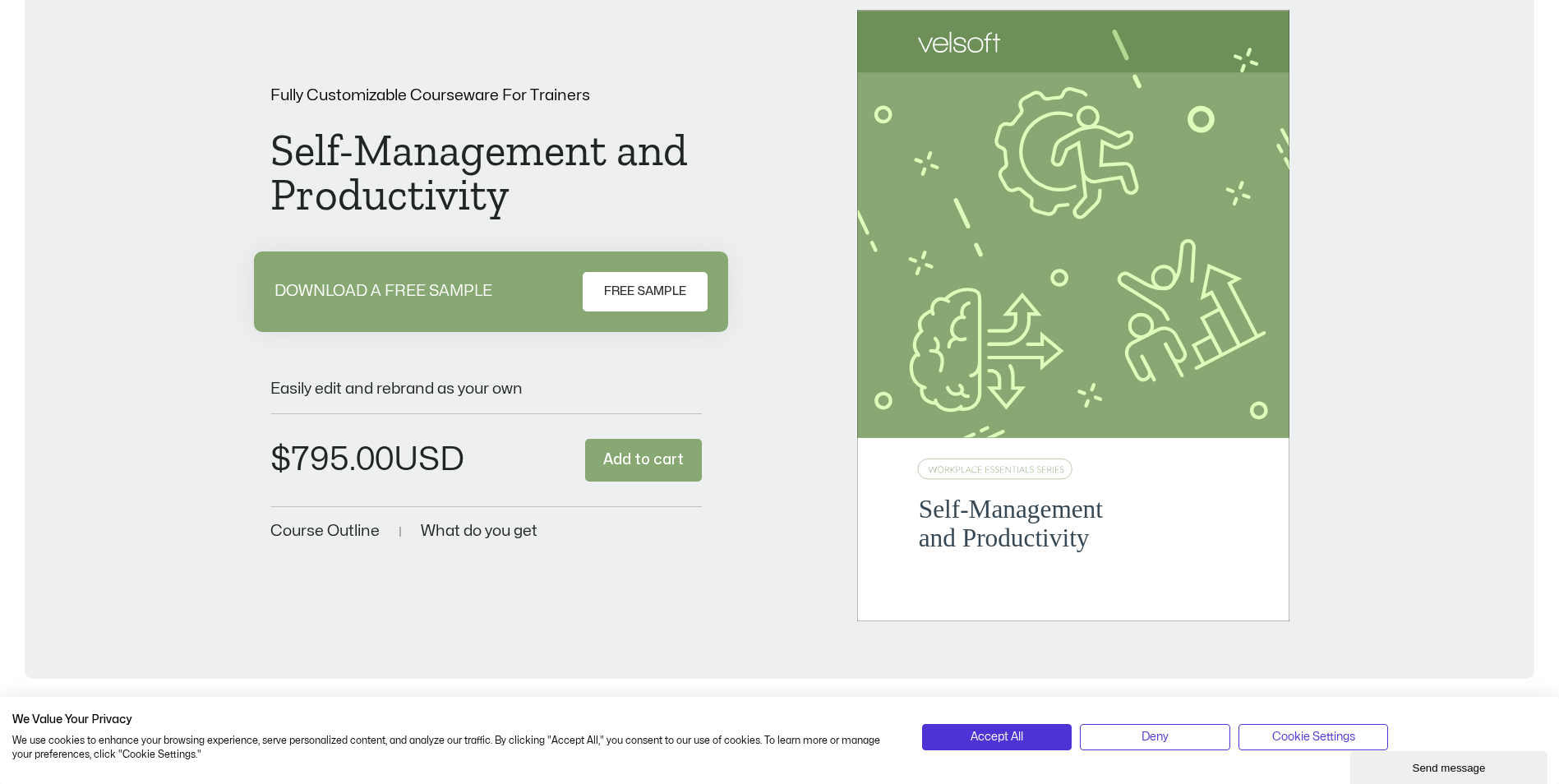
scroll to position [0, 0]
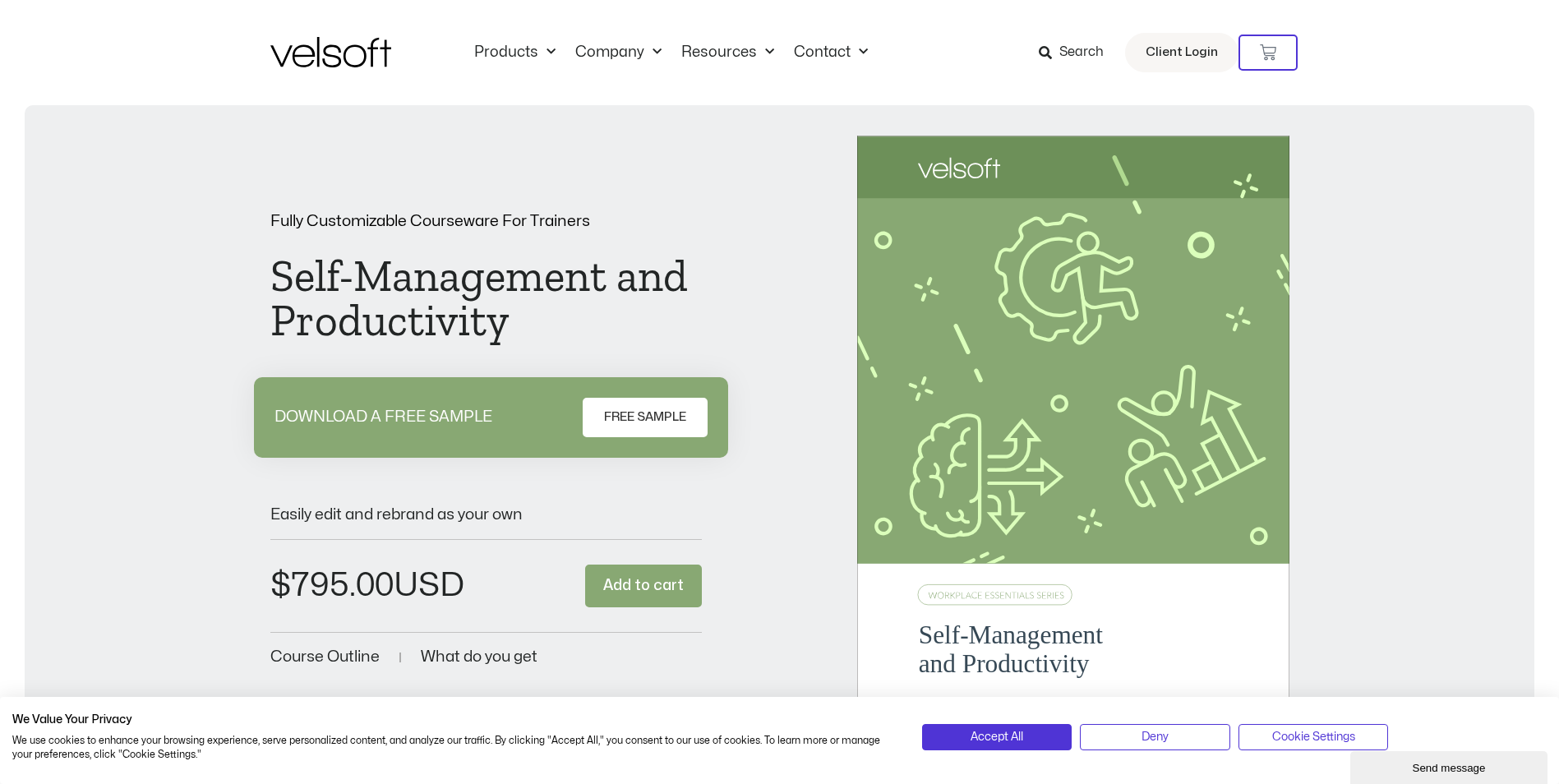
click at [341, 58] on img at bounding box center [330, 52] width 120 height 30
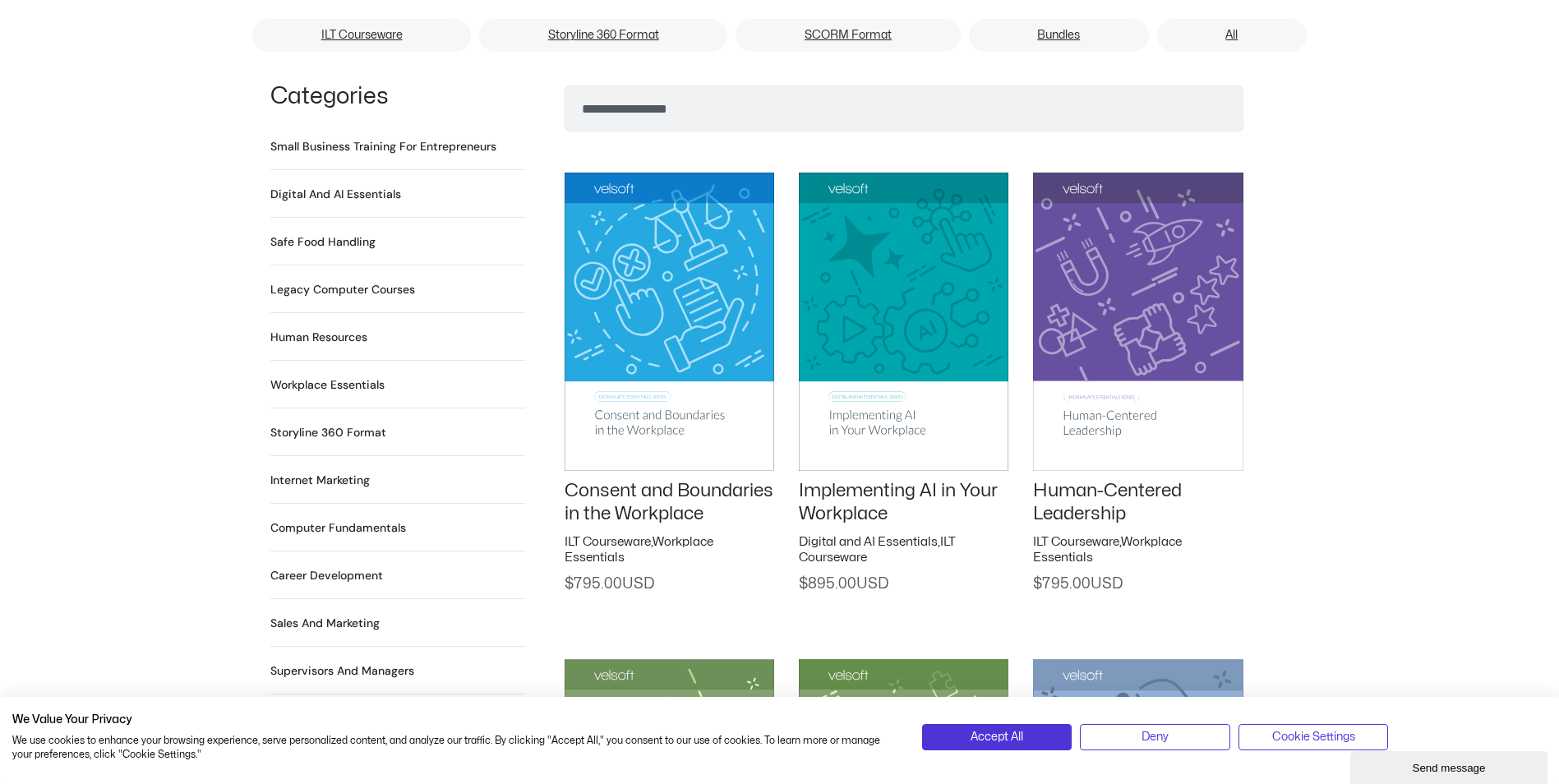
scroll to position [1150, 0]
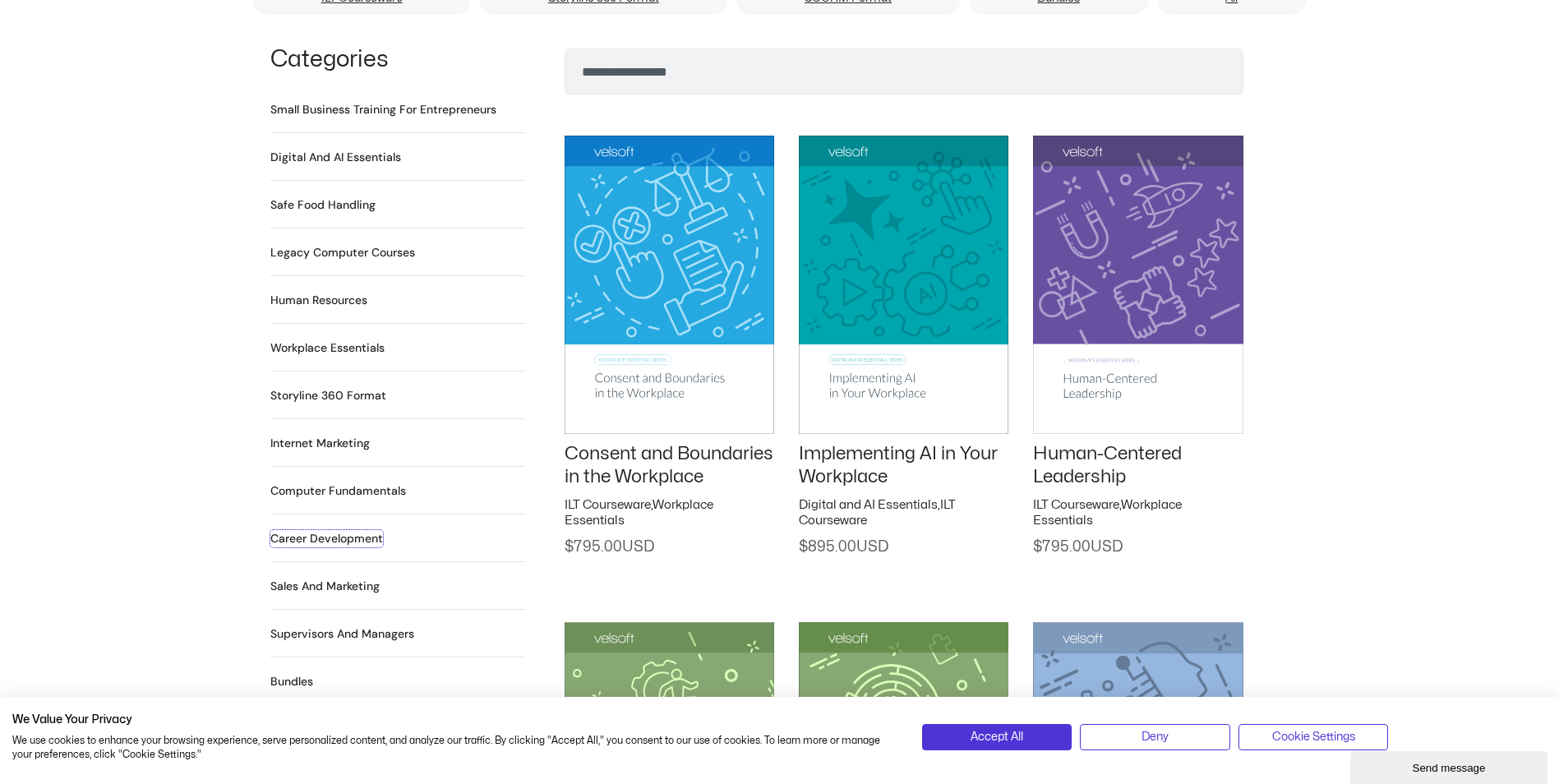
click at [345, 530] on h2 "Career Development 90 Products" at bounding box center [327, 539] width 113 height 17
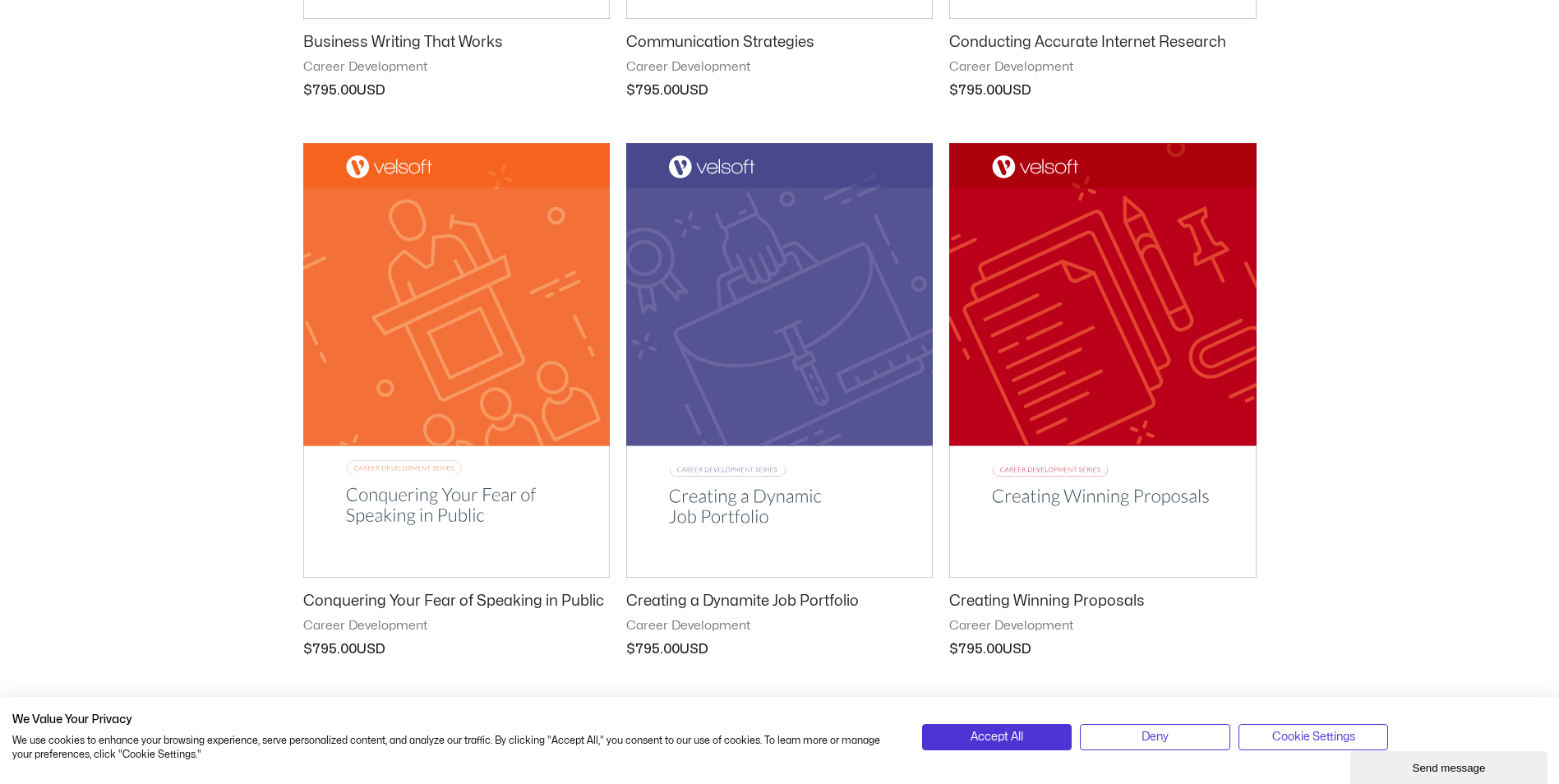
scroll to position [1889, 0]
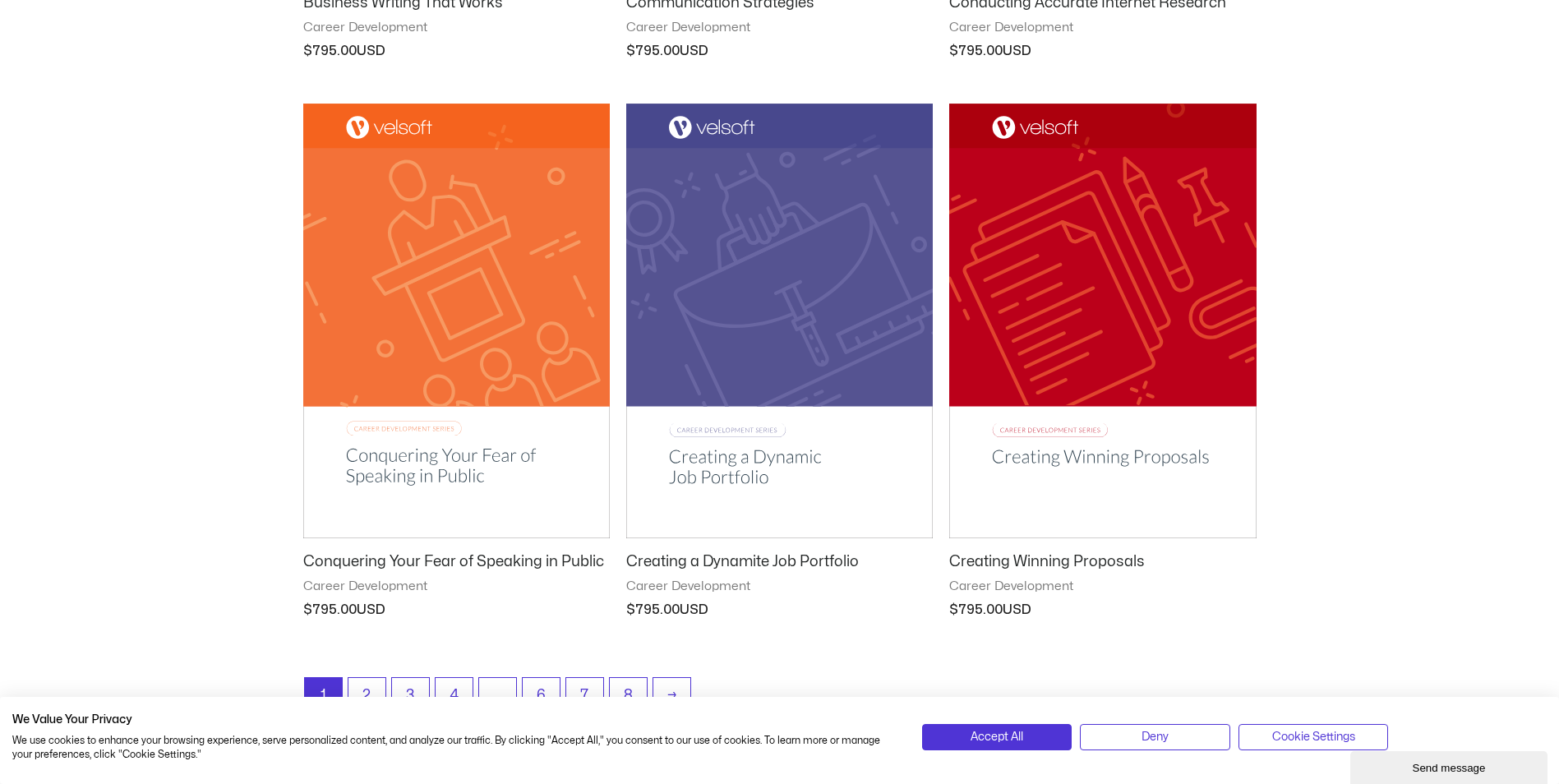
click at [692, 5] on h2 "Communication Strategies" at bounding box center [780, 3] width 307 height 19
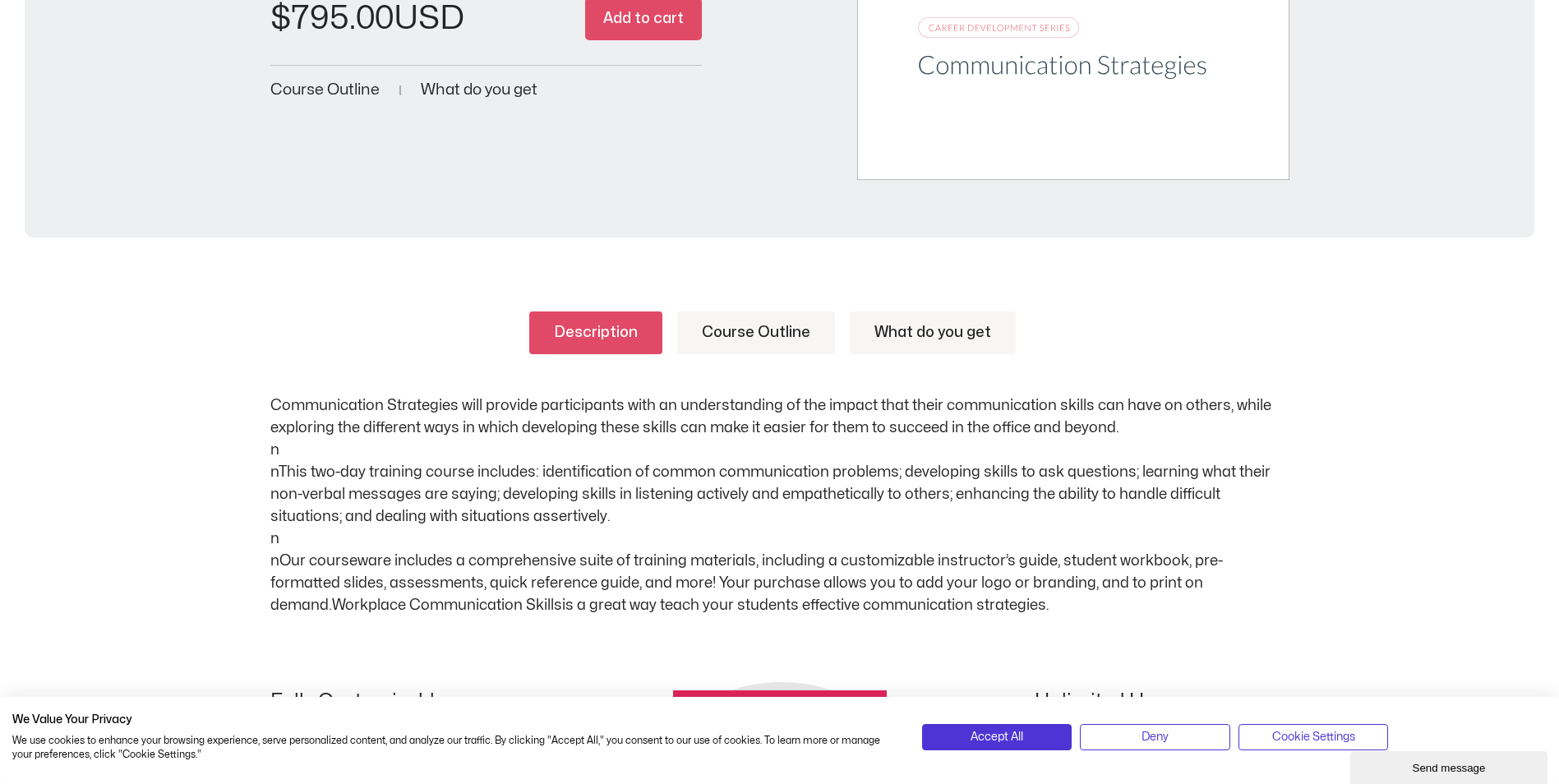
scroll to position [575, 0]
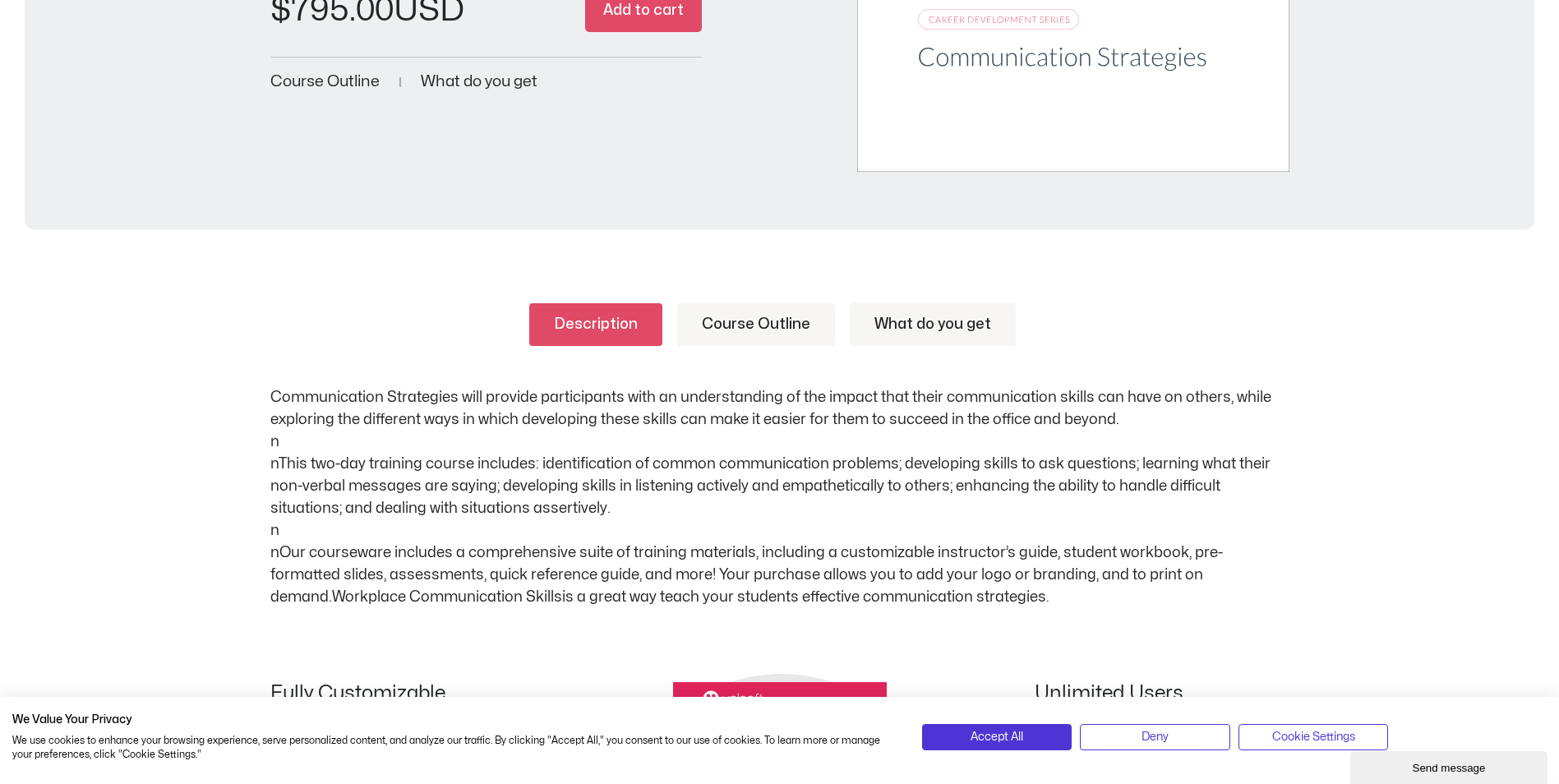
click at [749, 325] on link "Course Outline" at bounding box center [756, 324] width 158 height 42
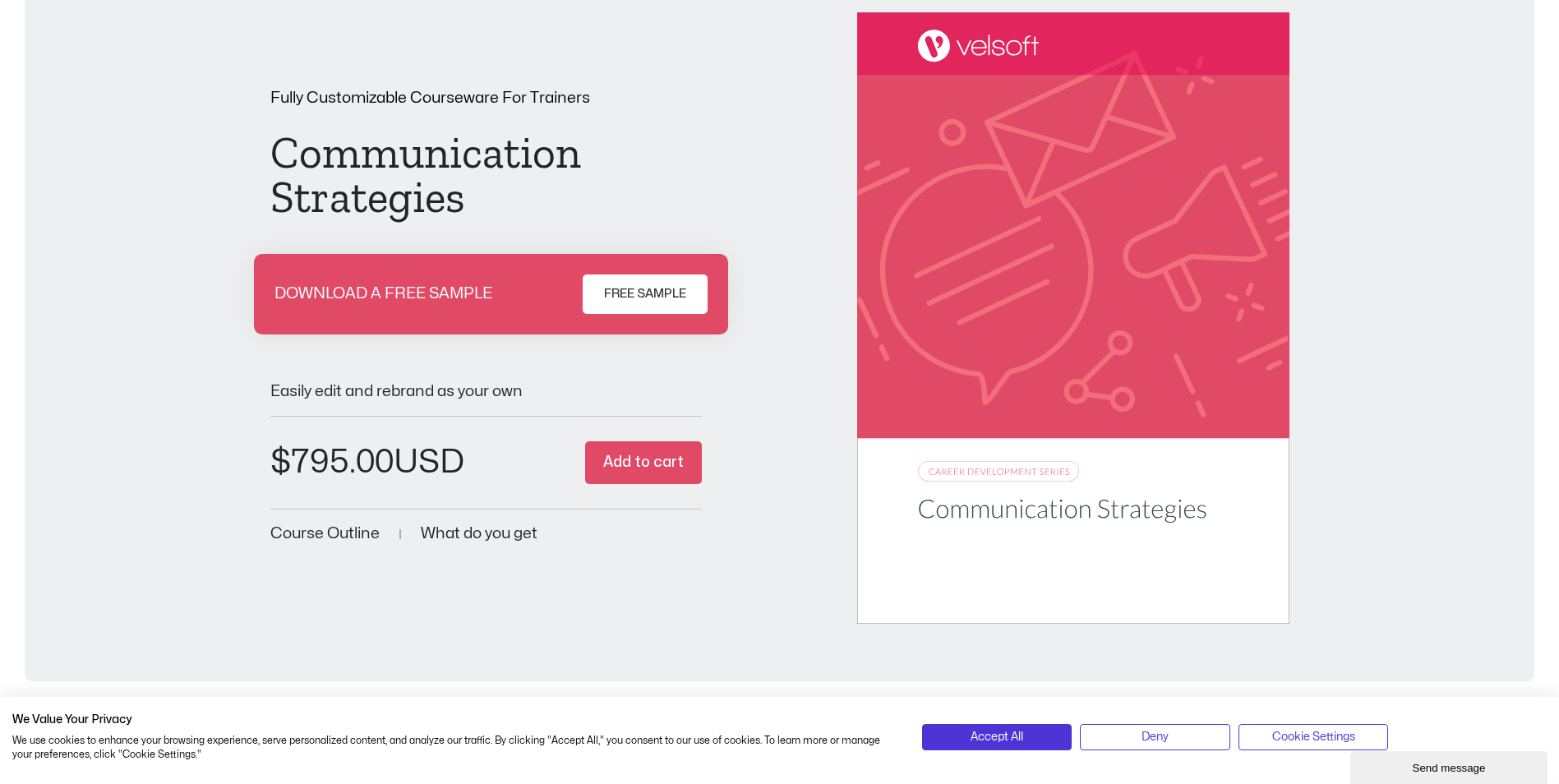
scroll to position [0, 0]
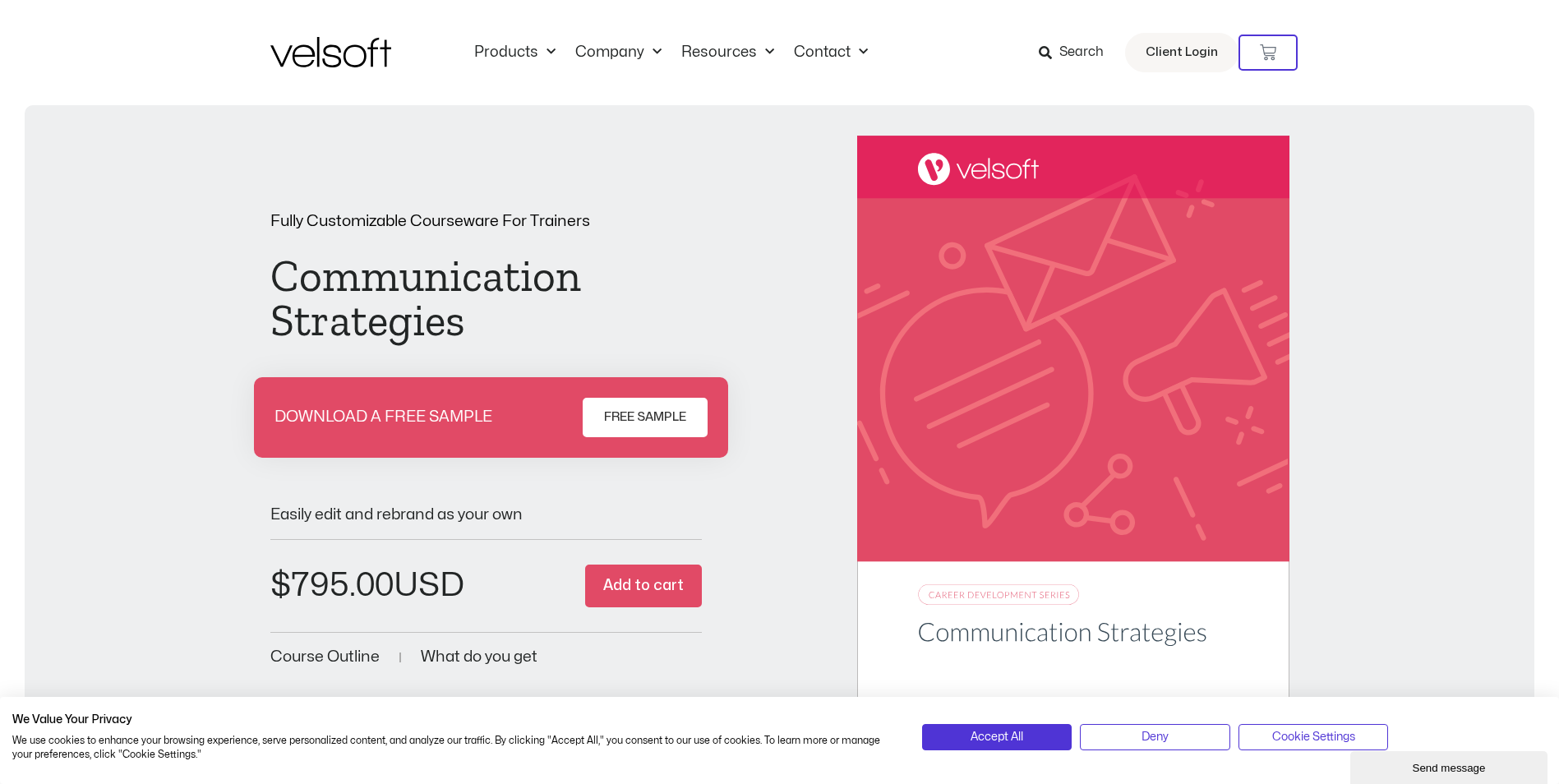
click at [333, 40] on img at bounding box center [330, 52] width 120 height 30
